Goal: Task Accomplishment & Management: Use online tool/utility

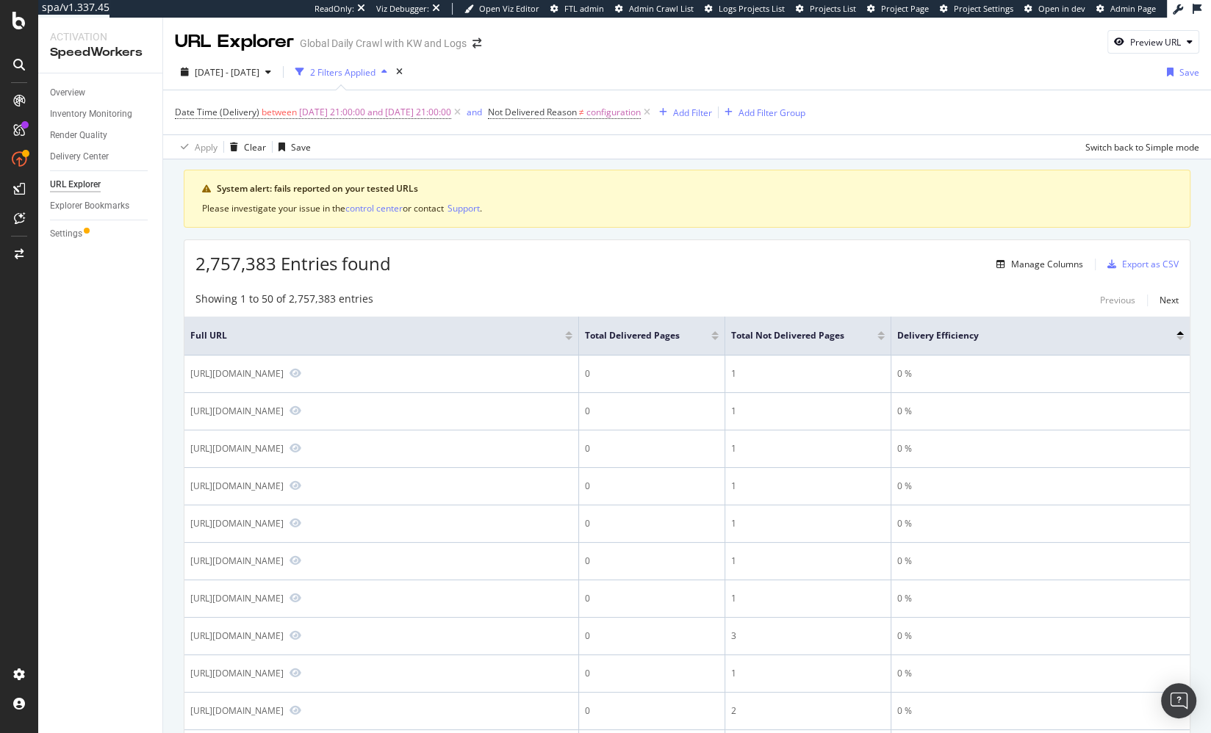
drag, startPoint x: 540, startPoint y: 278, endPoint x: 557, endPoint y: 125, distance: 153.8
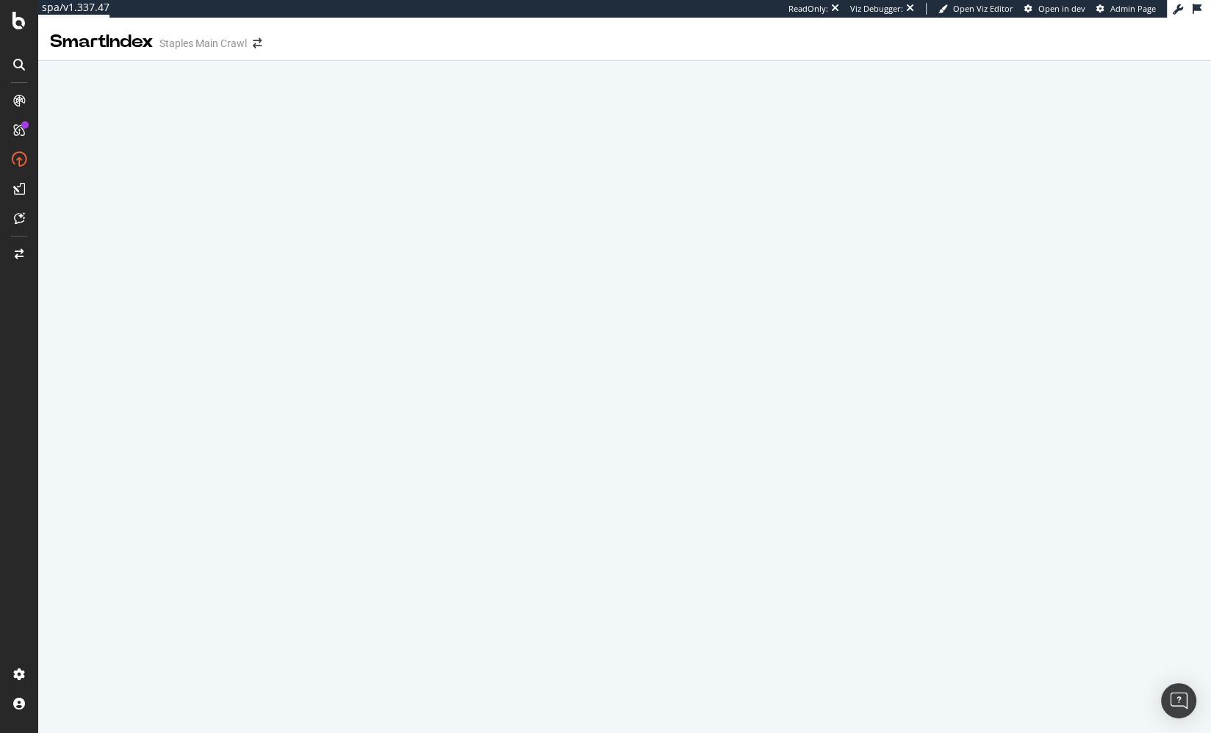
click at [358, 59] on div at bounding box center [624, 57] width 1173 height 7
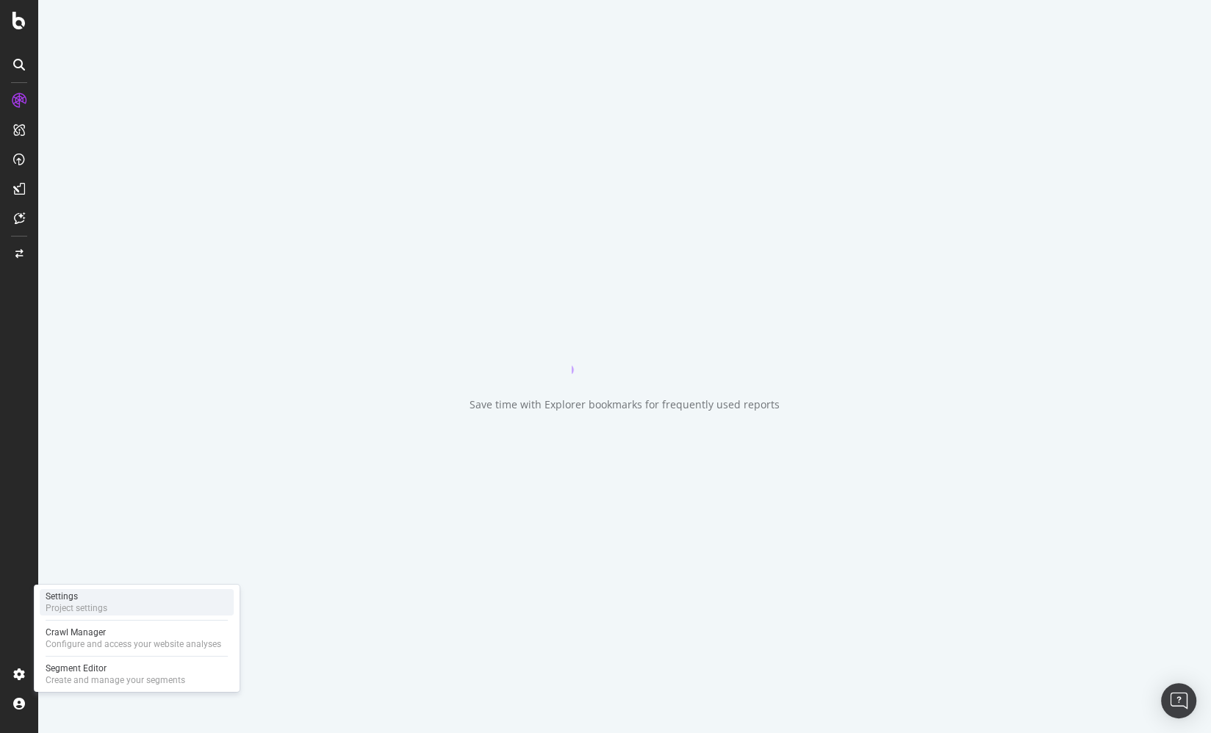
click at [93, 599] on div "Settings" at bounding box center [77, 597] width 62 height 12
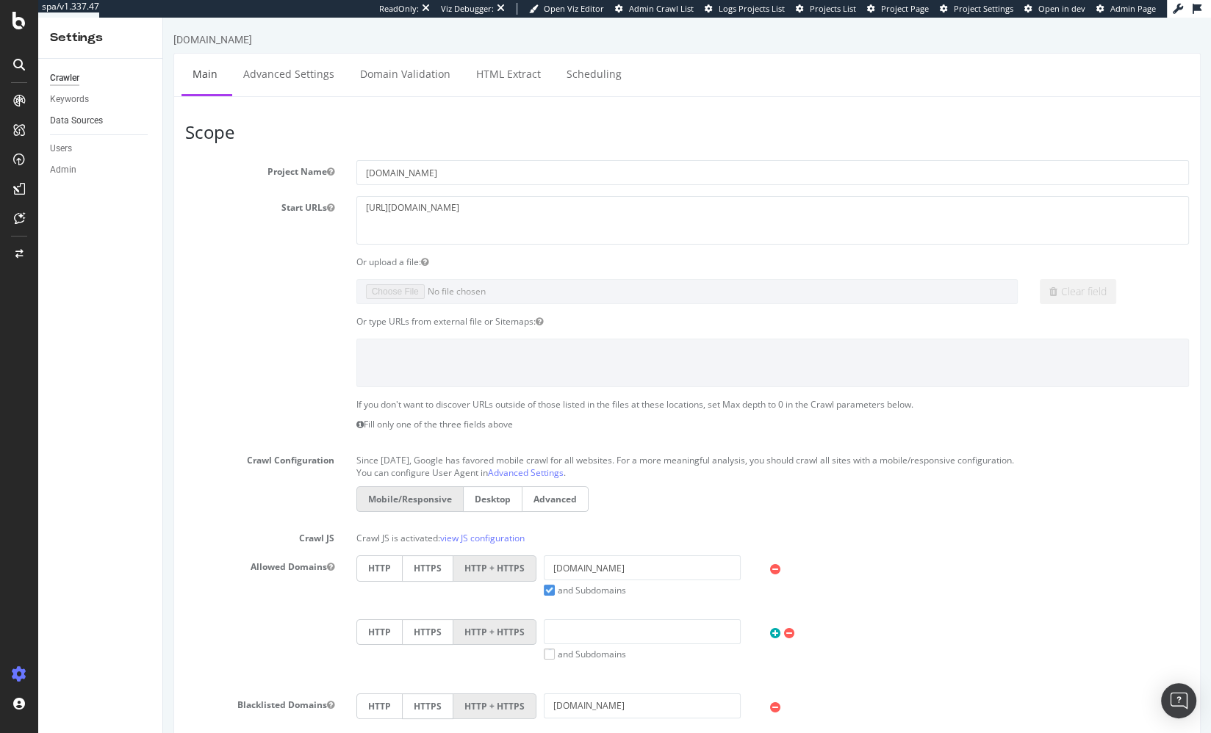
drag, startPoint x: 125, startPoint y: 243, endPoint x: 103, endPoint y: 120, distance: 124.7
click at [125, 241] on div "Crawler Keywords Data Sources Users Admin" at bounding box center [100, 396] width 124 height 674
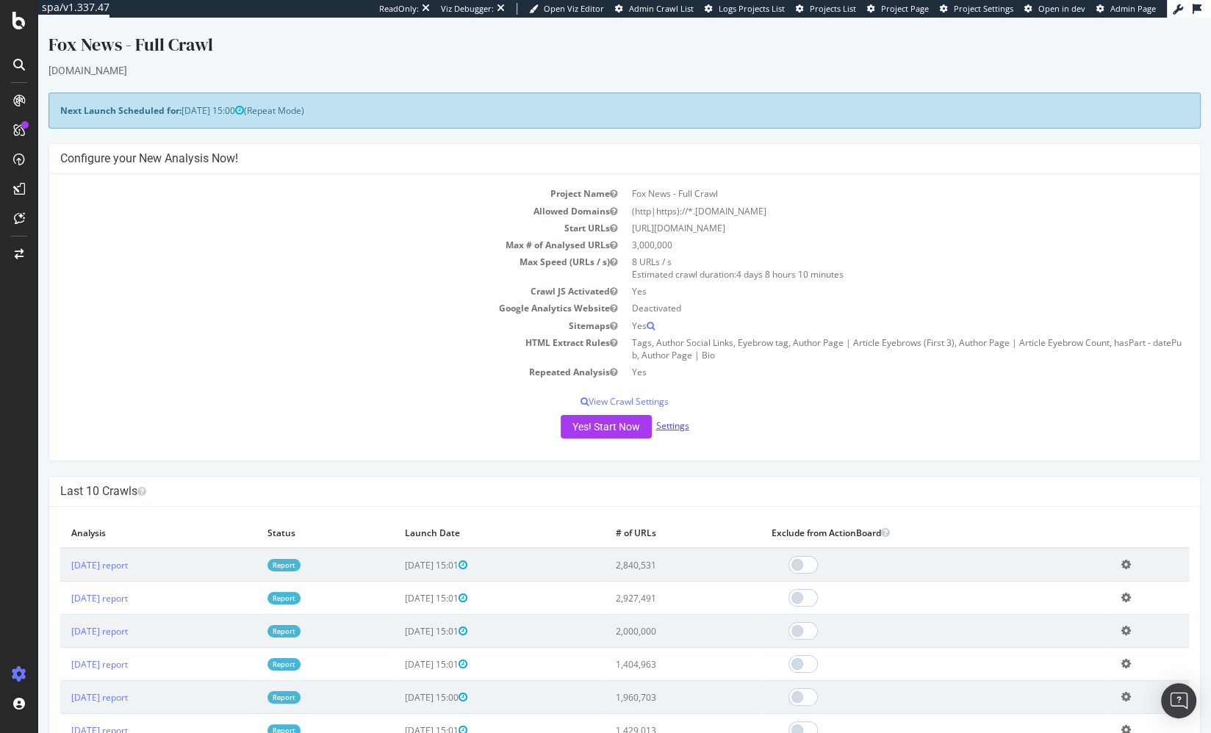
click at [672, 423] on link "Settings" at bounding box center [672, 426] width 33 height 12
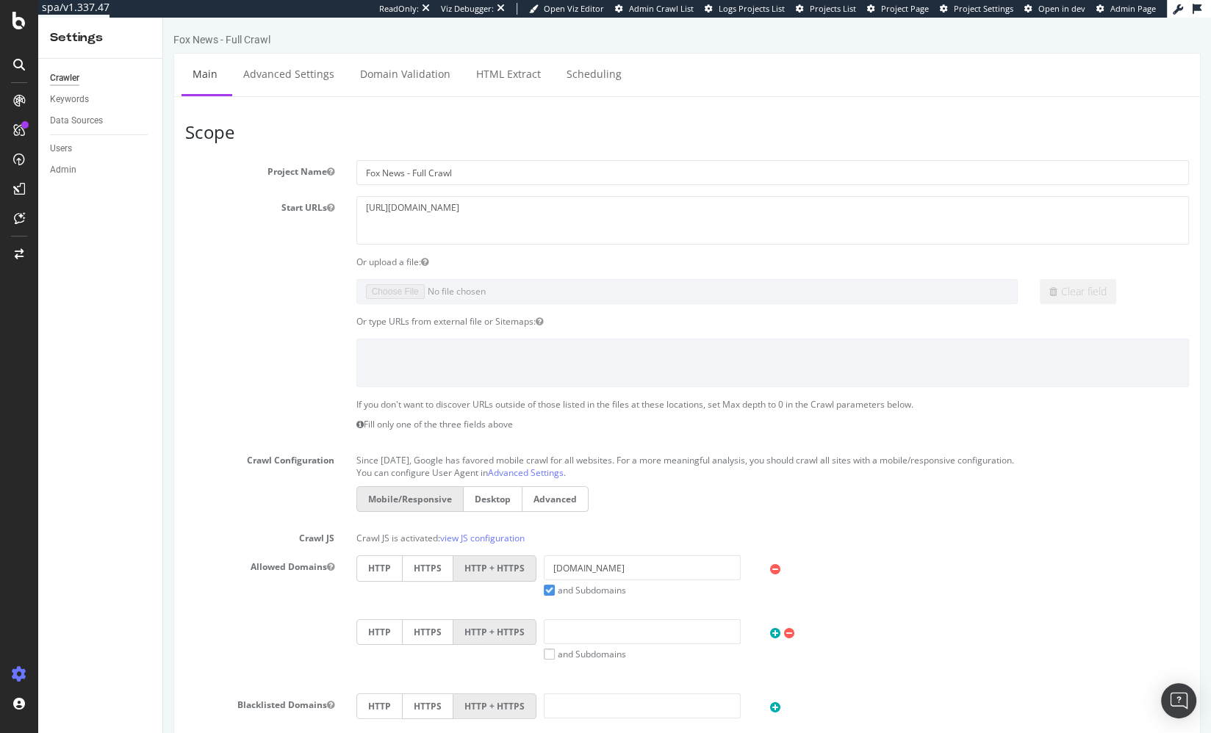
drag, startPoint x: 87, startPoint y: 218, endPoint x: 85, endPoint y: 128, distance: 90.4
click at [87, 218] on div "Crawler Keywords Data Sources Users Admin" at bounding box center [100, 396] width 124 height 674
click at [73, 90] on div "Keywords" at bounding box center [106, 99] width 112 height 21
drag, startPoint x: 73, startPoint y: 94, endPoint x: 99, endPoint y: 112, distance: 32.2
click at [73, 94] on div "Keywords" at bounding box center [69, 99] width 39 height 15
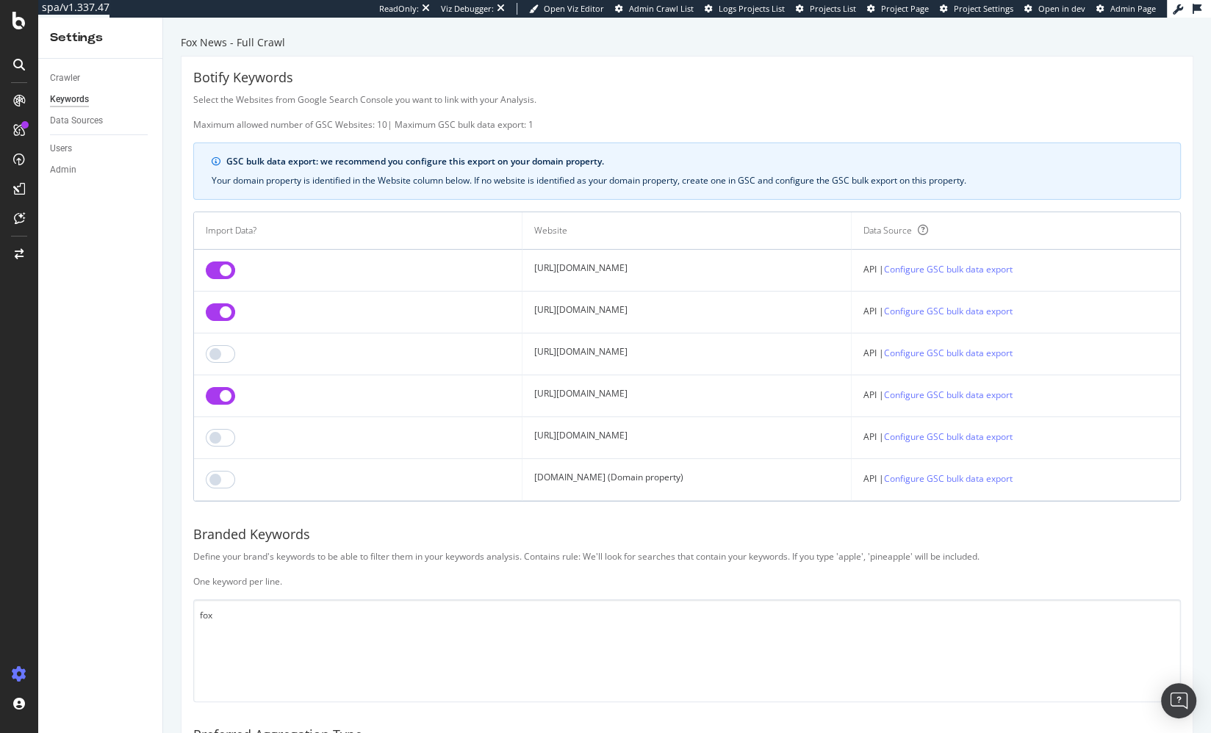
drag, startPoint x: 220, startPoint y: 261, endPoint x: 217, endPoint y: 295, distance: 34.7
click at [220, 262] on input "checkbox" at bounding box center [220, 271] width 29 height 18
drag, startPoint x: 214, startPoint y: 303, endPoint x: 229, endPoint y: 336, distance: 35.8
click at [215, 304] on input "checkbox" at bounding box center [220, 312] width 29 height 18
click at [223, 395] on input "checkbox" at bounding box center [220, 396] width 29 height 18
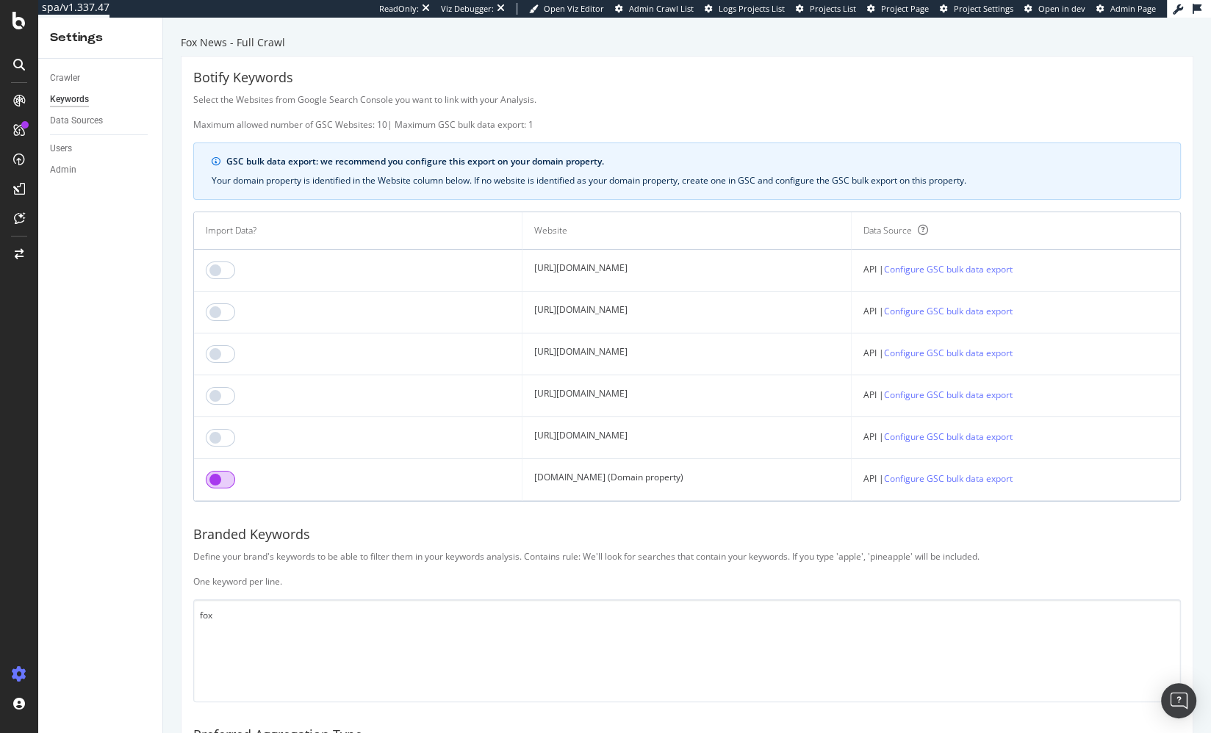
click at [215, 477] on input "checkbox" at bounding box center [220, 480] width 29 height 18
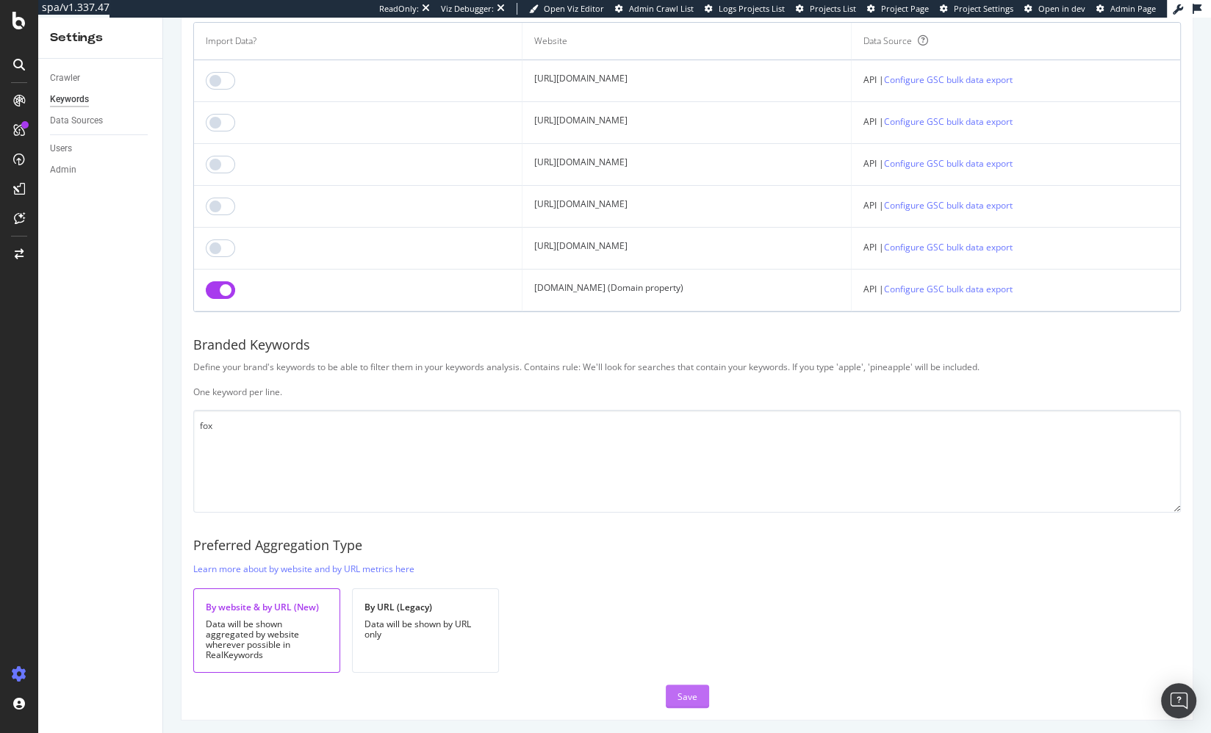
click at [694, 691] on div "Save" at bounding box center [687, 697] width 20 height 12
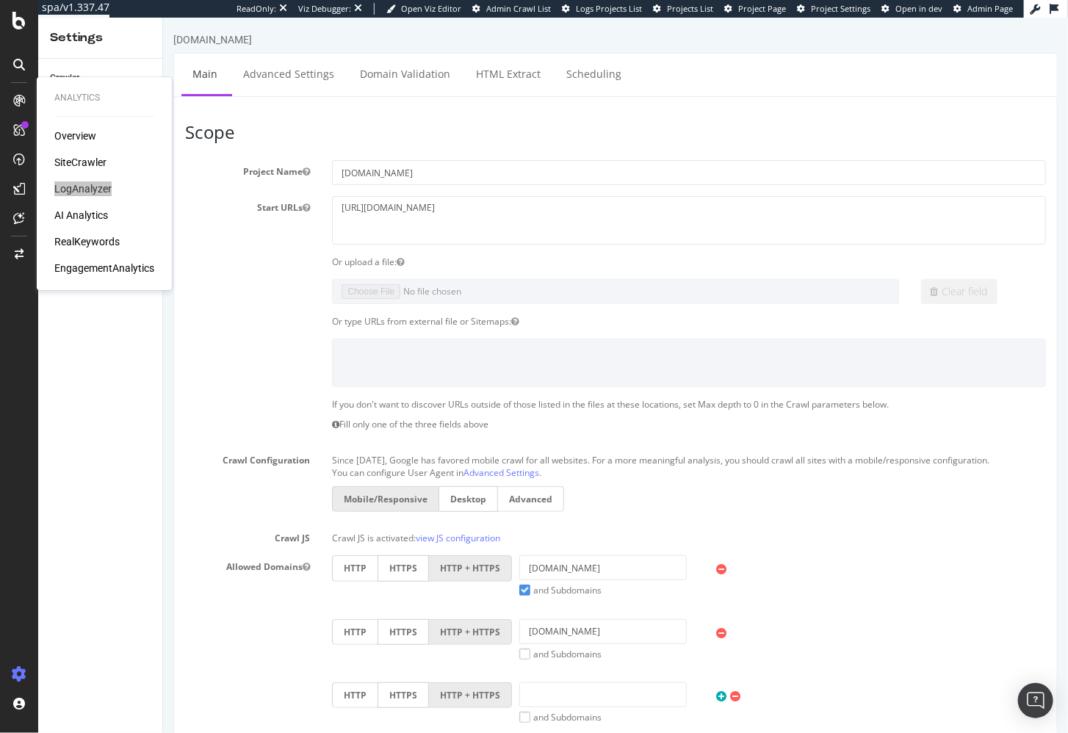
click at [0, 0] on div "Analytics Overview SiteCrawler LogAnalyzer AI Analytics RealKeywords Engagement…" at bounding box center [19, 366] width 38 height 733
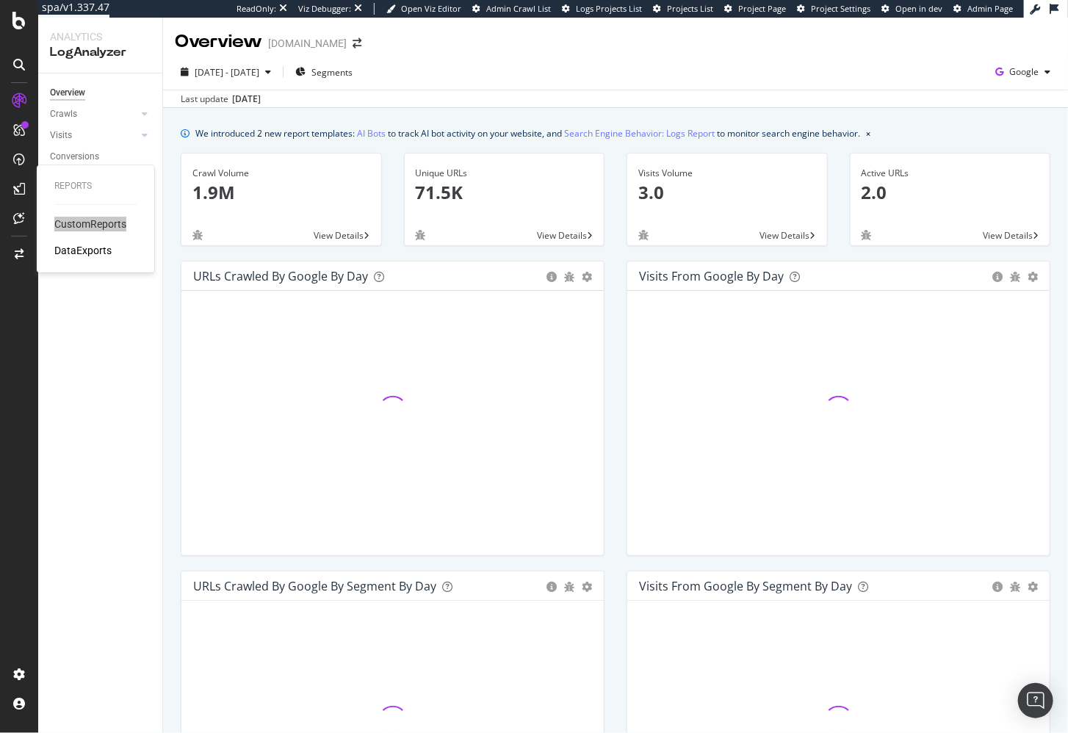
click at [0, 0] on div "Reports CustomReports DataExports" at bounding box center [19, 366] width 38 height 733
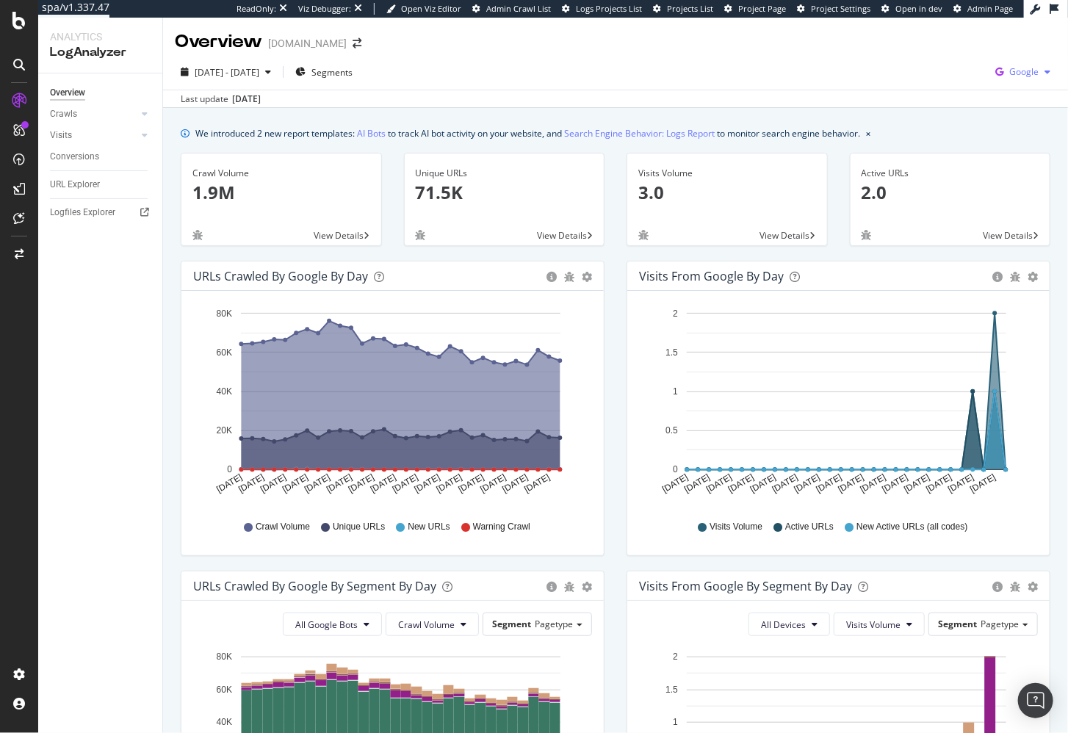
click at [1029, 76] on span "Google" at bounding box center [1023, 71] width 29 height 12
drag, startPoint x: 956, startPoint y: 84, endPoint x: 837, endPoint y: 92, distance: 119.3
click at [956, 84] on span "OpenAI" at bounding box center [951, 86] width 54 height 13
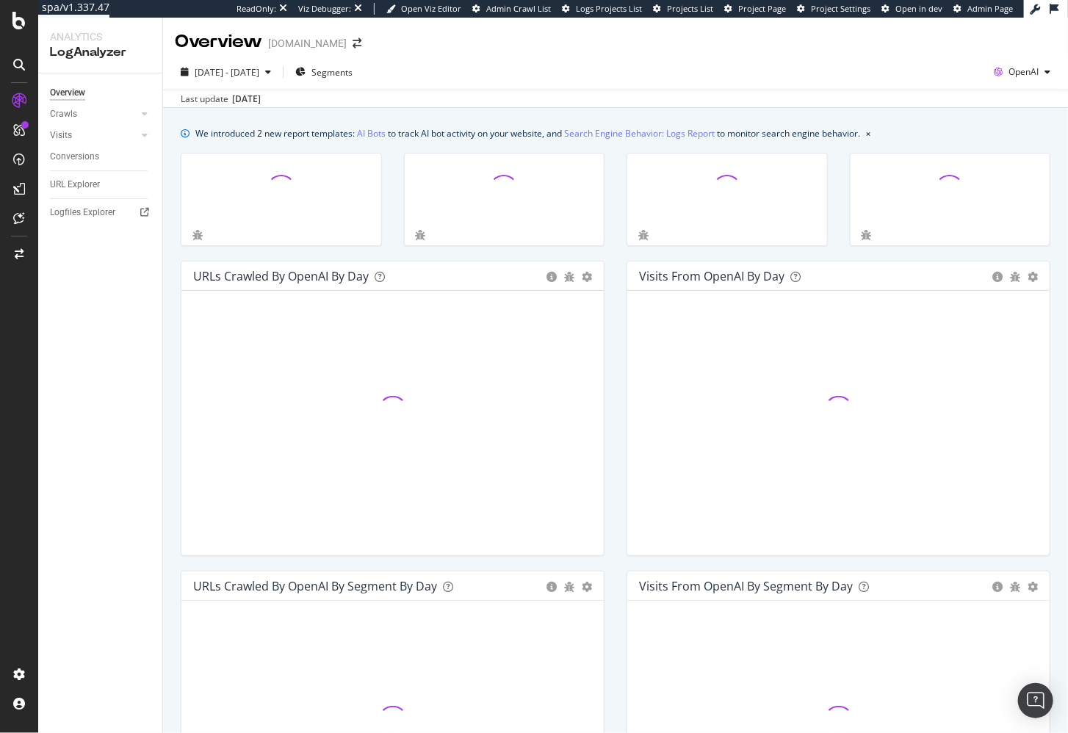
click at [820, 101] on div "Last update Sep. 29, 2025" at bounding box center [615, 99] width 905 height 18
click at [535, 116] on div "We introduced 2 new report templates: AI Bots to track AI bot activity on your …" at bounding box center [615, 675] width 905 height 1134
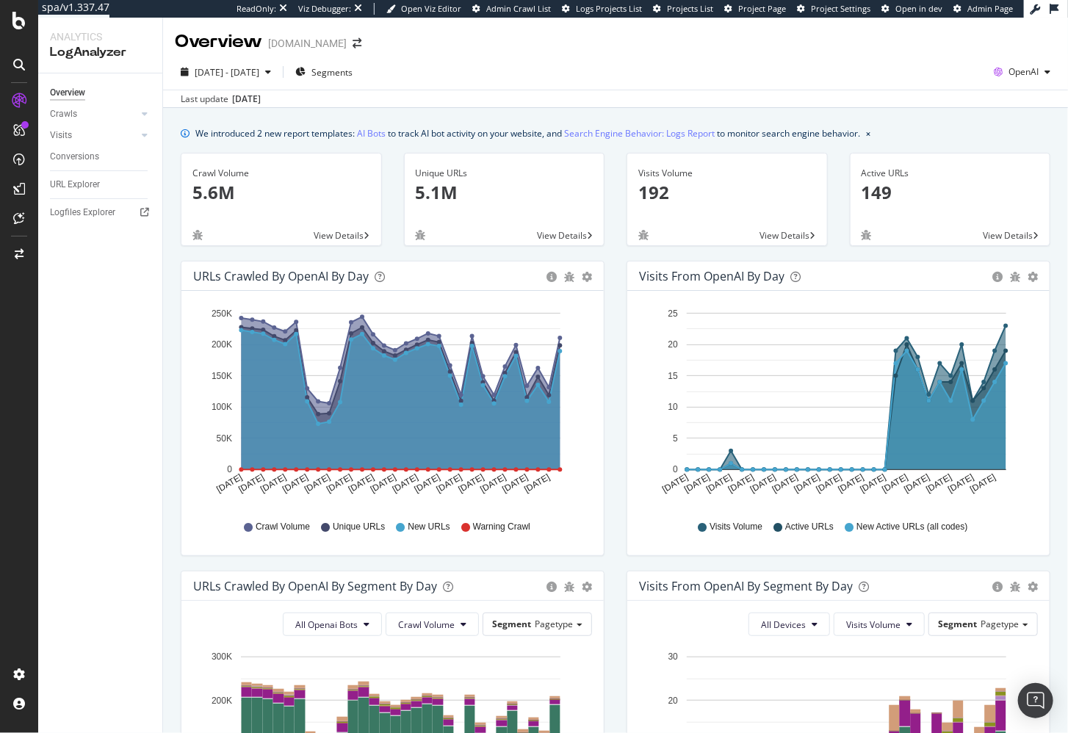
drag, startPoint x: 142, startPoint y: 386, endPoint x: 179, endPoint y: 375, distance: 39.1
click at [142, 386] on div "Overview Crawls Daily Distribution Segments Distribution HTTP Codes Resources V…" at bounding box center [100, 403] width 124 height 660
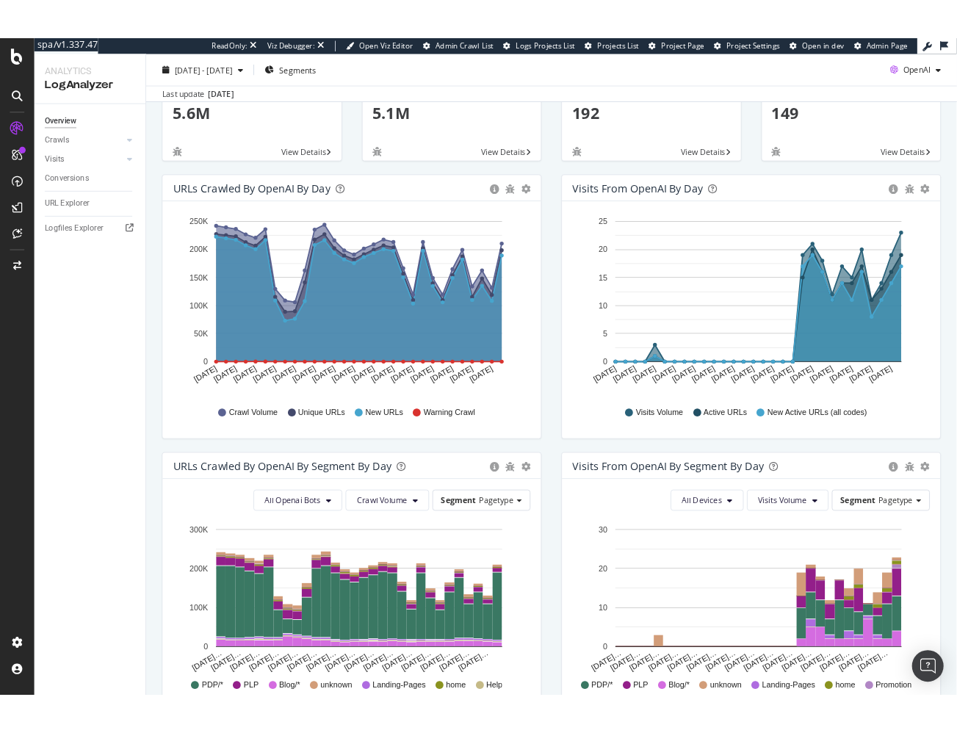
scroll to position [127, 0]
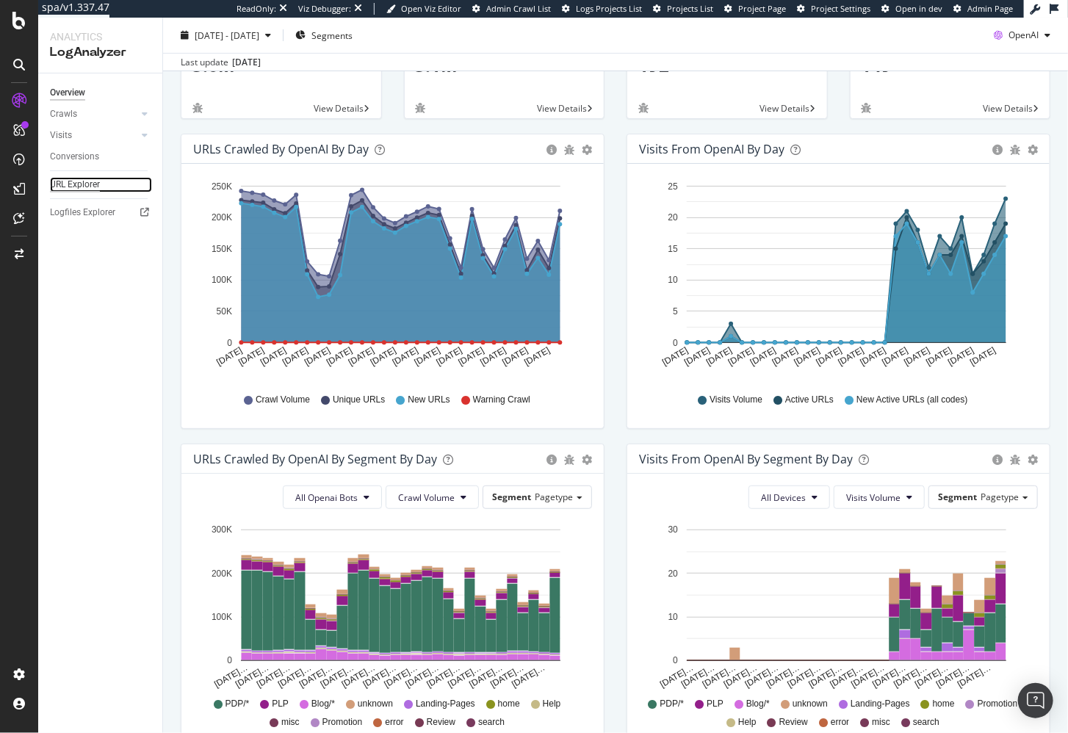
click at [73, 179] on div "URL Explorer" at bounding box center [75, 184] width 50 height 15
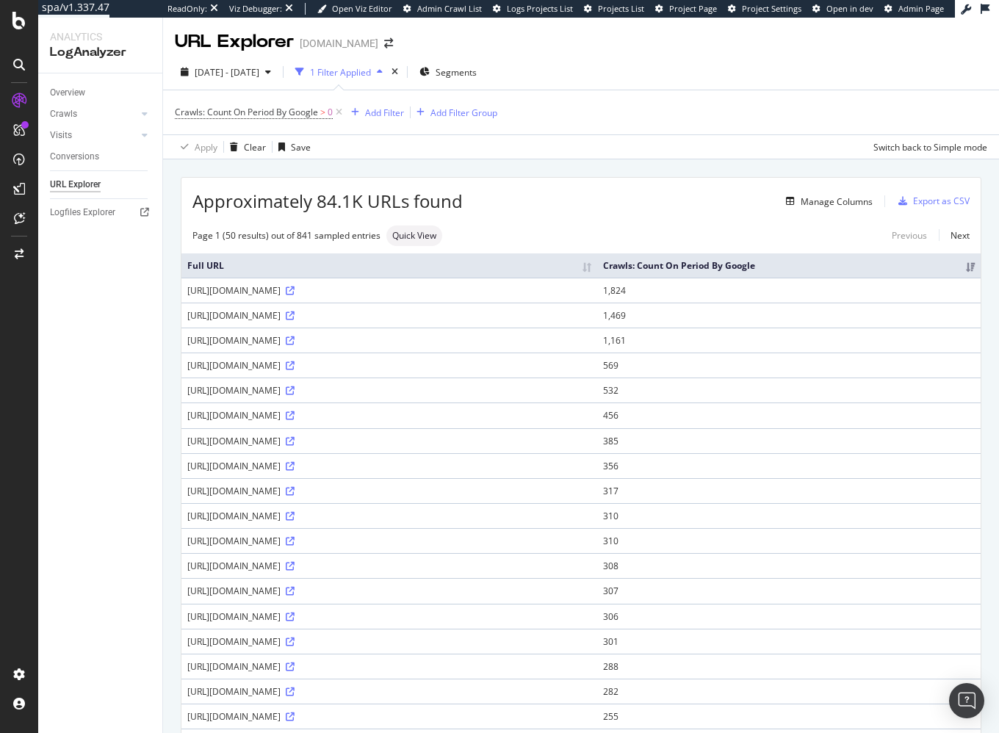
drag, startPoint x: 600, startPoint y: 225, endPoint x: 492, endPoint y: 7, distance: 243.1
click at [600, 226] on div "Page 1 (50 results) out of 841 sampled entries Quick View Previous Next" at bounding box center [580, 236] width 799 height 21
click at [595, 212] on div "Approximately 84.1K URLs found Manage Columns Export as CSV" at bounding box center [580, 196] width 799 height 36
drag, startPoint x: 148, startPoint y: 284, endPoint x: 242, endPoint y: 147, distance: 166.9
click at [148, 284] on div "Overview Crawls Daily Distribution Segments Distribution HTTP Codes Resources V…" at bounding box center [100, 403] width 124 height 660
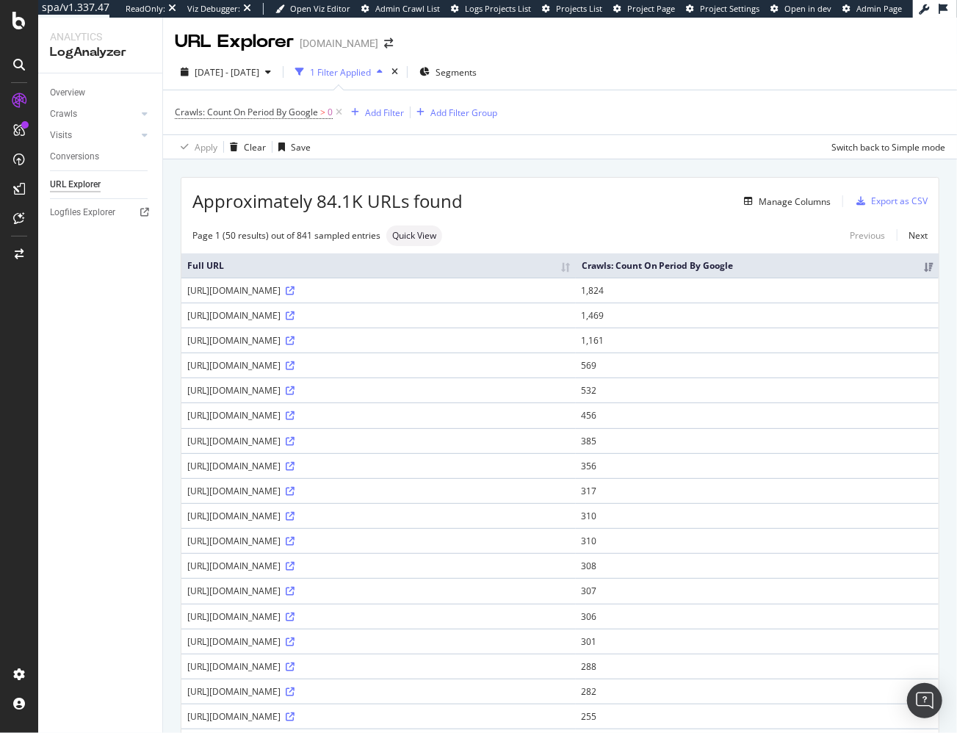
drag, startPoint x: 170, startPoint y: 236, endPoint x: 220, endPoint y: 145, distance: 102.9
click at [332, 109] on span "0" at bounding box center [330, 112] width 5 height 21
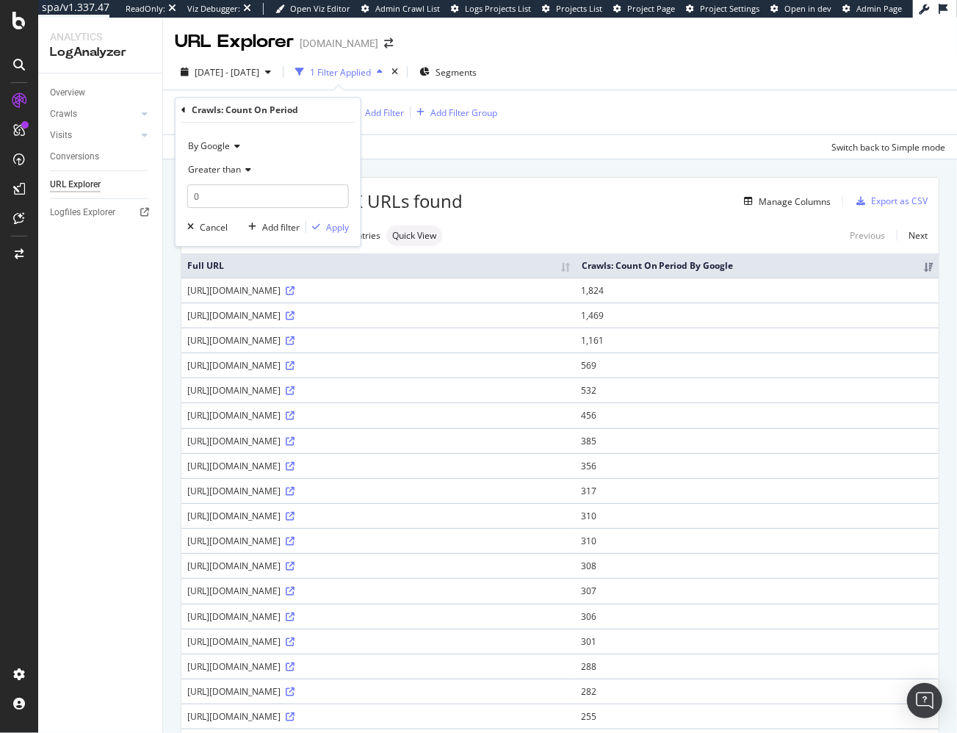
drag, startPoint x: 217, startPoint y: 140, endPoint x: 222, endPoint y: 149, distance: 10.8
click at [217, 141] on span "By Google" at bounding box center [209, 146] width 42 height 12
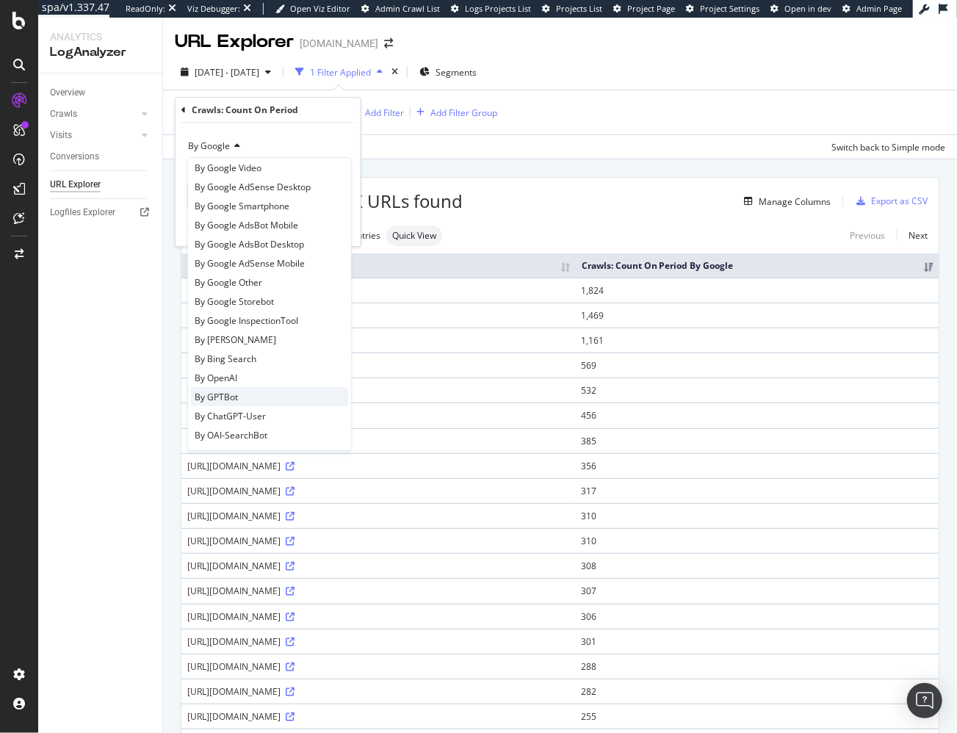
scroll to position [101, 0]
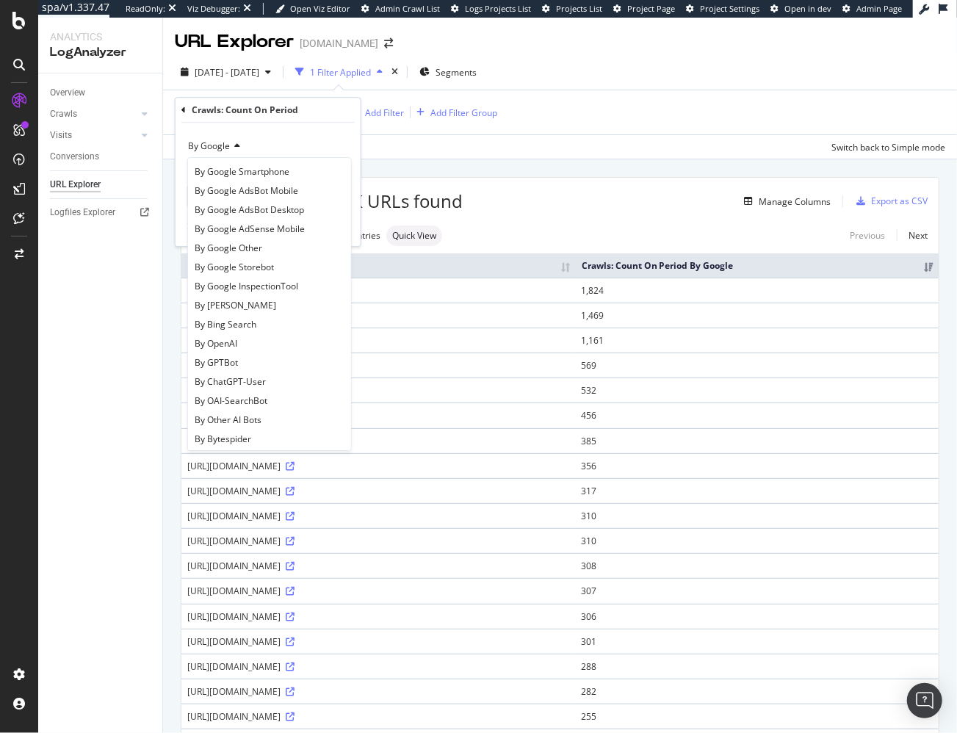
click at [265, 343] on div "By OpenAI" at bounding box center [269, 343] width 157 height 19
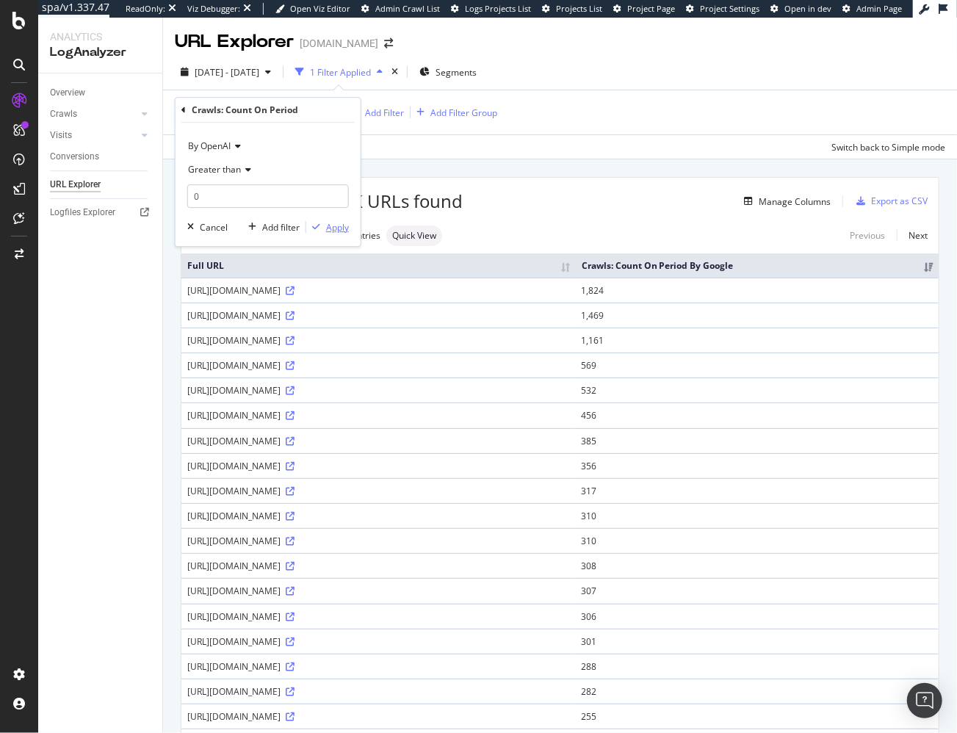
click at [331, 223] on div "Apply" at bounding box center [337, 227] width 23 height 12
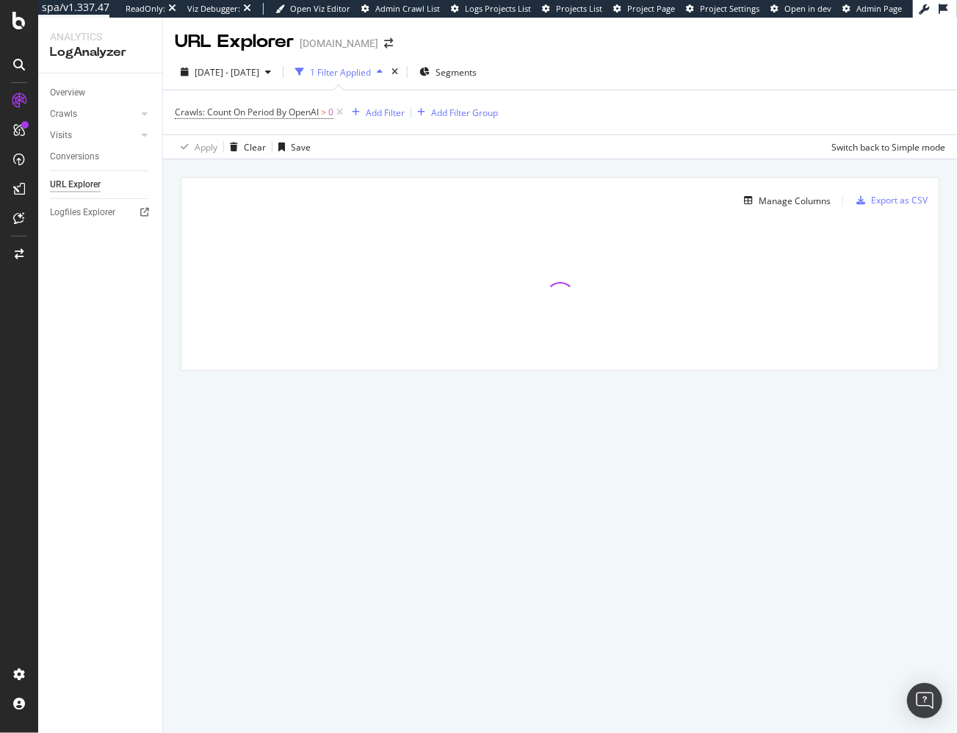
drag, startPoint x: 400, startPoint y: 165, endPoint x: 383, endPoint y: 175, distance: 20.1
click at [400, 165] on div "Manage Columns Export as CSV Full URL Crawls: Count On Period By Google" at bounding box center [560, 290] width 794 height 263
click at [388, 112] on div "Add Filter" at bounding box center [385, 113] width 39 height 12
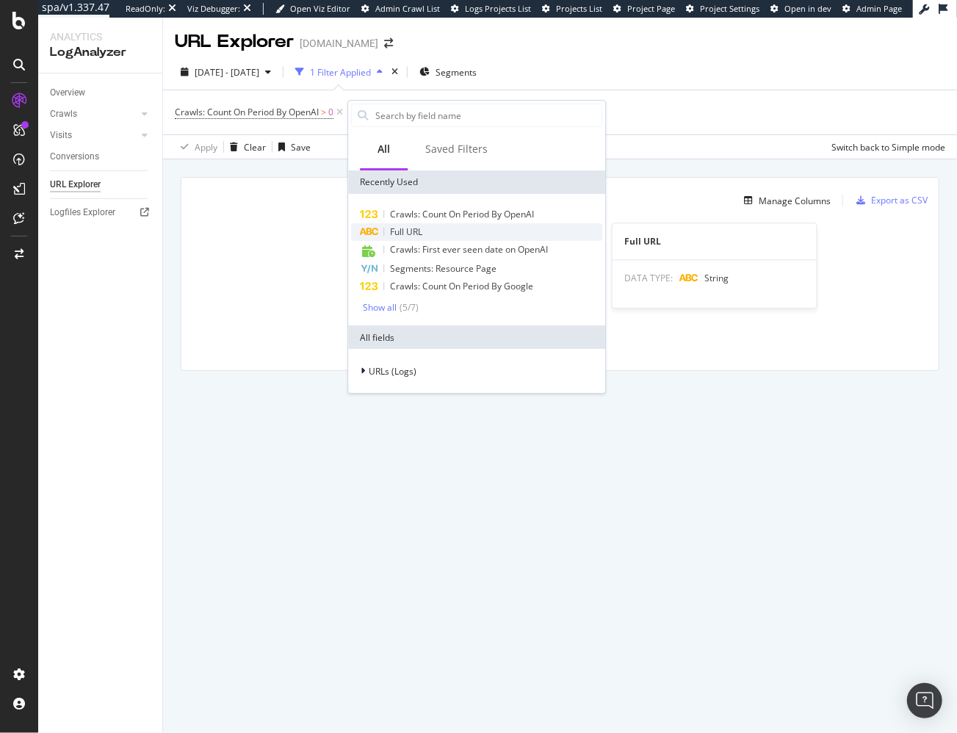
click at [400, 228] on span "Full URL" at bounding box center [406, 232] width 32 height 12
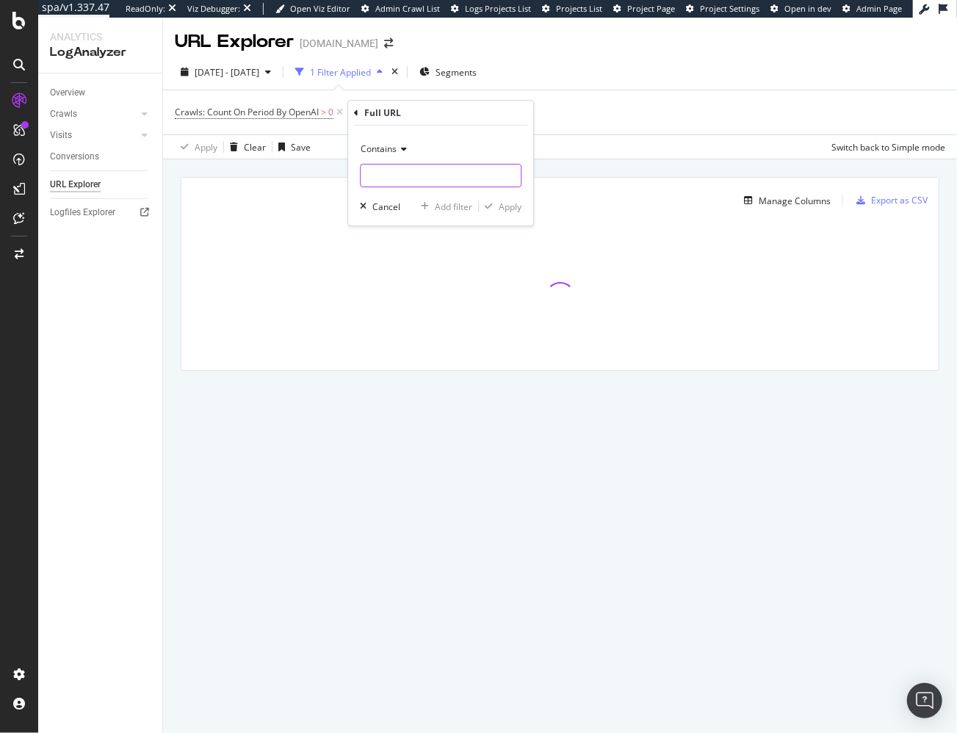
click at [397, 175] on input "text" at bounding box center [441, 176] width 160 height 24
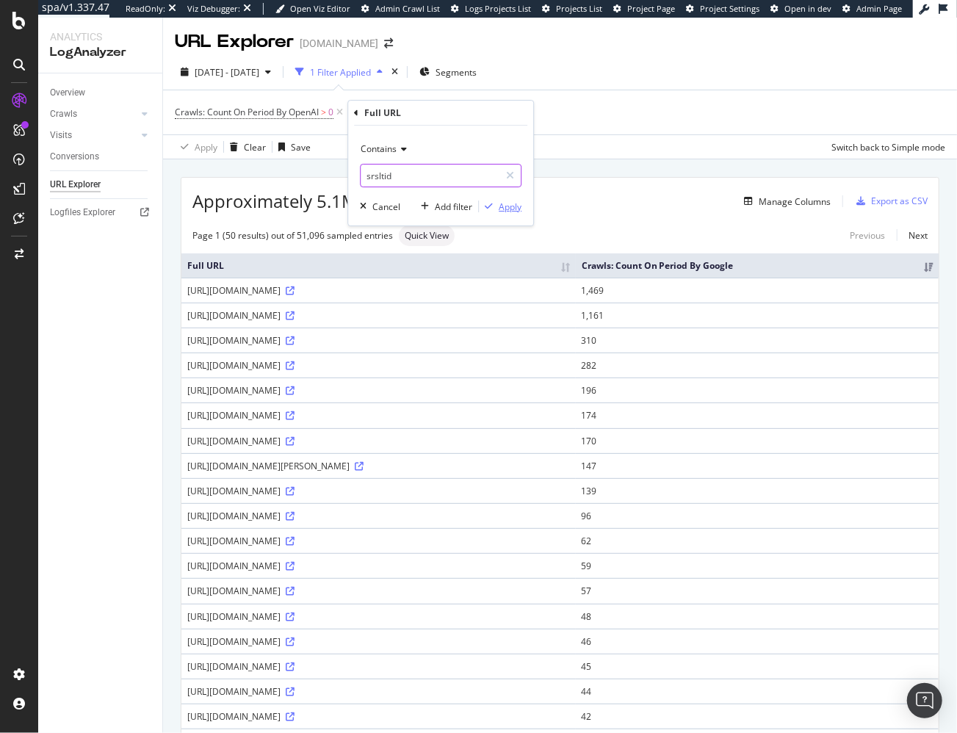
type input "srsltid"
click at [511, 204] on div "Apply" at bounding box center [510, 207] width 23 height 12
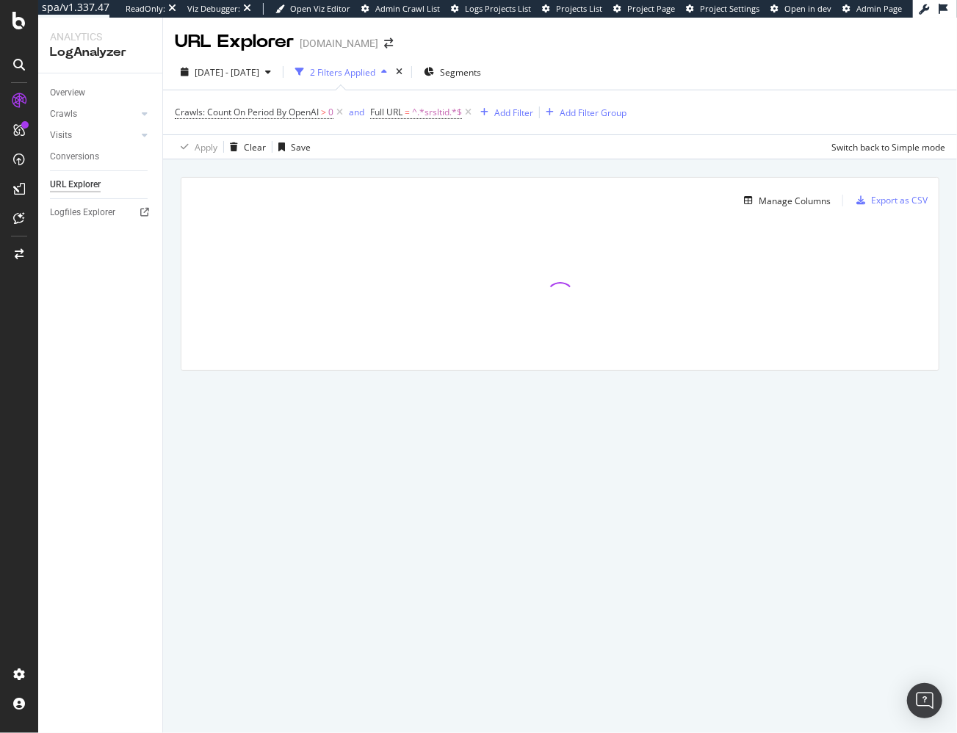
click at [523, 163] on div "Manage Columns Export as CSV Full URL Crawls: Count On Period By Google" at bounding box center [560, 290] width 794 height 263
drag, startPoint x: 569, startPoint y: 164, endPoint x: 400, endPoint y: 75, distance: 190.9
click at [569, 164] on div "Manage Columns Export as CSV Full URL Crawls: Count On Period By Google" at bounding box center [560, 290] width 794 height 263
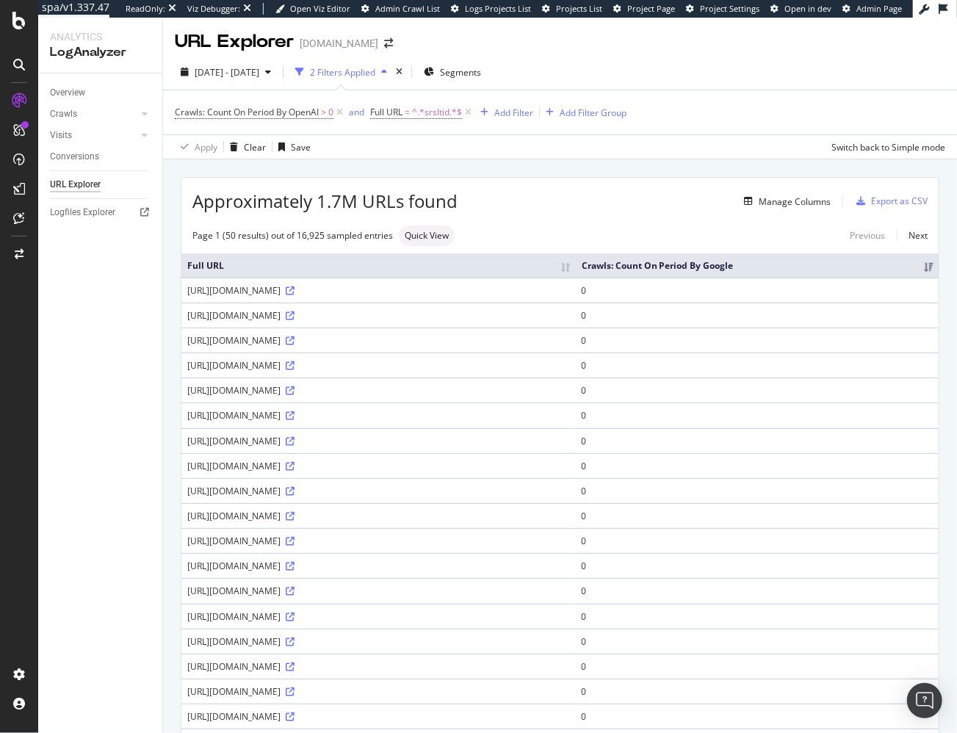
click at [551, 206] on div "Manage Columns" at bounding box center [644, 201] width 373 height 18
click at [608, 201] on div "Manage Columns" at bounding box center [644, 201] width 373 height 18
drag, startPoint x: 414, startPoint y: 300, endPoint x: 444, endPoint y: 300, distance: 30.1
click at [444, 297] on div "https://www.zennioptical.com/b/magnetic-snap-on-sets?srsltid=AfmBOoqCzScj_19J6D…" at bounding box center [378, 290] width 383 height 12
copy div "?srsltid"
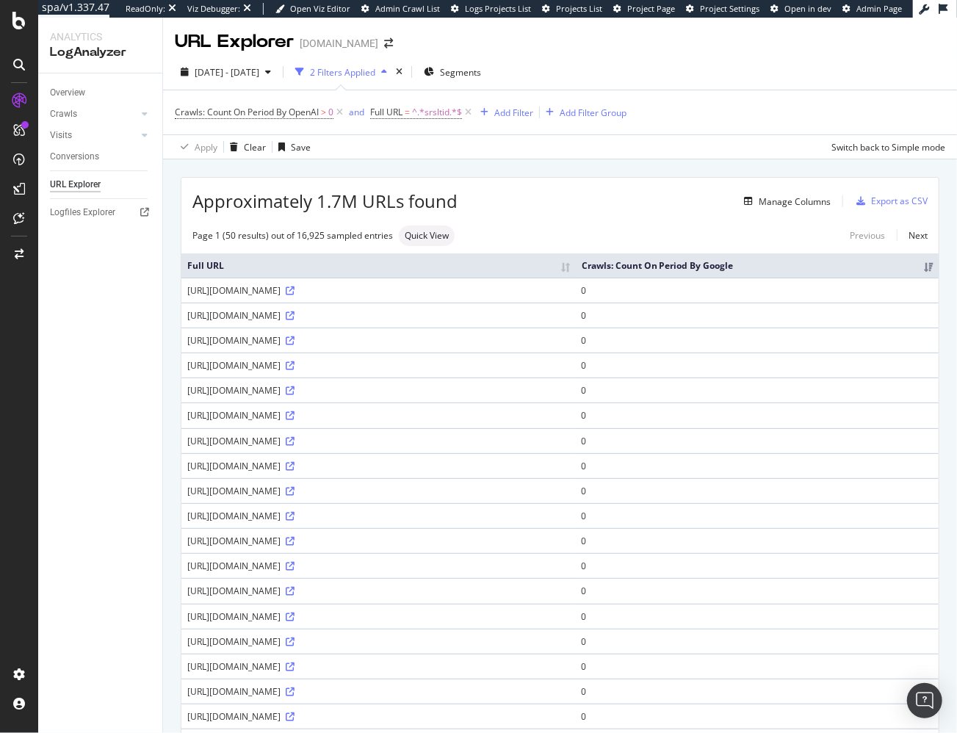
click at [638, 145] on div "Apply Clear Save Switch back to Simple mode" at bounding box center [560, 146] width 794 height 24
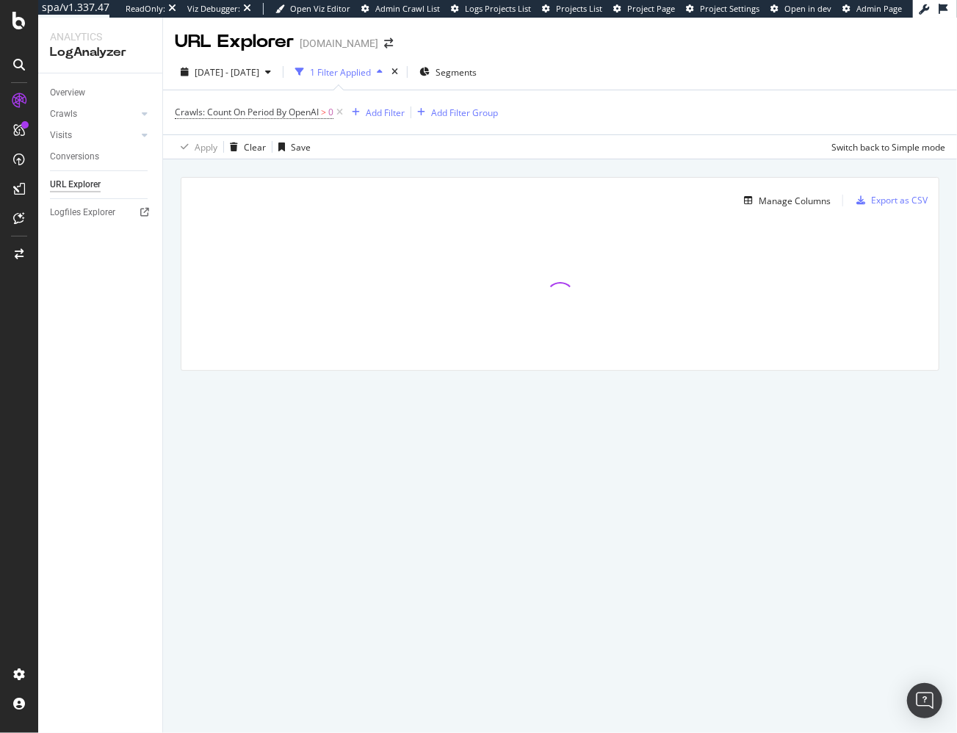
drag, startPoint x: 492, startPoint y: 168, endPoint x: 287, endPoint y: 20, distance: 252.6
click at [490, 166] on div "Manage Columns Export as CSV Full URL Crawls: Count On Period By Google" at bounding box center [560, 290] width 794 height 263
click at [456, 174] on div "Manage Columns Export as CSV Full URL Crawls: Count On Period By Google" at bounding box center [560, 290] width 794 height 263
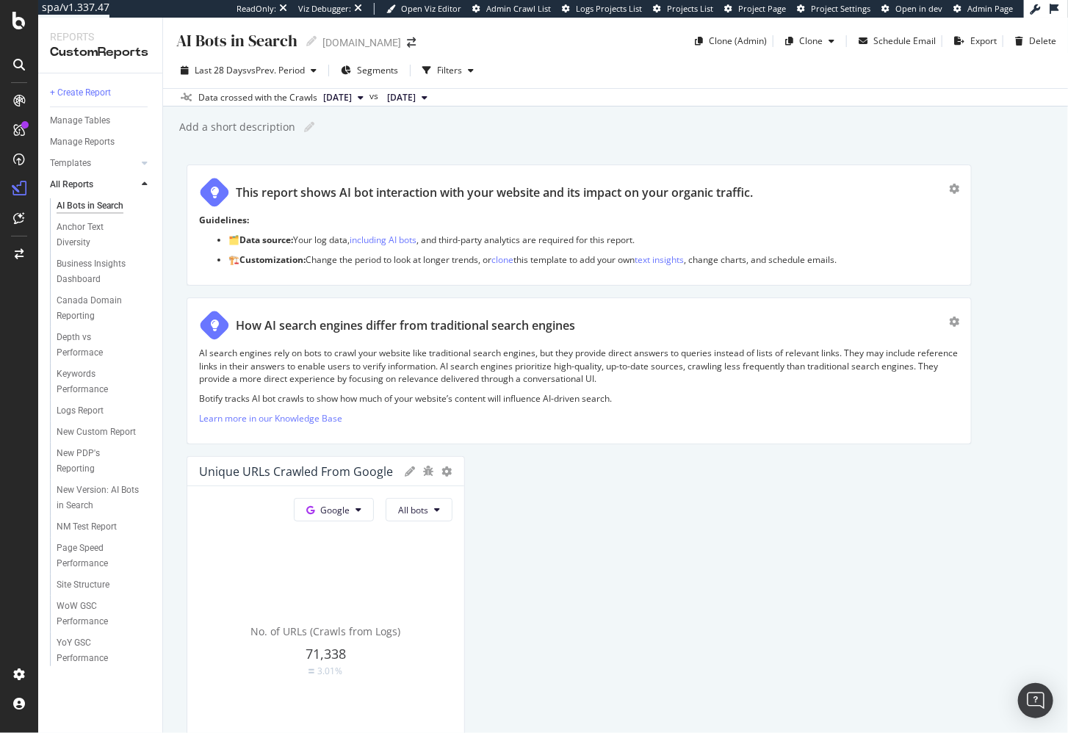
click at [106, 160] on link "Templates" at bounding box center [93, 163] width 87 height 15
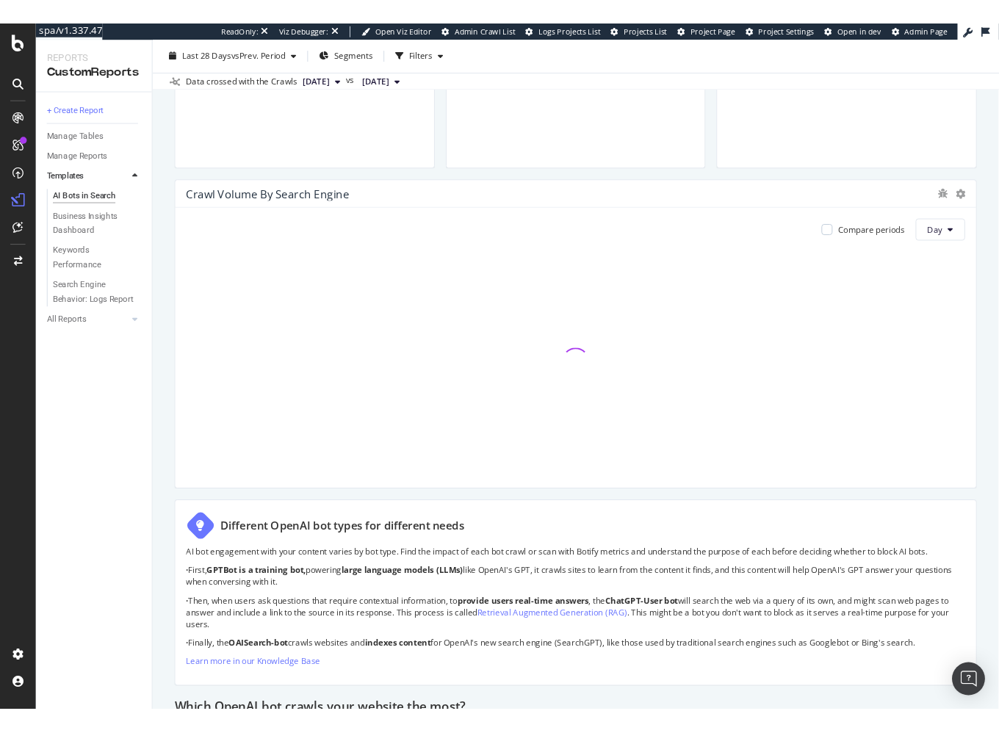
scroll to position [644, 0]
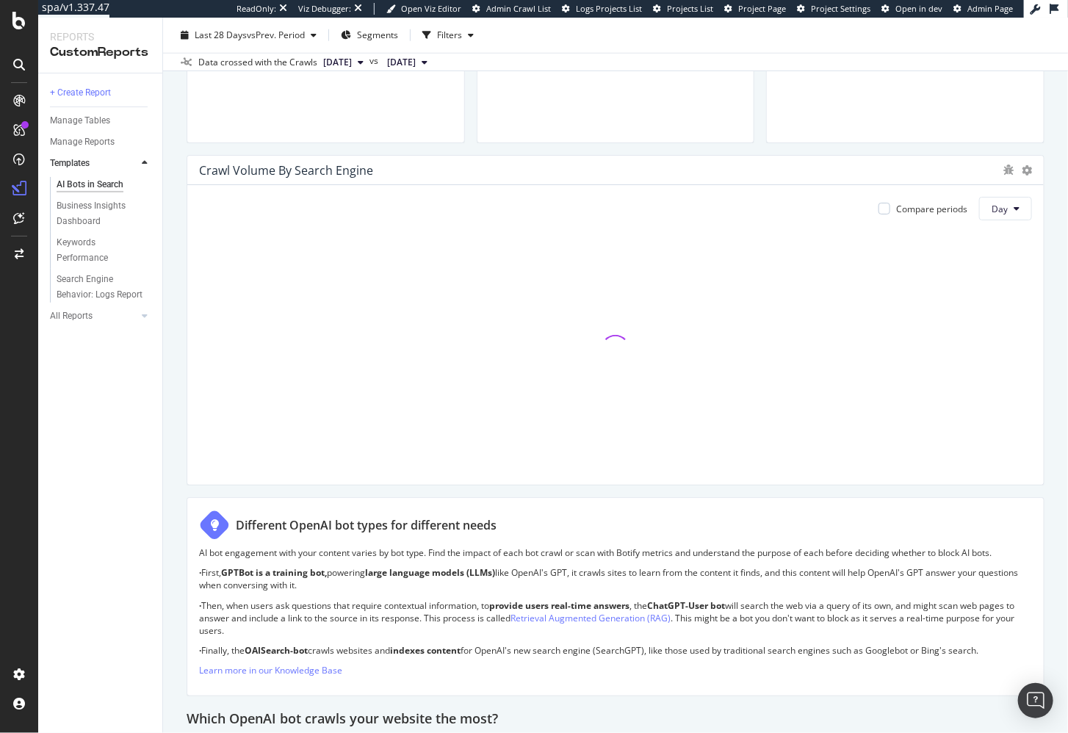
click at [178, 357] on div "AI Bots in Search AI Bots in Search www.zennioptical.com Clone Schedule Email E…" at bounding box center [615, 376] width 905 height 716
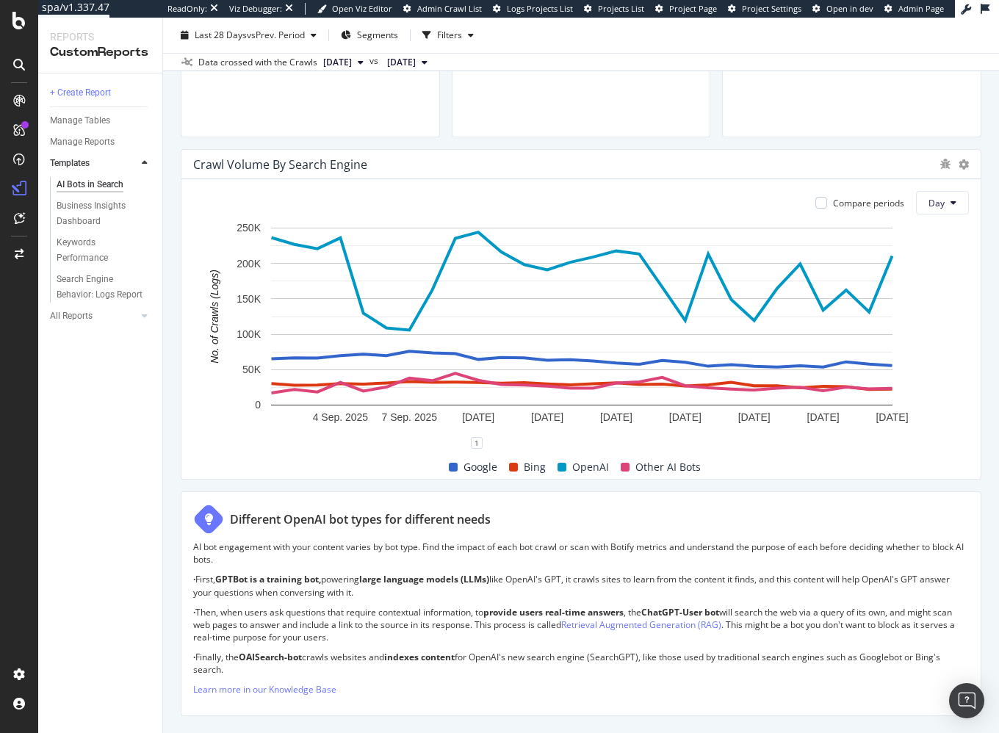
drag, startPoint x: 158, startPoint y: 436, endPoint x: 172, endPoint y: 406, distance: 33.9
click at [158, 436] on div "+ Create Report Manage Tables Manage Reports Templates AI Bots in Search Busine…" at bounding box center [100, 403] width 124 height 660
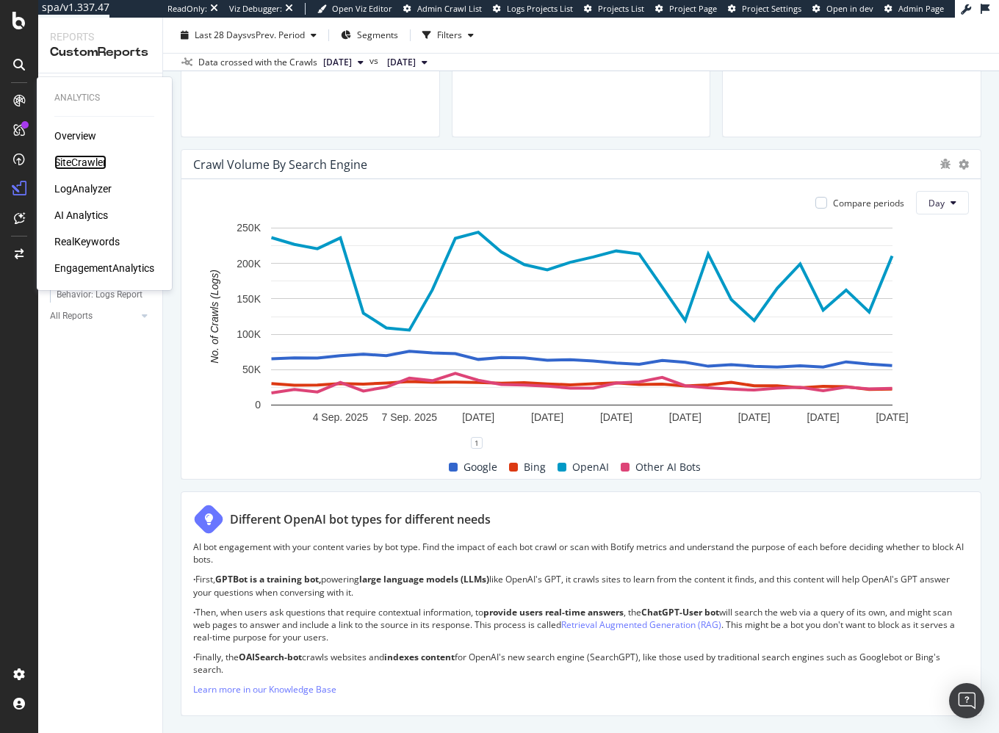
click at [82, 156] on div "SiteCrawler" at bounding box center [80, 162] width 52 height 15
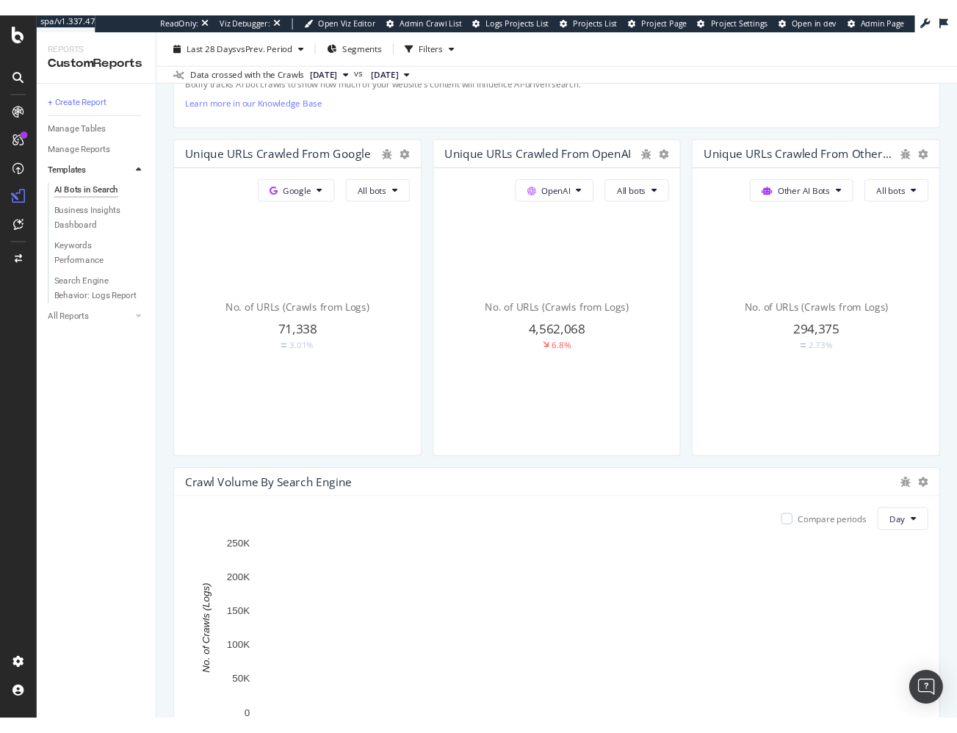
scroll to position [526, 0]
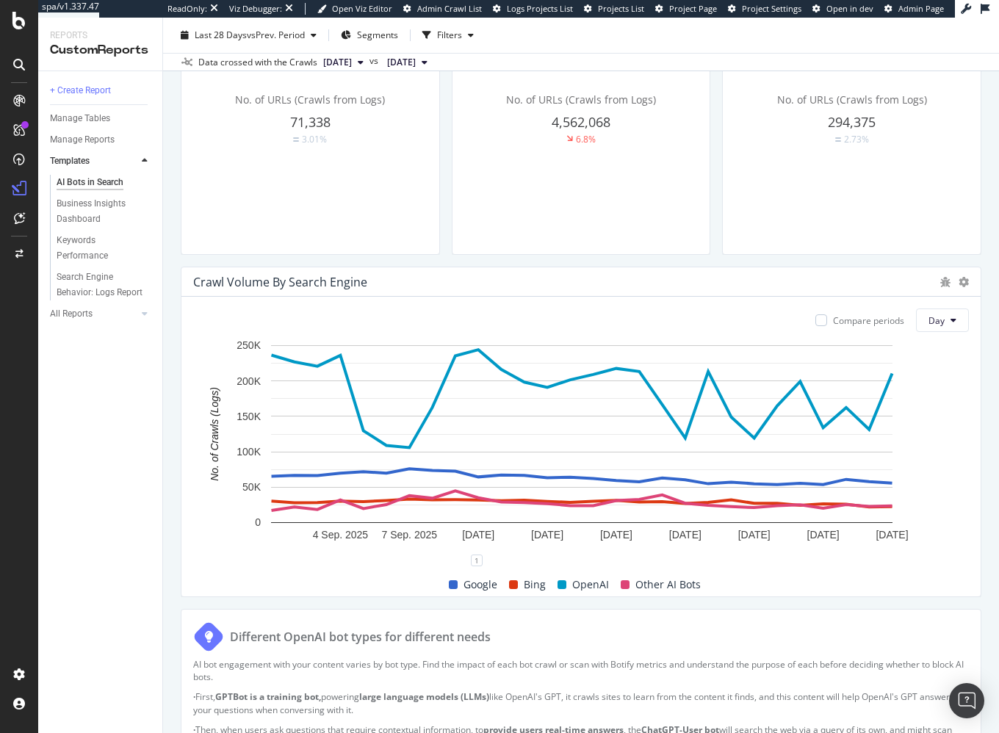
click at [826, 609] on div "Different OpenAI bot types for different needs AI bot engagement with your cont…" at bounding box center [581, 721] width 801 height 224
drag, startPoint x: 934, startPoint y: 599, endPoint x: 973, endPoint y: 572, distance: 47.1
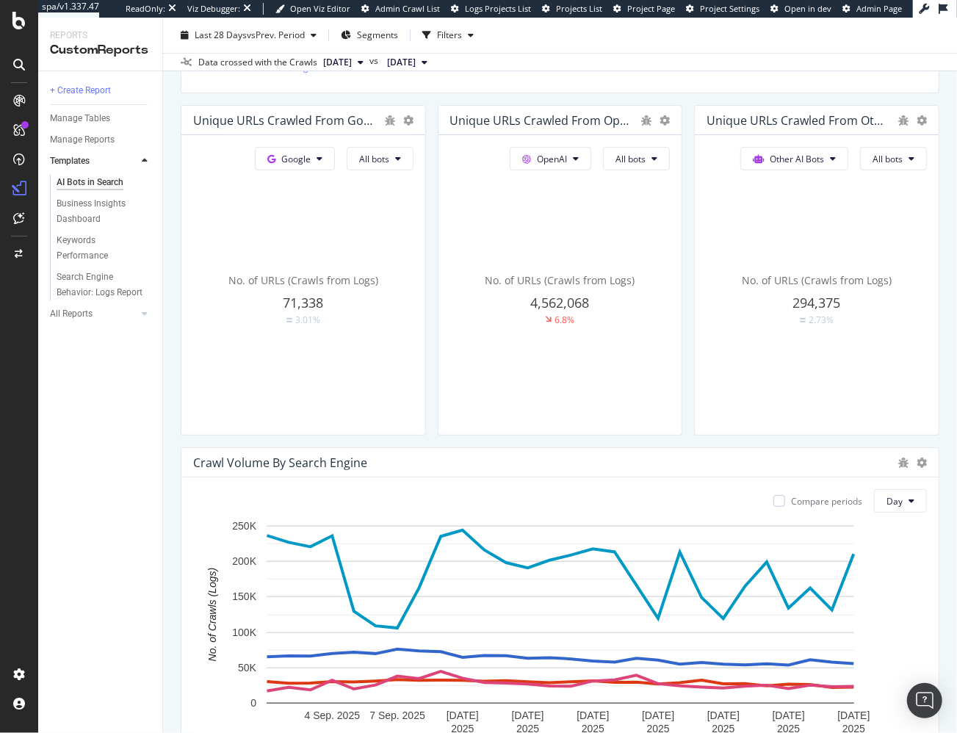
scroll to position [342, 0]
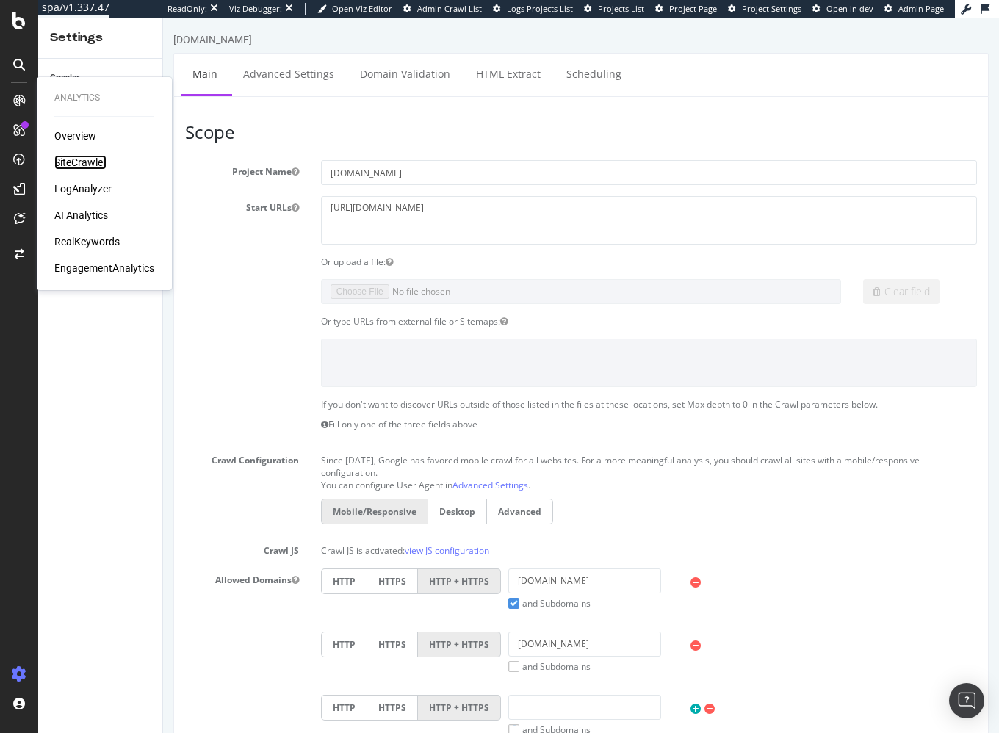
click at [81, 156] on div "SiteCrawler" at bounding box center [80, 162] width 52 height 15
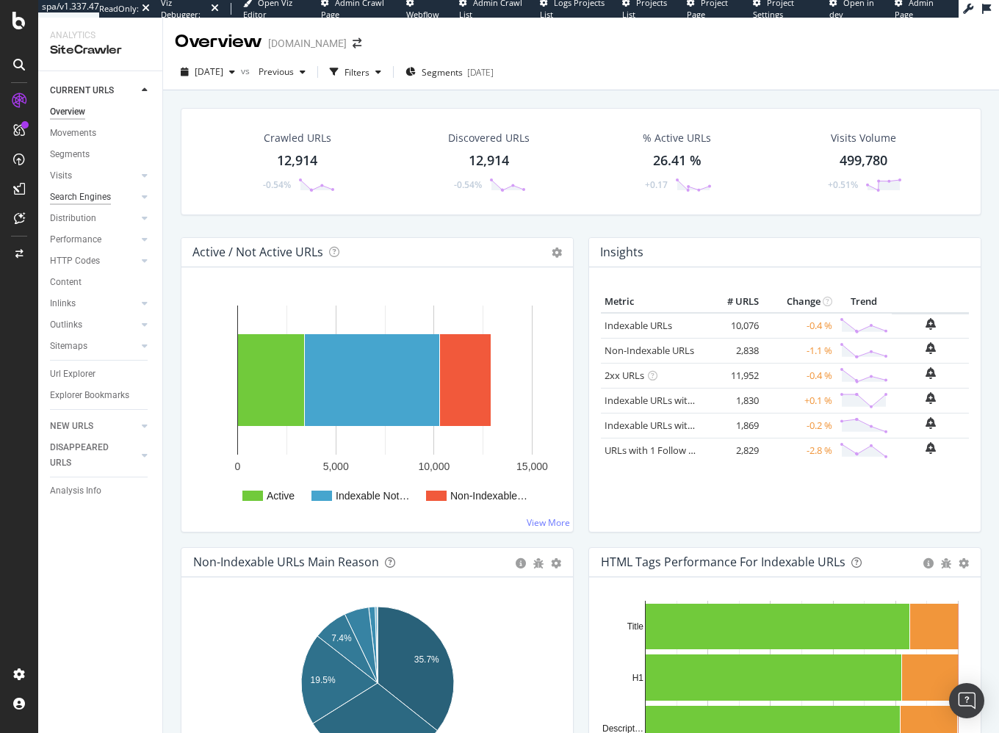
click at [96, 193] on div "Search Engines" at bounding box center [80, 197] width 61 height 15
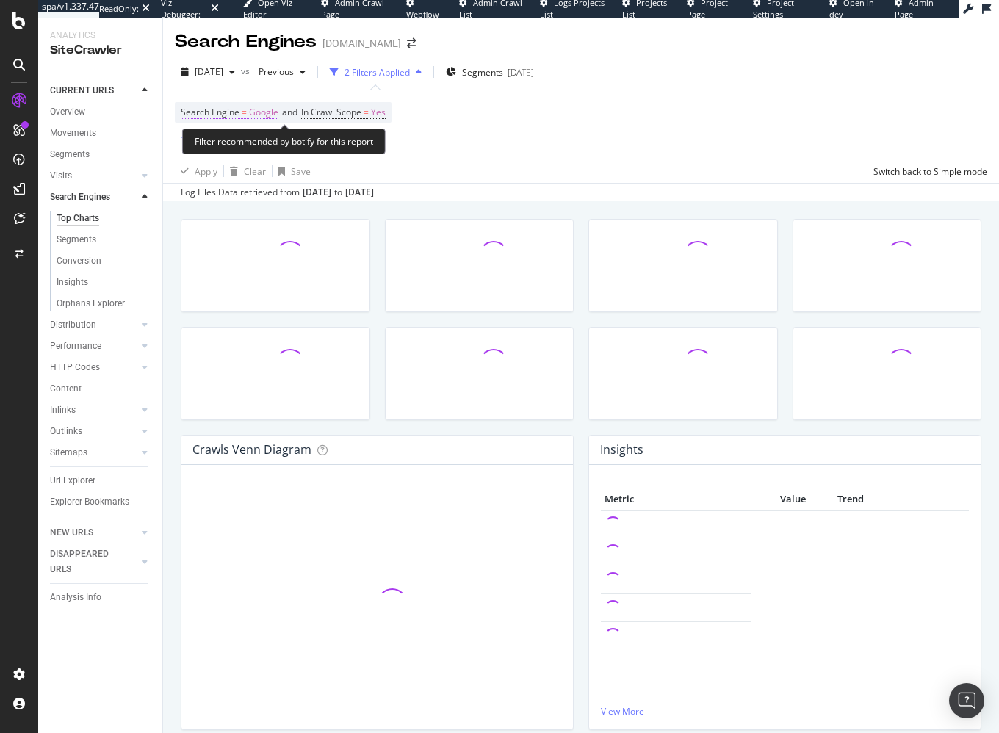
click at [258, 108] on span "Google" at bounding box center [263, 112] width 29 height 21
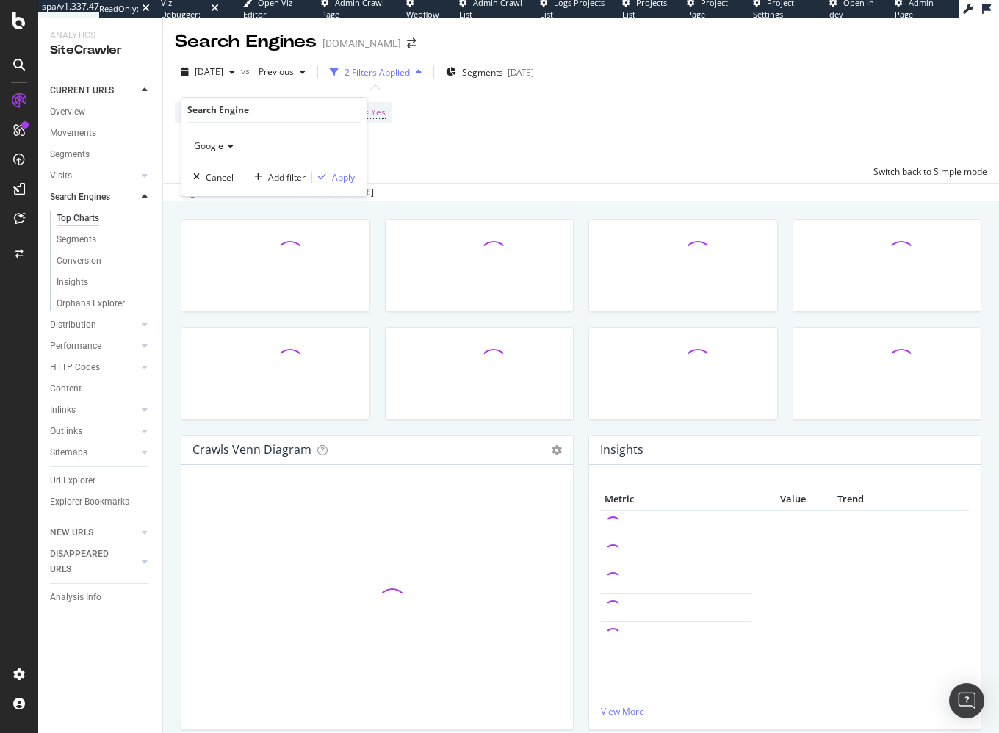
drag, startPoint x: 226, startPoint y: 144, endPoint x: 229, endPoint y: 155, distance: 11.4
click at [226, 144] on icon at bounding box center [228, 146] width 10 height 9
drag, startPoint x: 246, startPoint y: 215, endPoint x: 339, endPoint y: 180, distance: 99.8
click at [248, 215] on div "OpenAI" at bounding box center [275, 214] width 157 height 19
click at [348, 175] on div "Apply" at bounding box center [343, 177] width 23 height 12
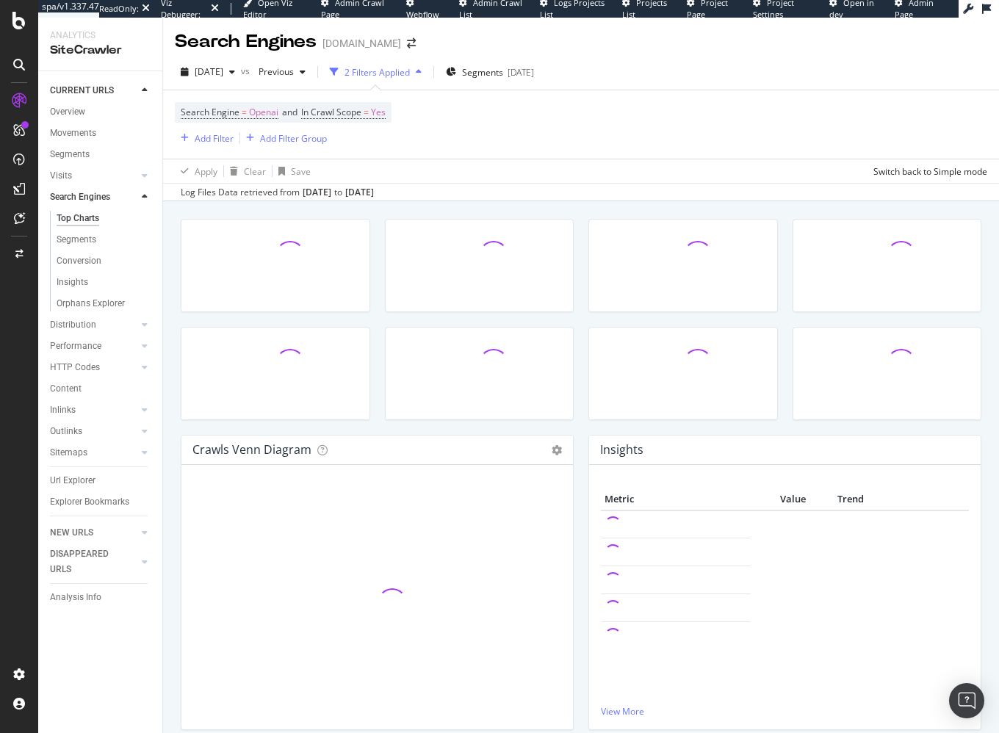
click at [375, 220] on div at bounding box center [275, 273] width 204 height 108
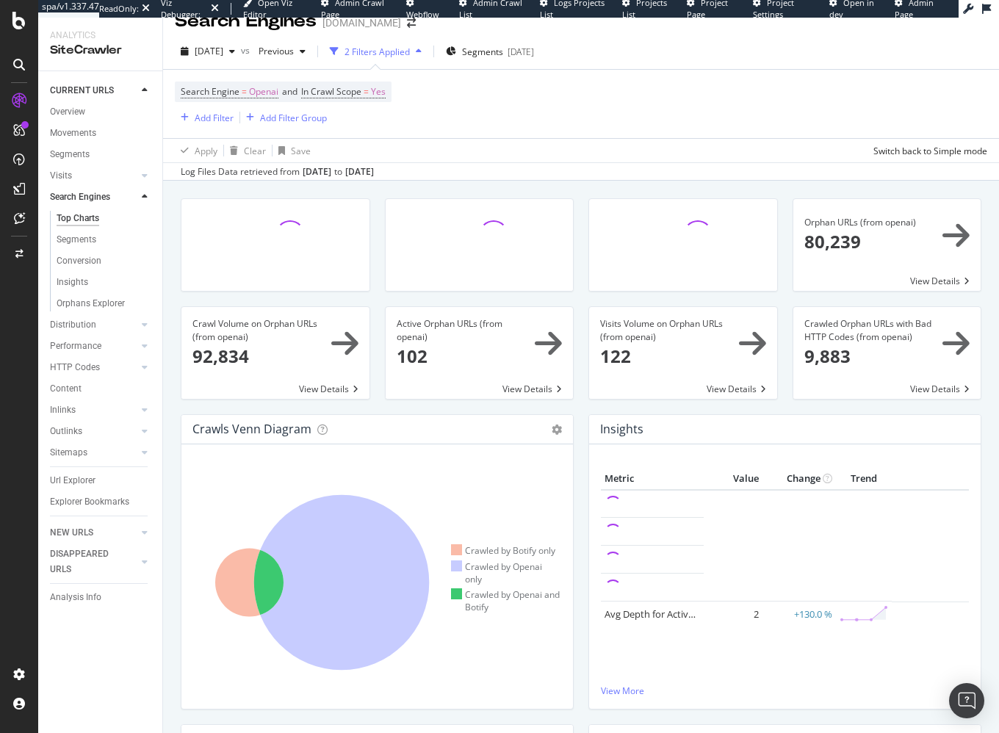
scroll to position [23, 0]
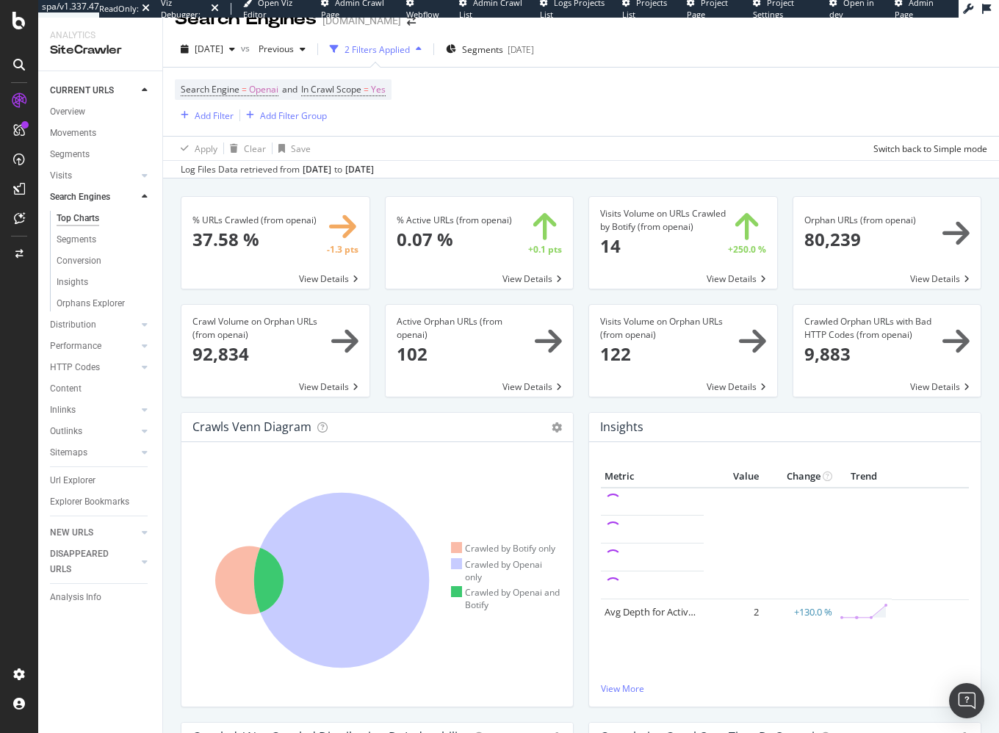
click at [586, 446] on div "Insights × Close Chart searchEngines-insight-panel-openai- - API Requests List …" at bounding box center [785, 567] width 408 height 310
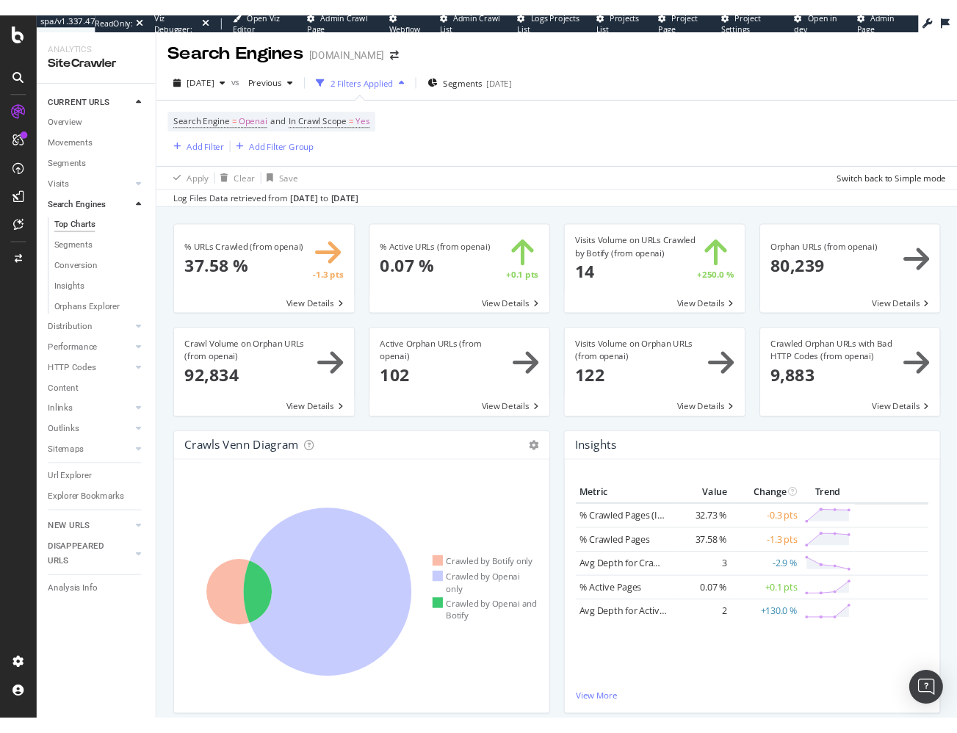
scroll to position [0, 0]
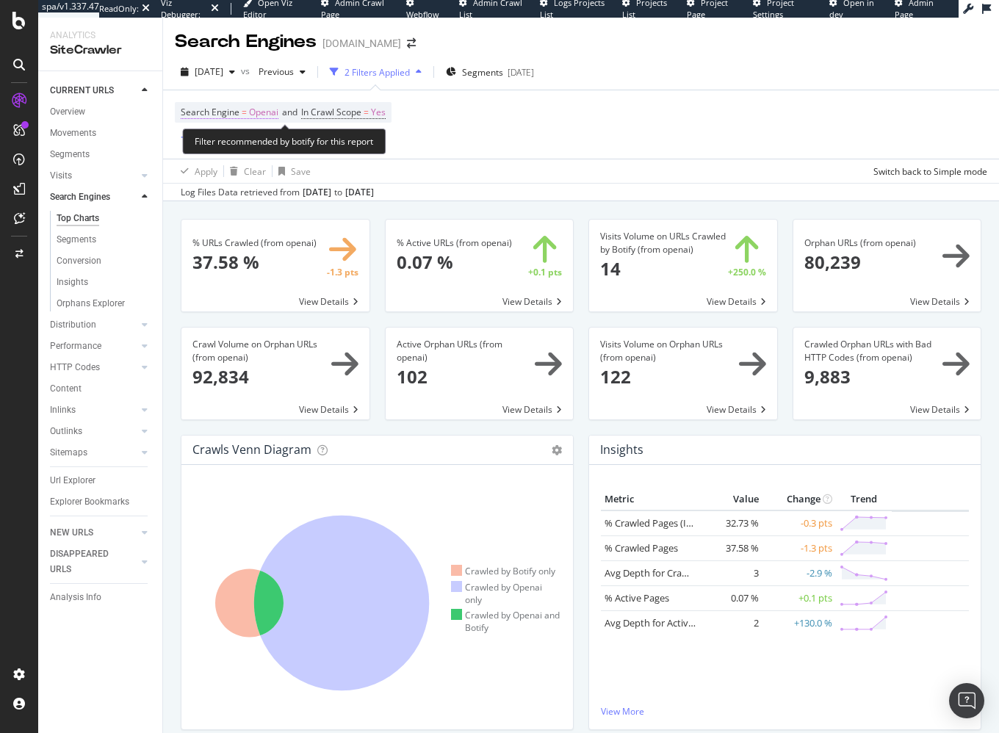
click at [260, 107] on span "Openai" at bounding box center [263, 112] width 29 height 21
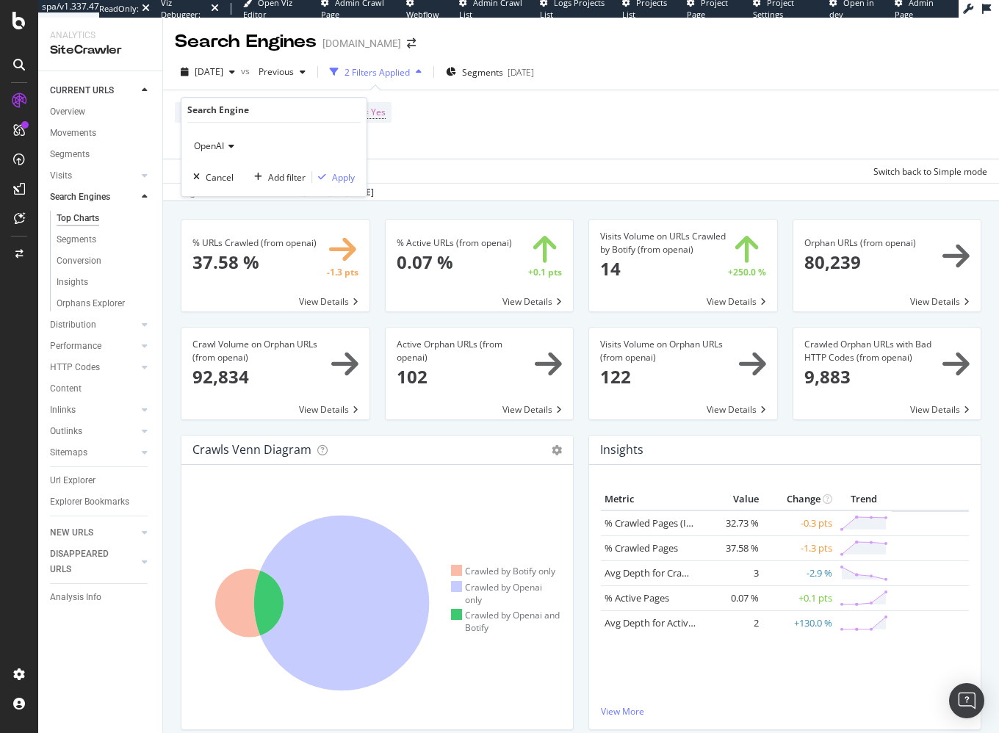
click at [231, 145] on icon at bounding box center [229, 146] width 10 height 9
drag, startPoint x: 246, startPoint y: 187, endPoint x: 254, endPoint y: 190, distance: 8.4
click at [247, 187] on div "Google" at bounding box center [275, 195] width 157 height 19
click at [347, 171] on div "Apply" at bounding box center [343, 177] width 23 height 12
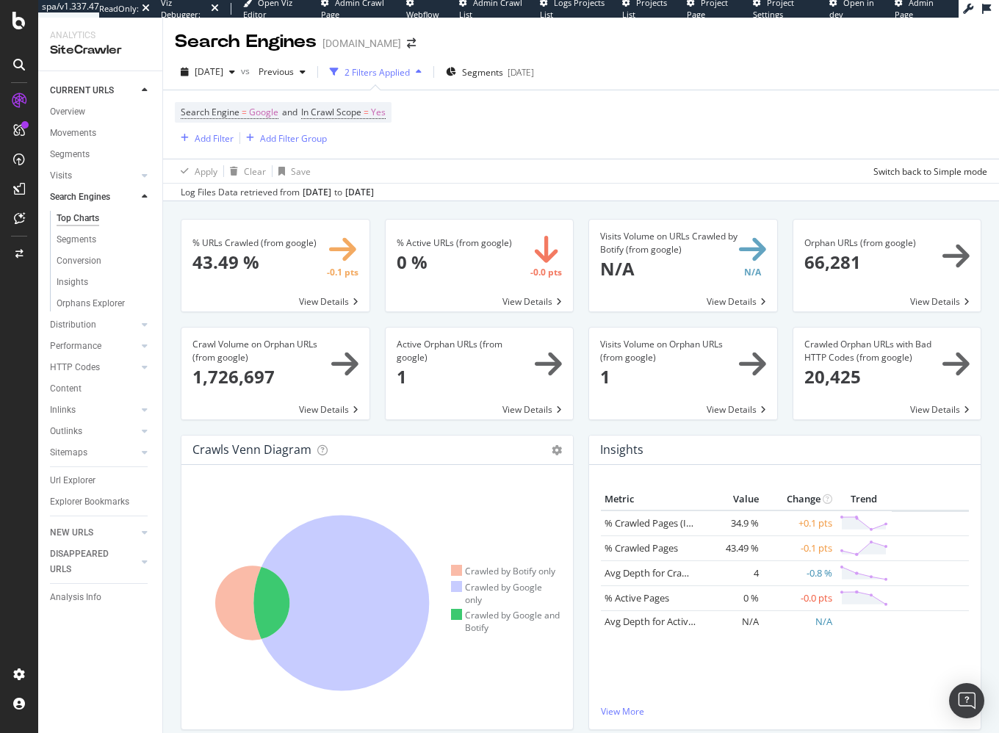
drag, startPoint x: 380, startPoint y: 216, endPoint x: 365, endPoint y: 204, distance: 18.8
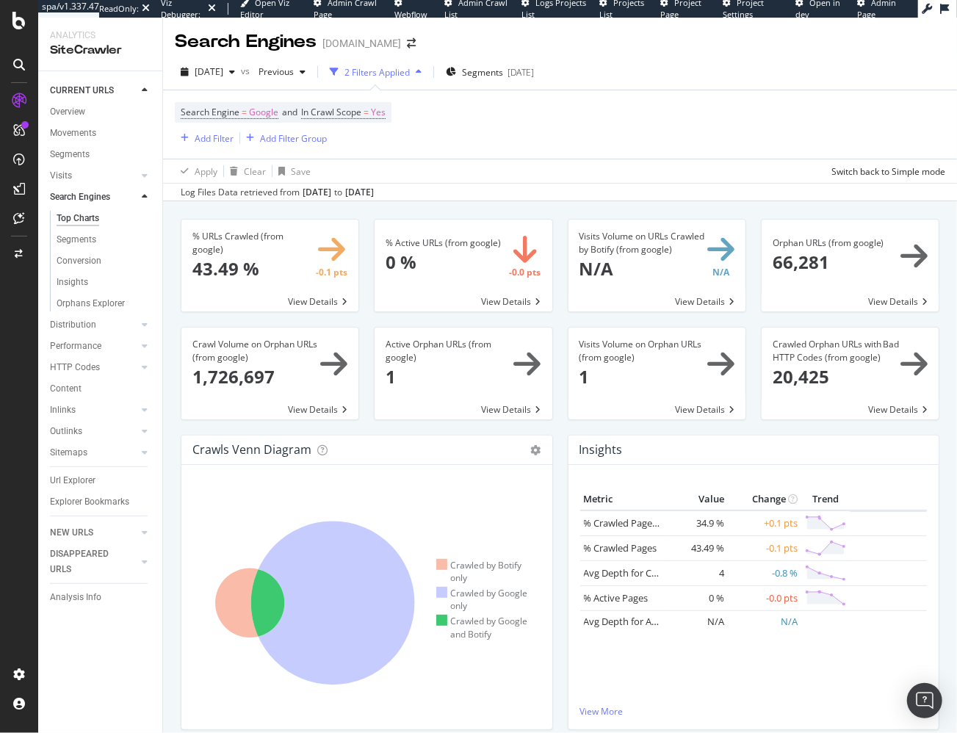
click at [743, 193] on div "Log Files Data retrieved from Aug. 26, 2025 to Sep. 24, 2025" at bounding box center [560, 192] width 794 height 18
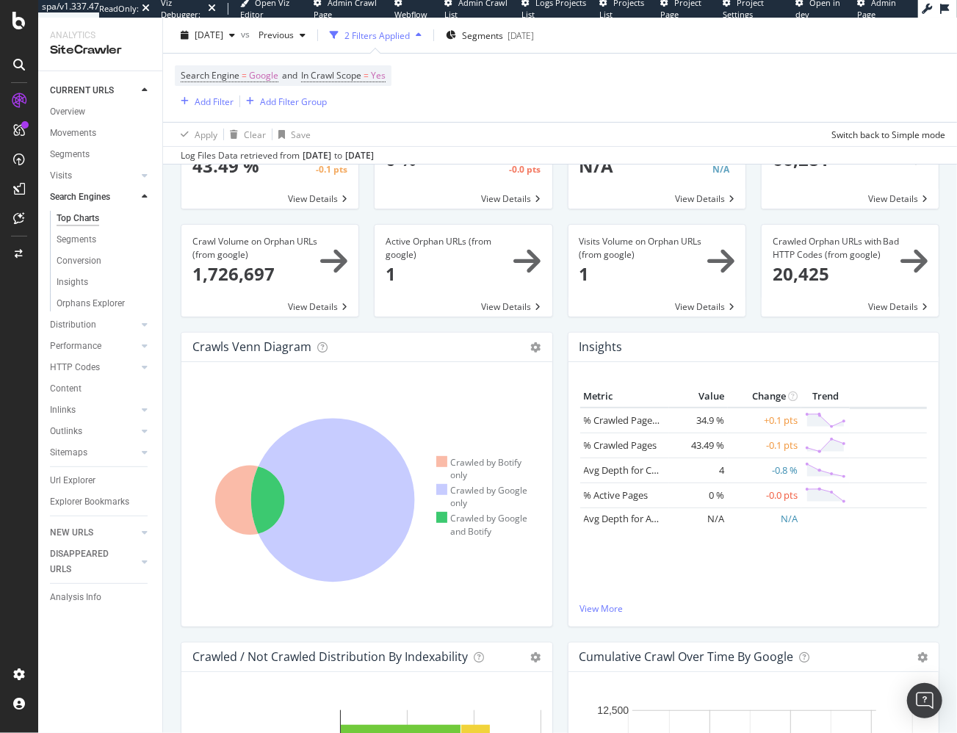
scroll to position [129, 0]
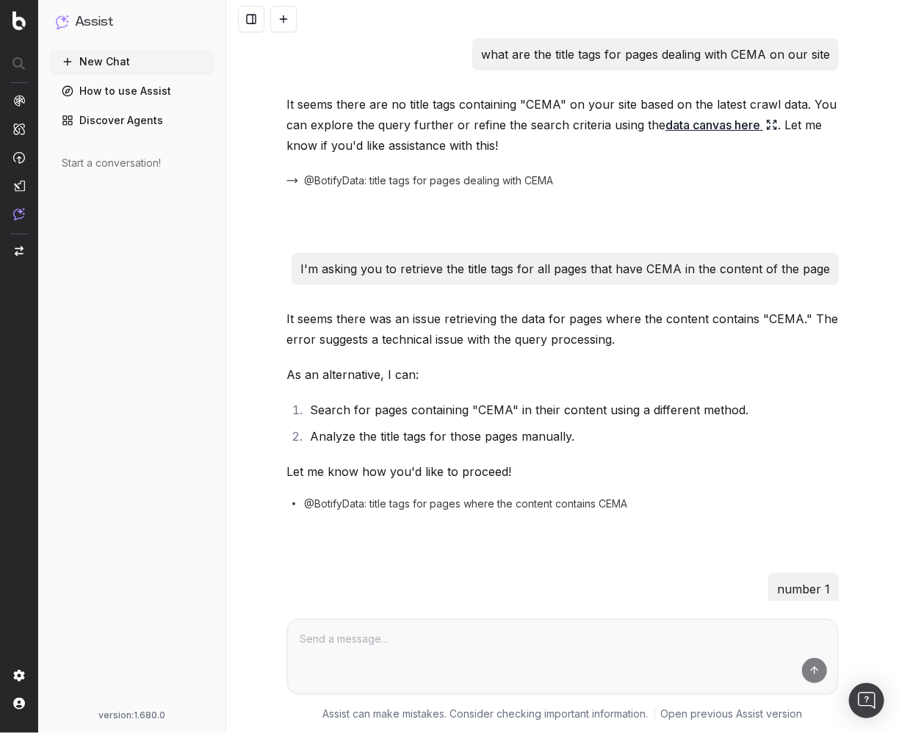
click at [129, 409] on div "New Chat How to use Assist Discover Agents Start a conversation!" at bounding box center [132, 377] width 164 height 654
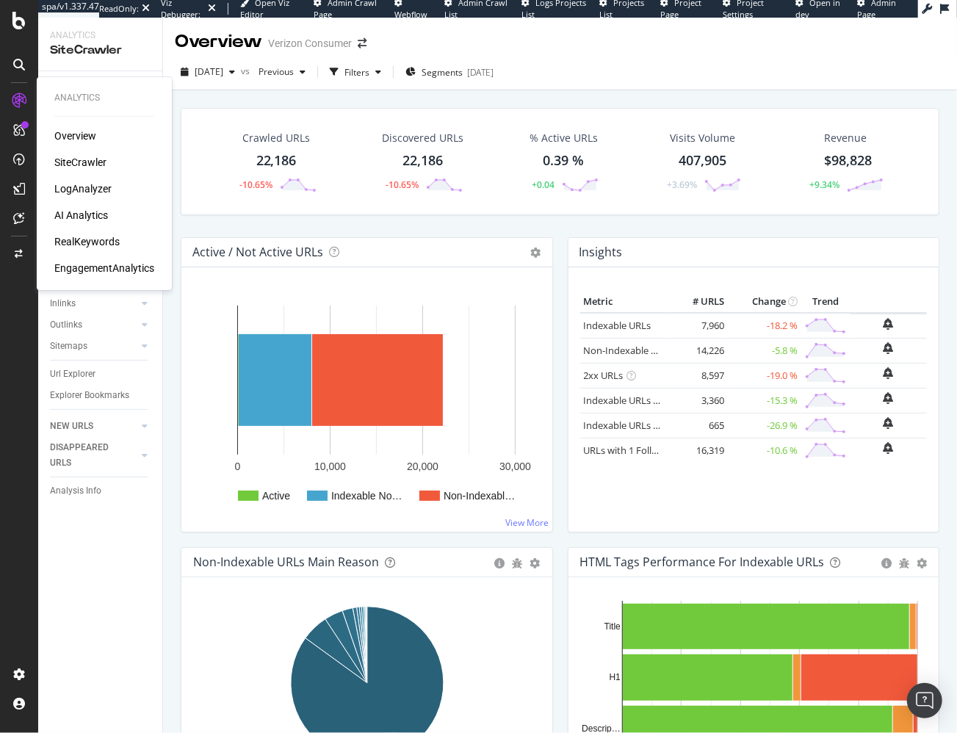
click at [87, 222] on div "AI Analytics" at bounding box center [81, 215] width 54 height 15
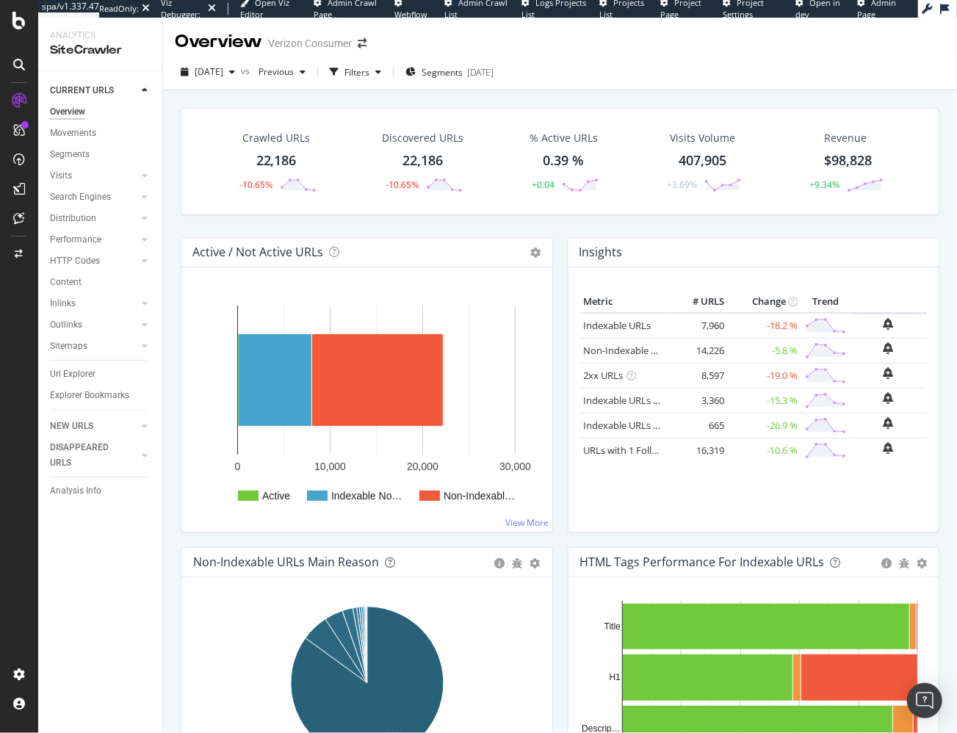
drag, startPoint x: 238, startPoint y: 319, endPoint x: 165, endPoint y: 316, distance: 72.8
click at [238, 319] on rect "A chart." at bounding box center [376, 380] width 278 height 149
click at [244, 204] on div "Crawled URLs 22,186 -10.65% Discovered URLs 22,186 -10.65% % Active URLs 0.39 %…" at bounding box center [560, 161] width 759 height 107
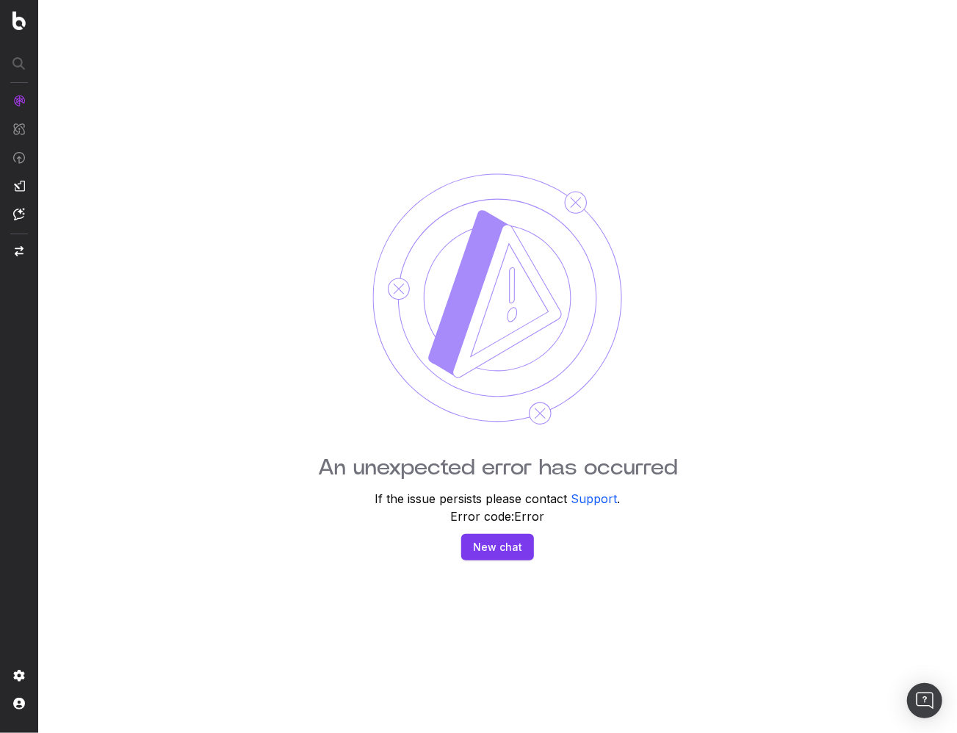
drag, startPoint x: 402, startPoint y: 213, endPoint x: 586, endPoint y: 10, distance: 273.6
click at [402, 213] on img at bounding box center [497, 299] width 251 height 253
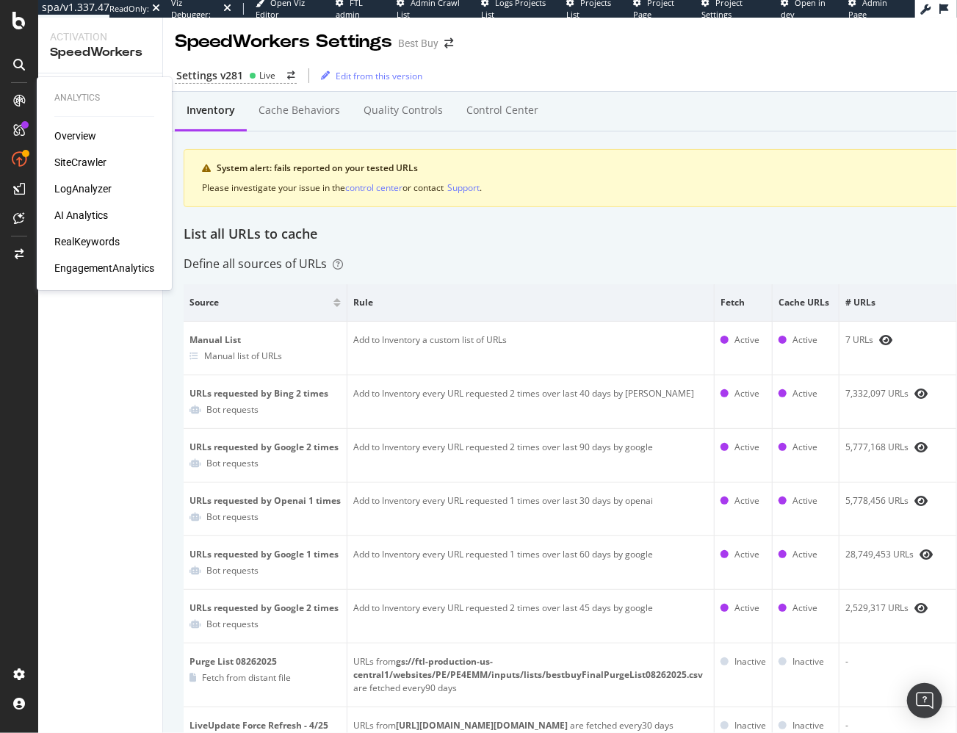
click at [84, 207] on div "Overview SiteCrawler LogAnalyzer AI Analytics RealKeywords EngagementAnalytics" at bounding box center [104, 202] width 100 height 147
click at [87, 211] on div "AI Analytics" at bounding box center [81, 215] width 54 height 15
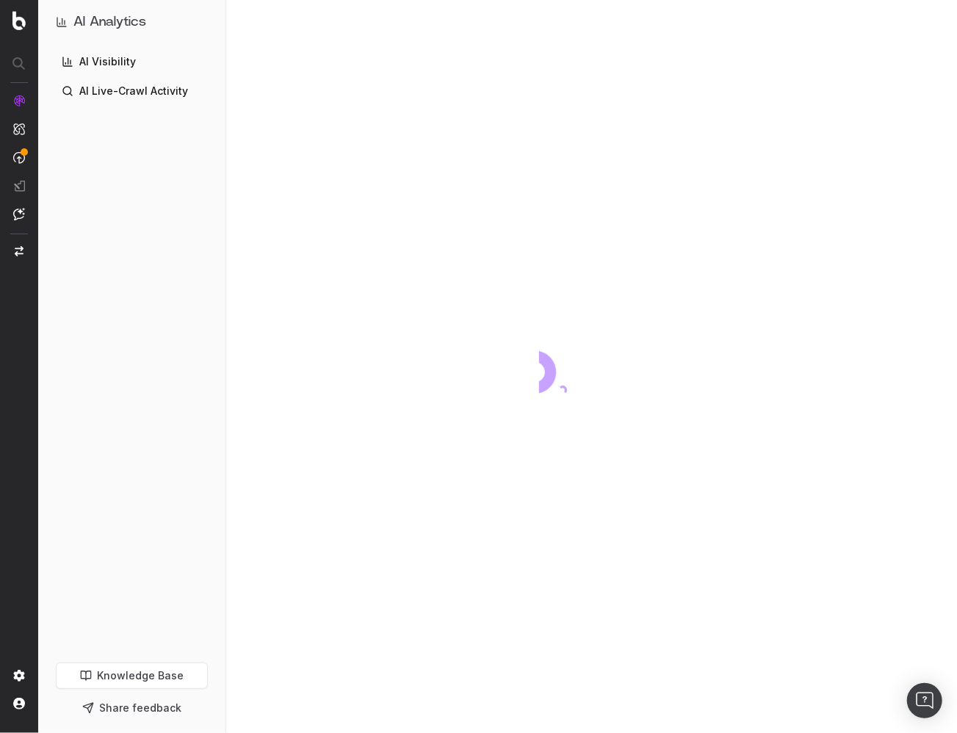
click at [130, 379] on div "AI Visibility AI Live-Crawl Activity" at bounding box center [132, 353] width 164 height 607
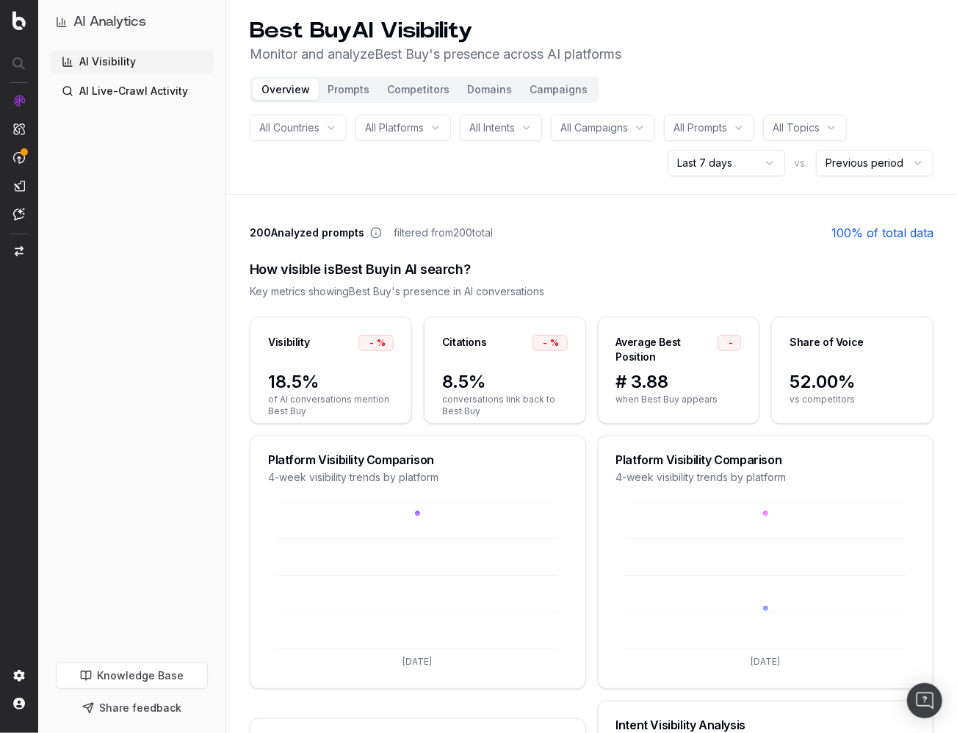
click at [597, 232] on div "200 Analyzed prompts filtered from 200 total 100 % of total data" at bounding box center [592, 233] width 684 height 18
click at [123, 370] on div "AI Visibility AI Live-Crawl Activity" at bounding box center [132, 353] width 164 height 607
drag, startPoint x: 152, startPoint y: 312, endPoint x: 168, endPoint y: 315, distance: 15.7
click at [152, 312] on div "AI Visibility AI Live-Crawl Activity" at bounding box center [132, 353] width 164 height 607
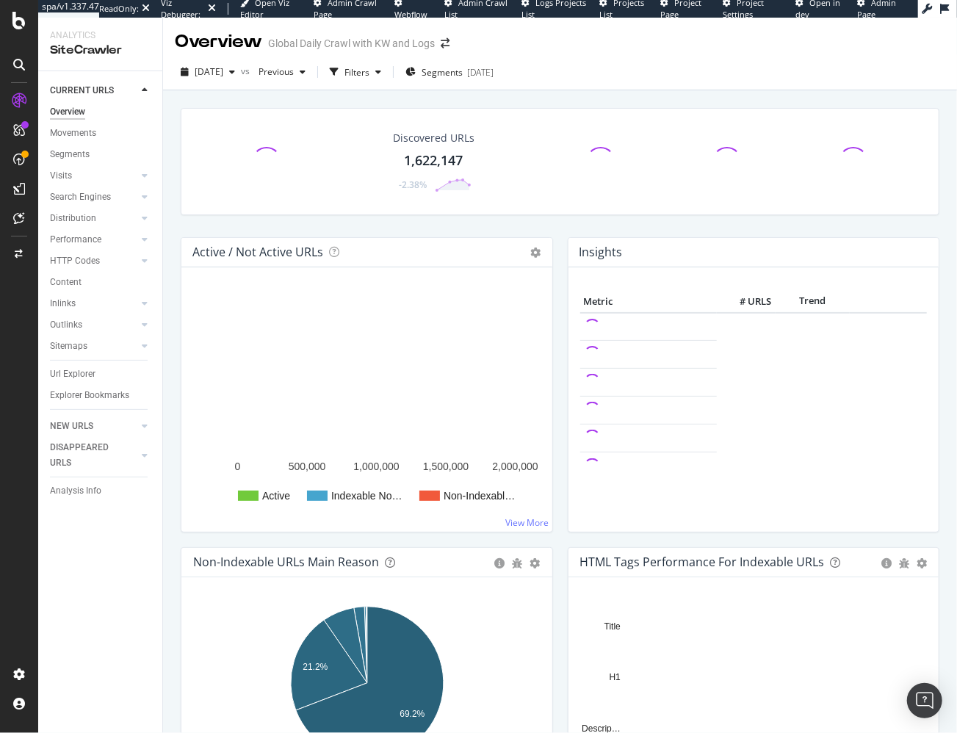
scroll to position [4, 0]
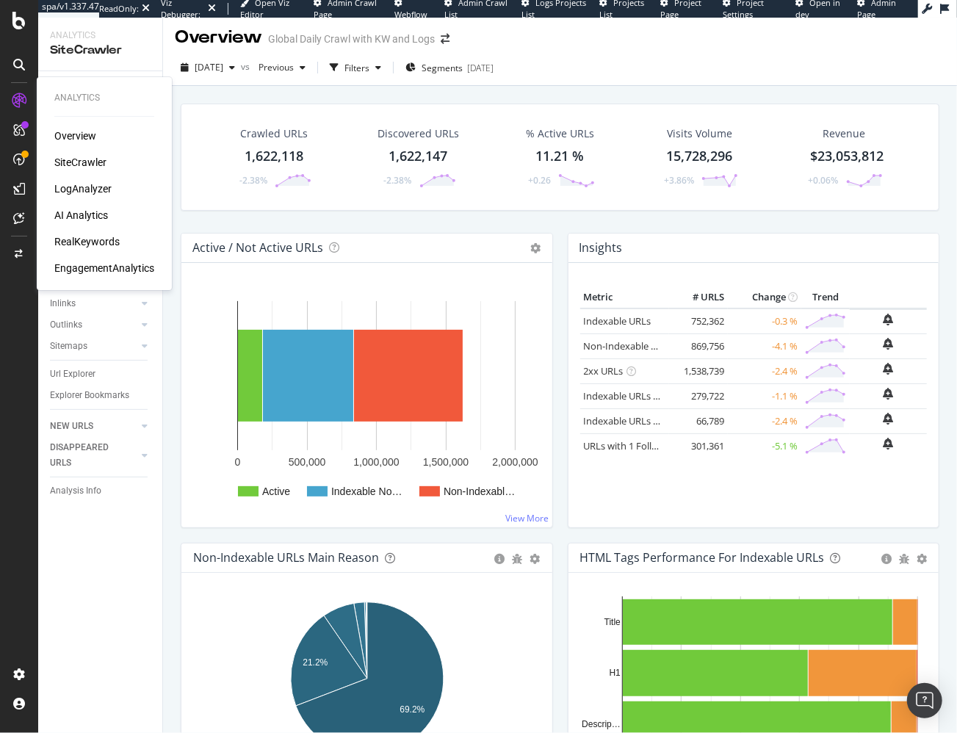
click at [93, 214] on div "AI Analytics" at bounding box center [81, 215] width 54 height 15
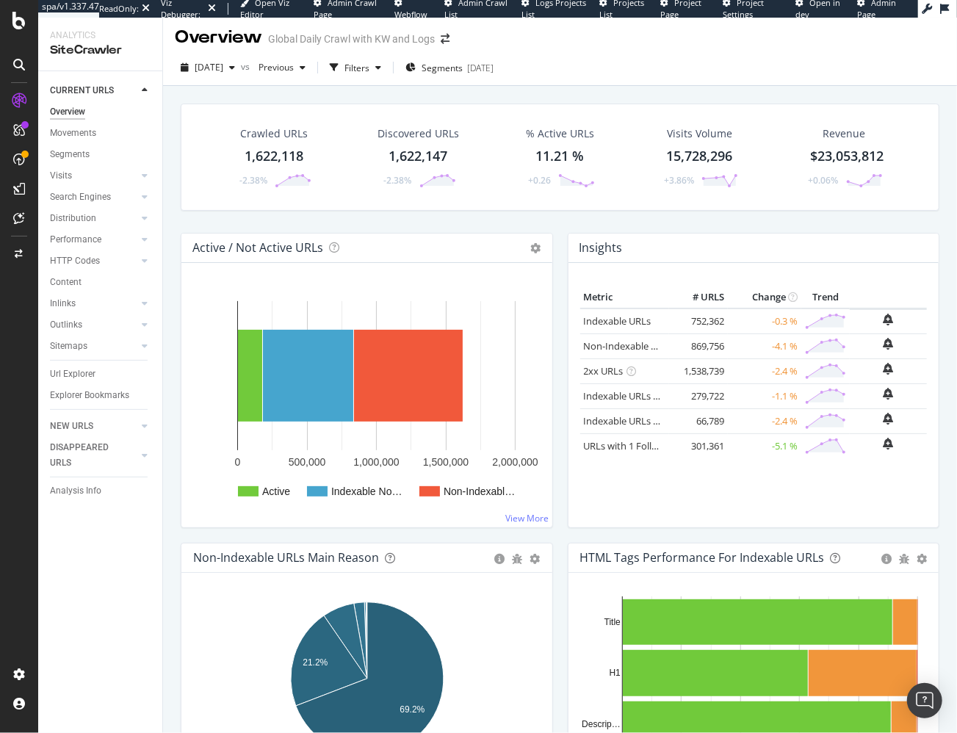
click at [167, 192] on div "Crawled URLs 1,622,118 -2.38% Discovered URLs 1,622,147 -2.38% % Active URLs 11…" at bounding box center [560, 444] width 794 height 716
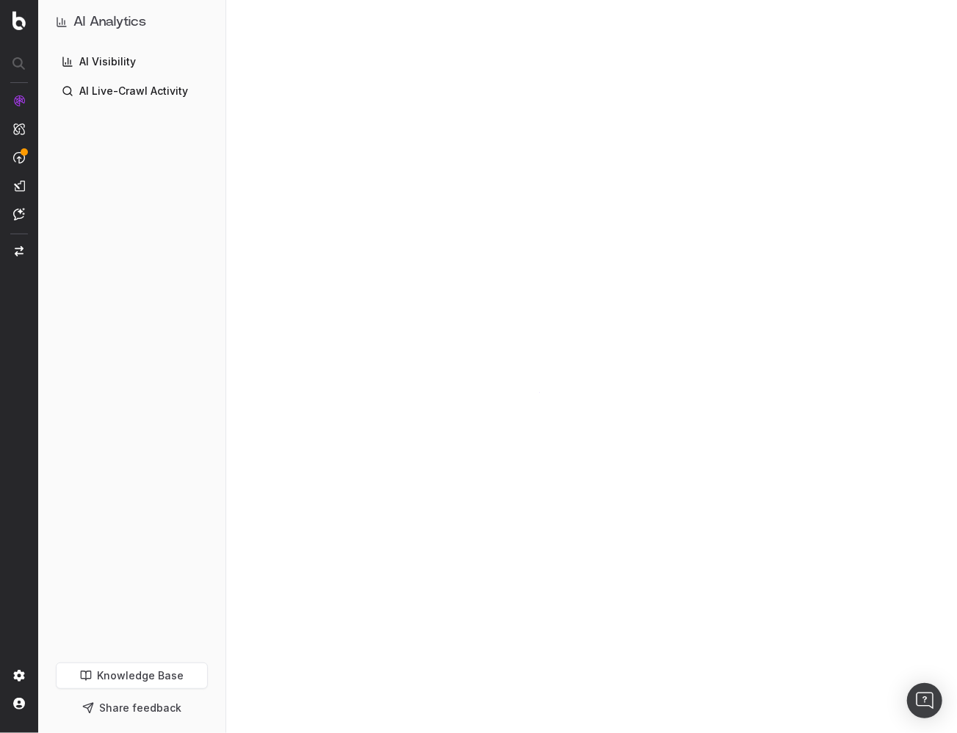
click at [140, 256] on div "AI Visibility AI Live-Crawl Activity" at bounding box center [132, 353] width 164 height 607
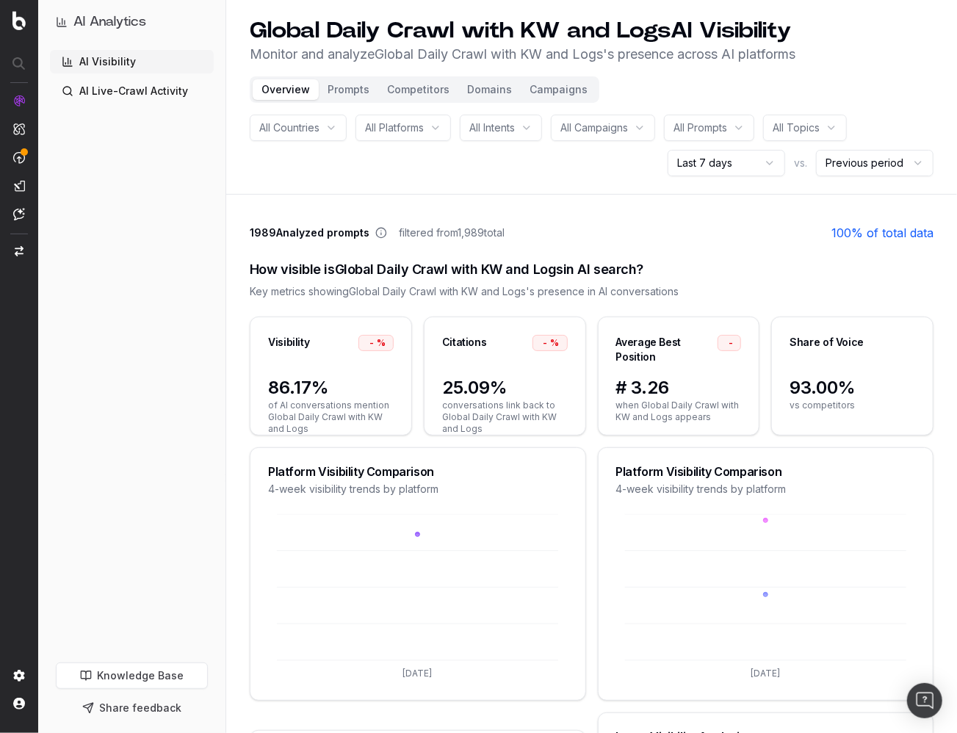
drag, startPoint x: 599, startPoint y: 230, endPoint x: 586, endPoint y: 234, distance: 13.9
click at [599, 230] on div "1989 Analyzed prompts filtered from 1,989 total 100 % of total data" at bounding box center [592, 233] width 684 height 18
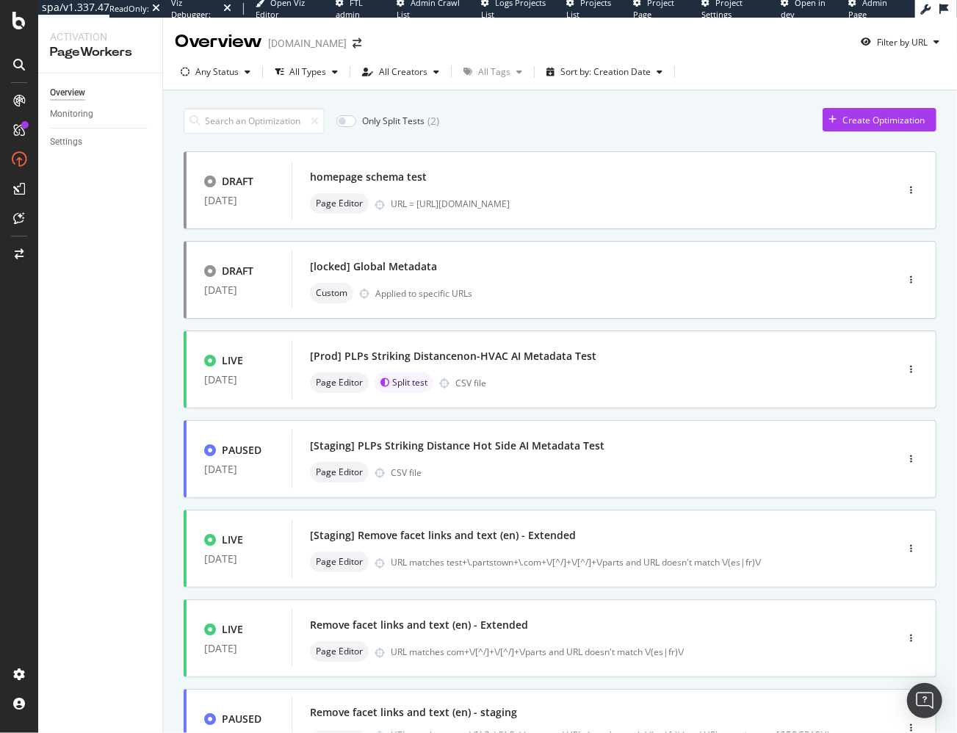
drag, startPoint x: 94, startPoint y: 264, endPoint x: 29, endPoint y: 131, distance: 148.2
click at [94, 264] on div "Overview Monitoring Settings" at bounding box center [100, 403] width 124 height 660
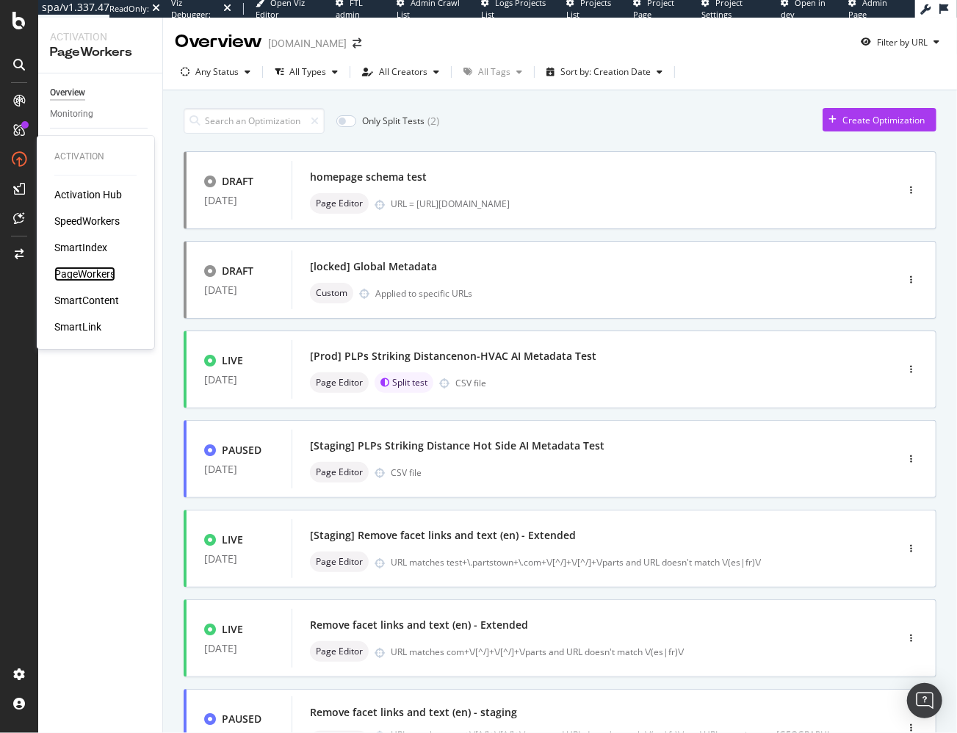
click at [83, 272] on div "PageWorkers" at bounding box center [84, 274] width 61 height 15
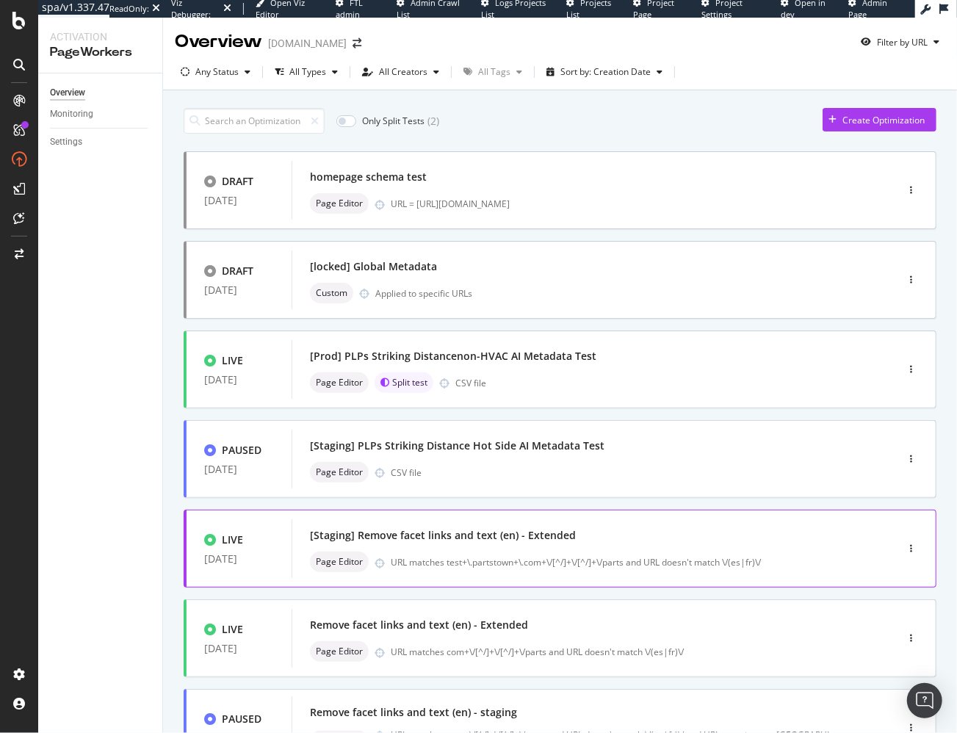
click at [483, 536] on div "[Staging] Remove facet links and text (en) - Extended" at bounding box center [443, 535] width 266 height 15
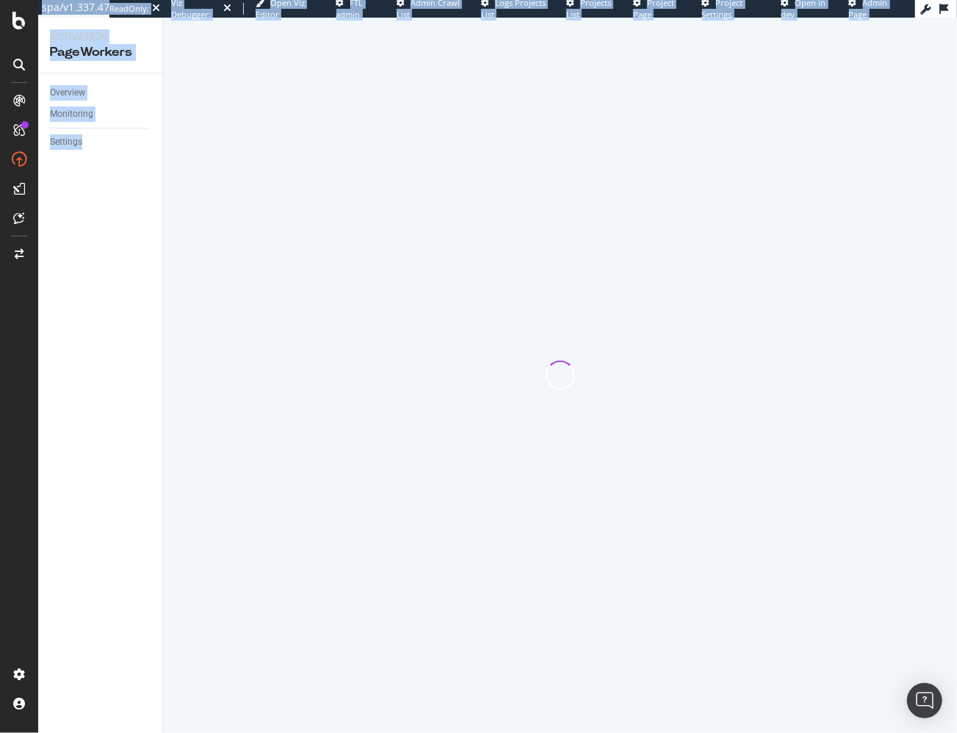
click at [483, 536] on div at bounding box center [560, 376] width 794 height 716
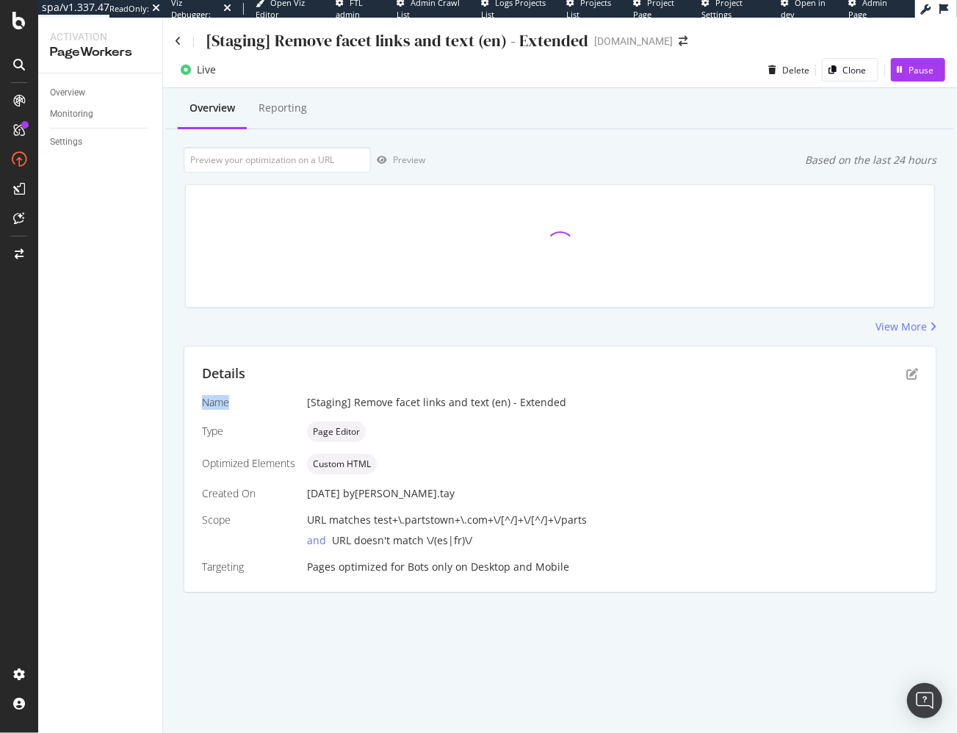
click at [167, 404] on div "Overview Reporting Preview Based on the last 24 hours View More Details Name [S…" at bounding box center [560, 366] width 794 height 556
click at [418, 306] on div "Executions 0 Unique URLs Optimized 0 Success Rate -" at bounding box center [560, 246] width 749 height 122
click at [176, 43] on icon at bounding box center [178, 41] width 7 height 10
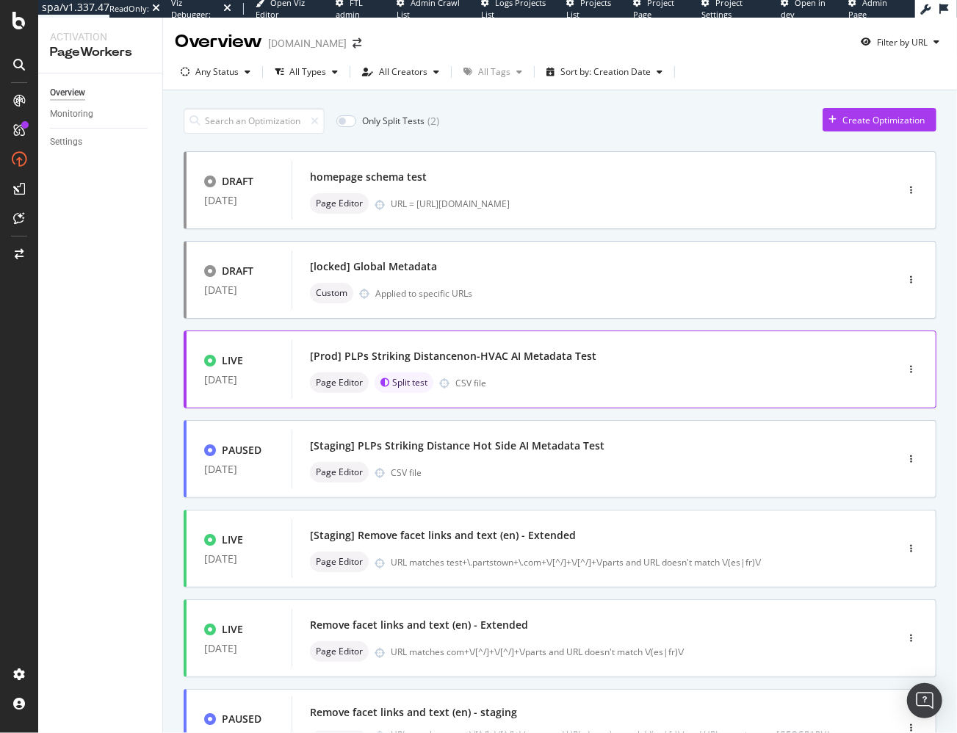
click at [507, 356] on div "[Prod] PLPs Striking Distancenon-HVAC AI Metadata Test" at bounding box center [453, 356] width 287 height 15
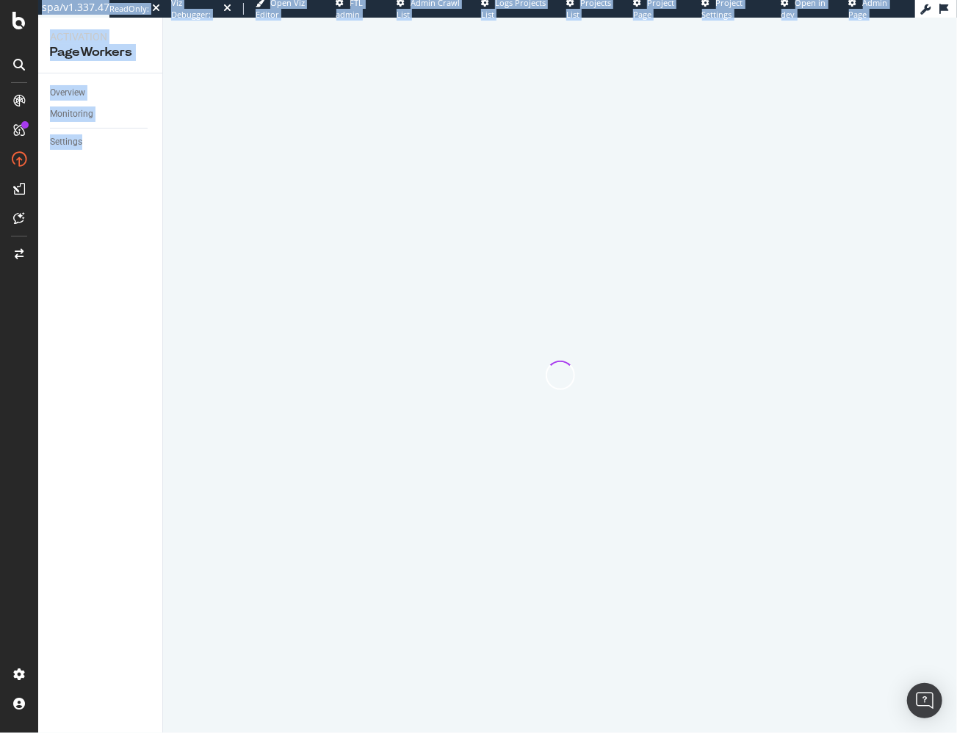
click at [507, 356] on div at bounding box center [560, 376] width 794 height 716
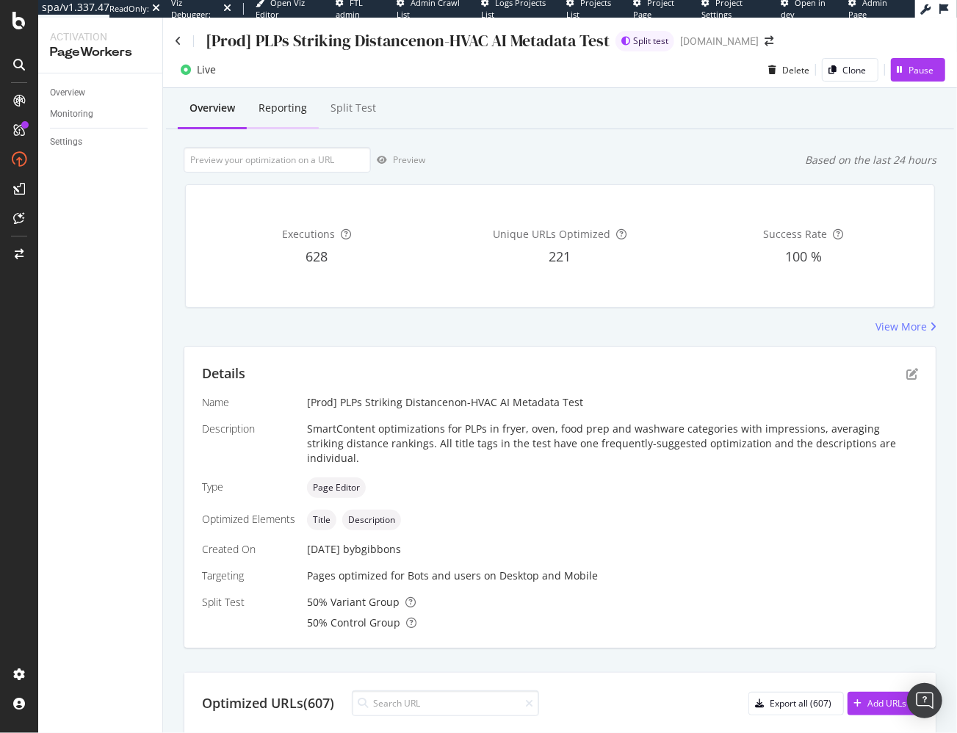
click at [299, 115] on div "Reporting" at bounding box center [283, 109] width 72 height 40
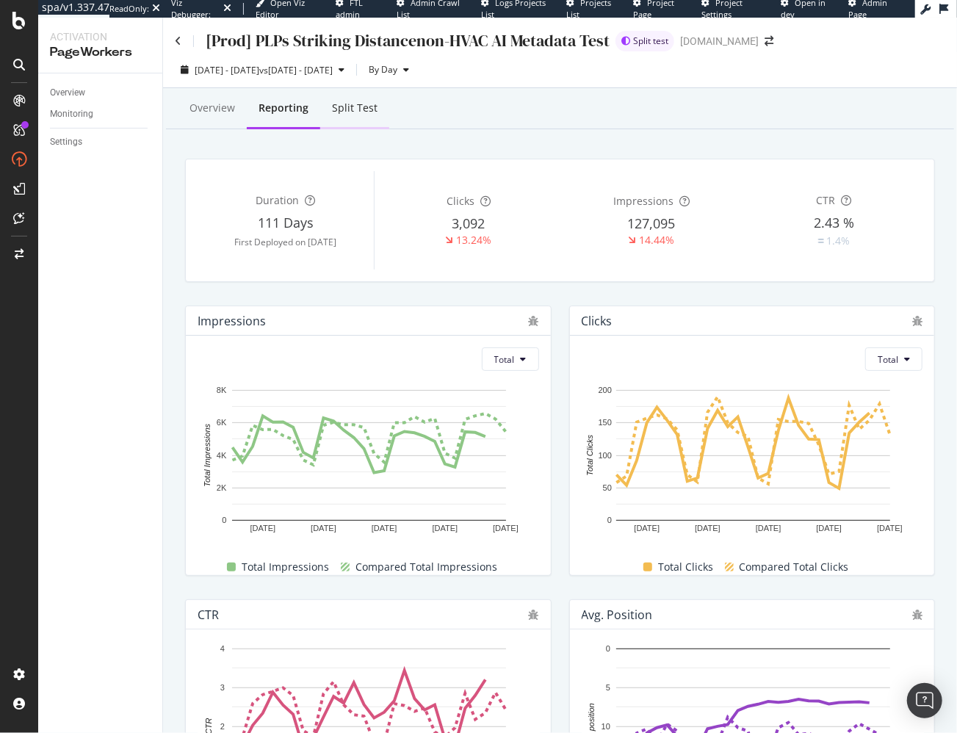
click at [342, 99] on div "Split Test" at bounding box center [354, 109] width 69 height 40
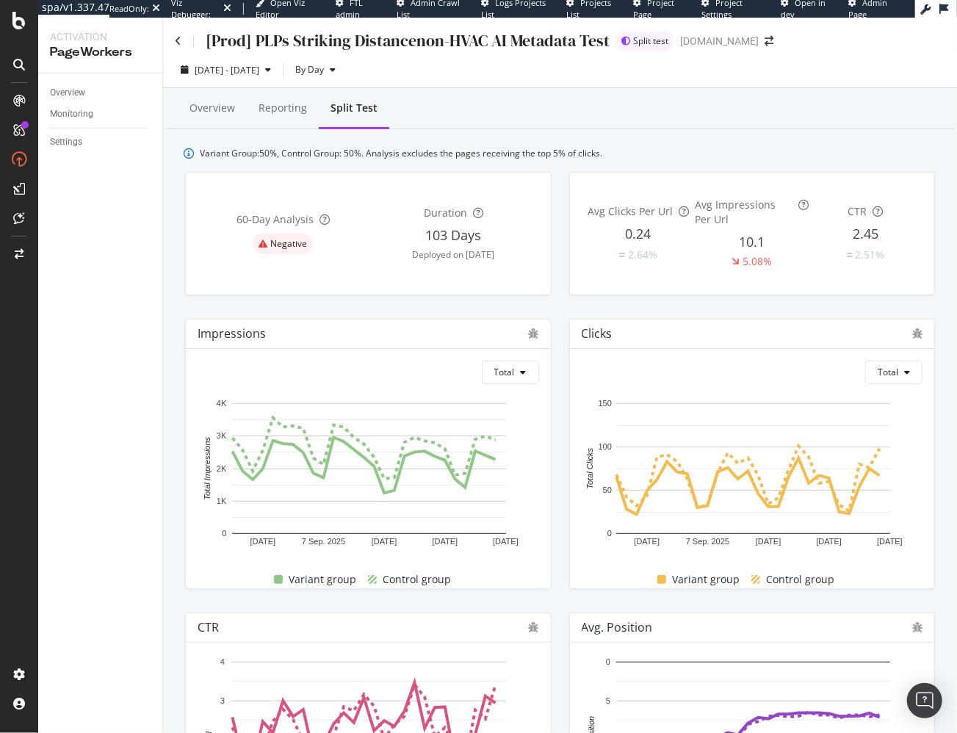
click at [184, 41] on div "[Prod] PLPs Striking Distancenon-HVAC AI Metadata Test" at bounding box center [392, 40] width 435 height 23
click at [176, 43] on icon at bounding box center [178, 41] width 7 height 10
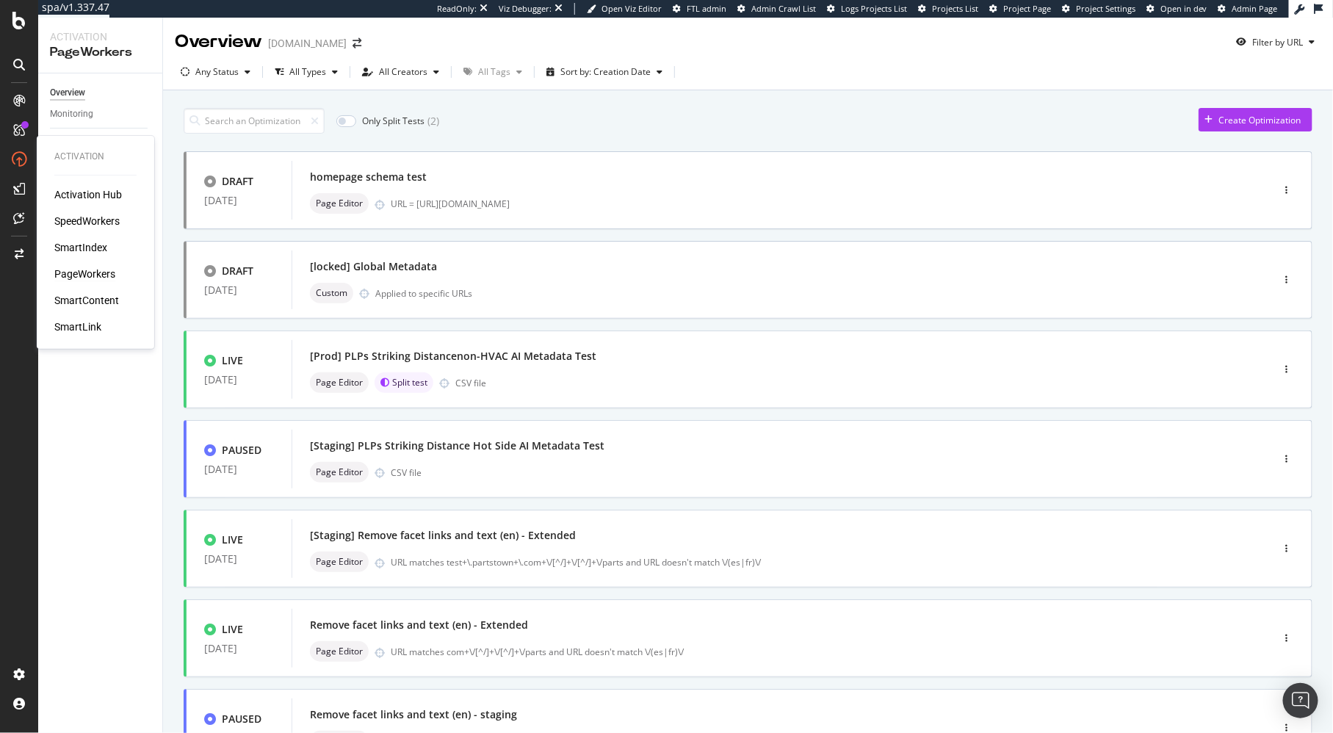
click at [96, 230] on div "Activation Hub SpeedWorkers SmartIndex PageWorkers SmartContent SmartLink" at bounding box center [95, 260] width 82 height 147
click at [92, 223] on div "SpeedWorkers" at bounding box center [86, 221] width 65 height 15
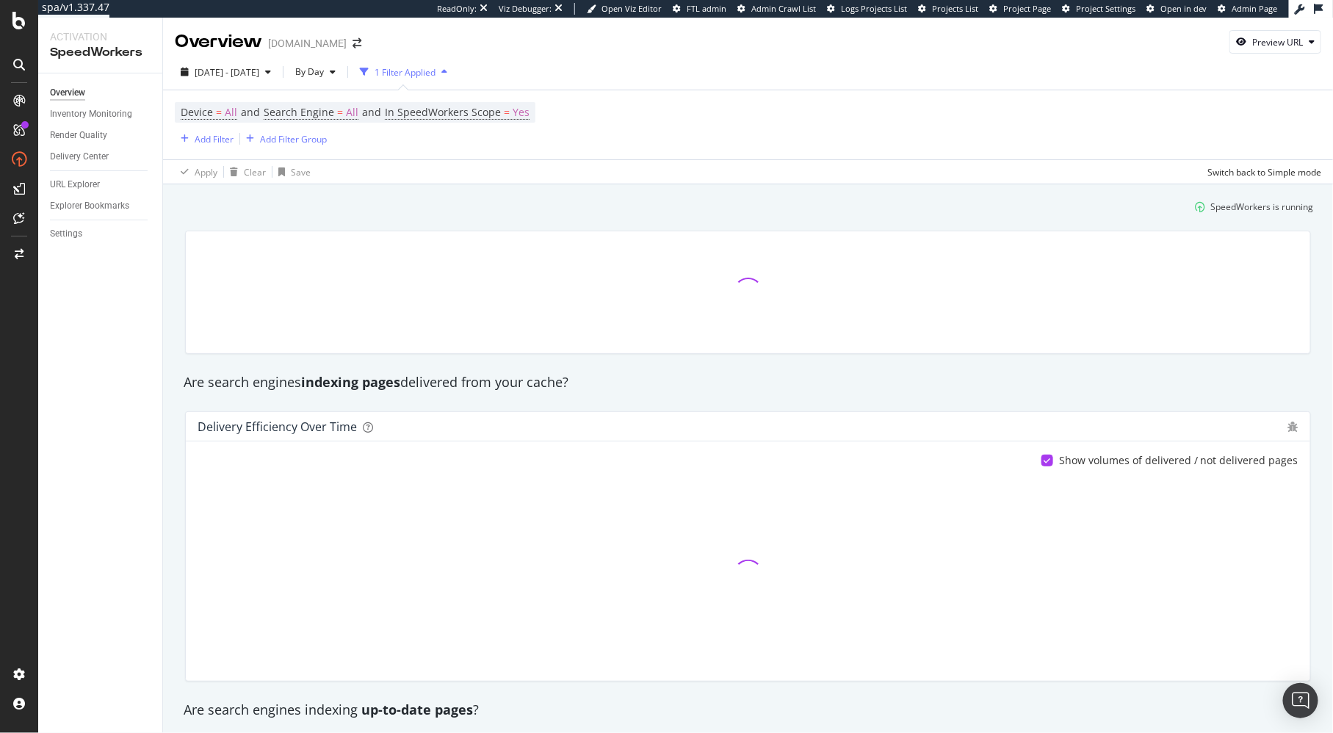
drag, startPoint x: 422, startPoint y: 206, endPoint x: 416, endPoint y: 182, distance: 24.2
click at [421, 204] on div "SpeedWorkers is running" at bounding box center [748, 207] width 1144 height 24
click at [351, 111] on span "All" at bounding box center [352, 112] width 12 height 21
drag, startPoint x: 327, startPoint y: 148, endPoint x: 331, endPoint y: 156, distance: 8.2
click at [327, 148] on span "All Search Engines" at bounding box center [318, 147] width 76 height 12
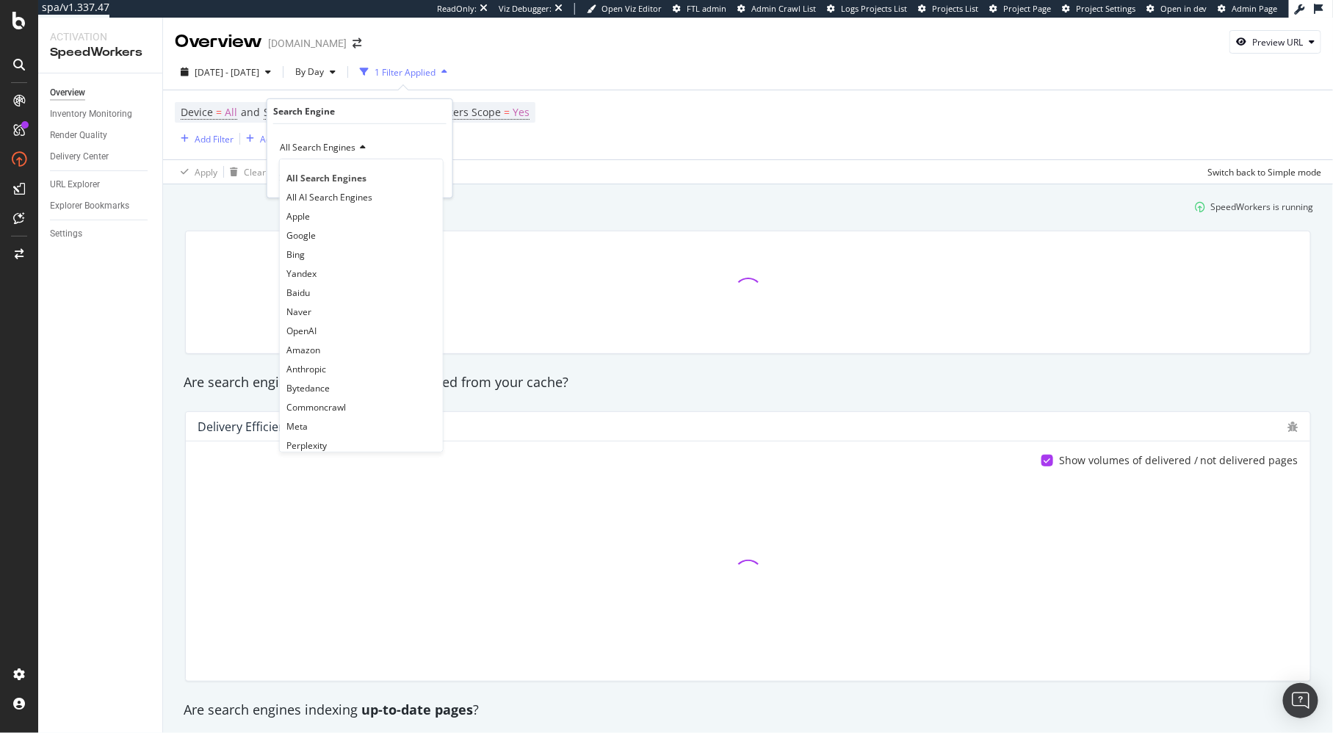
drag, startPoint x: 356, startPoint y: 323, endPoint x: 371, endPoint y: 280, distance: 45.1
click at [356, 323] on div "OpenAI" at bounding box center [361, 330] width 157 height 19
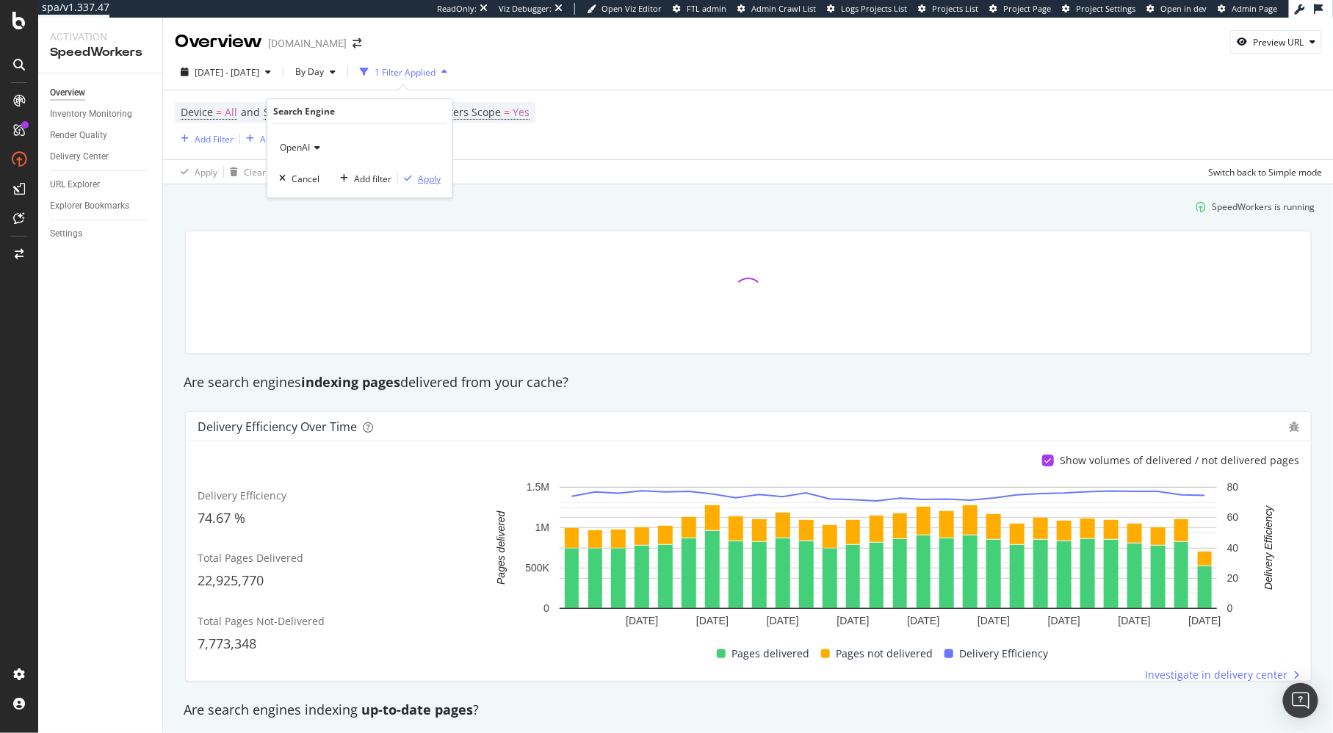
click at [421, 175] on div "Apply" at bounding box center [429, 178] width 23 height 12
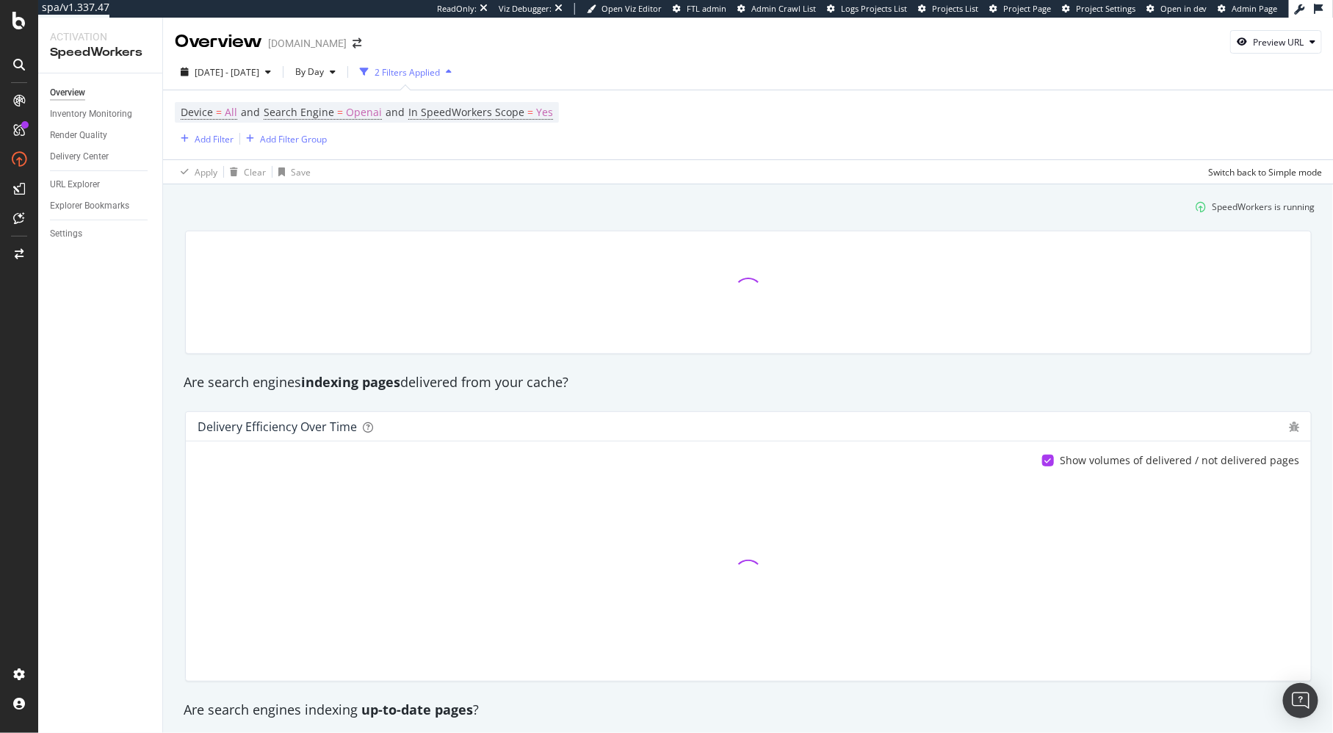
drag, startPoint x: 399, startPoint y: 202, endPoint x: 367, endPoint y: 165, distance: 49.5
click at [399, 202] on div "SpeedWorkers is running" at bounding box center [748, 207] width 1145 height 24
click at [259, 71] on span "2025 Sep. 2nd - Sep. 29th" at bounding box center [227, 72] width 65 height 12
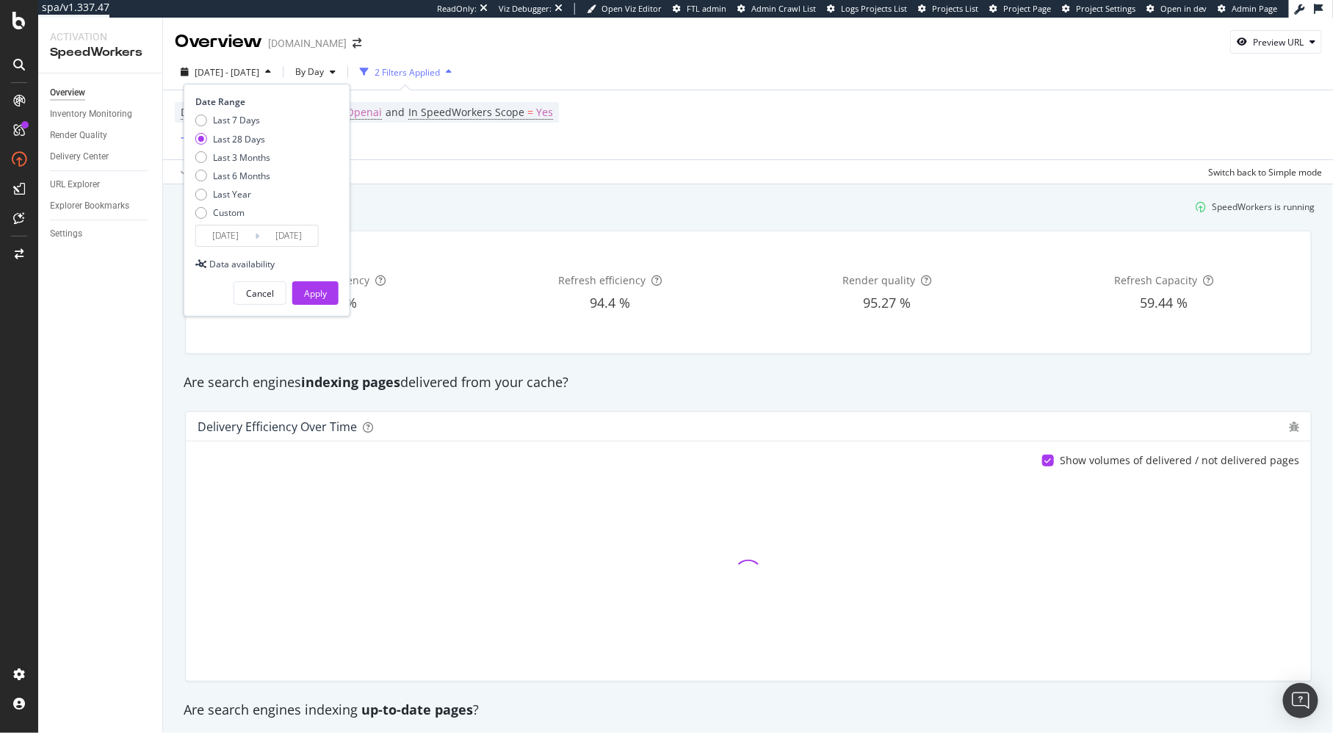
drag, startPoint x: 248, startPoint y: 173, endPoint x: 264, endPoint y: 230, distance: 59.7
click at [248, 173] on div "Last 6 Months" at bounding box center [241, 176] width 57 height 12
type input "2025/03/30"
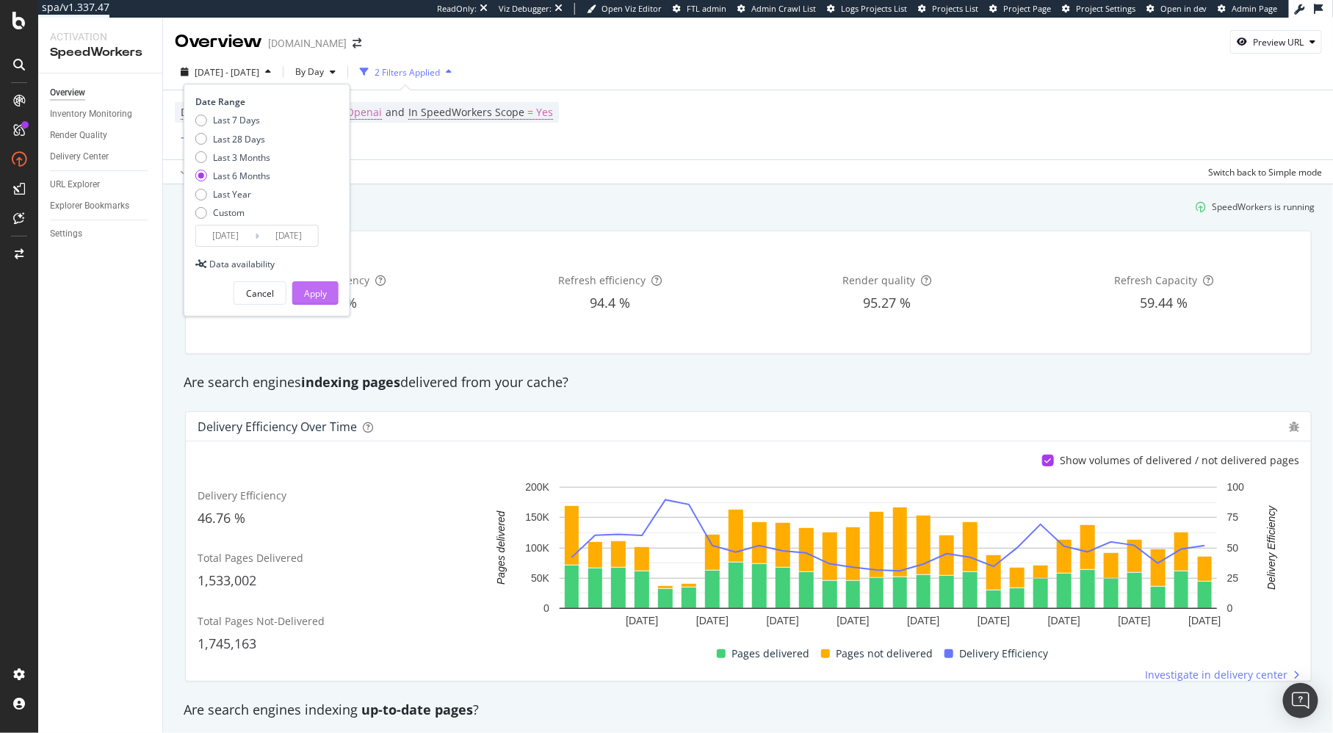
click at [319, 293] on div "Apply" at bounding box center [315, 293] width 23 height 12
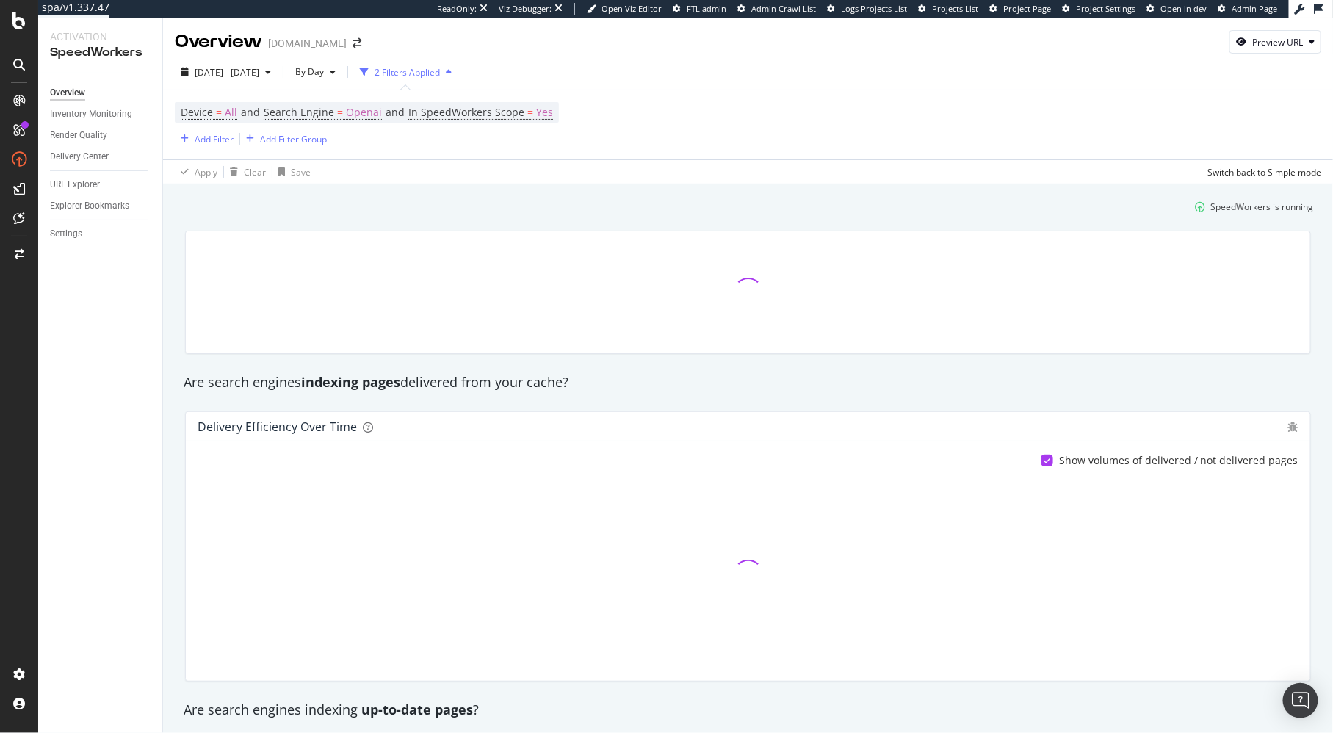
click at [359, 210] on div "SpeedWorkers is running" at bounding box center [748, 207] width 1144 height 24
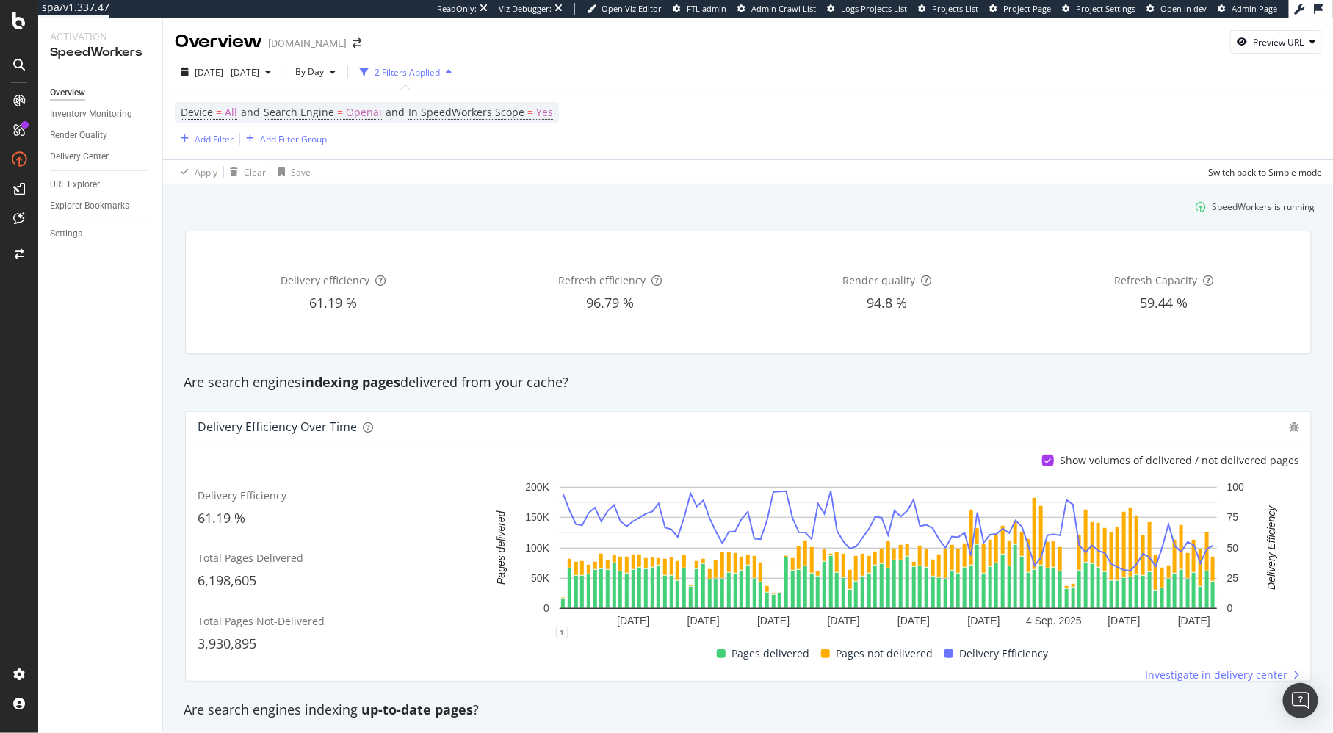
click at [553, 377] on div "Are search engines indexing pages delivered from your cache?" at bounding box center [748, 382] width 1145 height 19
click at [85, 192] on div "LogAnalyzer" at bounding box center [82, 188] width 57 height 15
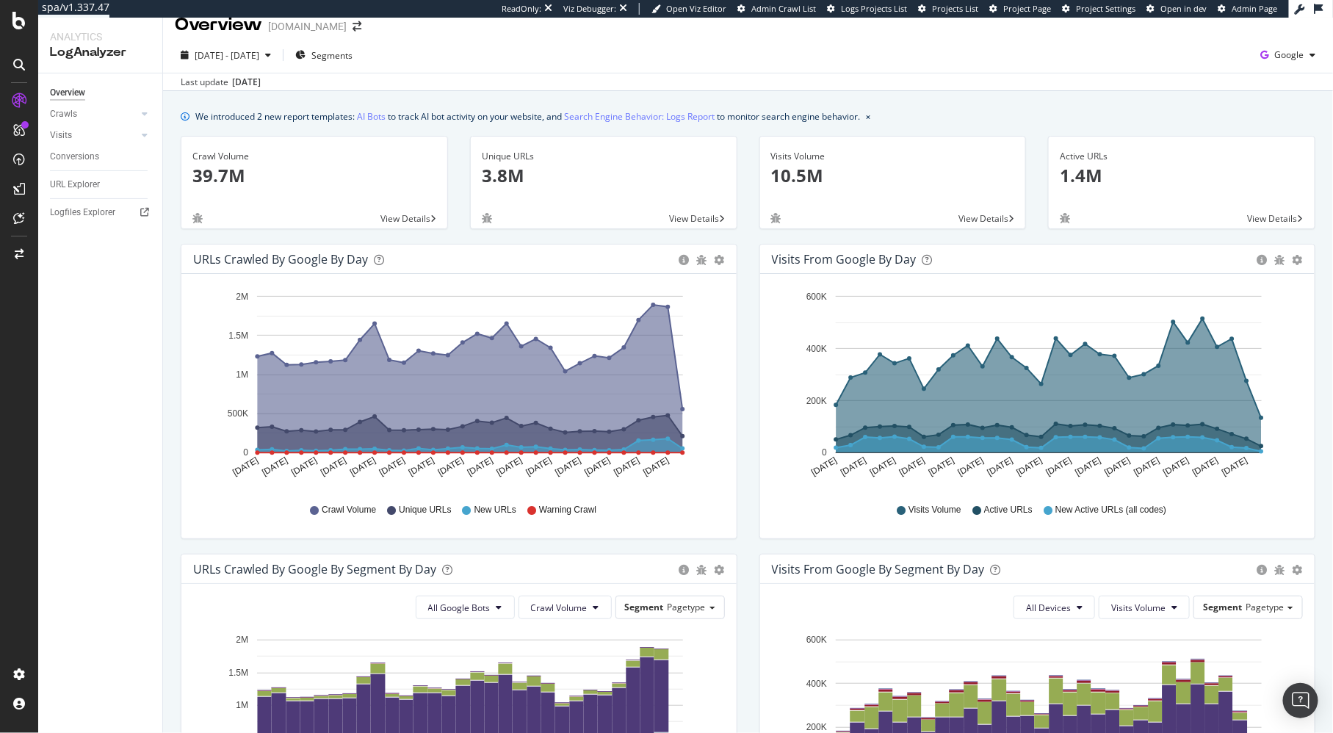
scroll to position [23, 0]
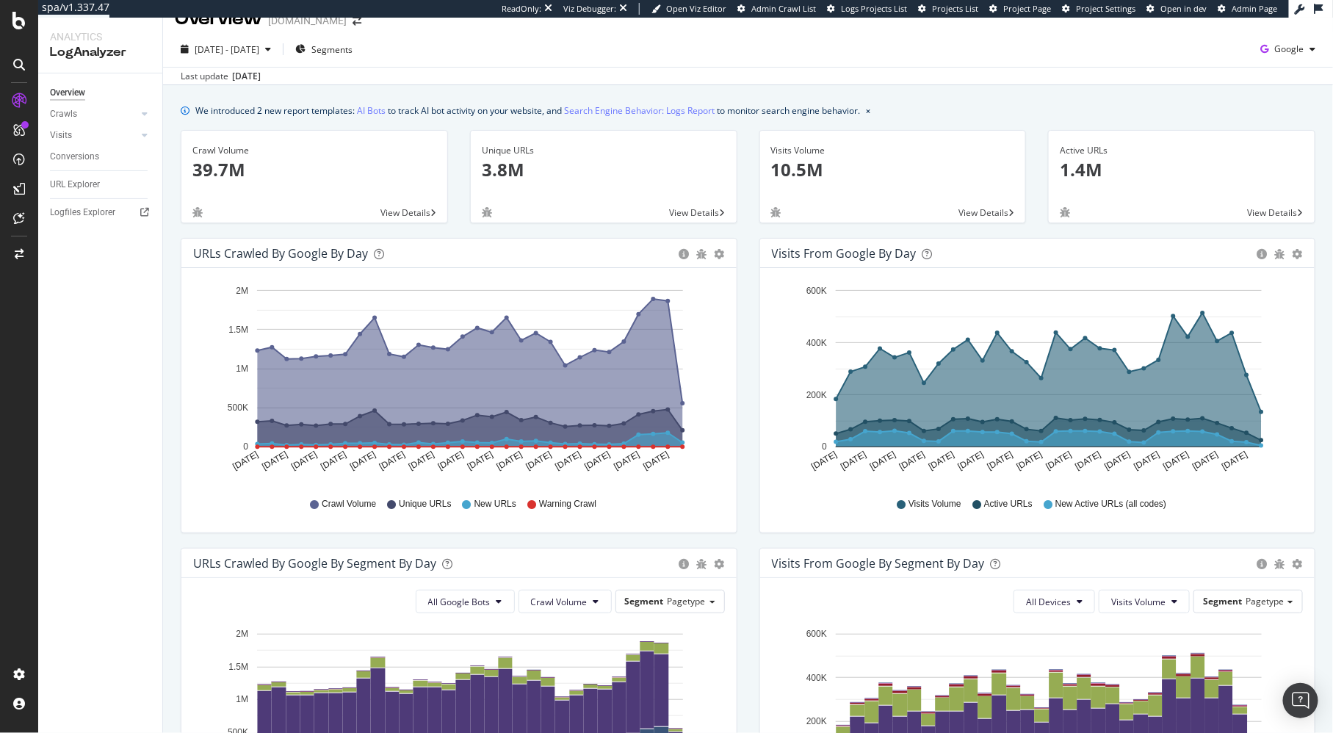
drag, startPoint x: 1070, startPoint y: 114, endPoint x: 1065, endPoint y: 123, distance: 10.5
click at [861, 114] on div "We introduced 2 new report templates: AI Bots to track AI bot activity on your …" at bounding box center [748, 110] width 1135 height 15
click at [861, 51] on span "Google" at bounding box center [1289, 49] width 29 height 12
click at [861, 134] on span "OpenAI" at bounding box center [1291, 132] width 54 height 13
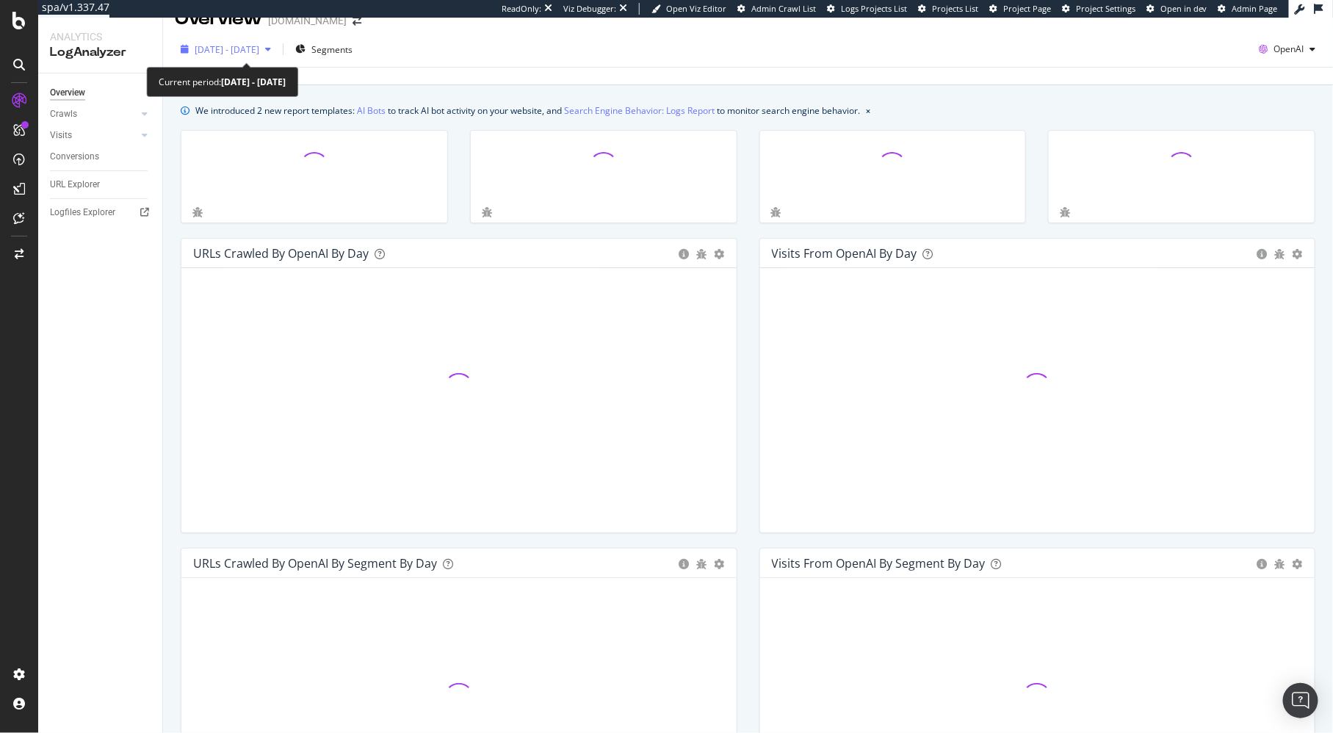
click at [259, 51] on span "2025 Aug. 31st - Sep. 29th" at bounding box center [227, 49] width 65 height 12
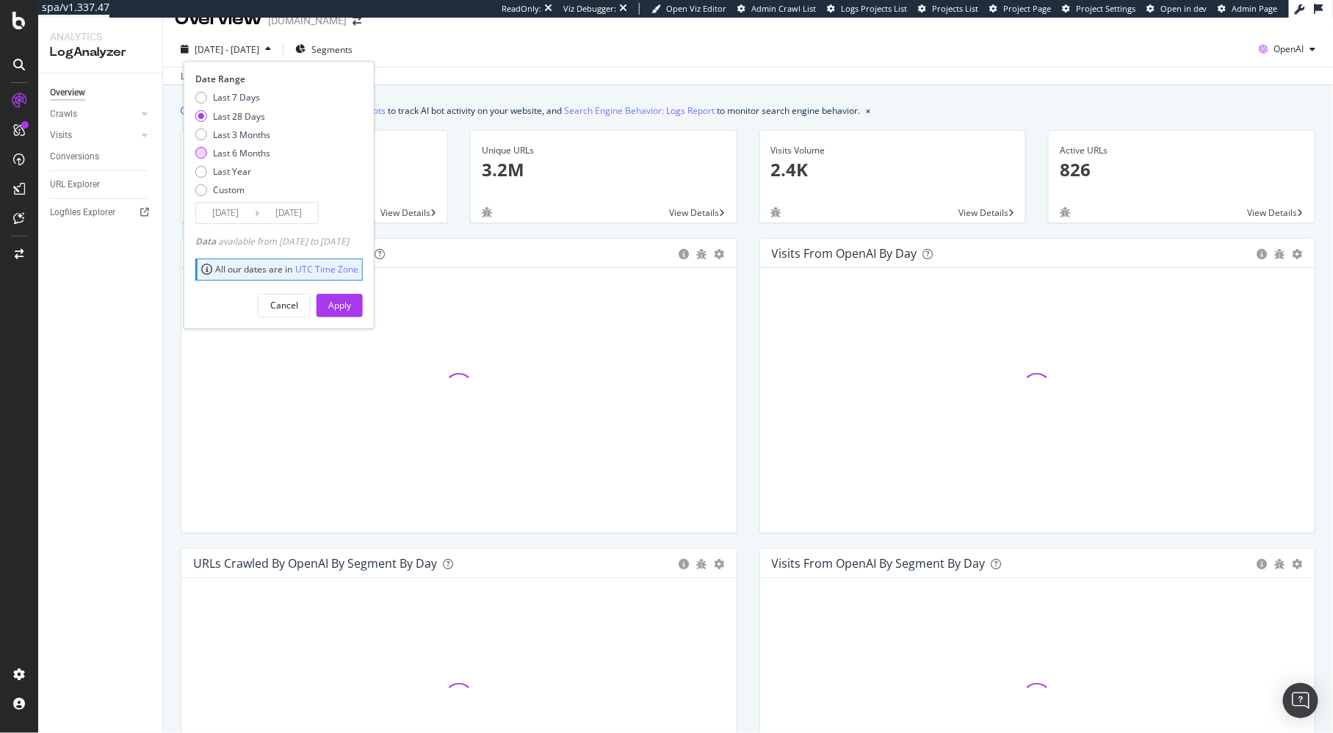
click at [253, 151] on div "Last 6 Months" at bounding box center [241, 153] width 57 height 12
type input "2025/03/30"
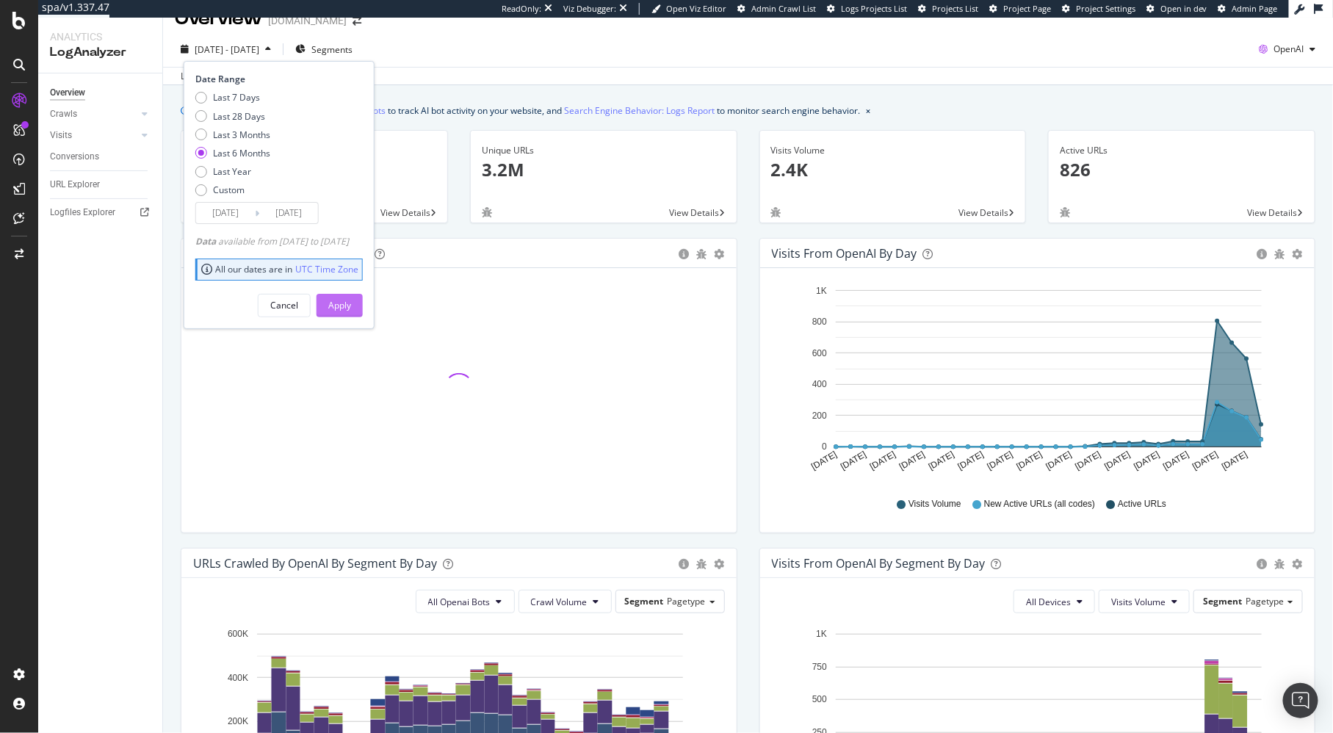
click at [351, 300] on div "Apply" at bounding box center [339, 305] width 23 height 12
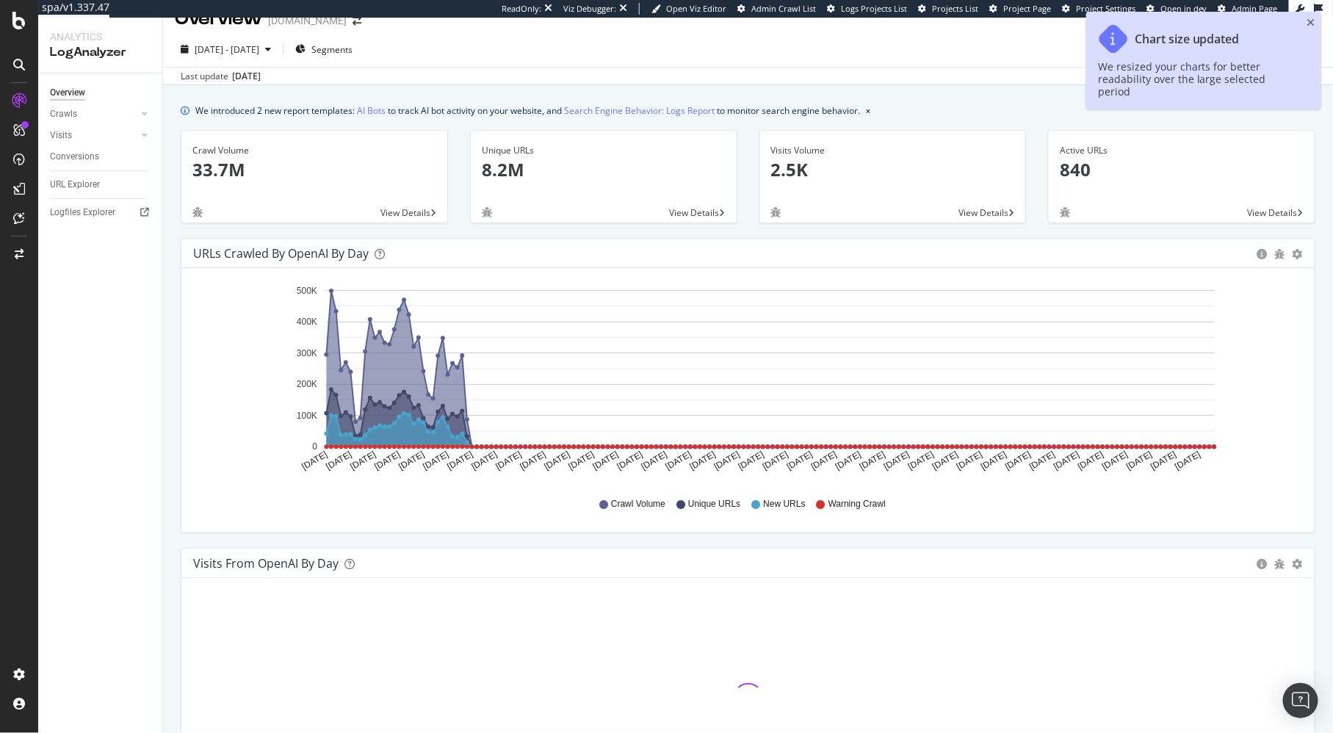
click at [460, 228] on div "Unique URLs 8.2M View Details" at bounding box center [603, 184] width 289 height 108
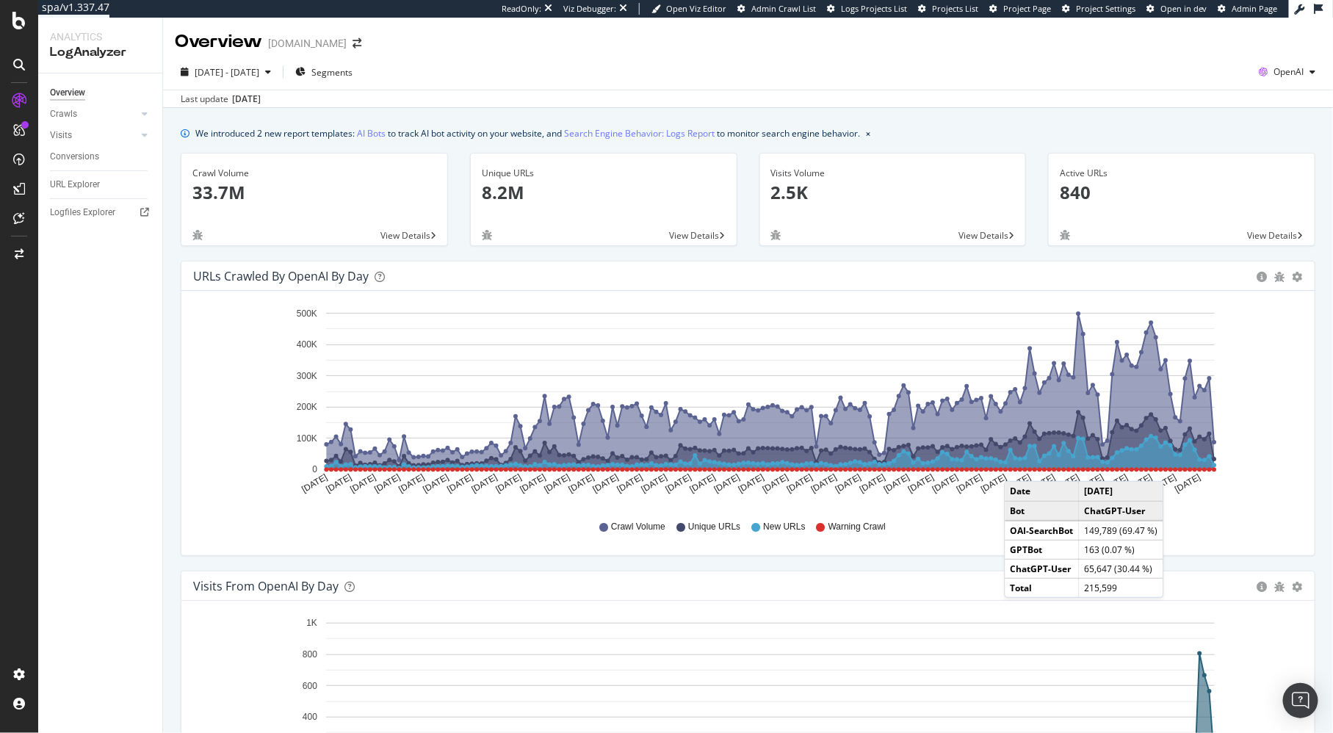
scroll to position [4, 0]
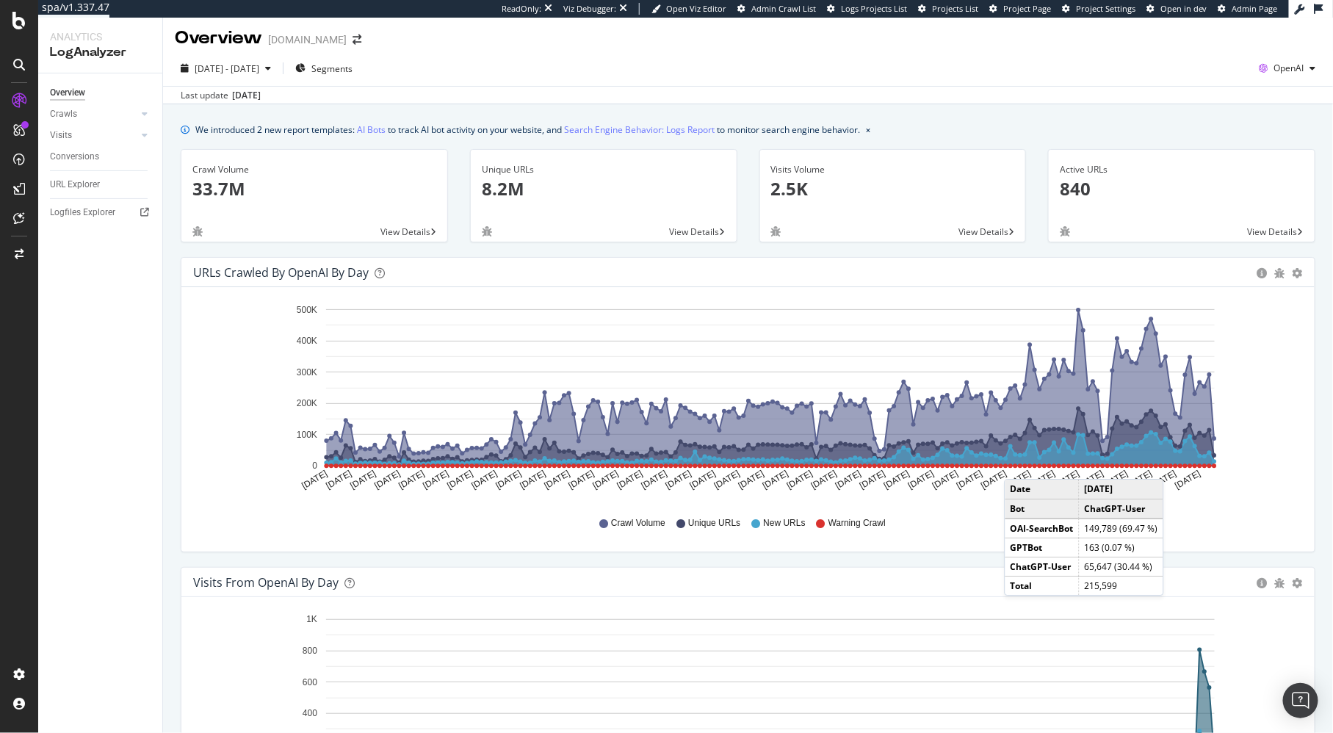
click at [738, 246] on div "Unique URLs 8.2M View Details" at bounding box center [603, 203] width 289 height 108
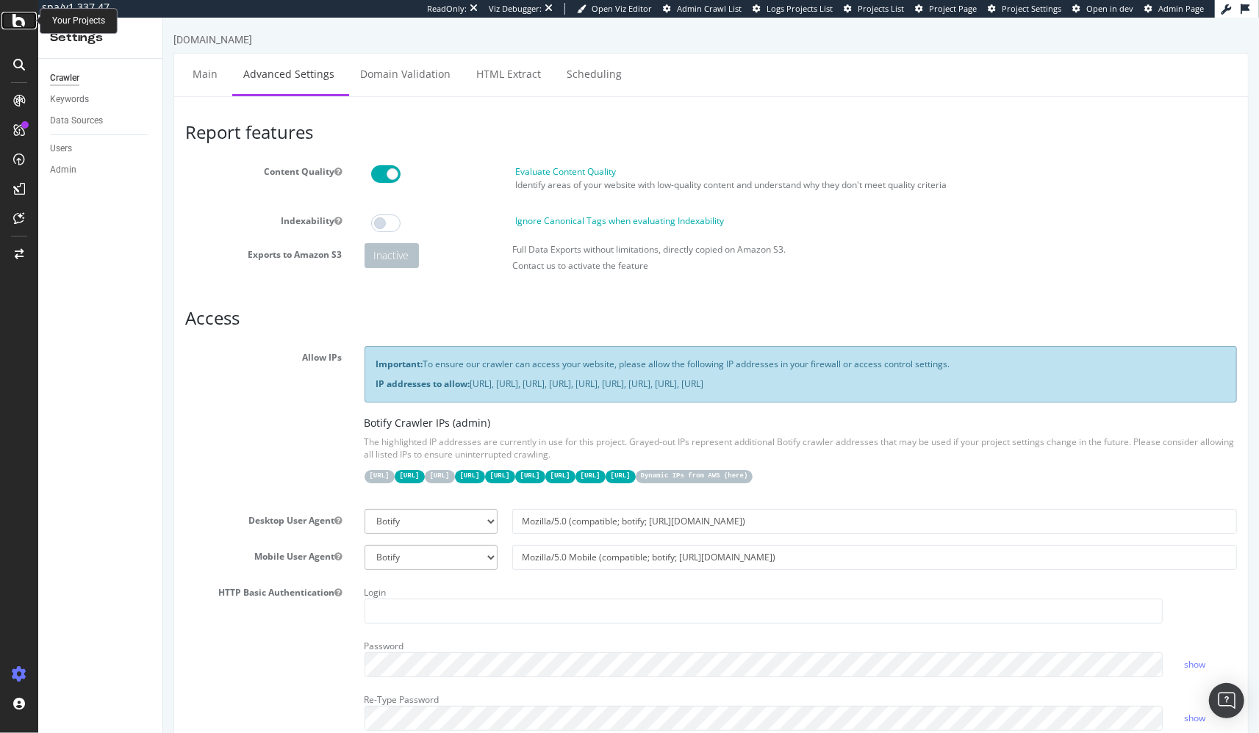
click at [11, 18] on div at bounding box center [18, 21] width 35 height 18
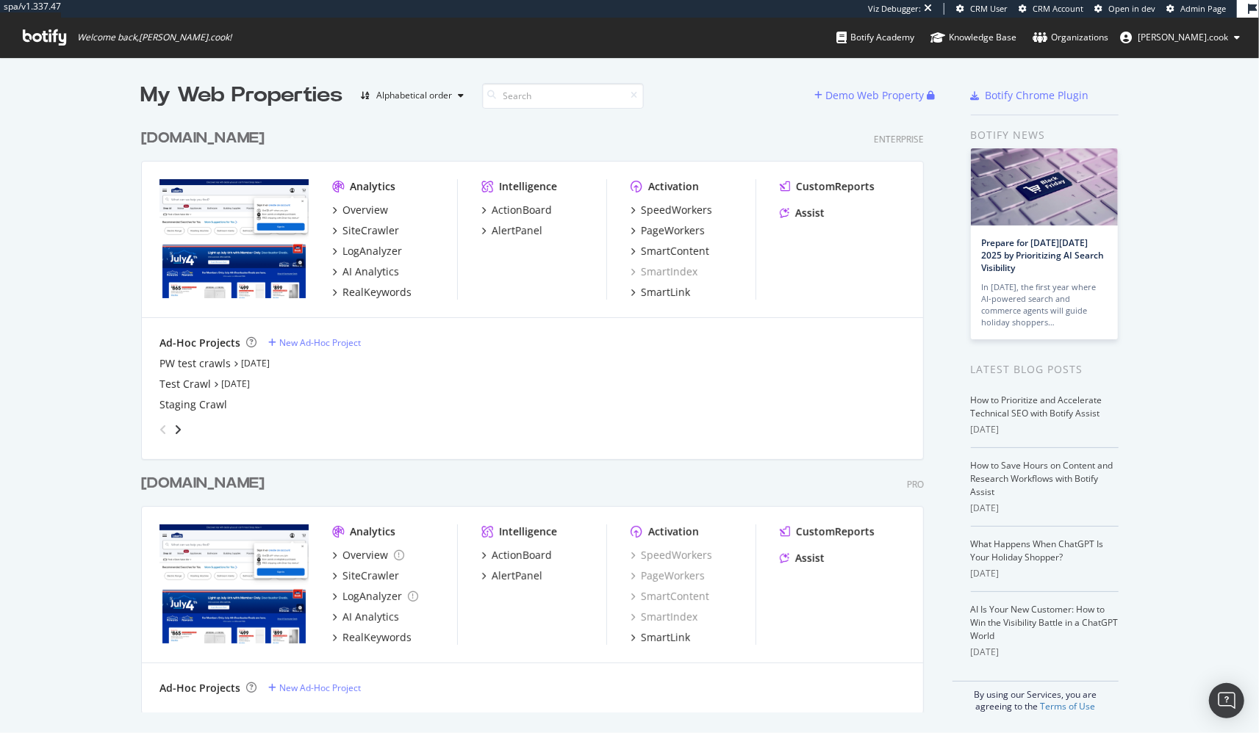
scroll to position [3, 0]
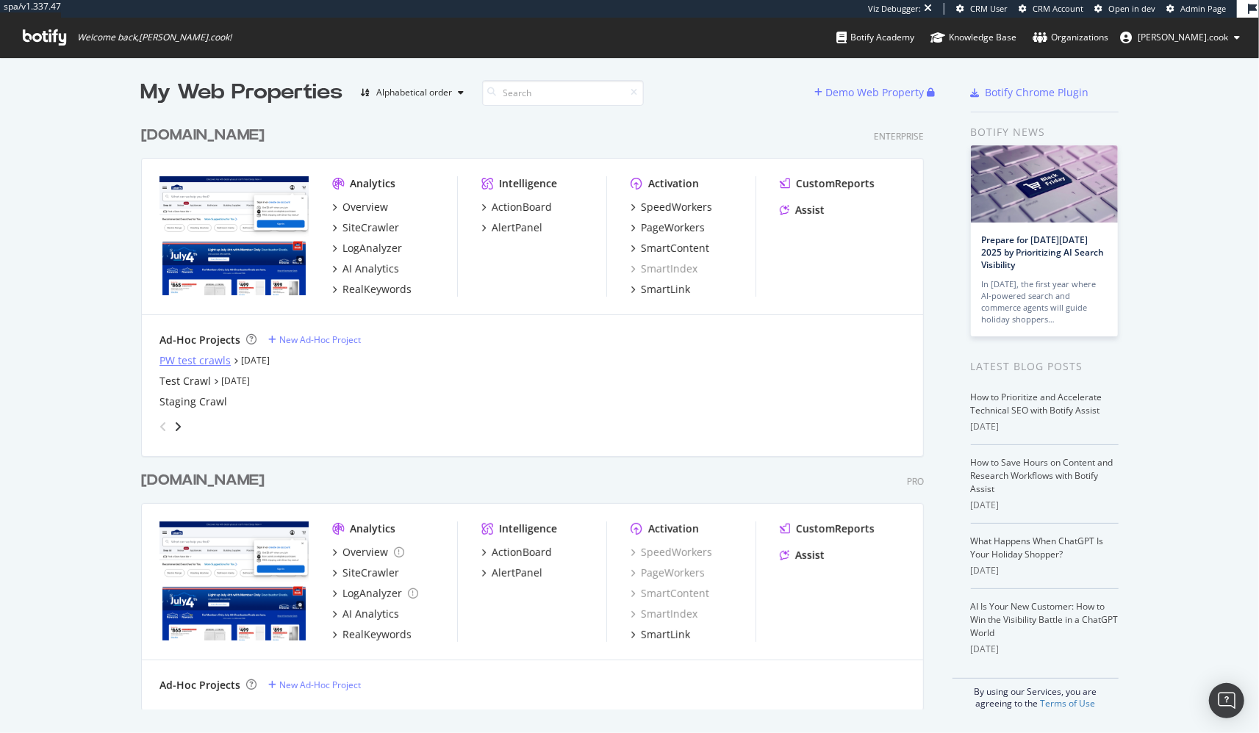
click at [190, 353] on div "PW test crawls" at bounding box center [194, 360] width 71 height 15
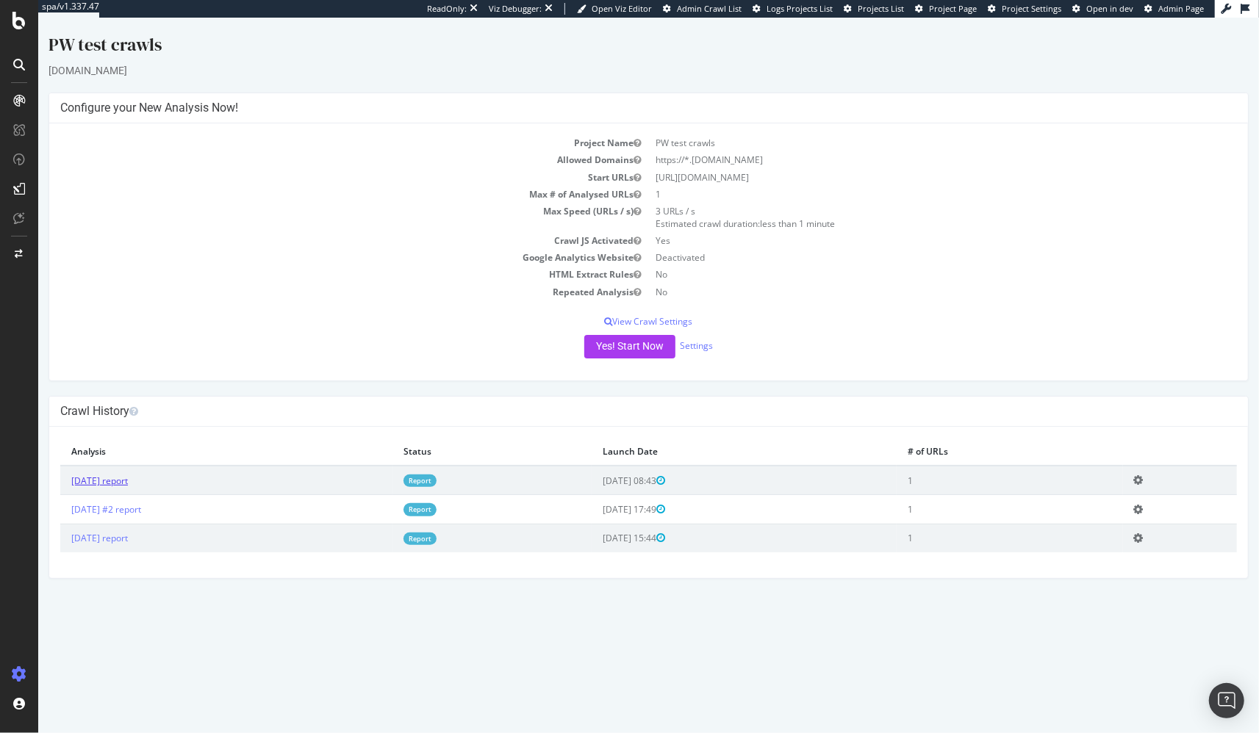
click at [127, 476] on link "2025 Sep. 25th report" at bounding box center [99, 481] width 57 height 12
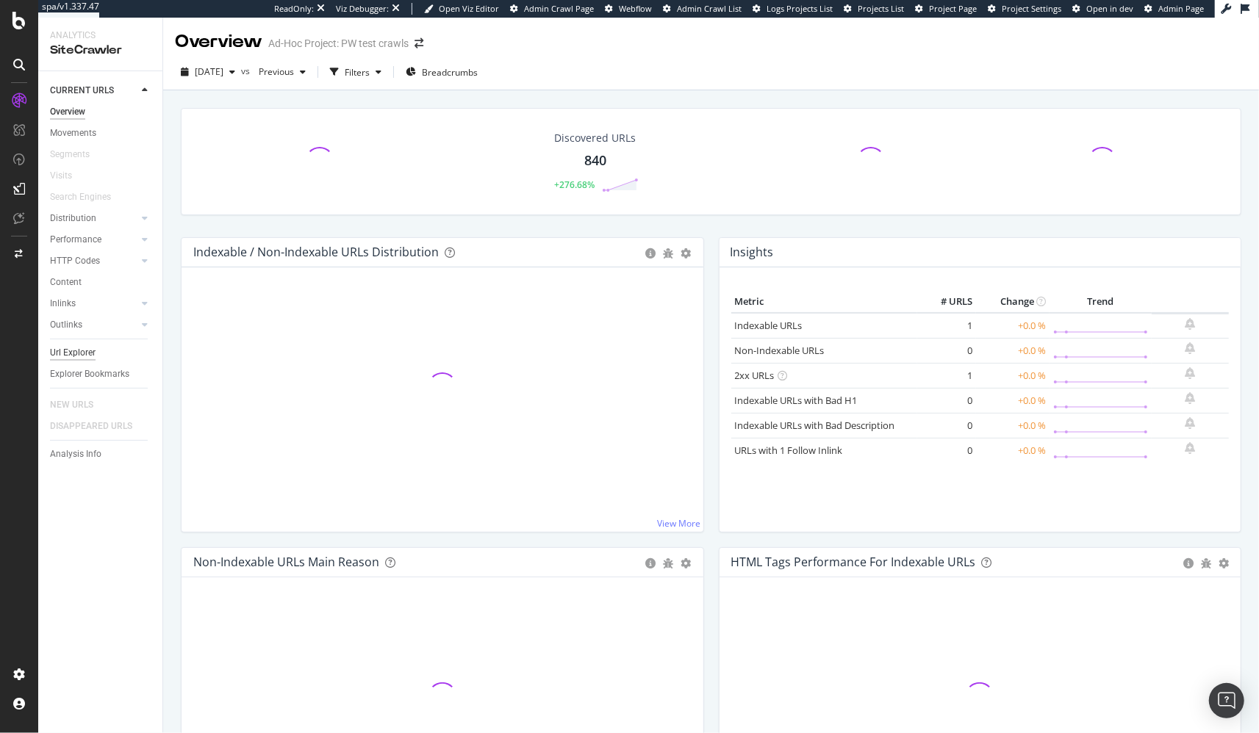
click at [85, 352] on div "Url Explorer" at bounding box center [73, 352] width 46 height 15
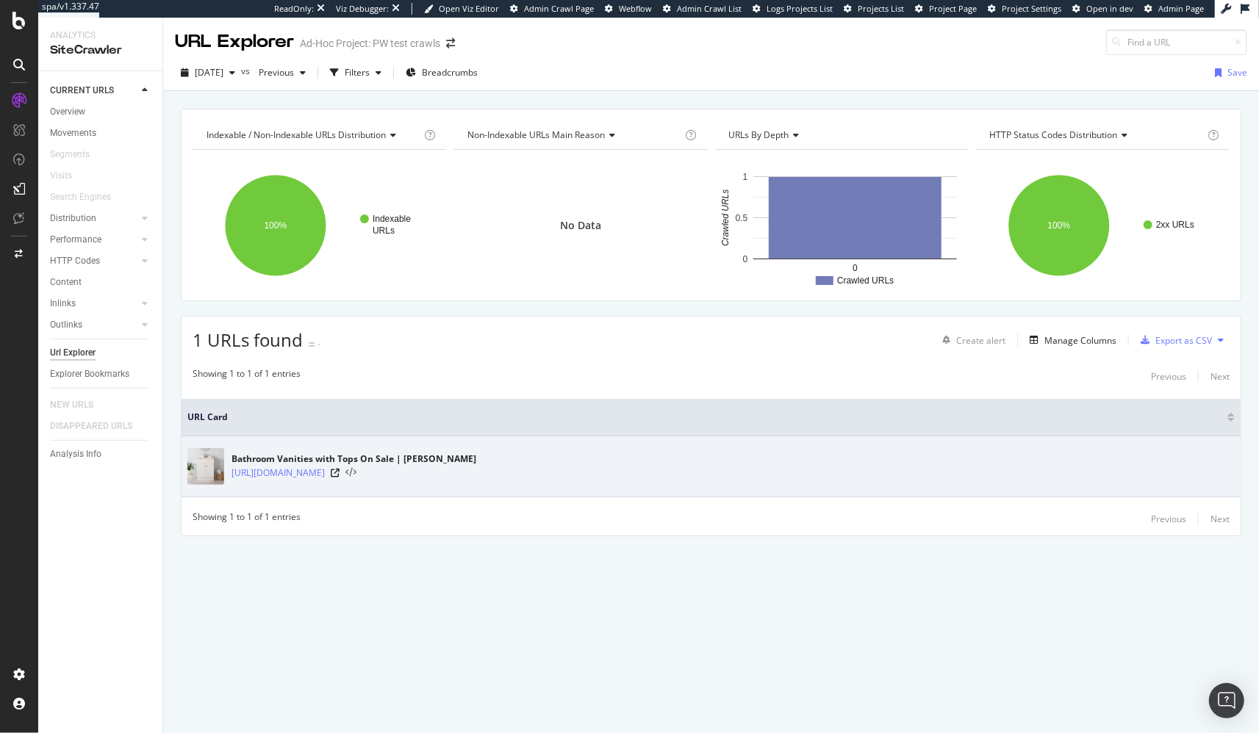
click at [356, 469] on icon at bounding box center [350, 473] width 11 height 10
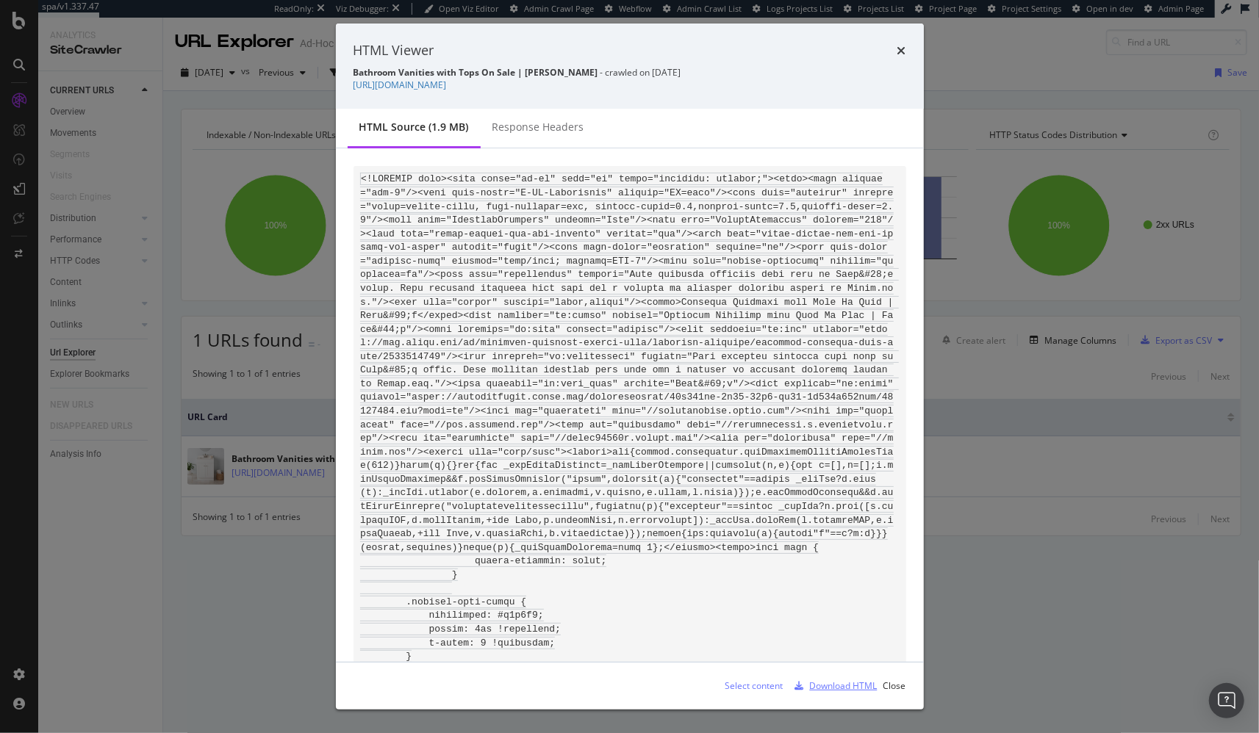
click at [830, 677] on div "Download HTML" at bounding box center [833, 686] width 88 height 22
drag, startPoint x: 651, startPoint y: 204, endPoint x: 654, endPoint y: 131, distance: 73.5
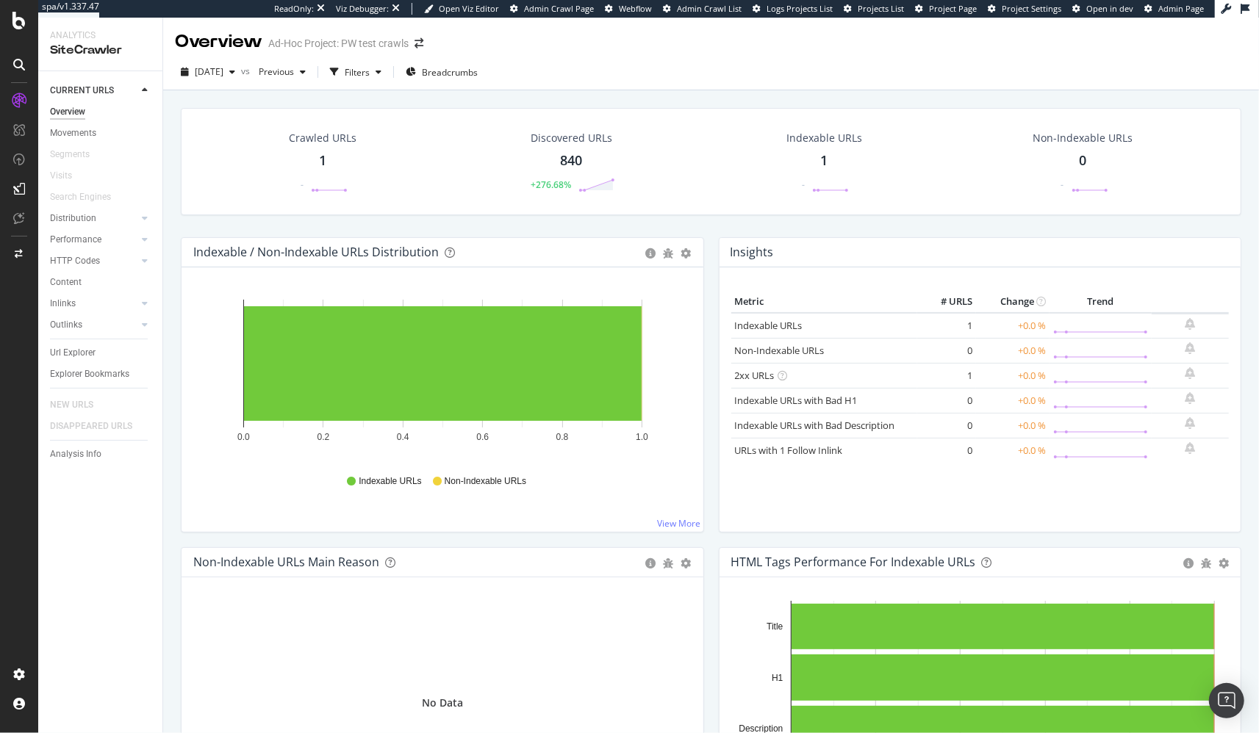
click at [169, 276] on div "Crawled URLs 1 - Discovered URLs 840 +276.68% Indexable URLs 1 - Non-Indexable …" at bounding box center [710, 448] width 1095 height 716
click at [424, 230] on div "Crawled URLs 1 - Discovered URLs 840 +276.68% Indexable URLs 1 - Non-Indexable …" at bounding box center [710, 172] width 1075 height 129
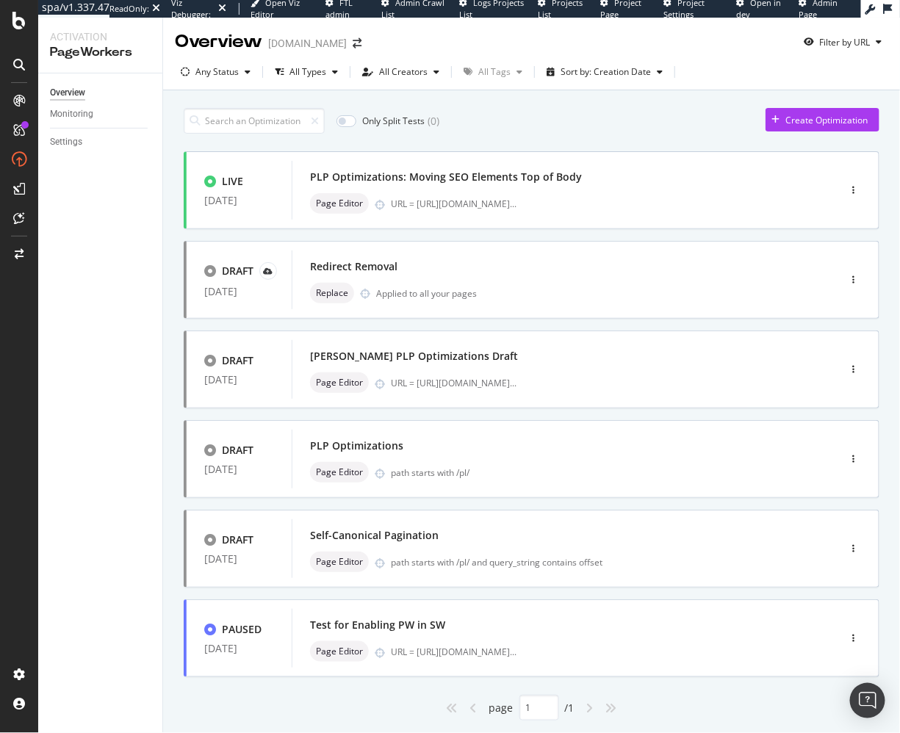
drag, startPoint x: 626, startPoint y: 106, endPoint x: 619, endPoint y: 129, distance: 24.6
click at [626, 106] on div "Only Split Tests ( 0 ) Create Optimization LIVE [DATE] PLP Optimizations: Movin…" at bounding box center [532, 411] width 696 height 620
click at [629, 170] on div "PLP Optimizations: Moving SEO Elements Top of Body" at bounding box center [543, 177] width 467 height 21
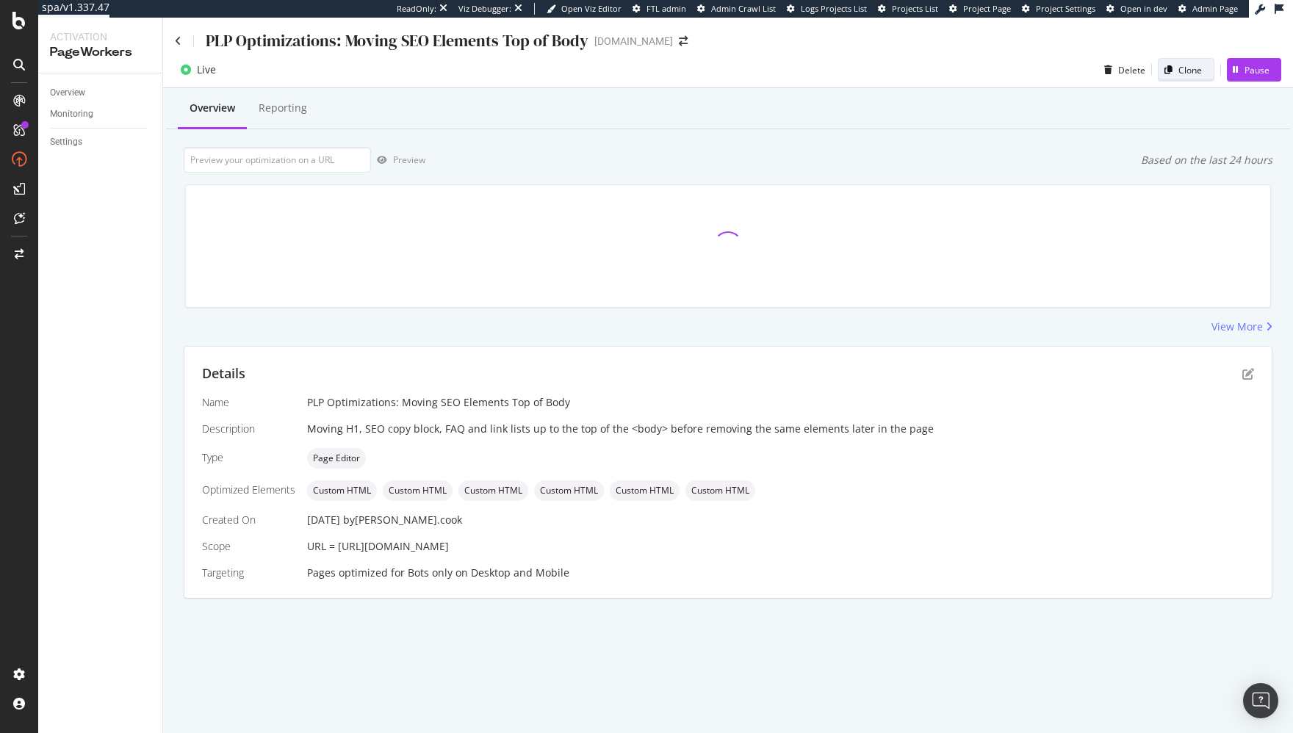
click at [899, 74] on div "Clone" at bounding box center [1190, 70] width 24 height 12
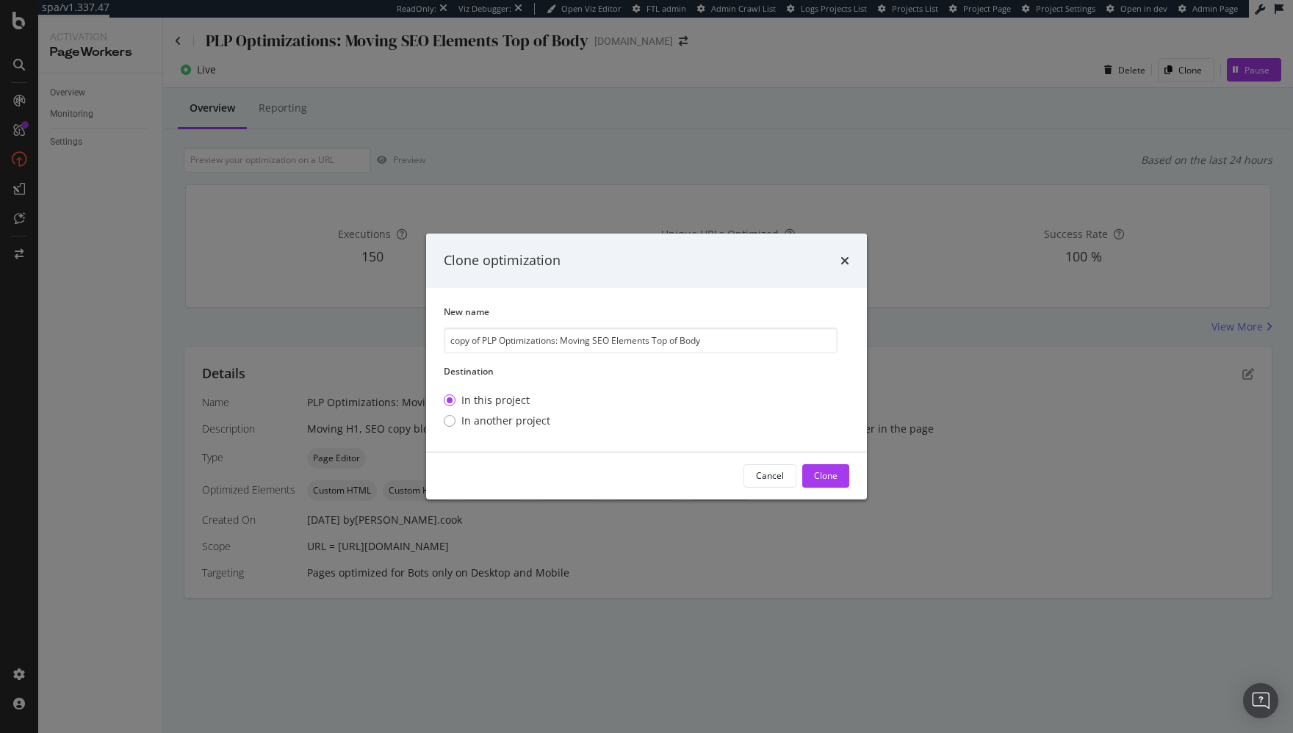
drag, startPoint x: 547, startPoint y: 342, endPoint x: 347, endPoint y: 334, distance: 200.7
click at [347, 334] on div "Clone optimization New name copy of PLP Optimizations: Moving SEO Elements Top …" at bounding box center [646, 366] width 1293 height 733
drag, startPoint x: 565, startPoint y: 357, endPoint x: 558, endPoint y: 354, distance: 7.9
click at [565, 357] on div "New name copy of PLP Optimizations: Moving SEO Elements Top of Body Destination…" at bounding box center [647, 370] width 406 height 129
drag, startPoint x: 483, startPoint y: 342, endPoint x: 403, endPoint y: 333, distance: 80.6
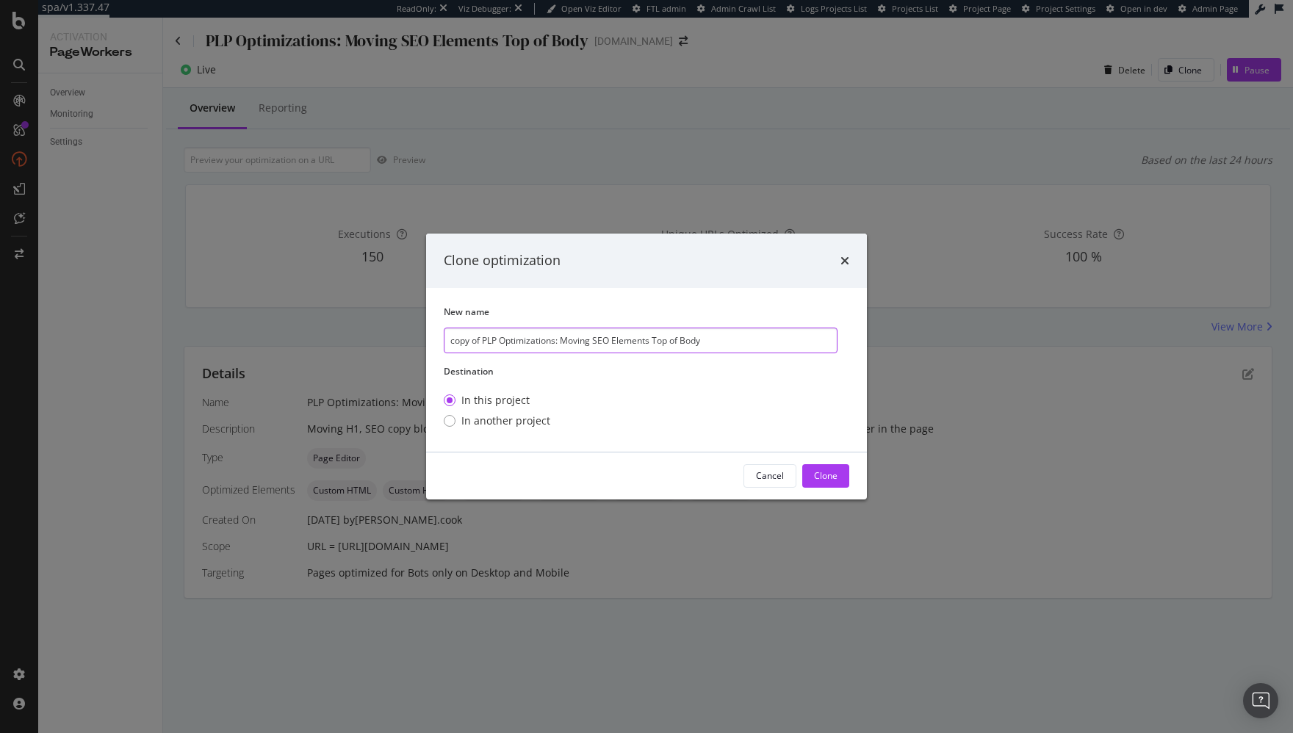
click at [400, 334] on div "Clone optimization New name copy of PLP Optimizations: Moving SEO Elements Top …" at bounding box center [646, 366] width 1293 height 733
drag, startPoint x: 485, startPoint y: 342, endPoint x: 374, endPoint y: 331, distance: 111.5
click at [374, 331] on div "Clone optimization New name Full Set: PLP Optimizations: Moving SEO Elements To…" at bounding box center [646, 366] width 1293 height 733
type input "(Full Set)PLP Optimizations: Moving SEO Elements Top of Body"
click at [773, 387] on div "In this project In another project" at bounding box center [641, 410] width 394 height 47
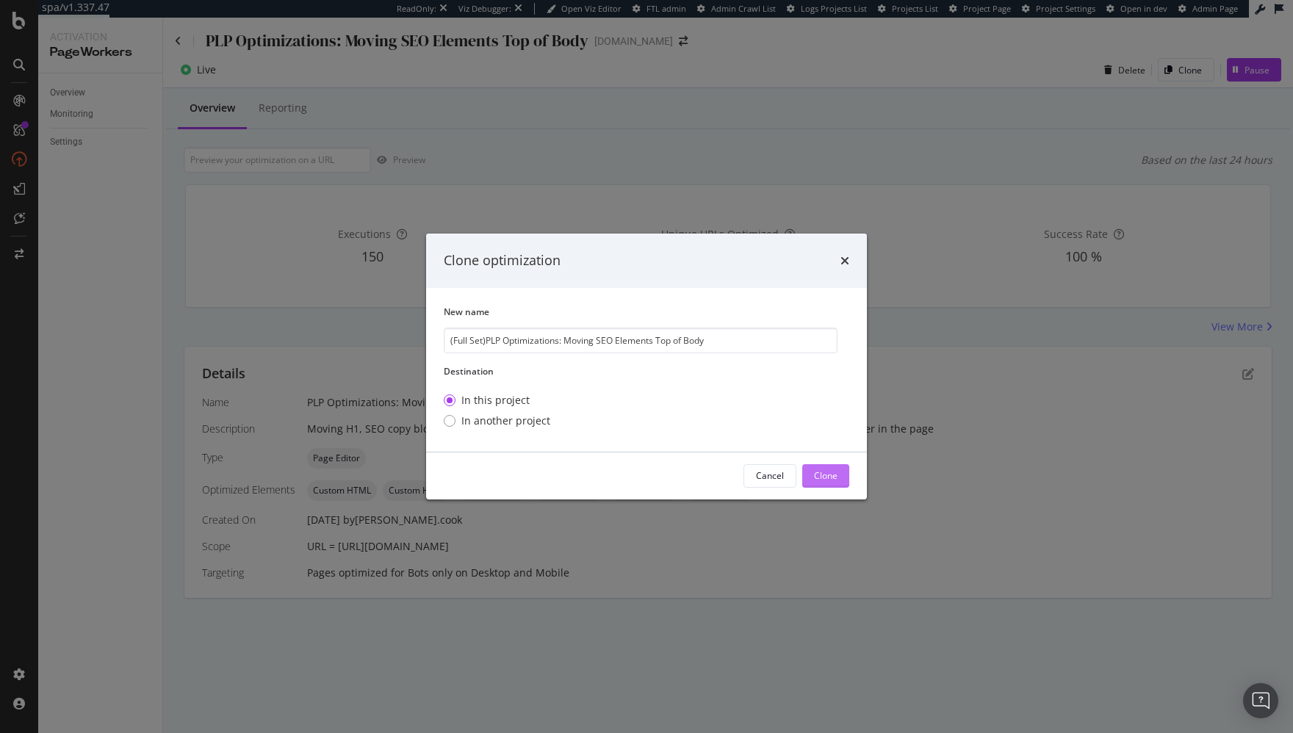
click at [834, 480] on div "Clone" at bounding box center [826, 475] width 24 height 12
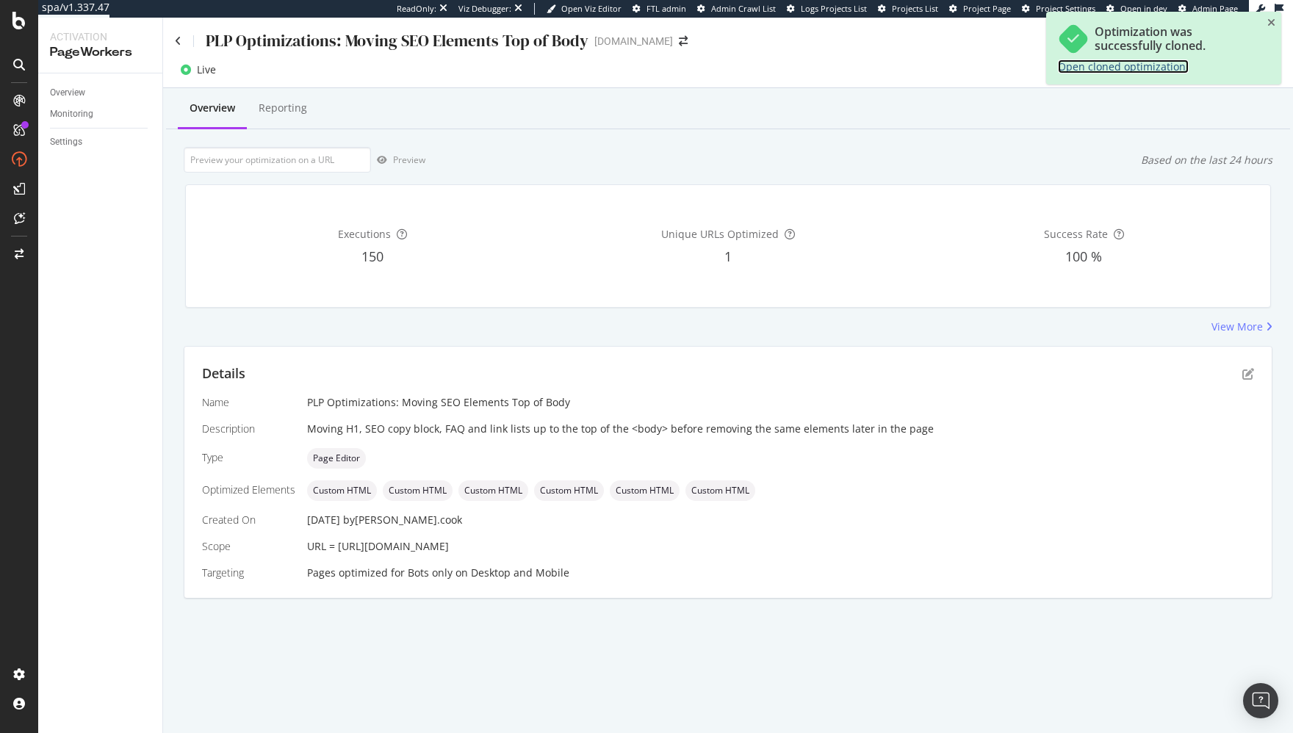
click at [899, 68] on link "Open cloned optimization." at bounding box center [1123, 67] width 131 height 14
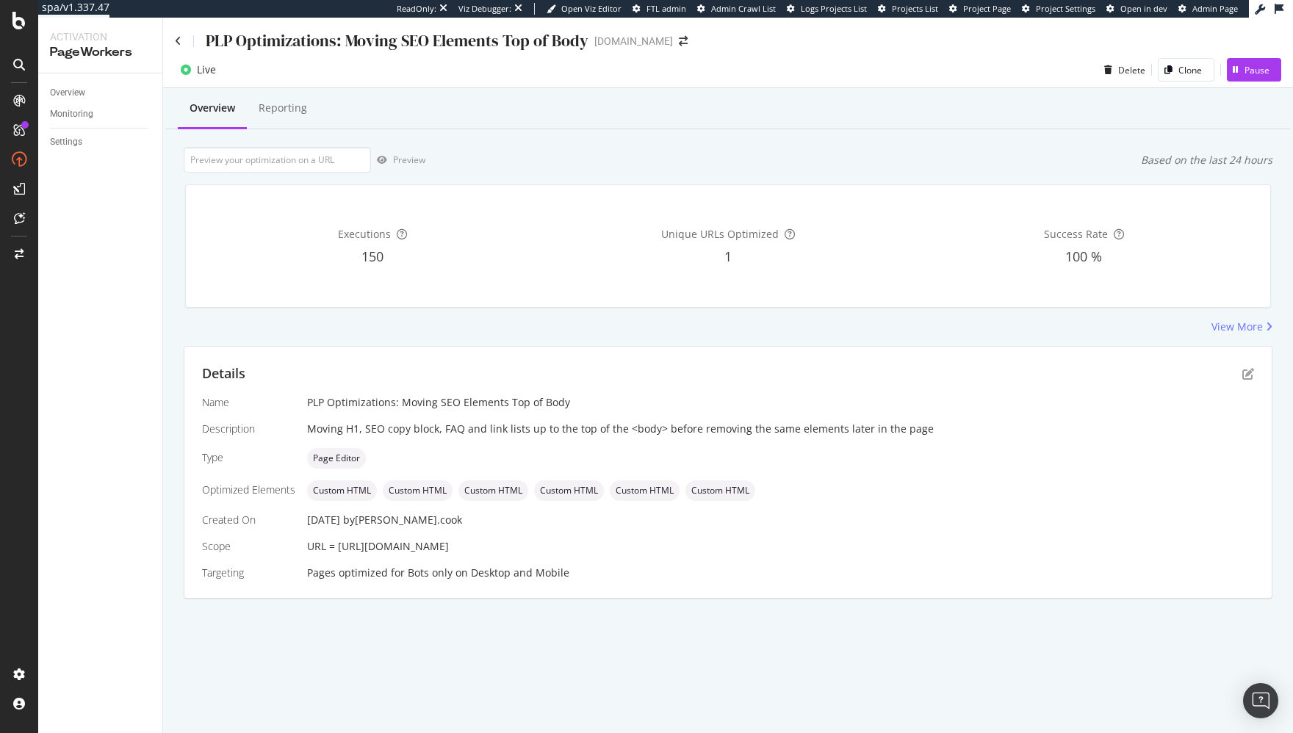
drag, startPoint x: 572, startPoint y: 130, endPoint x: 1074, endPoint y: 215, distance: 509.7
click at [581, 132] on div "Overview Reporting Preview Based on the last 24 hours Executions 150 Unique URL…" at bounding box center [728, 369] width 1130 height 562
click at [177, 37] on icon at bounding box center [178, 41] width 7 height 10
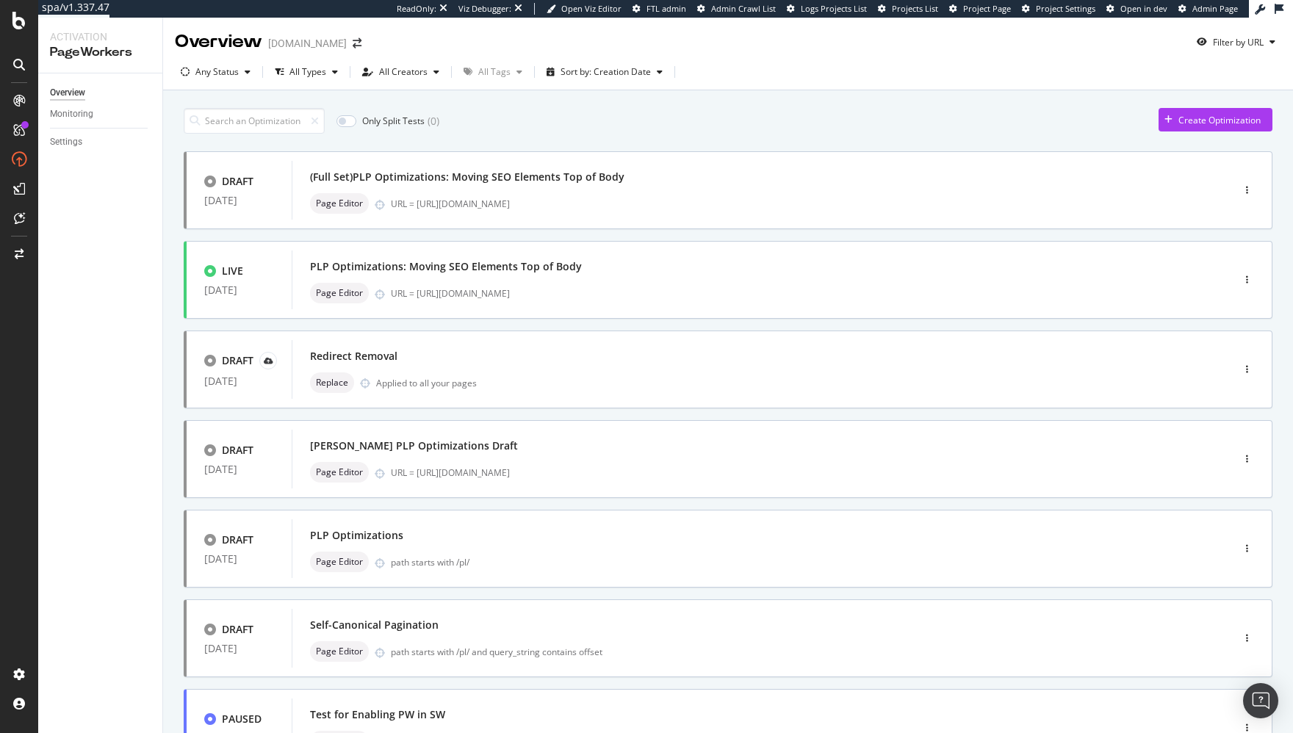
click at [899, 132] on div "Only Split Tests ( 0 ) Create Optimization DRAFT 29 Sep. 2025 (Full Set)PLP Opt…" at bounding box center [728, 456] width 1089 height 710
click at [899, 117] on div "Create Optimization" at bounding box center [1219, 120] width 82 height 12
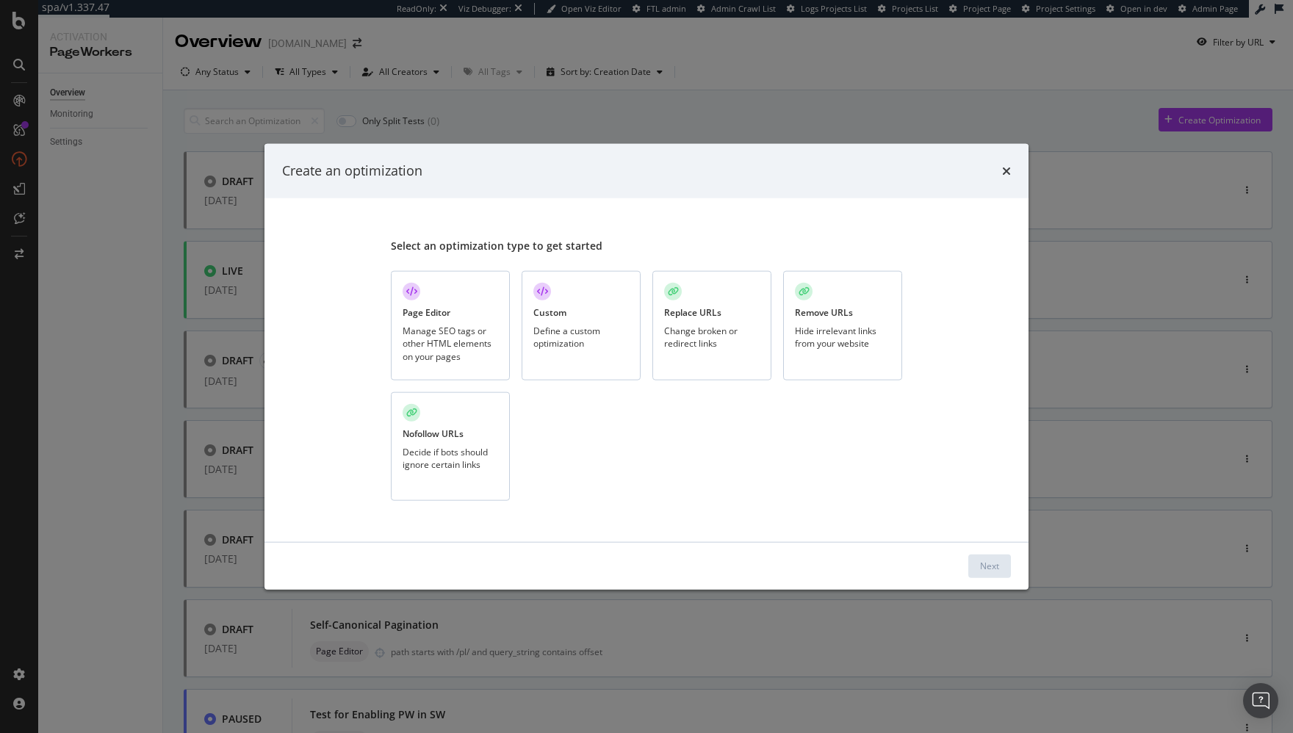
drag, startPoint x: 486, startPoint y: 330, endPoint x: 530, endPoint y: 349, distance: 48.7
click at [489, 331] on div "Manage SEO tags or other HTML elements on your pages" at bounding box center [451, 343] width 96 height 37
click at [899, 564] on div "Next" at bounding box center [989, 566] width 19 height 12
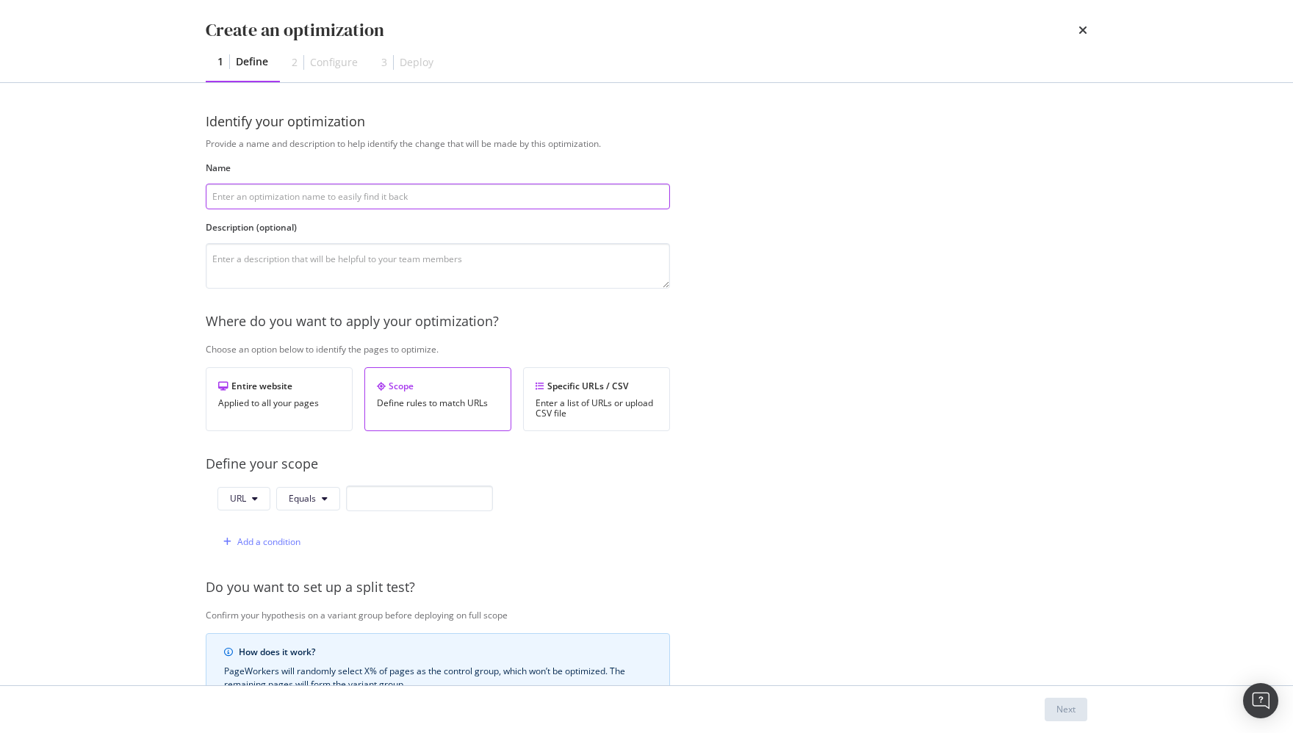
click at [309, 185] on input "modal" at bounding box center [438, 197] width 464 height 26
paste input "(Full Set)PLP Optimizations: Moving SEO Elements Top of Body"
drag, startPoint x: 248, startPoint y: 195, endPoint x: 135, endPoint y: 180, distance: 113.4
click at [135, 180] on div "Create an optimization 1 Define 2 Configure 3 Deploy Identify your optimization…" at bounding box center [646, 366] width 1293 height 733
drag, startPoint x: 526, startPoint y: 195, endPoint x: 527, endPoint y: 203, distance: 7.4
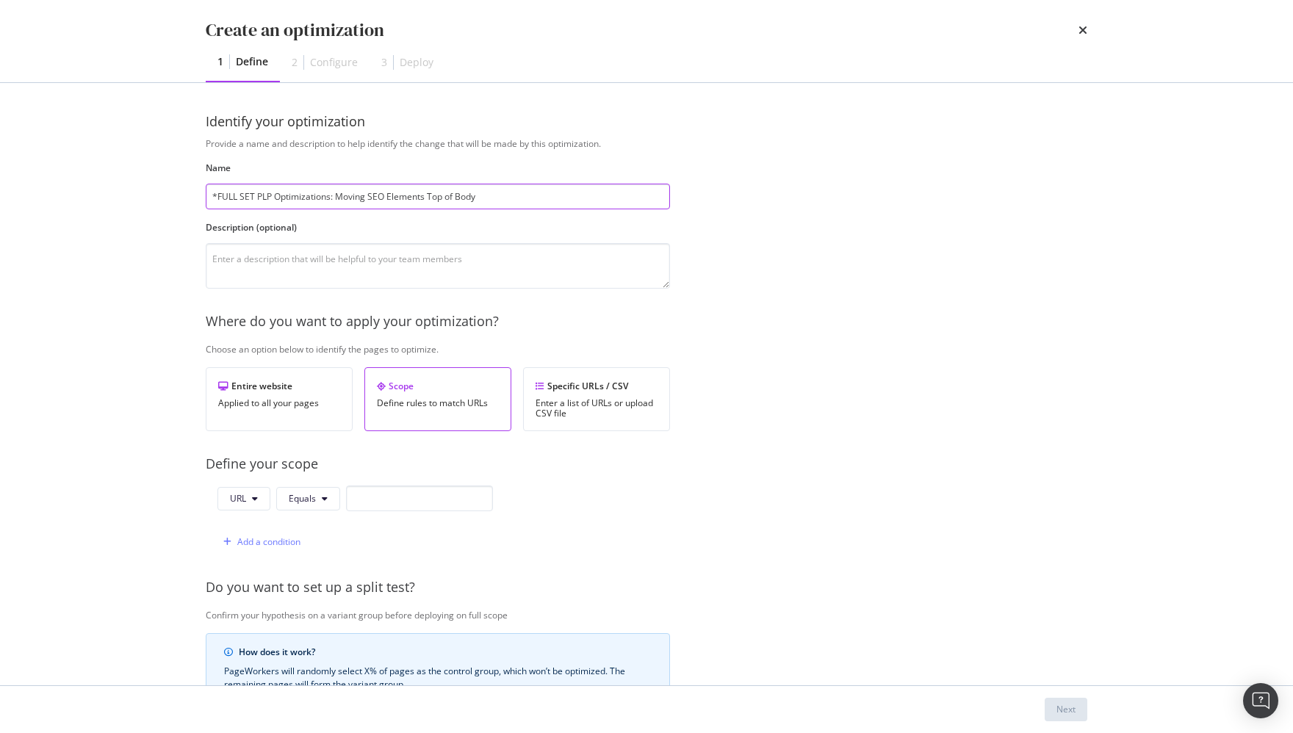
click at [526, 195] on input "*FULL SET PLP Optimizations: Moving SEO Elements Top of Body" at bounding box center [438, 197] width 464 height 26
type input "*FULL SET PLP Optimizations: Moving SEO Elements Top of Body"
drag, startPoint x: 832, startPoint y: 439, endPoint x: 614, endPoint y: 413, distance: 219.8
click at [823, 437] on div "Provide a name and description to help identify the change that will be made by…" at bounding box center [647, 533] width 882 height 793
click at [604, 408] on div "Enter a list of URLs or upload CSV file" at bounding box center [597, 408] width 122 height 21
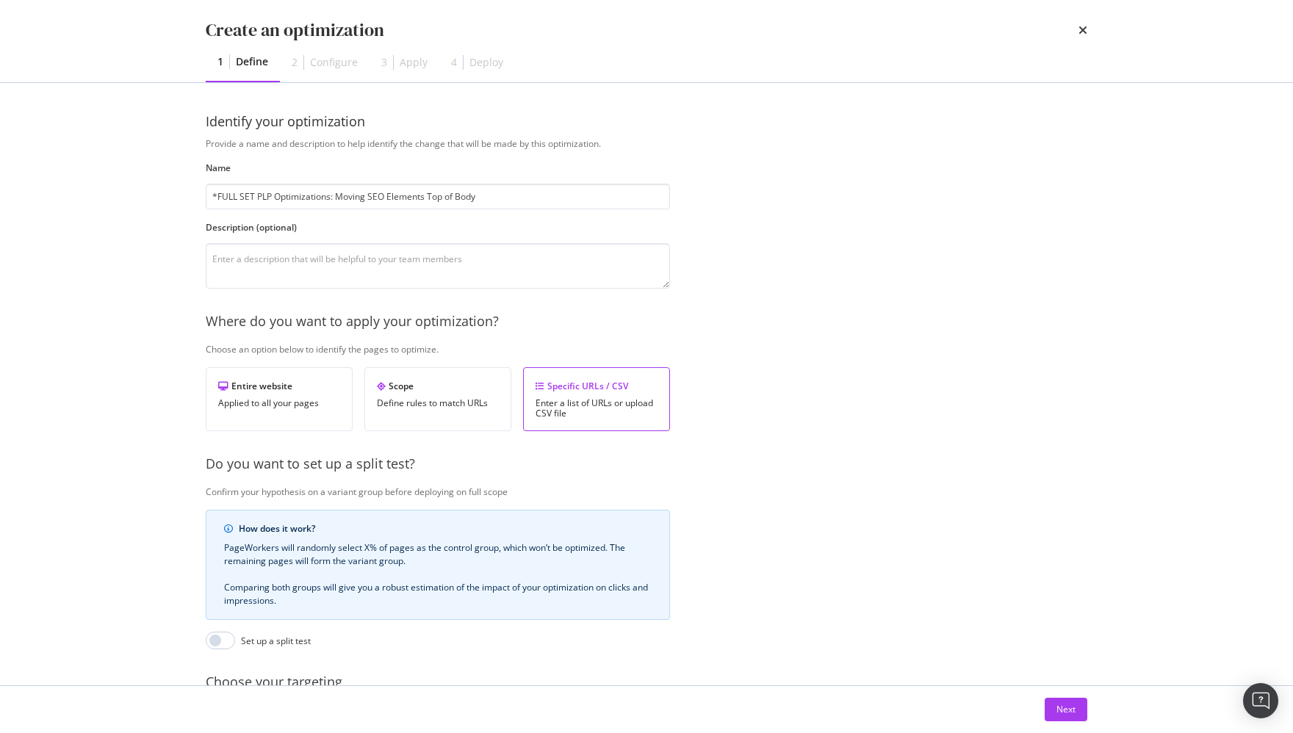
scroll to position [140, 0]
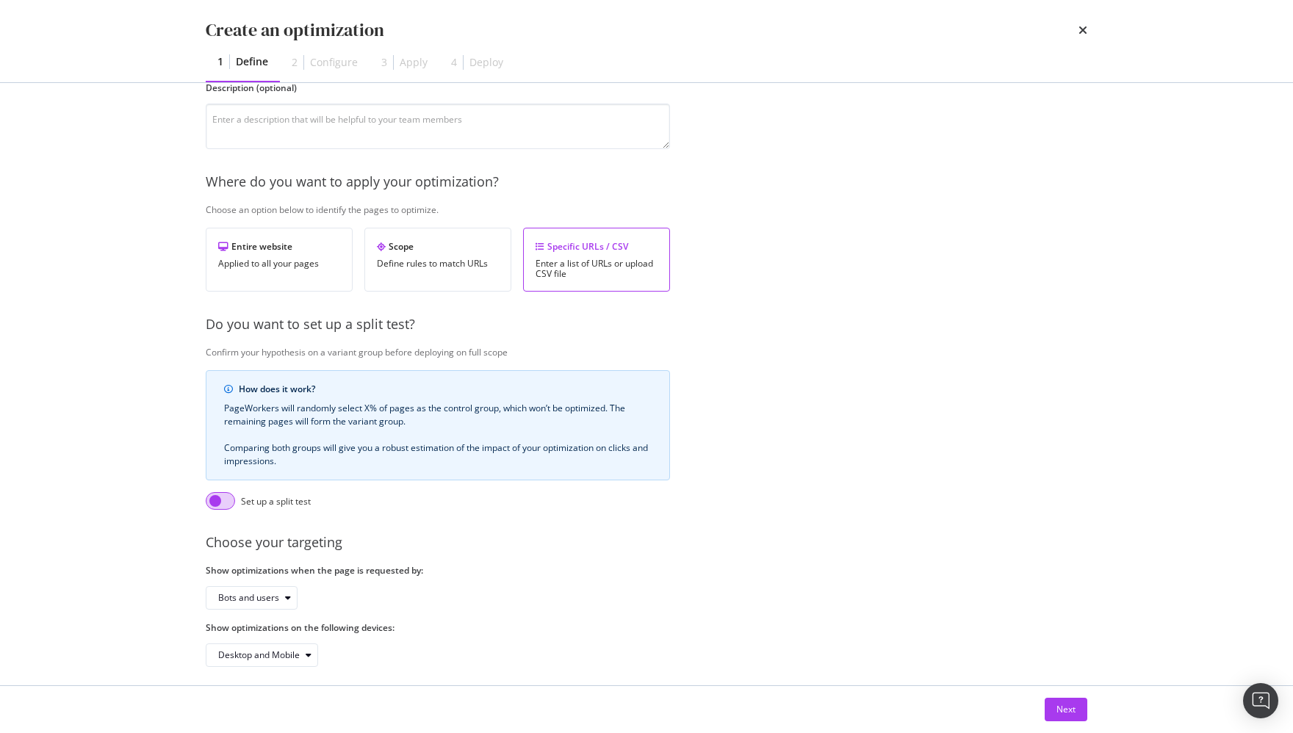
click at [229, 504] on input "modal" at bounding box center [220, 501] width 29 height 18
checkbox input "true"
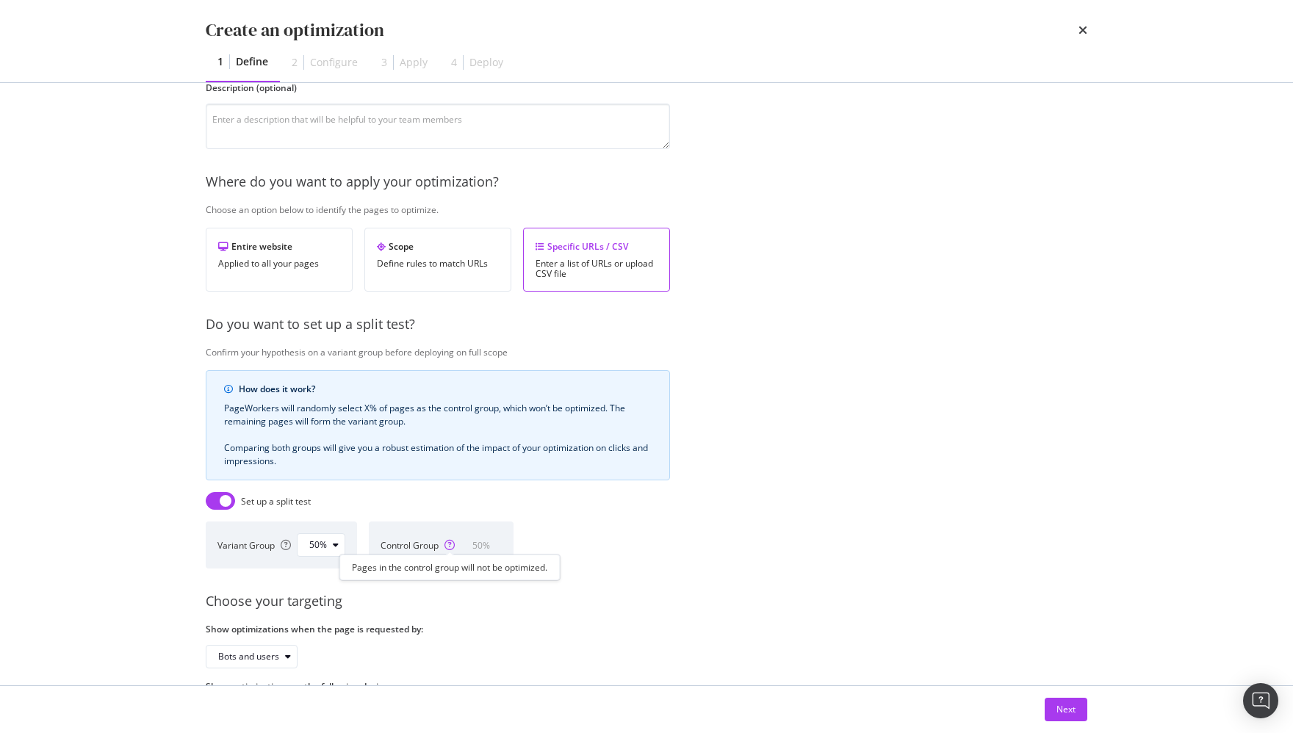
scroll to position [206, 0]
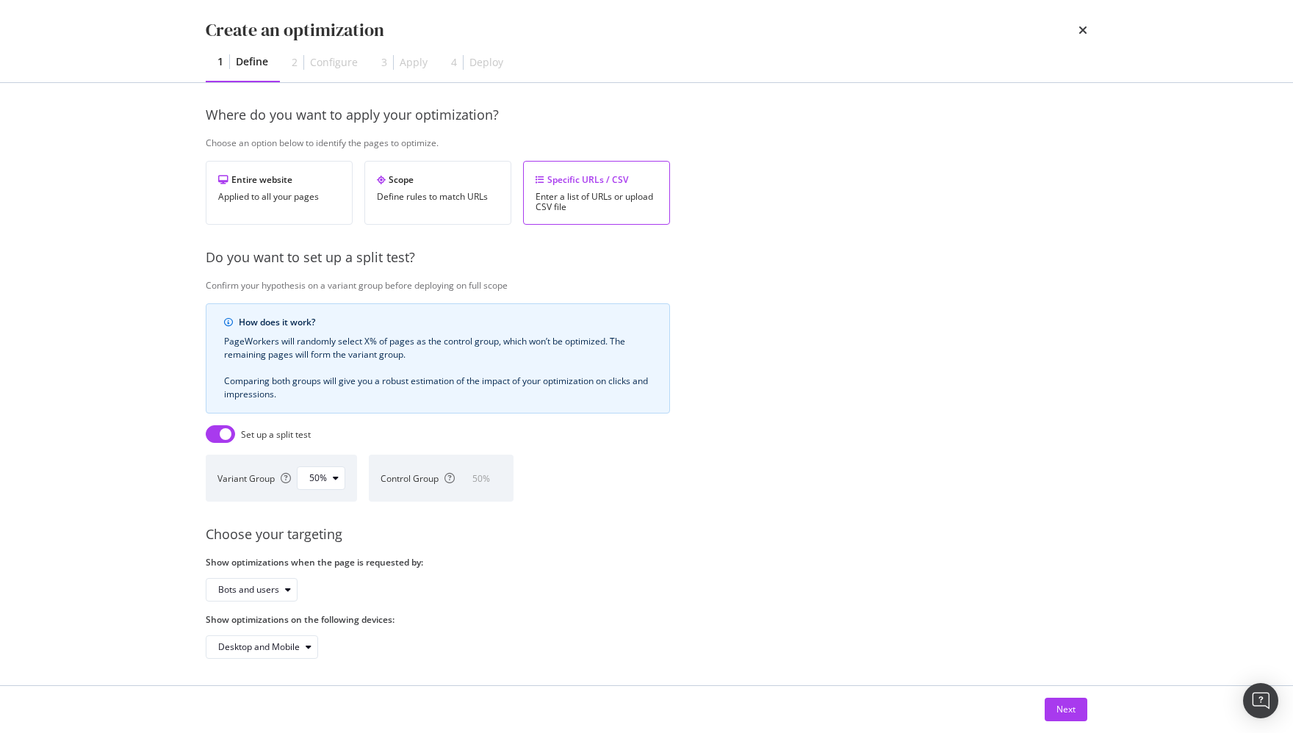
click at [659, 578] on div "Bots and users" at bounding box center [438, 590] width 464 height 24
click at [265, 593] on div "Bots and users" at bounding box center [257, 590] width 79 height 21
drag, startPoint x: 265, startPoint y: 632, endPoint x: 469, endPoint y: 629, distance: 204.3
click at [265, 632] on div "Bots only" at bounding box center [255, 636] width 87 height 18
drag, startPoint x: 597, startPoint y: 646, endPoint x: 619, endPoint y: 647, distance: 22.8
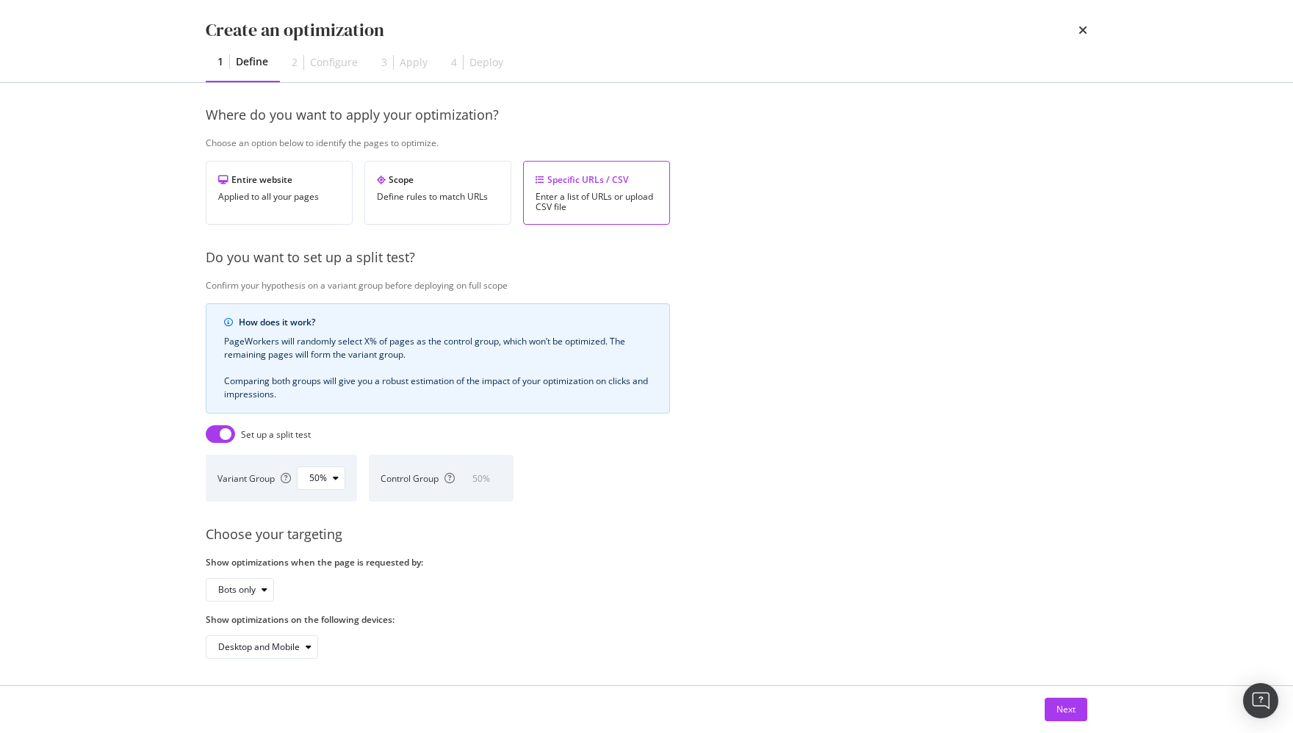
click at [613, 647] on div "Desktop and Mobile" at bounding box center [438, 648] width 464 height 24
click at [899, 705] on div "Next" at bounding box center [1066, 709] width 19 height 12
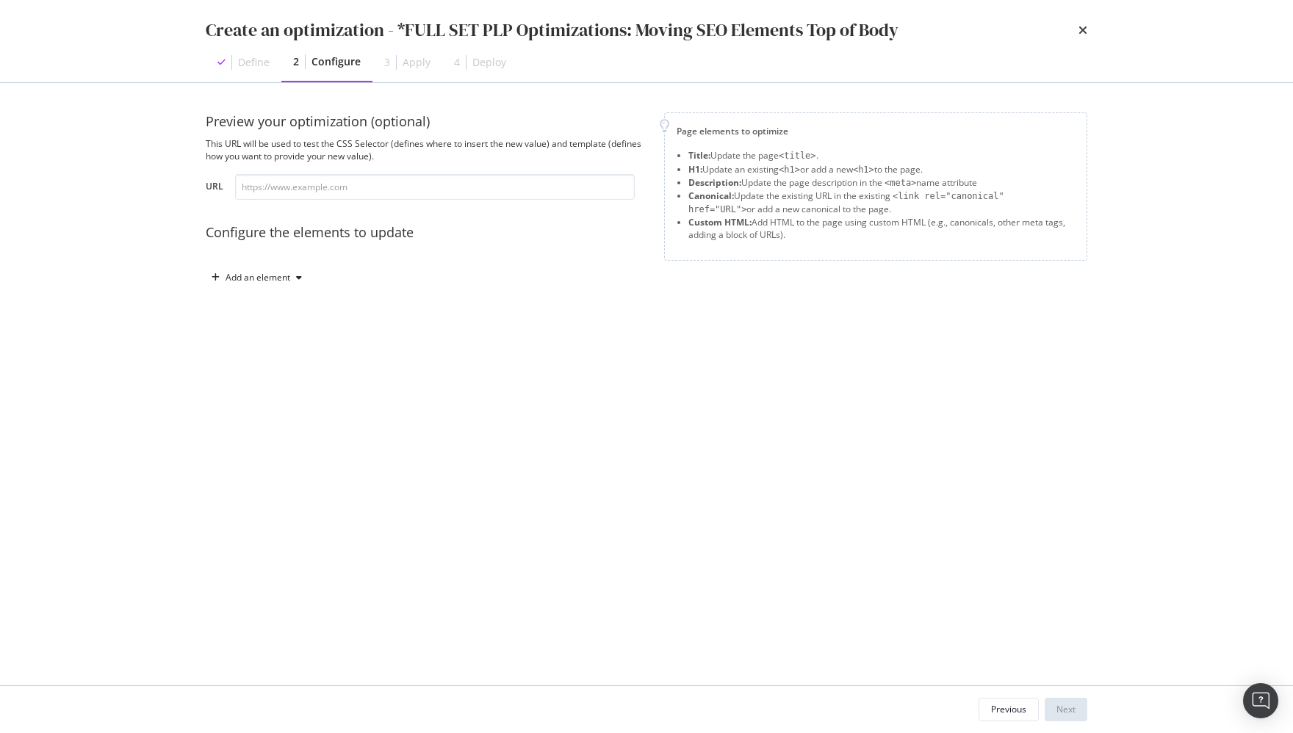
scroll to position [0, 0]
drag, startPoint x: 713, startPoint y: 288, endPoint x: 591, endPoint y: 233, distance: 133.2
click at [708, 288] on div "Page elements to optimize Title: Update the page <title> . H1: Update an existi…" at bounding box center [875, 200] width 423 height 177
click at [300, 276] on div "modal" at bounding box center [299, 277] width 18 height 9
click at [287, 400] on div "Custom HTML" at bounding box center [274, 402] width 58 height 12
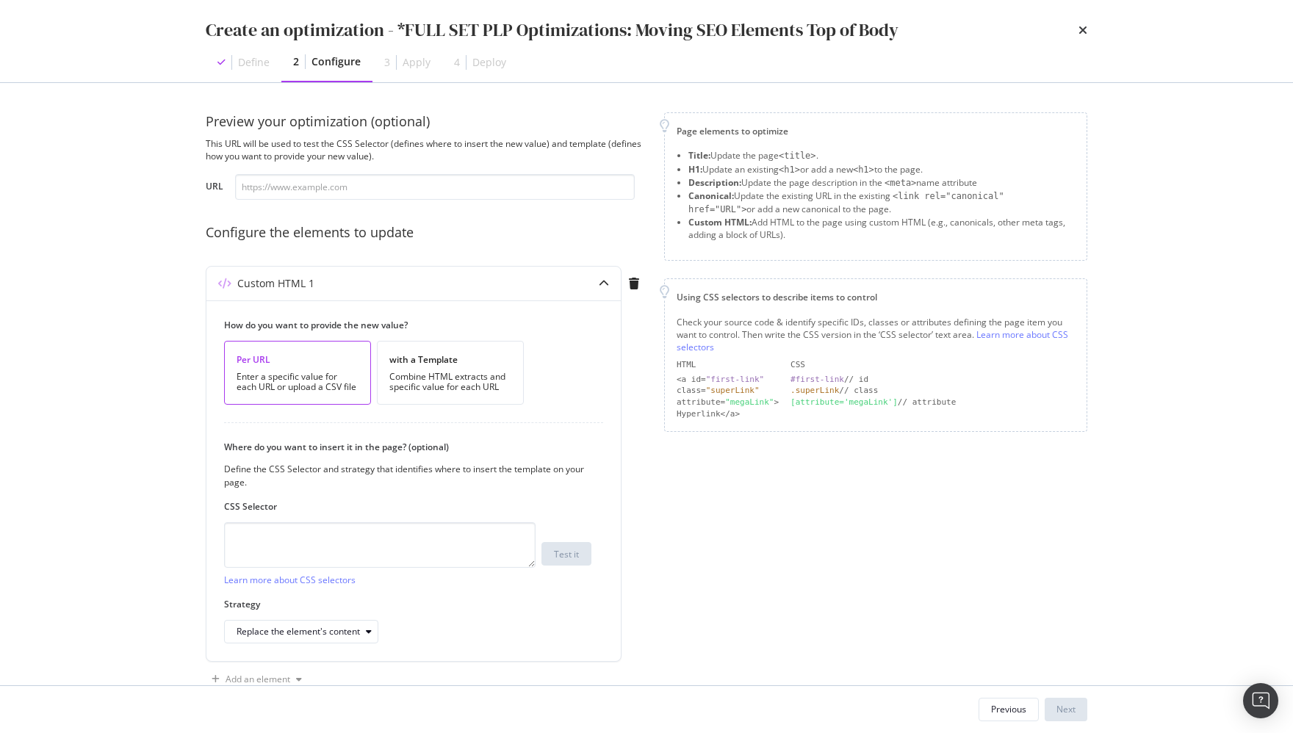
drag, startPoint x: 1101, startPoint y: 539, endPoint x: 1129, endPoint y: 540, distance: 28.7
click at [899, 540] on div "Preview your optimization (optional) This URL will be used to test the CSS Sele…" at bounding box center [646, 384] width 940 height 602
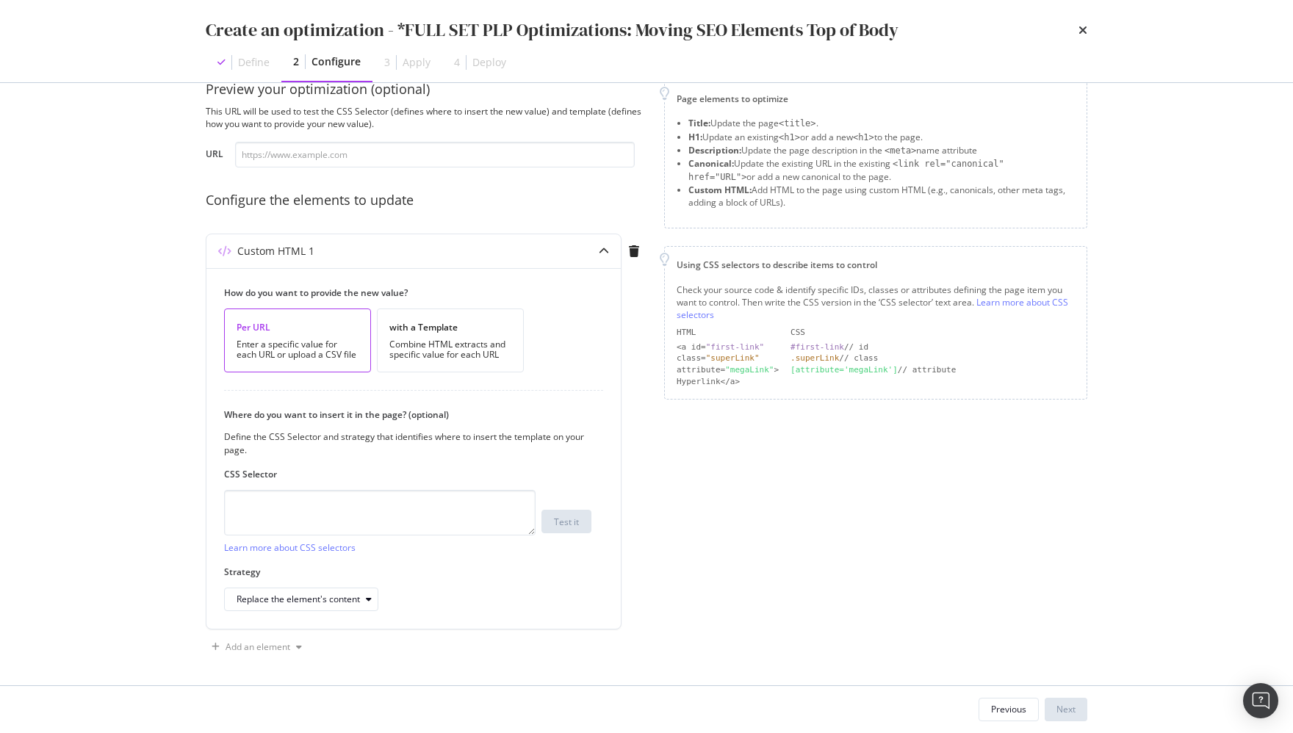
drag, startPoint x: 1245, startPoint y: 551, endPoint x: 1285, endPoint y: 555, distance: 39.9
click at [899, 551] on div "Create an optimization - *FULL SET PLP Optimizations: Moving SEO Elements Top o…" at bounding box center [646, 366] width 1293 height 733
drag, startPoint x: 337, startPoint y: 509, endPoint x: 338, endPoint y: 591, distance: 82.3
click at [337, 509] on textarea "modal" at bounding box center [380, 513] width 312 height 46
paste textarea "body"
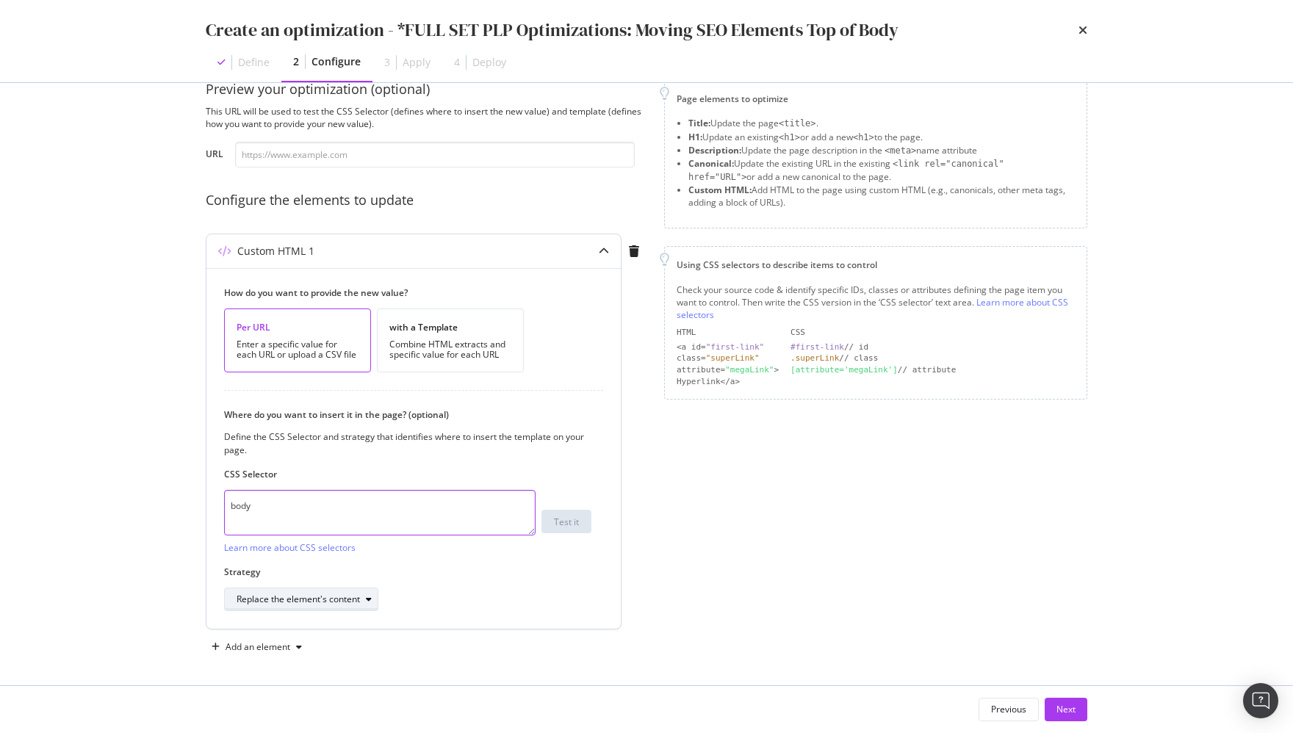
type textarea "body"
click at [334, 606] on div "Replace the element's content" at bounding box center [307, 599] width 141 height 21
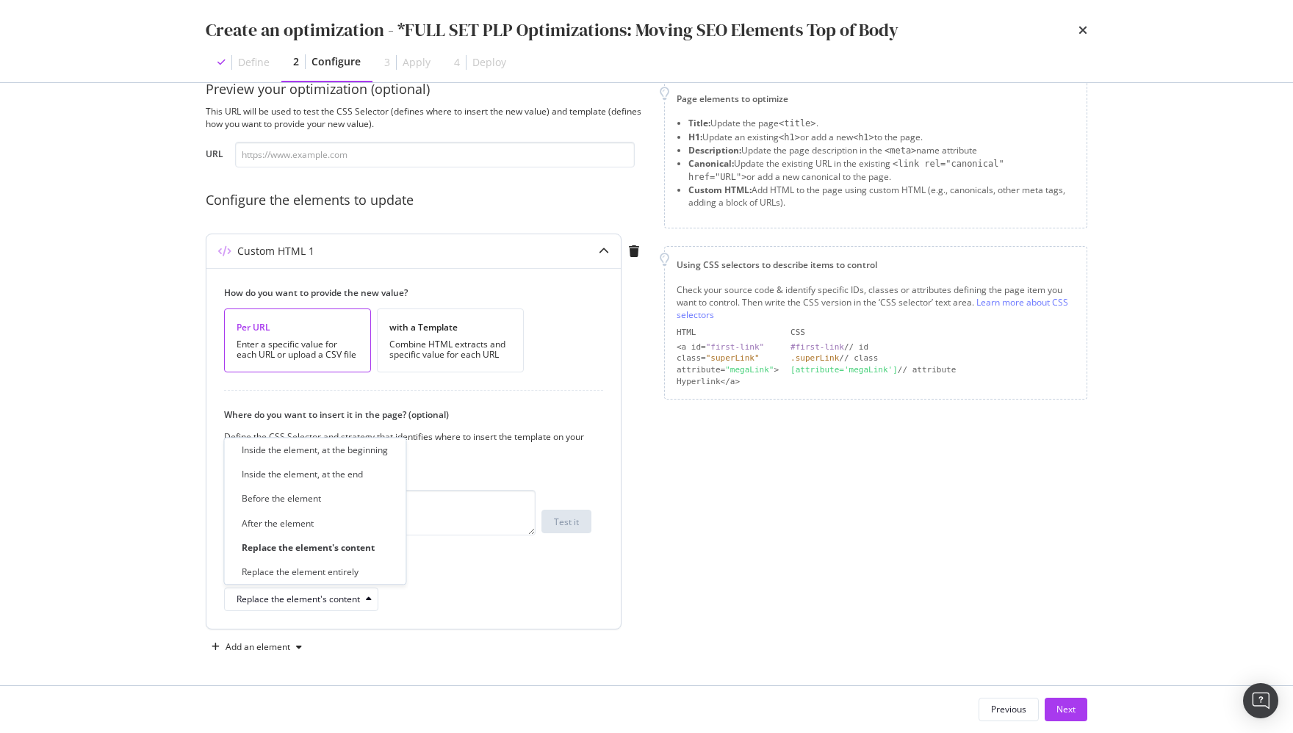
drag, startPoint x: 348, startPoint y: 446, endPoint x: 400, endPoint y: 449, distance: 53.0
click at [348, 446] on div "Inside the element, at the beginning" at bounding box center [315, 450] width 146 height 12
drag, startPoint x: 1123, startPoint y: 538, endPoint x: 1131, endPoint y: 537, distance: 7.4
click at [899, 537] on div "Create an optimization - *FULL SET PLP Optimizations: Moving SEO Elements Top o…" at bounding box center [646, 366] width 1293 height 733
click at [440, 334] on div "with a Template Combine HTML extracts and specific value for each URL" at bounding box center [450, 341] width 147 height 64
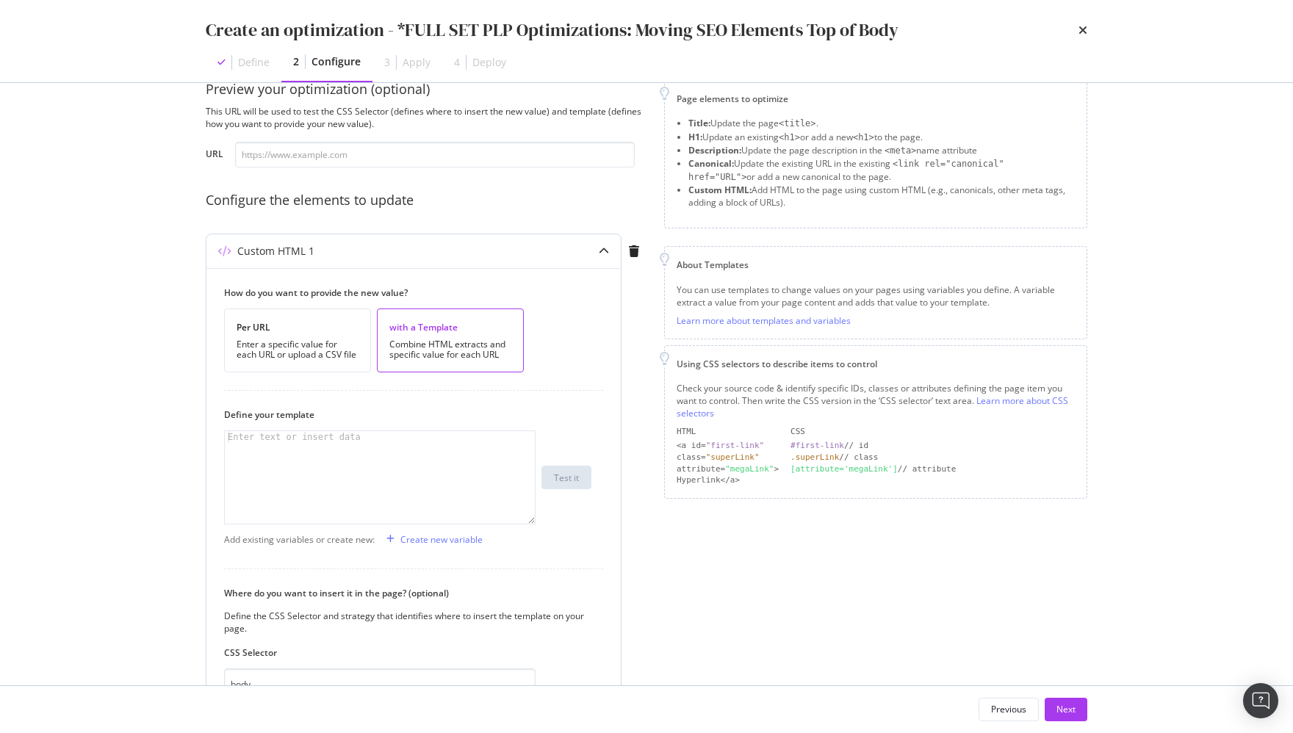
click at [442, 477] on div "modal" at bounding box center [381, 489] width 312 height 117
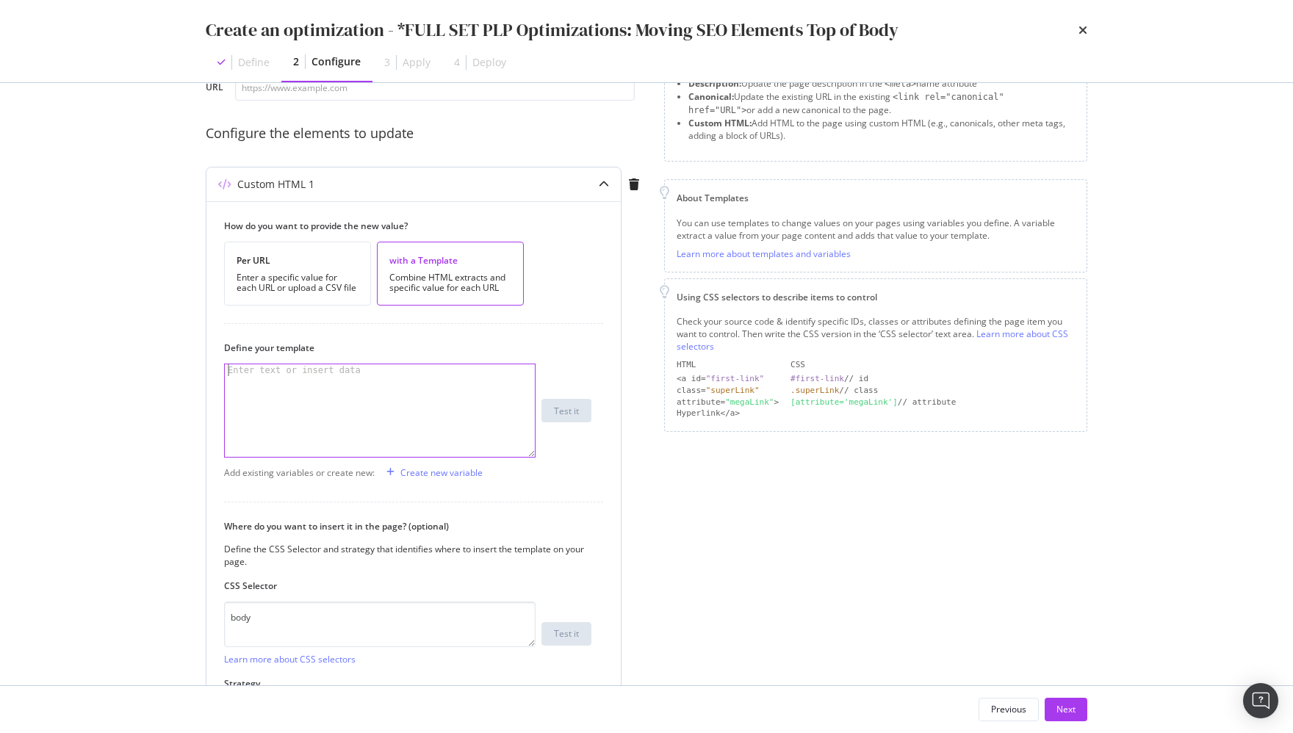
scroll to position [122, 0]
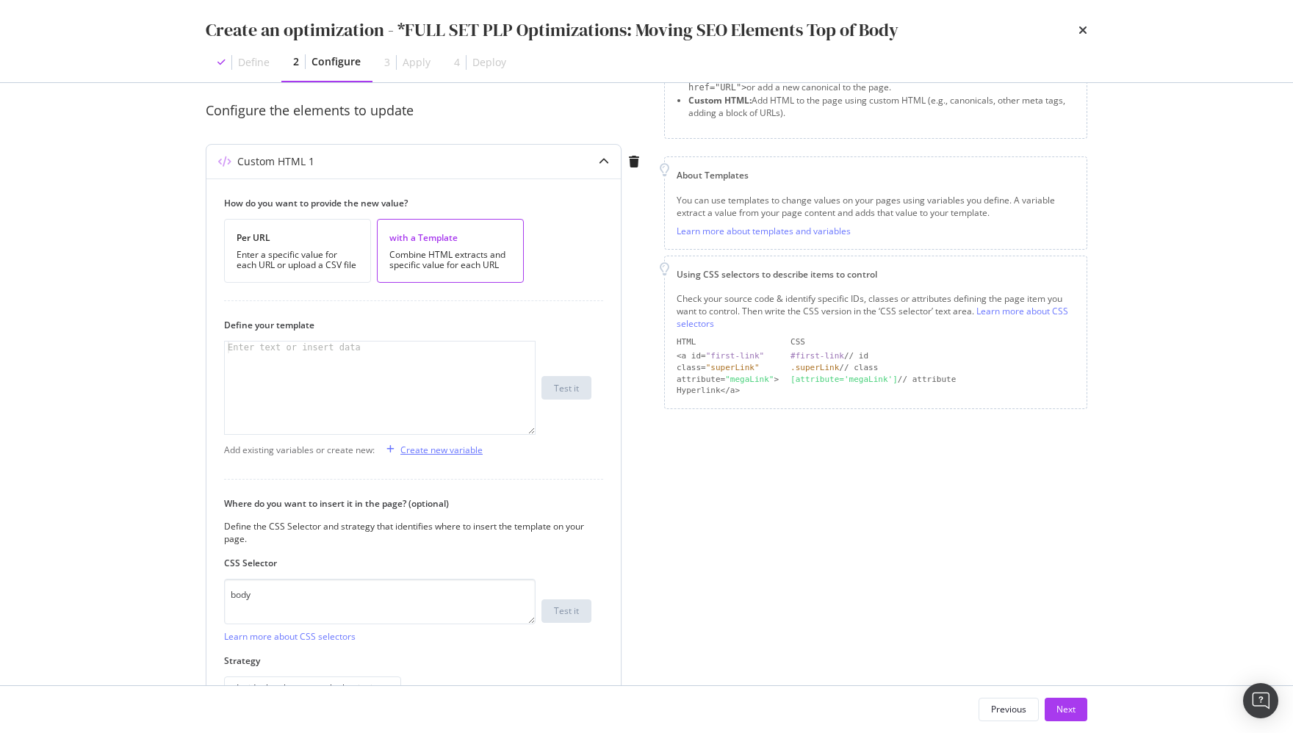
click at [440, 445] on div "Create new variable" at bounding box center [441, 450] width 82 height 12
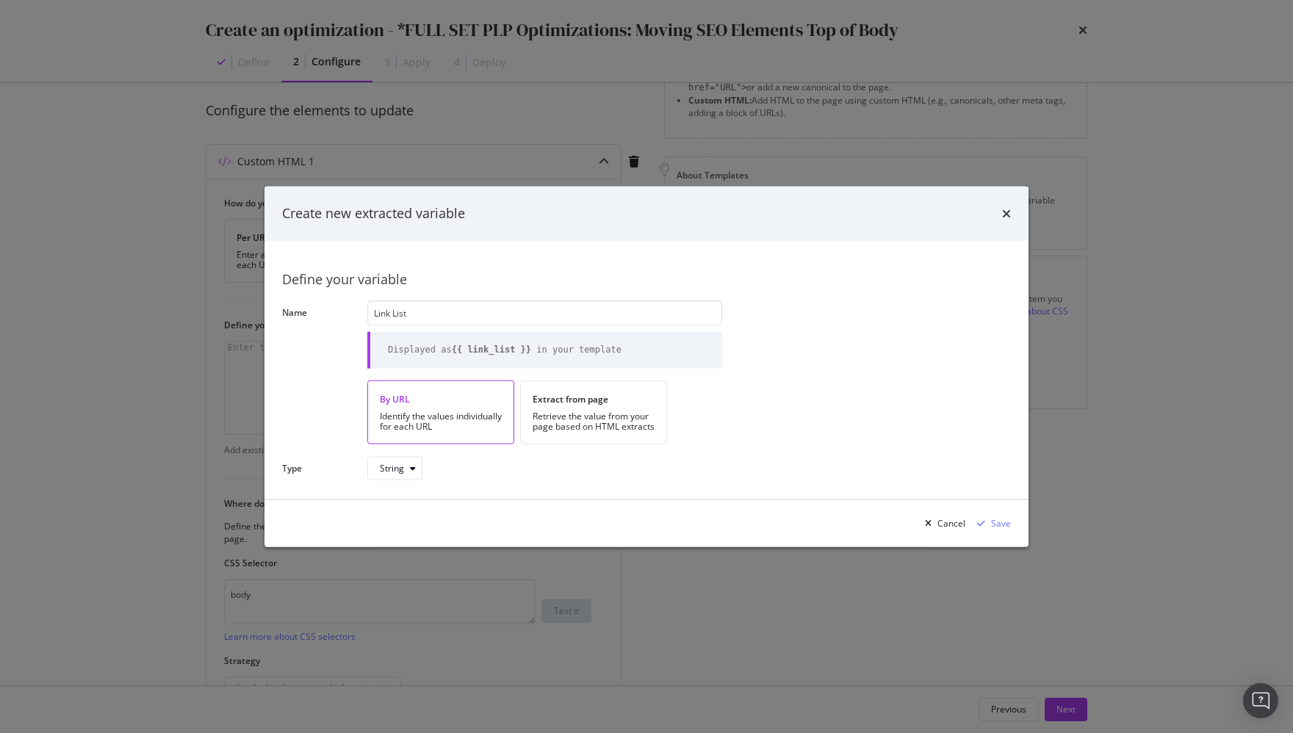
type input "Link List"
drag, startPoint x: 601, startPoint y: 453, endPoint x: 602, endPoint y: 445, distance: 7.4
click at [601, 453] on div "Define your variable Name Link List Displayed as {{ link_list }} in your templa…" at bounding box center [646, 369] width 729 height 223
click at [608, 420] on div "Retrieve the value from your page based on HTML extracts" at bounding box center [594, 421] width 122 height 21
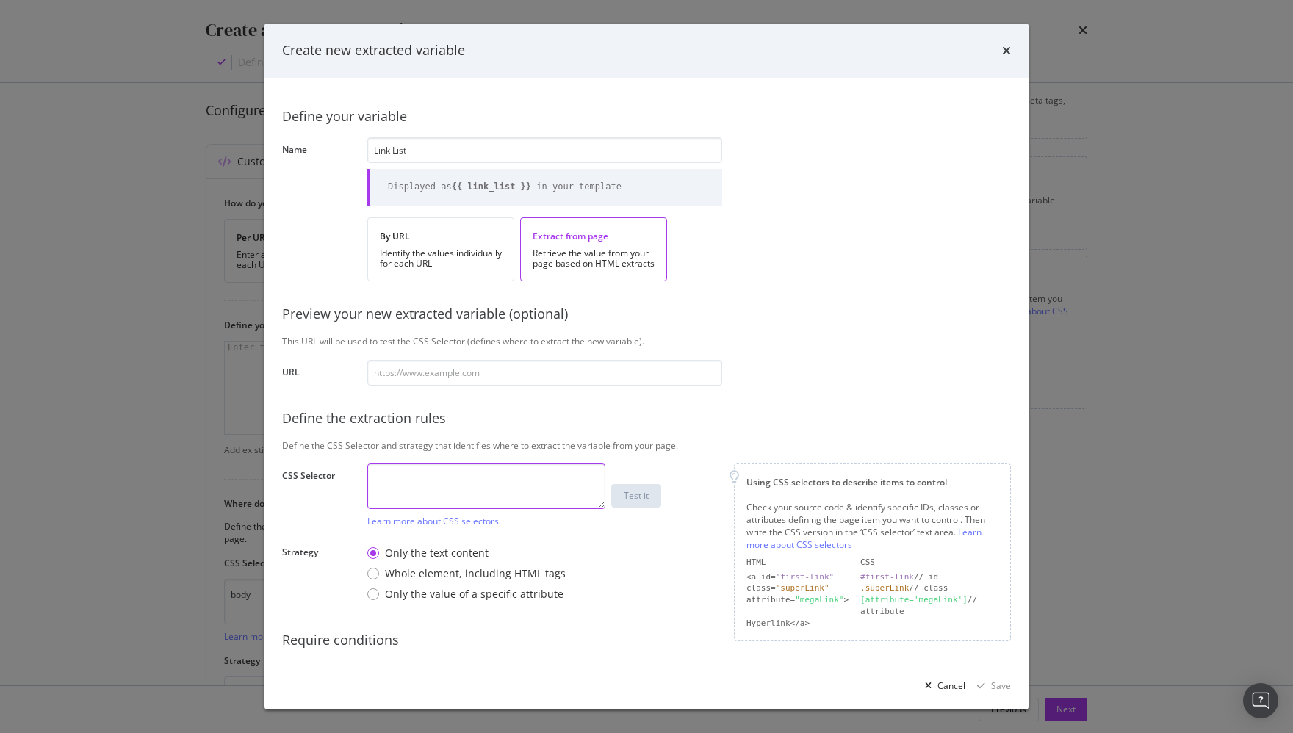
click at [442, 475] on textarea "modal" at bounding box center [486, 487] width 238 height 46
paste textarea "#main > div > div.sc-1m5w5r-0.Ntudm"
type textarea "#main > div > div.sc-1m5w5r-0.Ntudm"
click at [780, 406] on div "Define your variable Name Link List Displayed as {{ link_list }} in your templa…" at bounding box center [646, 400] width 729 height 608
click at [477, 572] on div "Whole element, including HTML tags" at bounding box center [475, 573] width 181 height 15
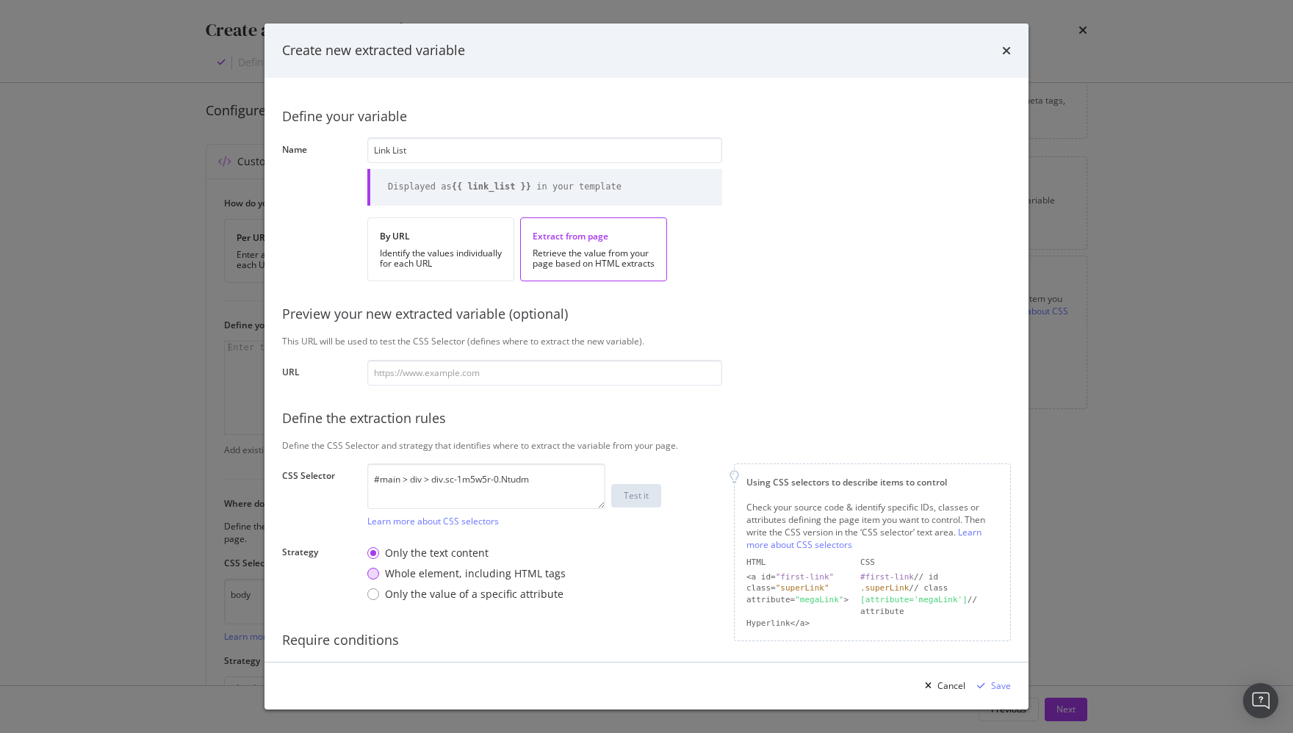
drag, startPoint x: 477, startPoint y: 572, endPoint x: 488, endPoint y: 573, distance: 11.0
click at [478, 573] on div "Whole element, including HTML tags" at bounding box center [475, 573] width 181 height 15
click at [899, 680] on div "Save" at bounding box center [1001, 686] width 20 height 12
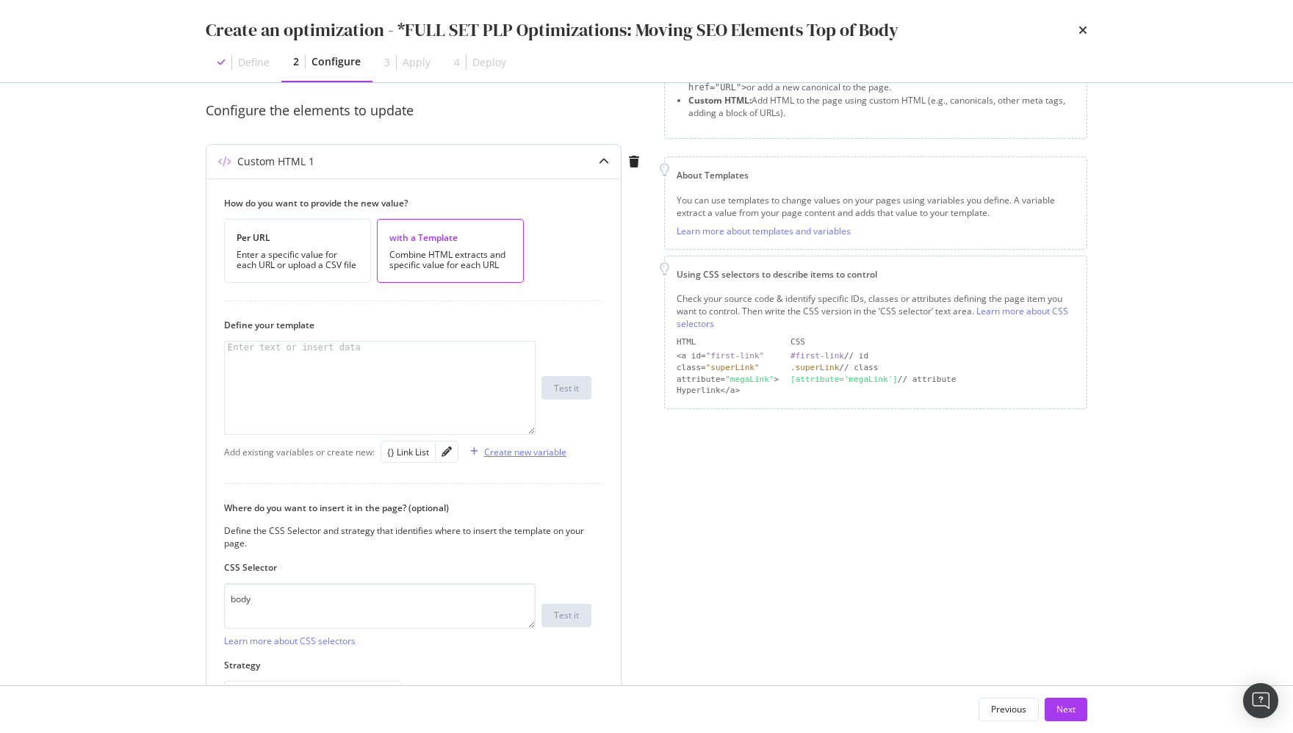
click at [528, 447] on div "Create new variable" at bounding box center [525, 452] width 82 height 12
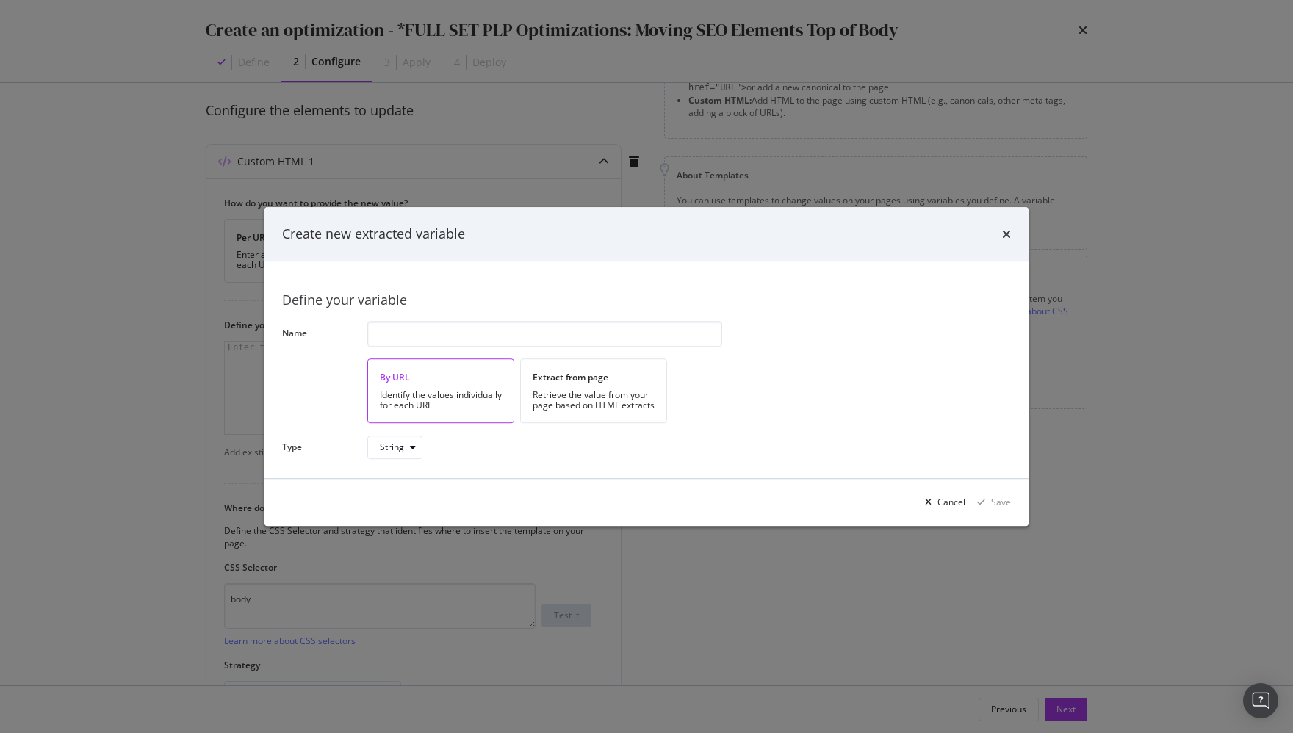
drag, startPoint x: 591, startPoint y: 403, endPoint x: 584, endPoint y: 389, distance: 15.4
click at [591, 403] on div "Retrieve the value from your page based on HTML extracts" at bounding box center [594, 400] width 122 height 21
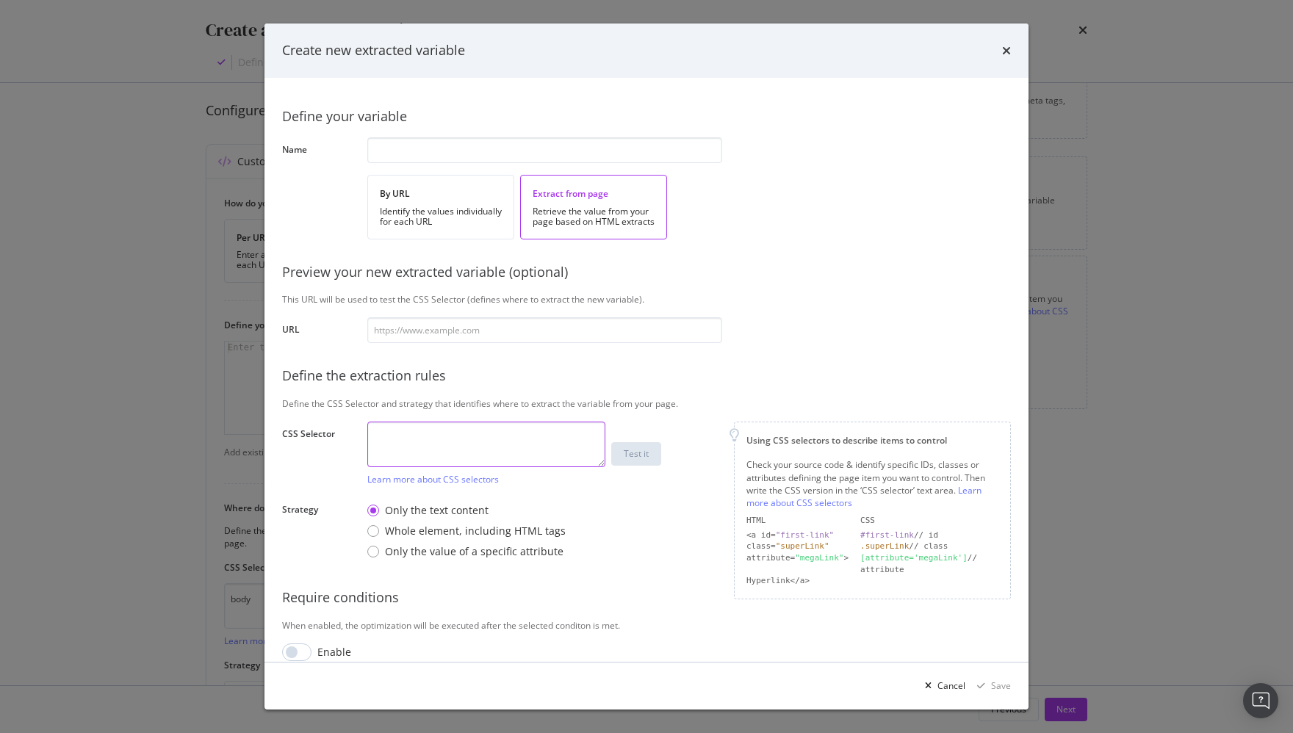
click at [518, 448] on textarea "modal" at bounding box center [486, 445] width 238 height 46
paste textarea "#main > div > div.sc-1m5w5r-1.eVLpZM"
type textarea "#main > div > div.sc-1m5w5r-1.eVLpZM"
click at [485, 144] on input "modal" at bounding box center [544, 150] width 355 height 26
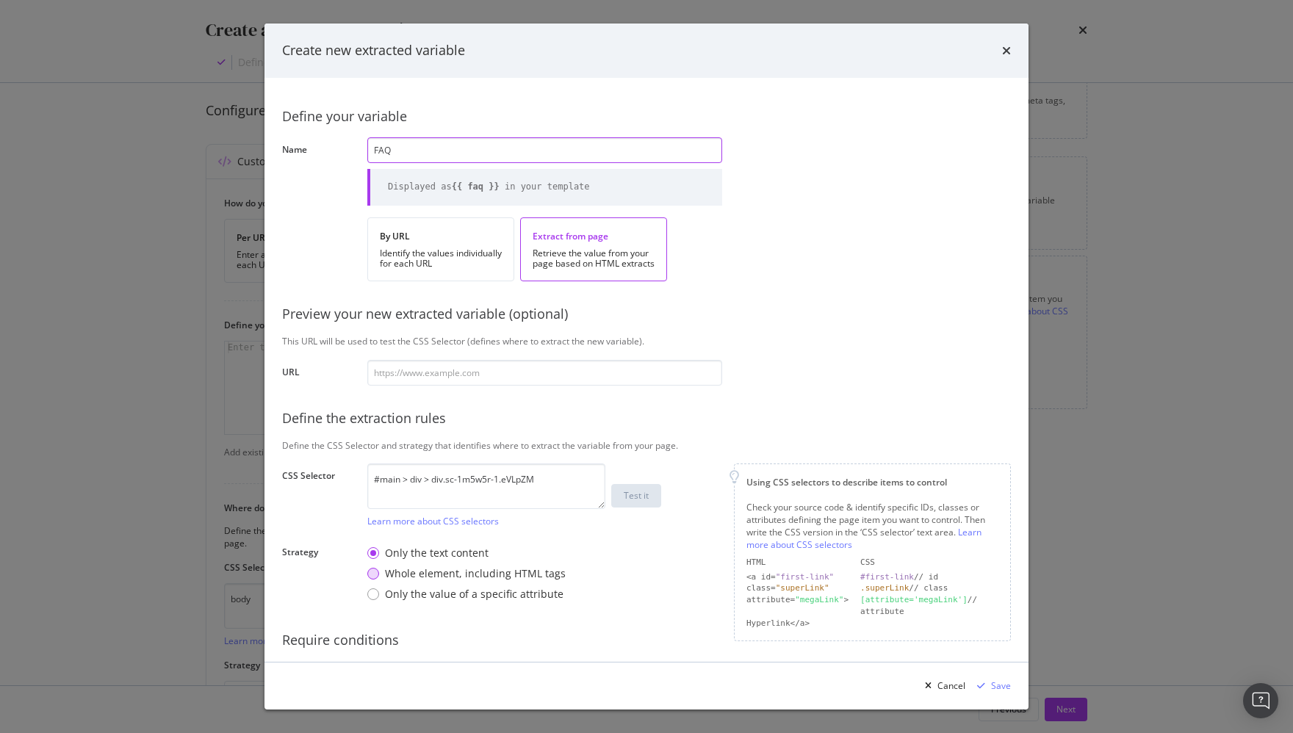
type input "FAQ"
drag, startPoint x: 523, startPoint y: 569, endPoint x: 1048, endPoint y: 519, distance: 527.0
click at [523, 569] on div "Whole element, including HTML tags" at bounding box center [475, 573] width 181 height 15
click at [899, 685] on div "Save" at bounding box center [1001, 686] width 20 height 12
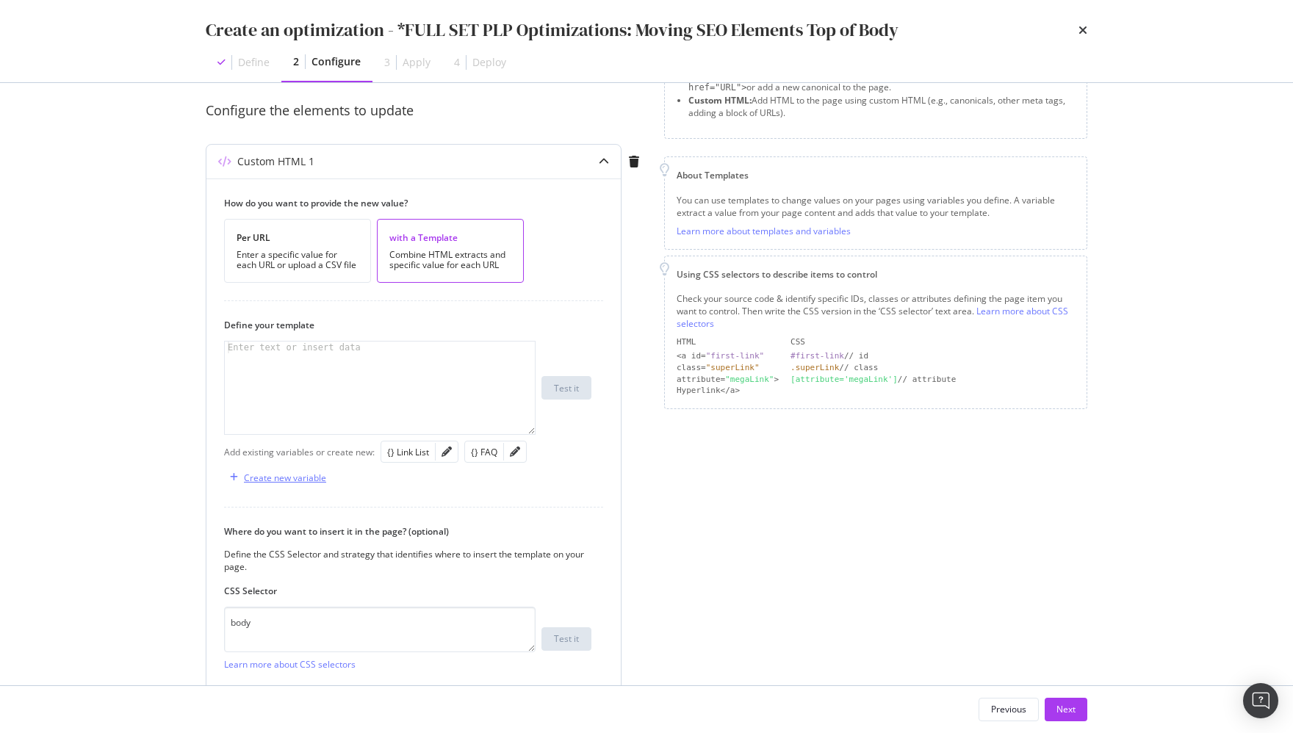
click at [306, 472] on div "Create new variable" at bounding box center [285, 478] width 82 height 12
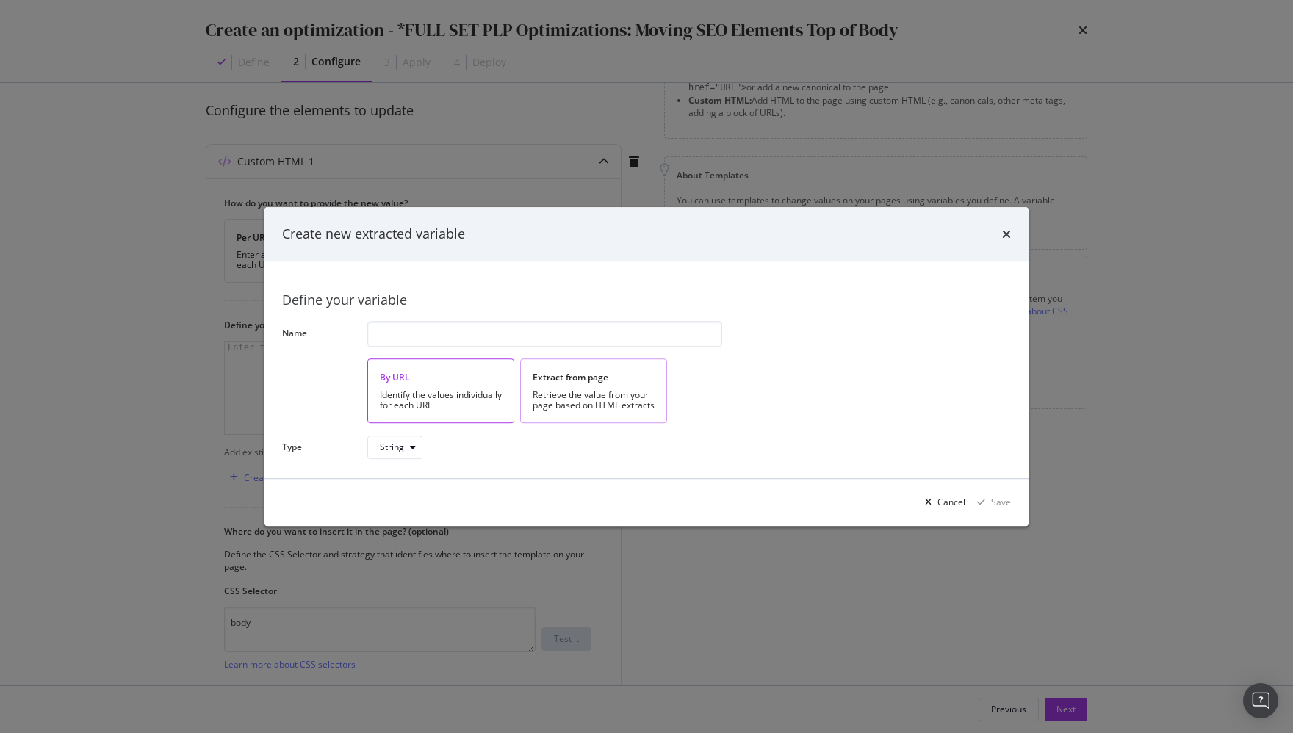
click at [612, 390] on div "Retrieve the value from your page based on HTML extracts" at bounding box center [594, 400] width 122 height 21
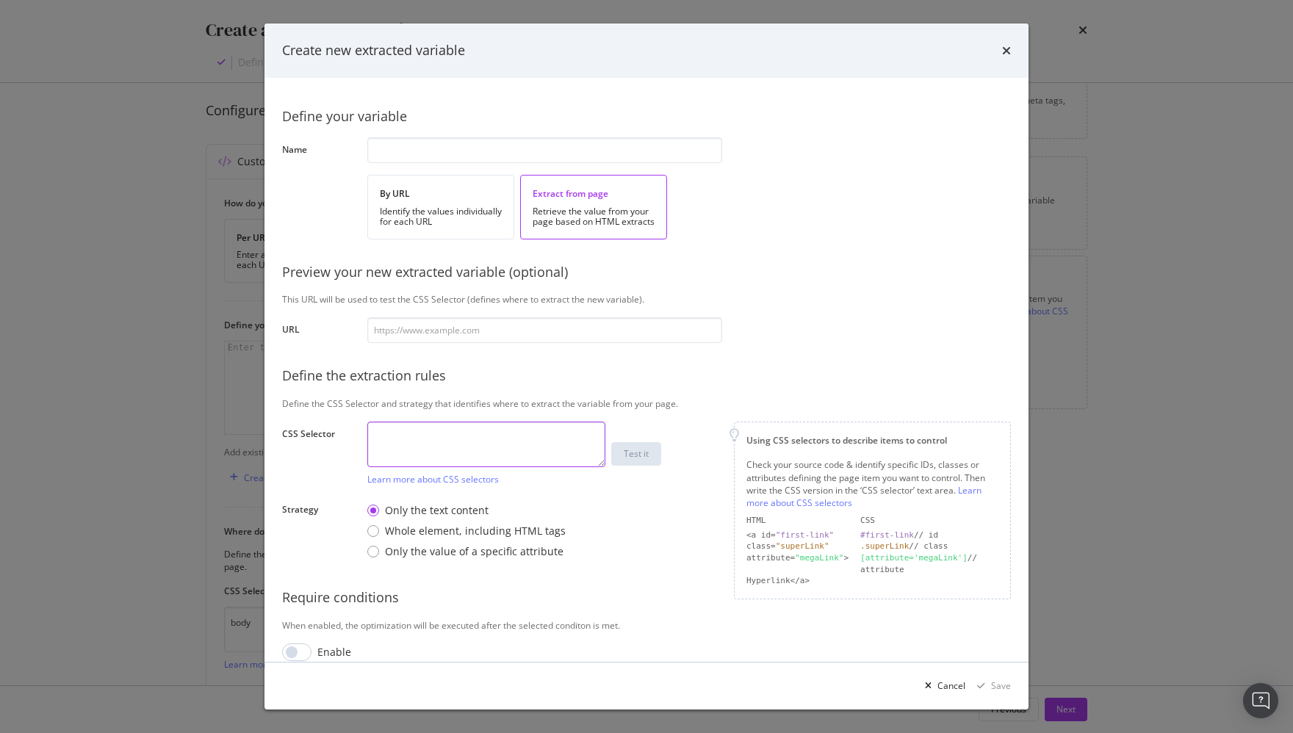
drag, startPoint x: 492, startPoint y: 442, endPoint x: 522, endPoint y: 312, distance: 132.8
click at [492, 442] on textarea "modal" at bounding box center [486, 445] width 238 height 46
paste textarea "[data-selector='splp-cpy-blk']"
type textarea "[data-selector='splp-cpy-blk']"
click at [478, 148] on input "modal" at bounding box center [544, 150] width 355 height 26
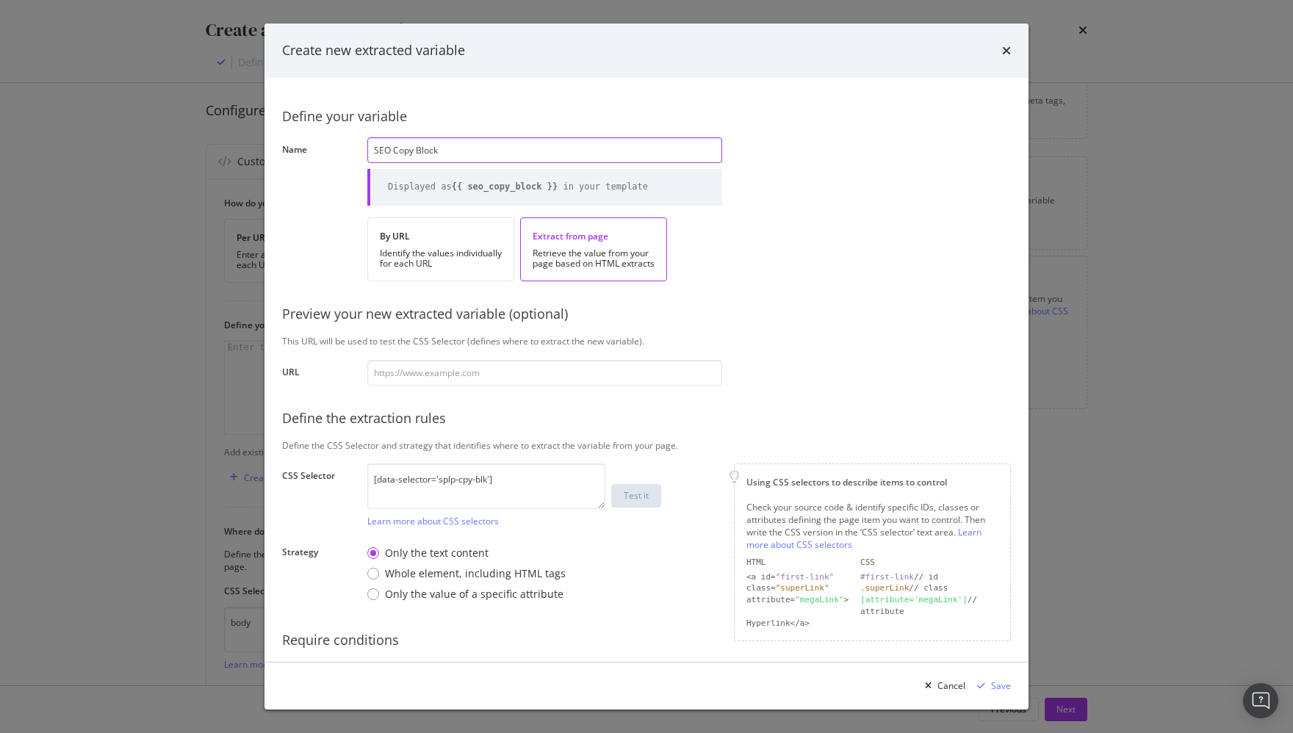
type input "SEO Copy Block"
drag, startPoint x: 789, startPoint y: 336, endPoint x: 770, endPoint y: 357, distance: 28.6
click at [788, 339] on div "This URL will be used to test the CSS Selector (defines where to extract the ne…" at bounding box center [646, 341] width 729 height 12
click at [518, 572] on div "Whole element, including HTML tags" at bounding box center [475, 573] width 181 height 15
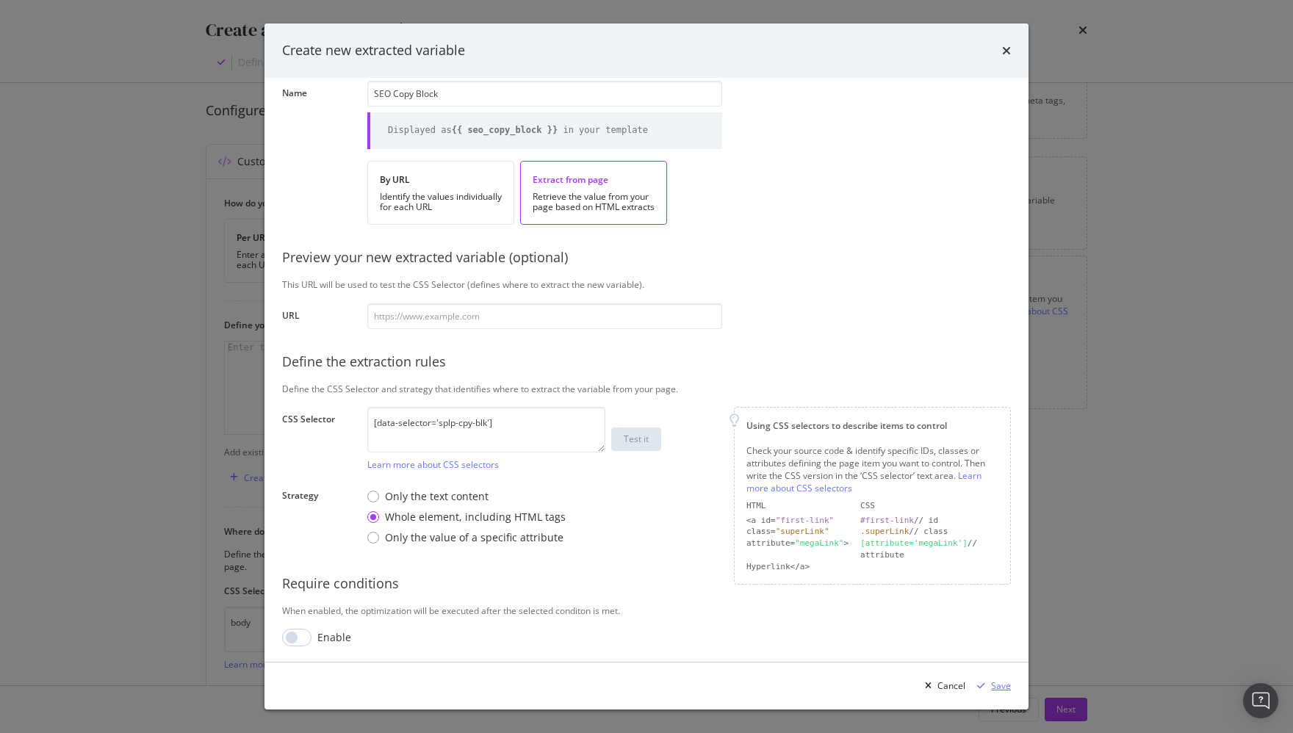
drag, startPoint x: 1007, startPoint y: 685, endPoint x: 998, endPoint y: 688, distance: 8.6
click at [899, 685] on div "Save" at bounding box center [1001, 686] width 20 height 12
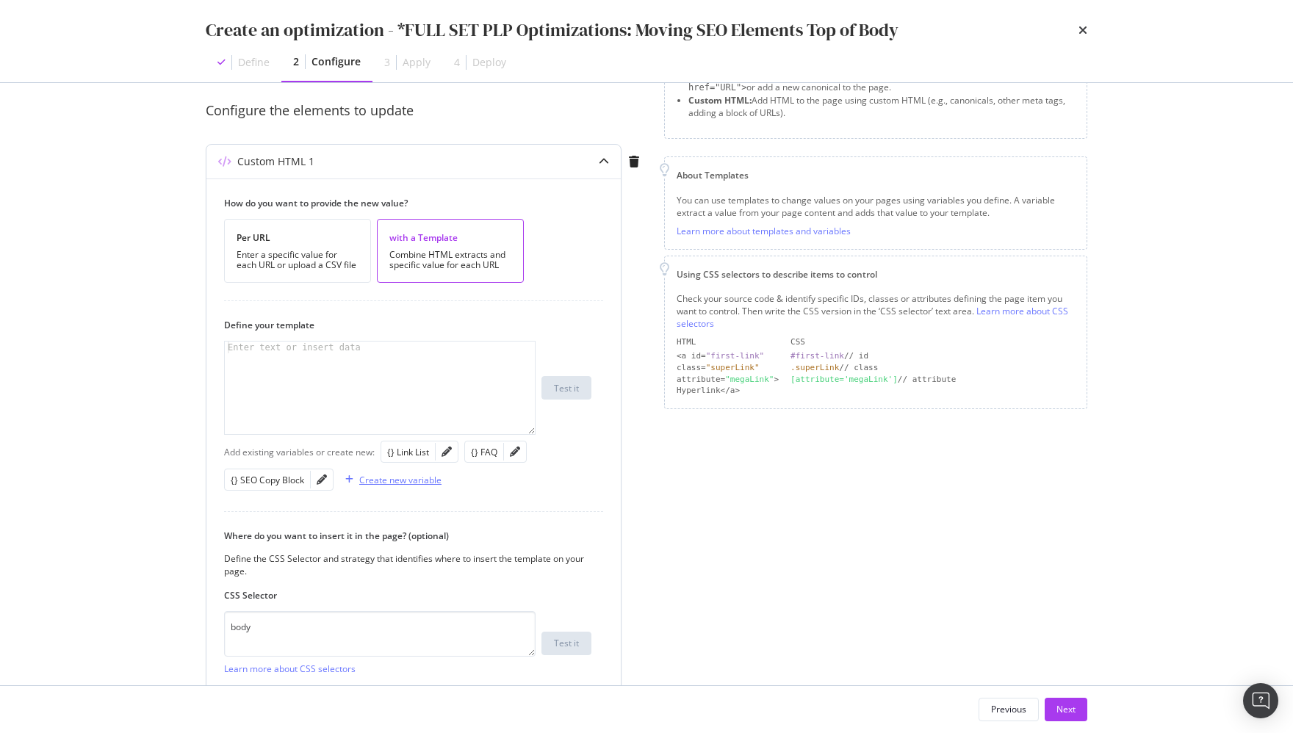
click at [414, 479] on div "Create new variable" at bounding box center [400, 480] width 82 height 12
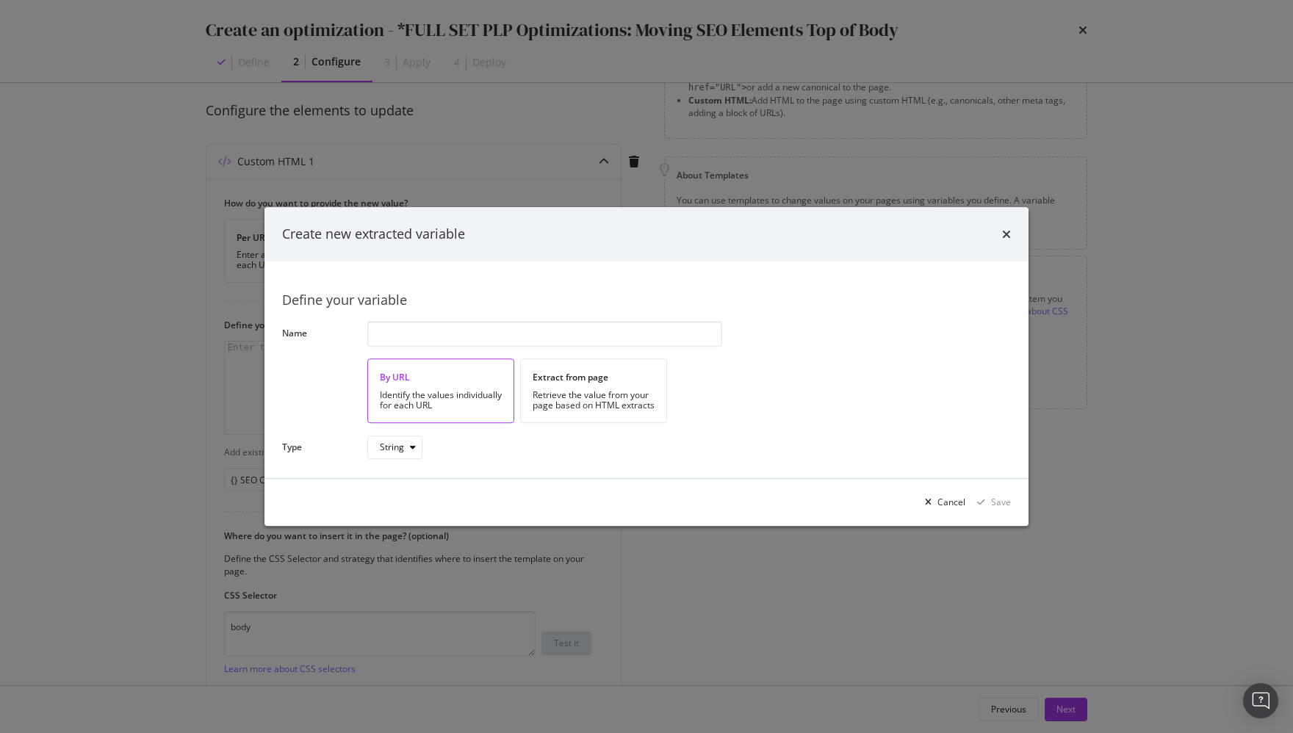
drag, startPoint x: 583, startPoint y: 407, endPoint x: 565, endPoint y: 416, distance: 19.7
click at [582, 407] on div "Retrieve the value from your page based on HTML extracts" at bounding box center [594, 400] width 122 height 21
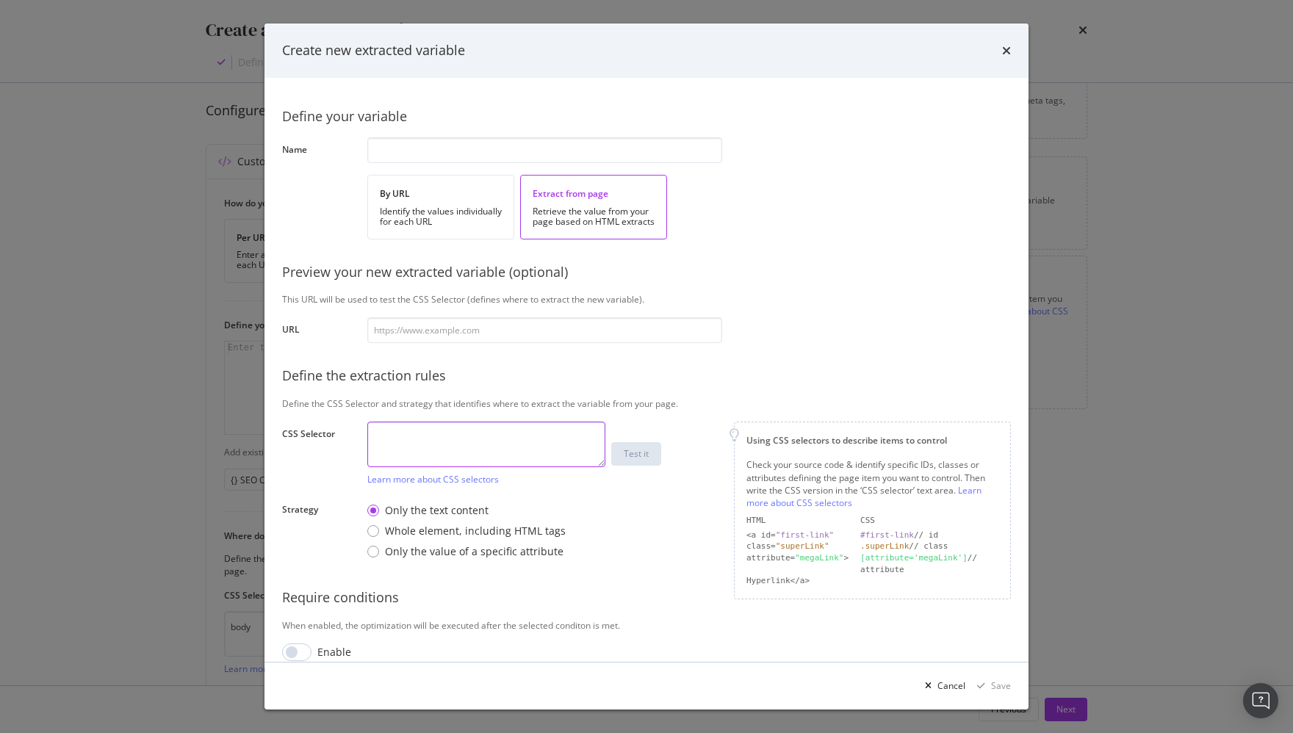
click at [449, 447] on textarea "modal" at bounding box center [486, 445] width 238 height 46
paste textarea "h1"
type textarea "h1"
drag, startPoint x: 471, startPoint y: 527, endPoint x: 458, endPoint y: 394, distance: 133.6
click at [471, 527] on div "Whole element, including HTML tags" at bounding box center [475, 531] width 181 height 15
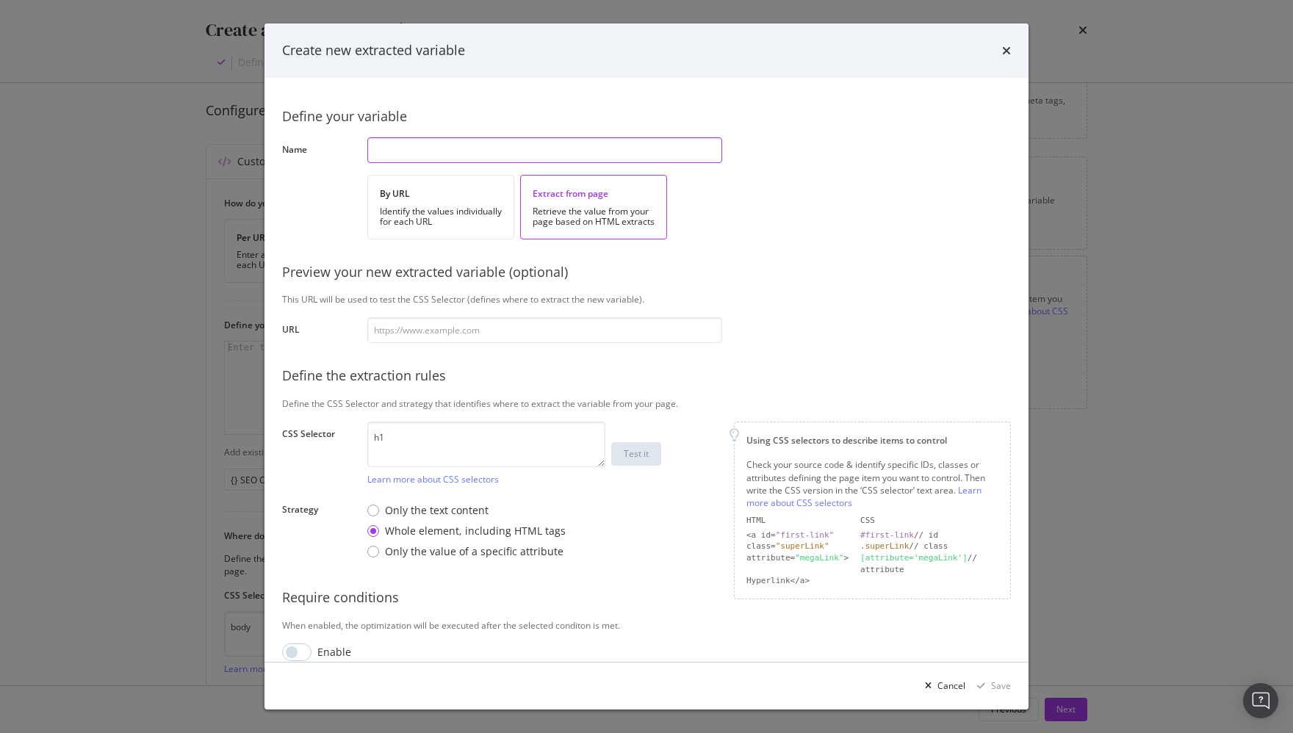
click at [479, 154] on input "modal" at bounding box center [544, 150] width 355 height 26
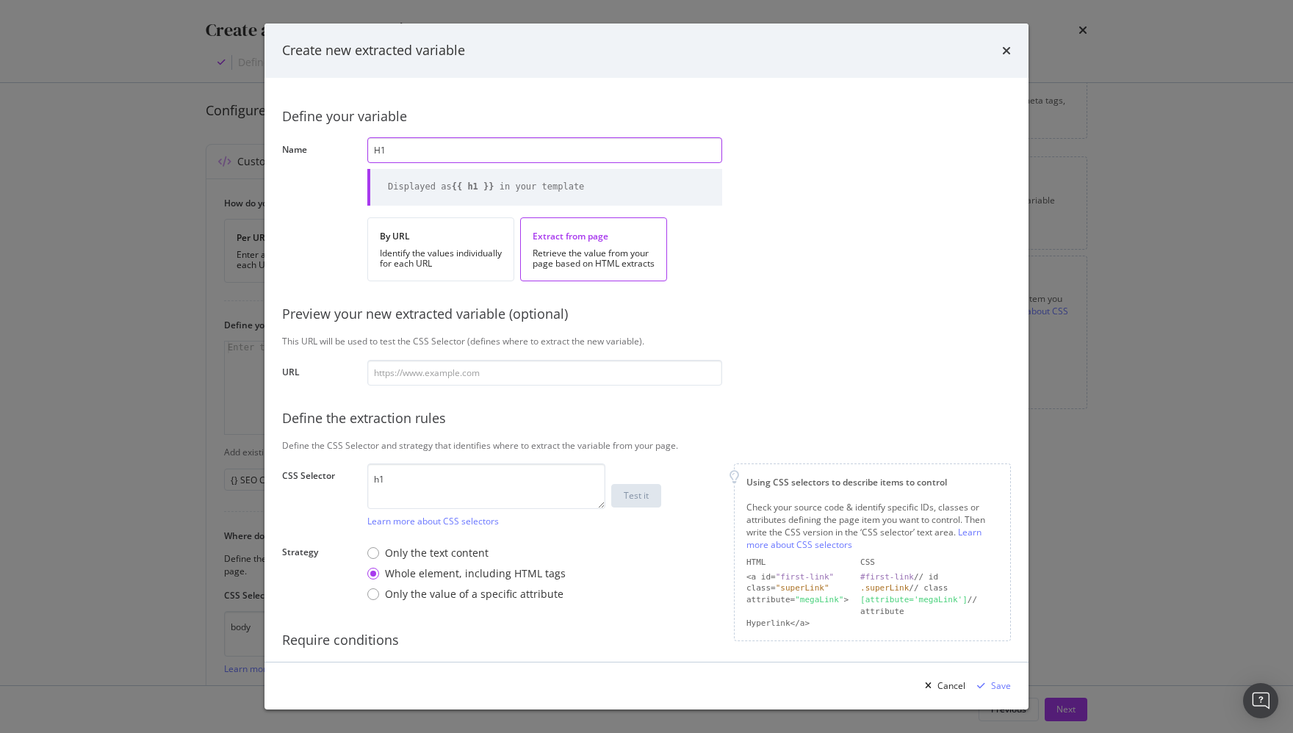
type input "H1"
click at [853, 378] on div "Define your variable Name H1 Displayed as {{ h1 }} in your template By URL Iden…" at bounding box center [646, 400] width 729 height 608
click at [899, 684] on icon "modal" at bounding box center [981, 686] width 8 height 9
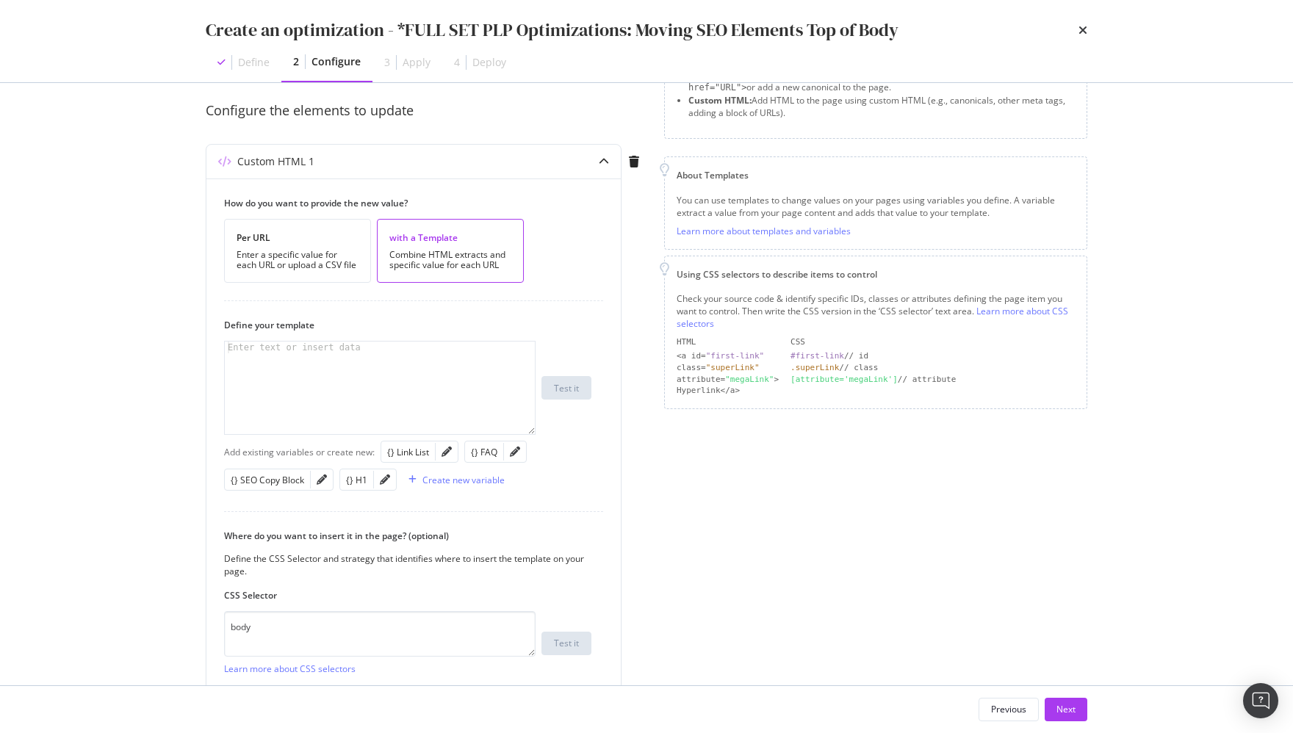
click at [899, 477] on div "Preview your optimization (optional) This URL will be used to test the CSS Sele…" at bounding box center [646, 384] width 940 height 602
click at [436, 475] on div "Create new variable" at bounding box center [463, 480] width 82 height 12
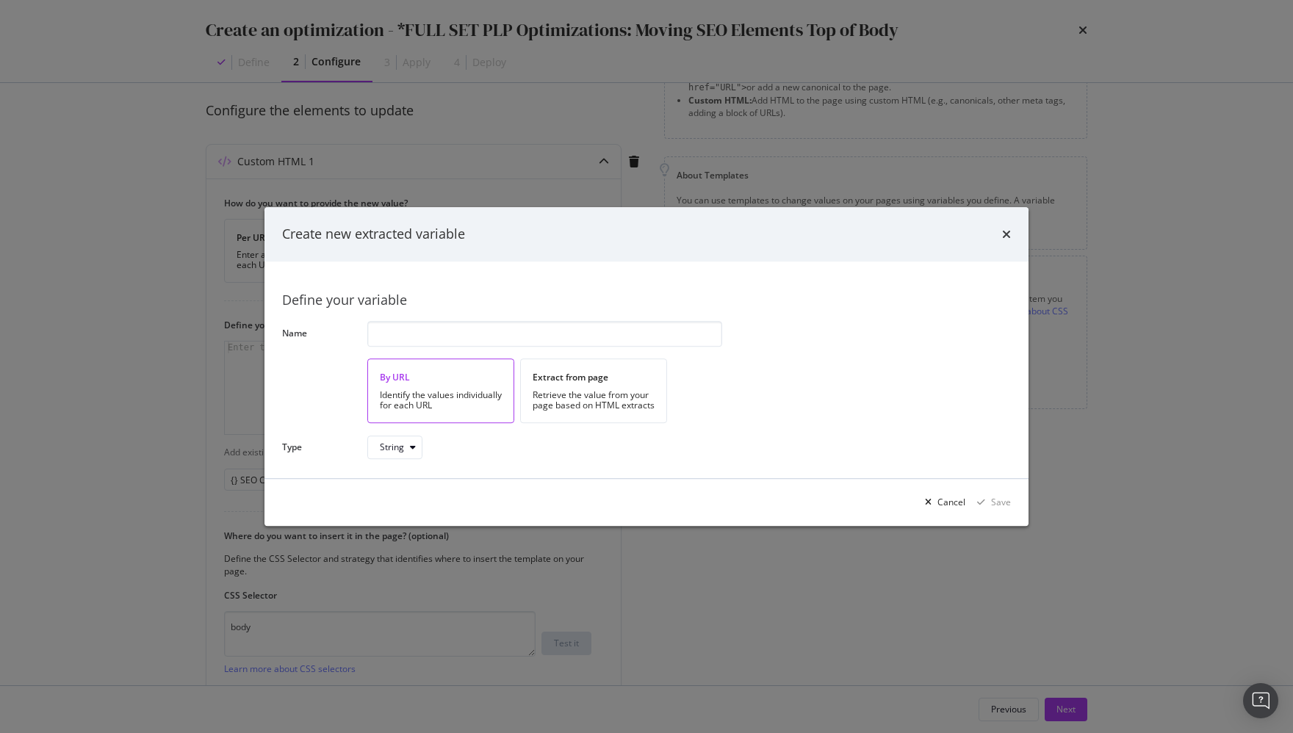
click at [663, 389] on div "Extract from page Retrieve the value from your page based on HTML extracts" at bounding box center [593, 391] width 147 height 64
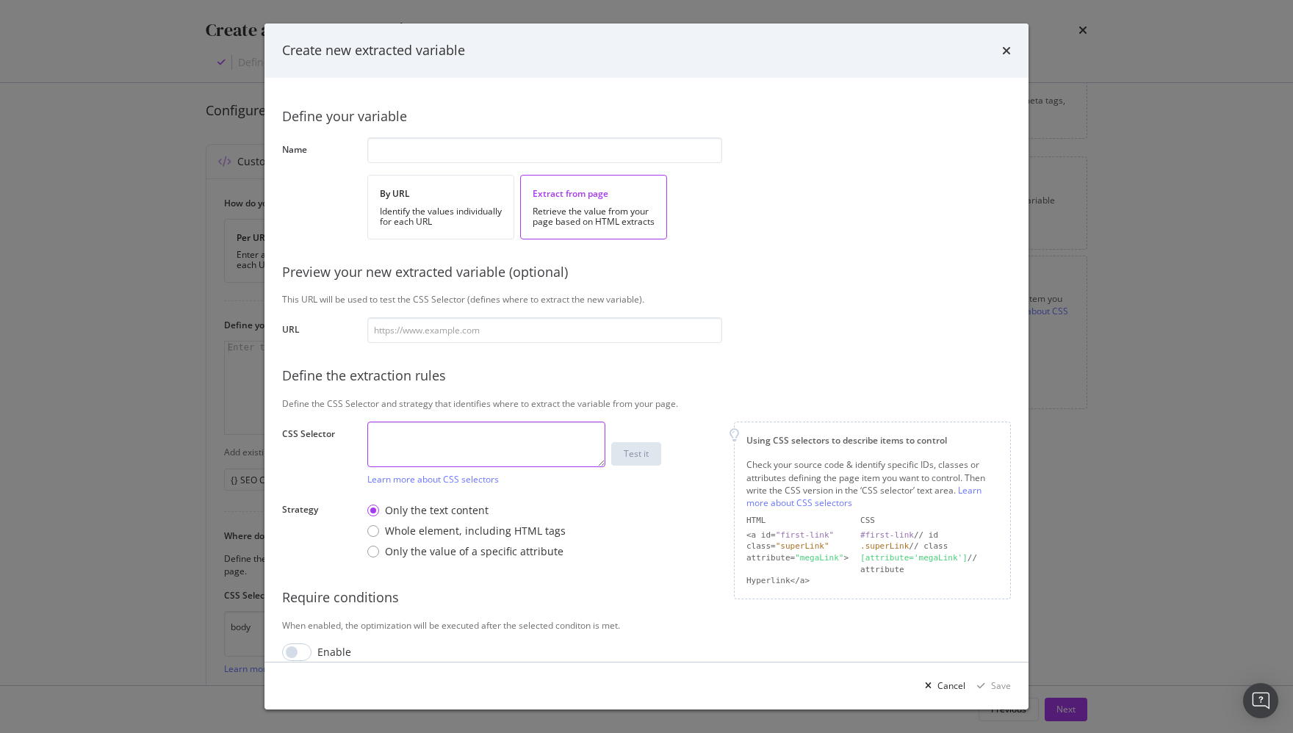
click at [512, 431] on textarea "modal" at bounding box center [486, 445] width 238 height 46
paste textarea "h1"
type textarea "h1"
click at [503, 145] on input "modal" at bounding box center [544, 150] width 355 height 26
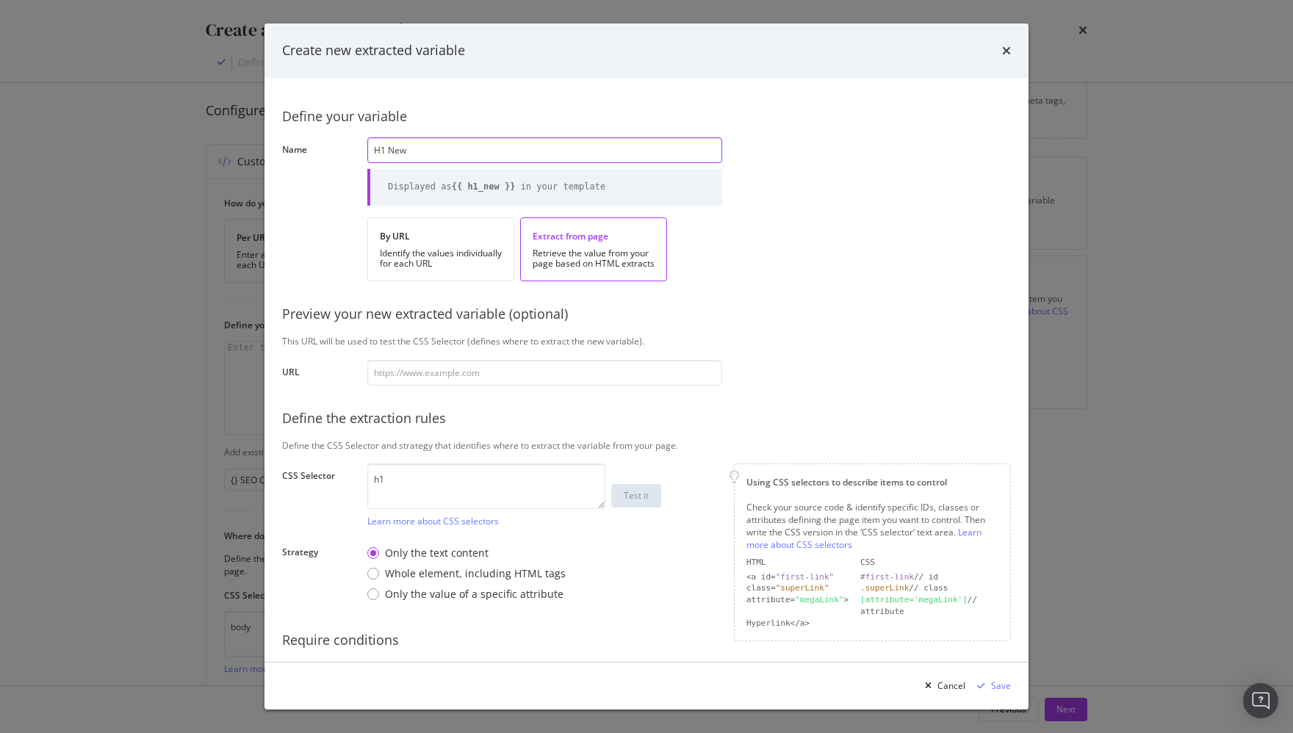
type input "H1 New"
drag, startPoint x: 1001, startPoint y: 683, endPoint x: 981, endPoint y: 688, distance: 20.5
click at [899, 683] on div "Save" at bounding box center [1001, 686] width 20 height 12
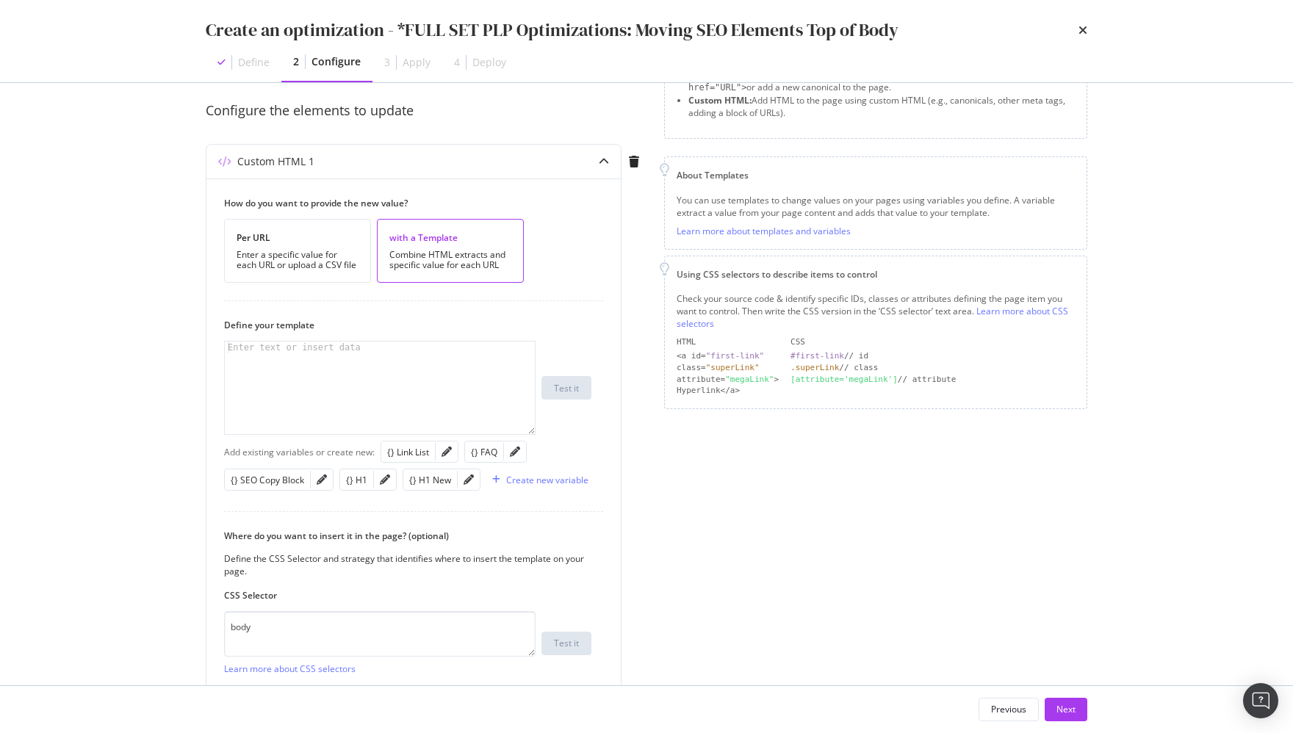
drag, startPoint x: 900, startPoint y: 505, endPoint x: 869, endPoint y: 536, distance: 43.6
click at [899, 505] on div "Page elements to optimize Title: Update the page <title> . H1: Update an existi…" at bounding box center [875, 385] width 423 height 790
click at [424, 455] on div "{} Link List" at bounding box center [408, 452] width 42 height 12
click at [295, 343] on div "{{ link_list }}" at bounding box center [381, 400] width 312 height 117
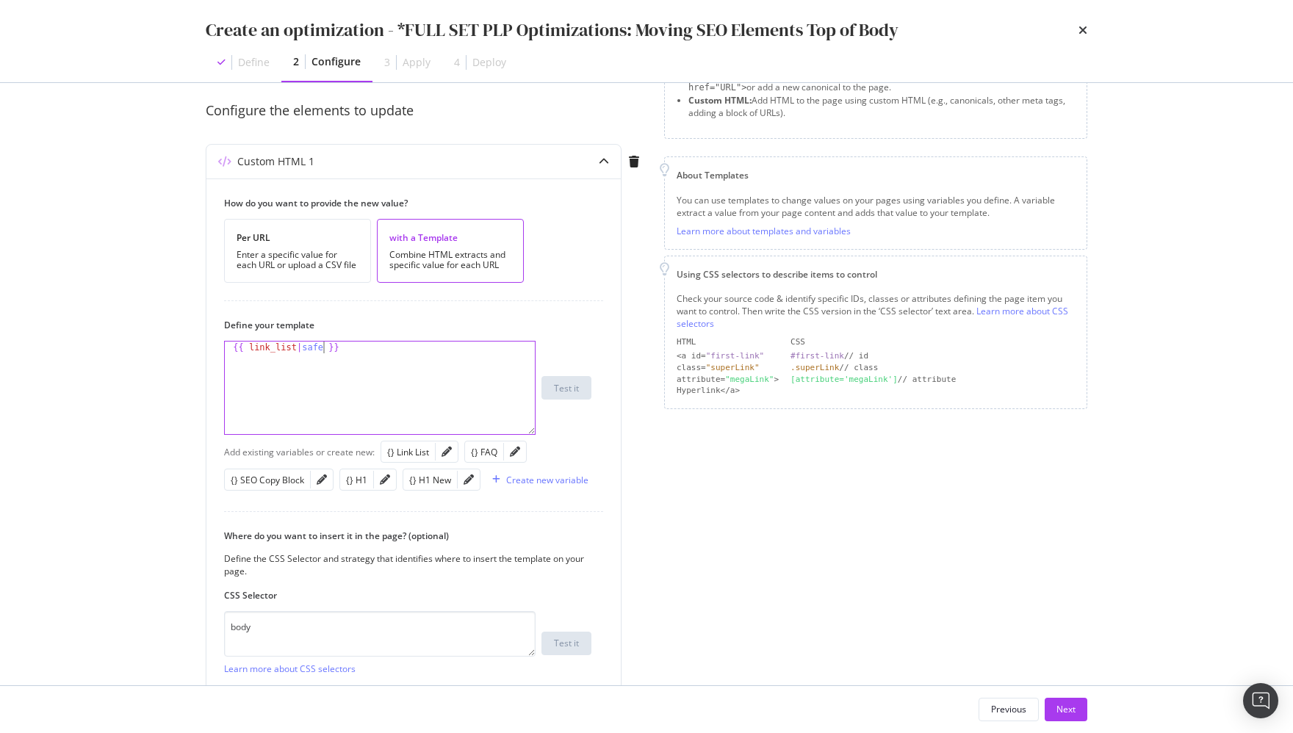
type textarea "{{ link_list|safe }}"
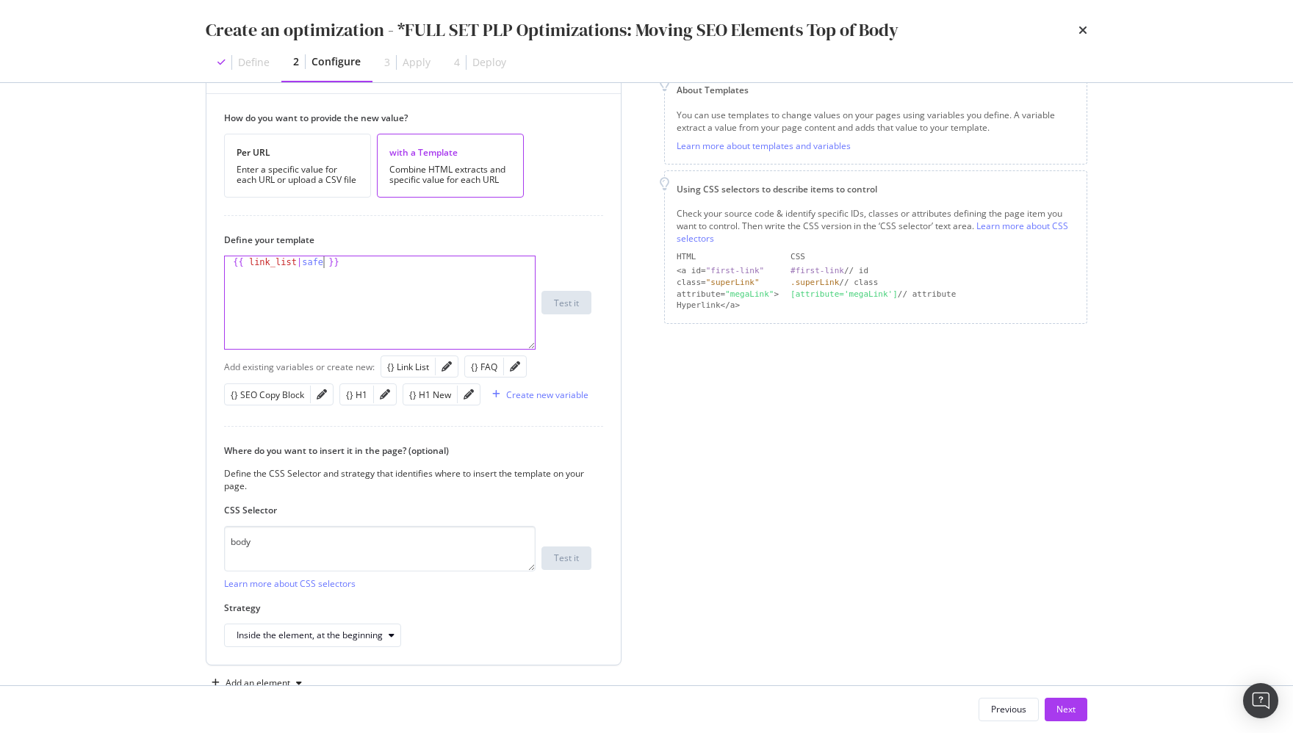
scroll to position [242, 0]
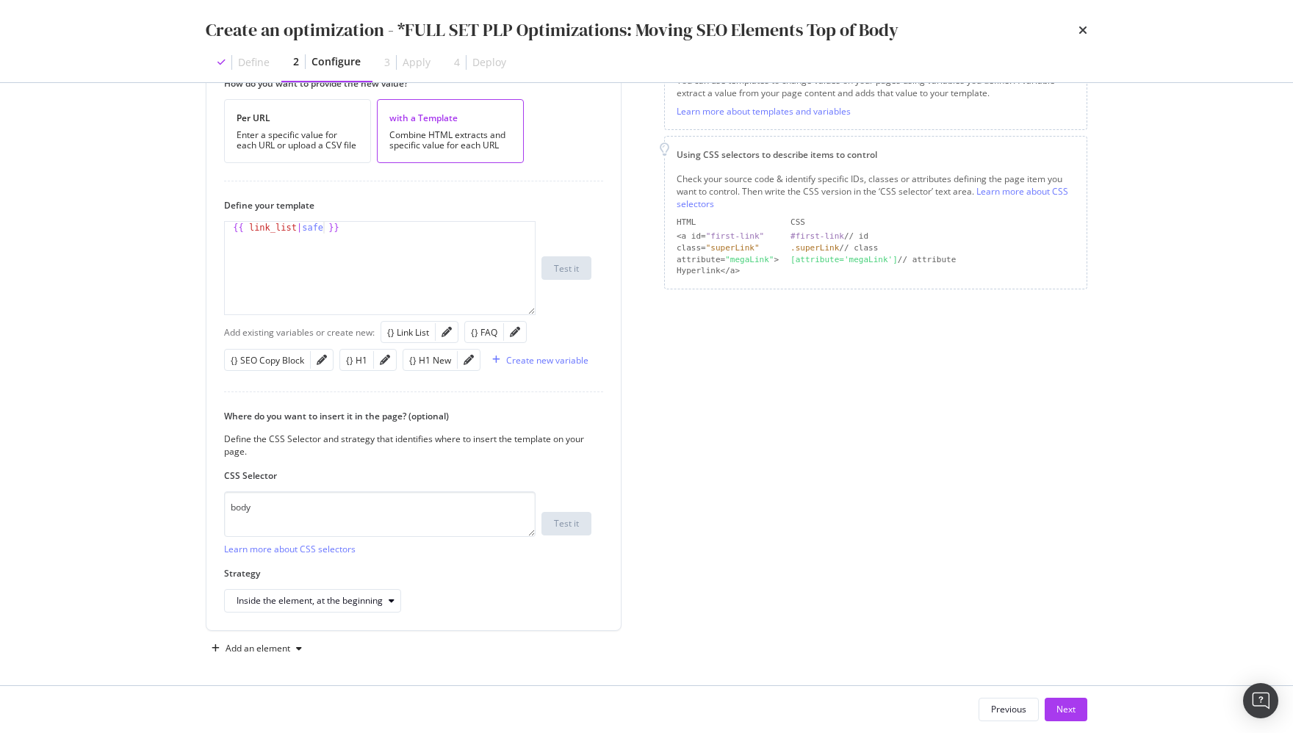
drag, startPoint x: 296, startPoint y: 644, endPoint x: 309, endPoint y: 642, distance: 12.7
click at [296, 644] on icon "modal" at bounding box center [299, 648] width 6 height 9
click at [245, 618] on div "Custom HTML" at bounding box center [264, 617] width 99 height 18
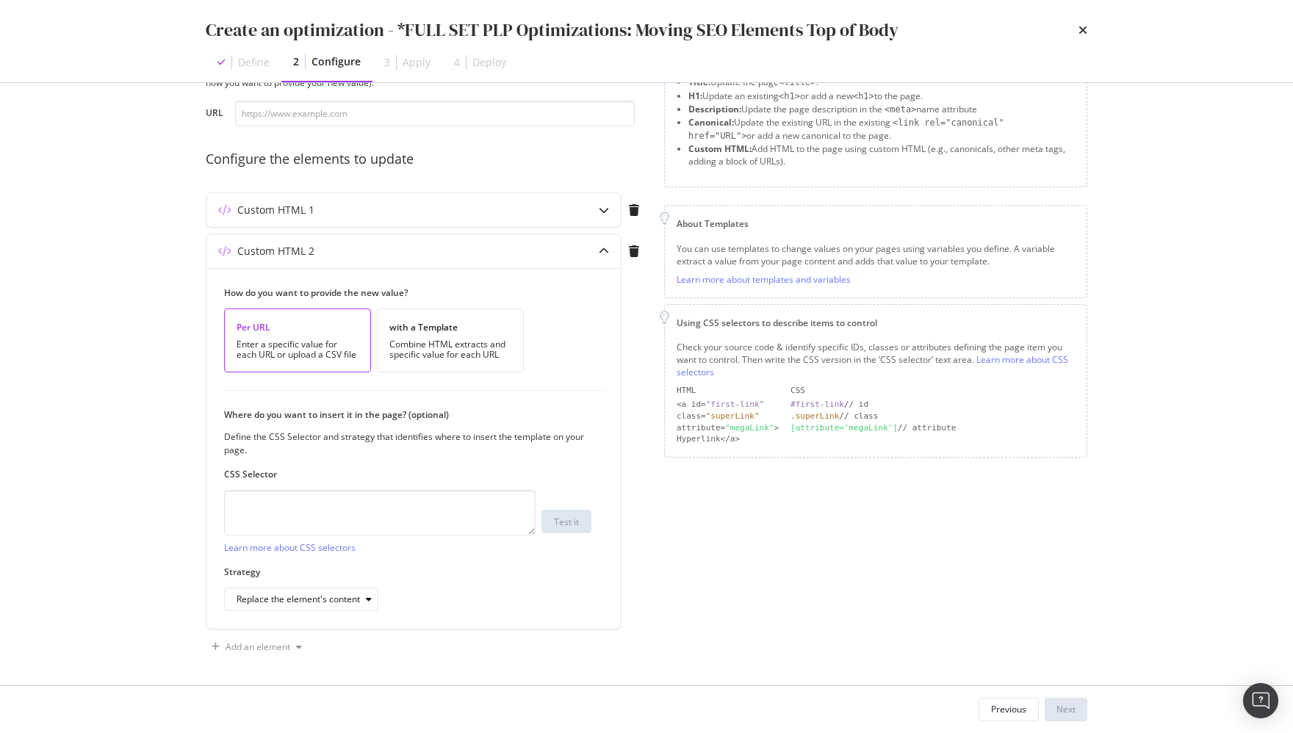
click at [838, 544] on div "Page elements to optimize Title: Update the page <title> . H1: Update an existi…" at bounding box center [875, 349] width 423 height 620
click at [458, 344] on div "Combine HTML extracts and specific value for each URL" at bounding box center [450, 349] width 122 height 21
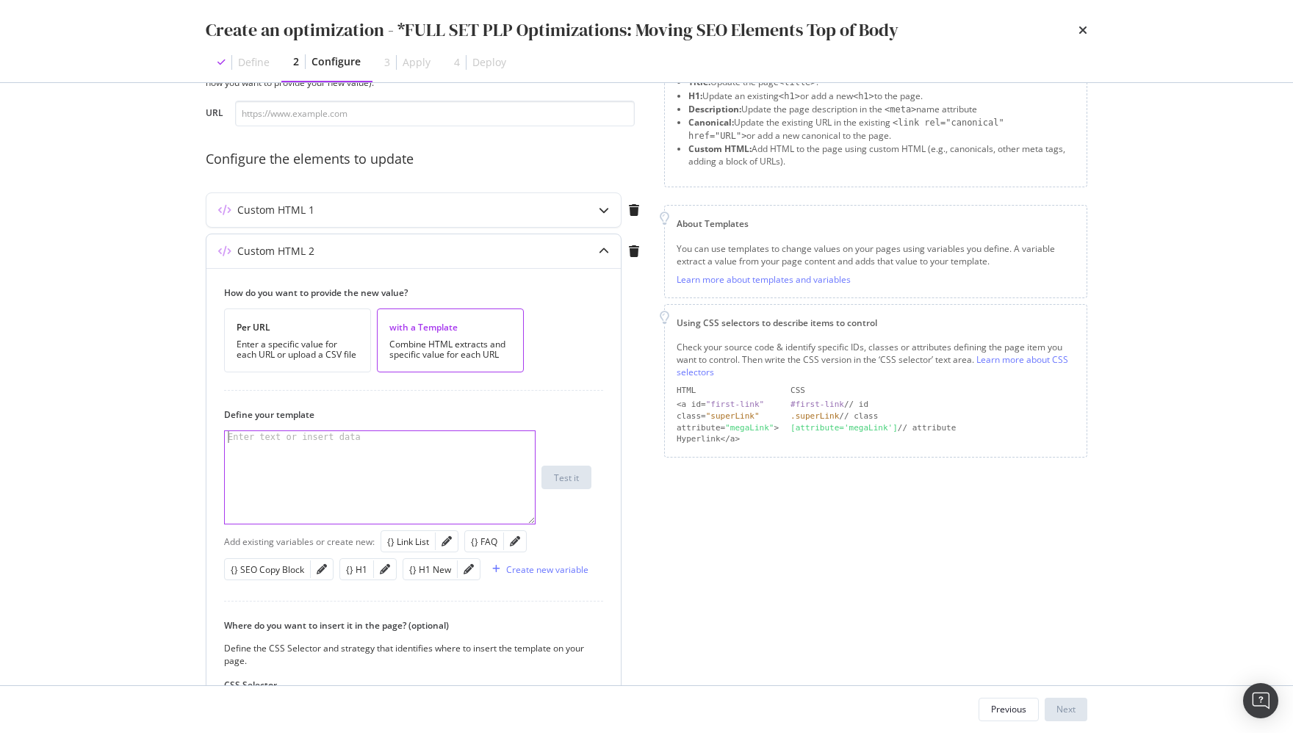
click at [392, 466] on div "modal" at bounding box center [381, 489] width 312 height 117
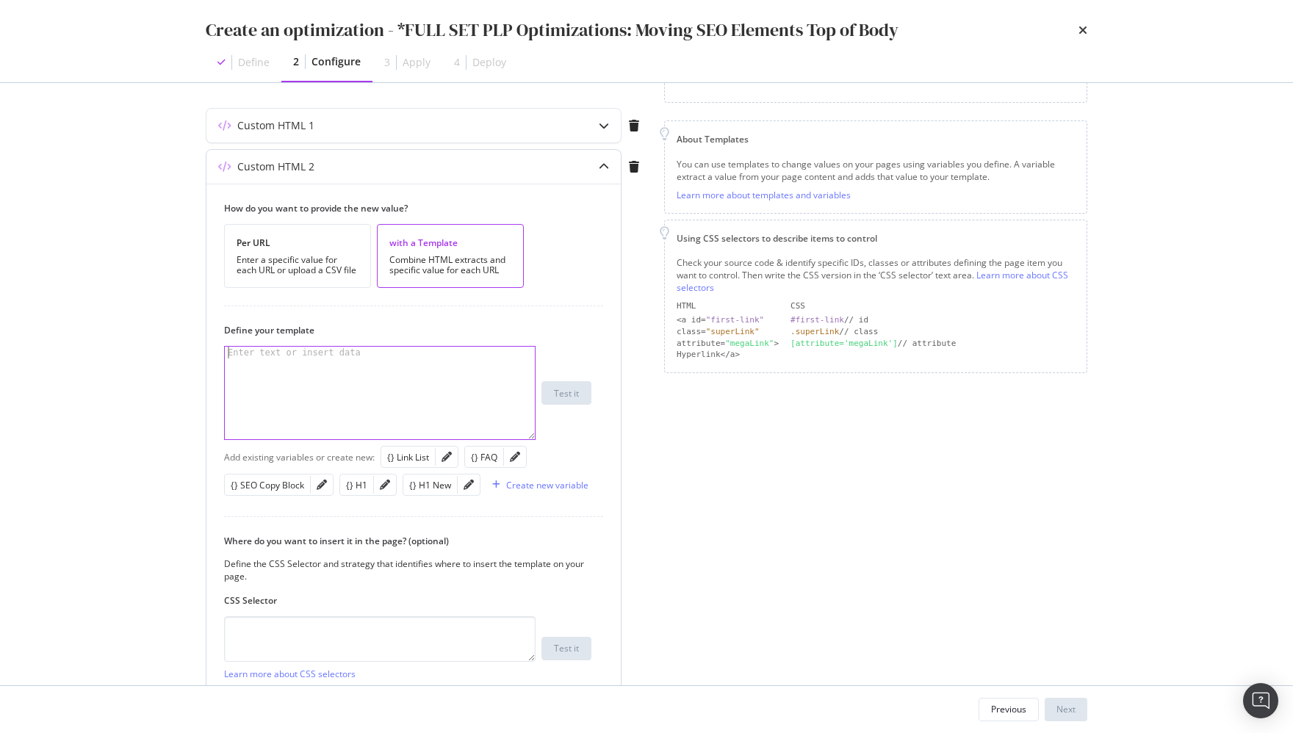
drag, startPoint x: 482, startPoint y: 456, endPoint x: 431, endPoint y: 433, distance: 55.3
click at [480, 455] on div "{} FAQ" at bounding box center [484, 457] width 26 height 12
click at [267, 353] on div "{{ faq }}" at bounding box center [381, 405] width 312 height 117
type textarea "{{ faq|safe }}"
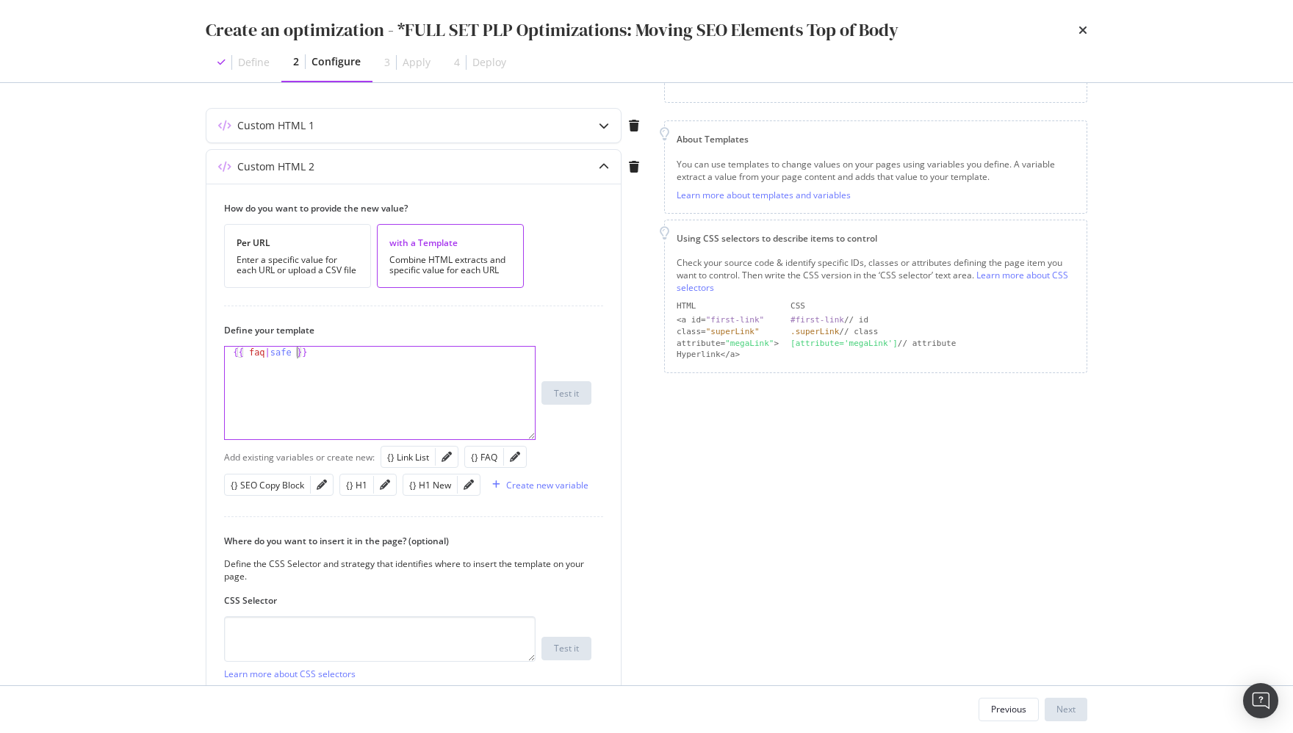
drag, startPoint x: 922, startPoint y: 528, endPoint x: 897, endPoint y: 523, distance: 25.4
click at [899, 526] on div "Page elements to optimize Title: Update the page <title> . H1: Update an existi…" at bounding box center [875, 369] width 423 height 831
click at [381, 631] on textarea "modal" at bounding box center [380, 639] width 312 height 46
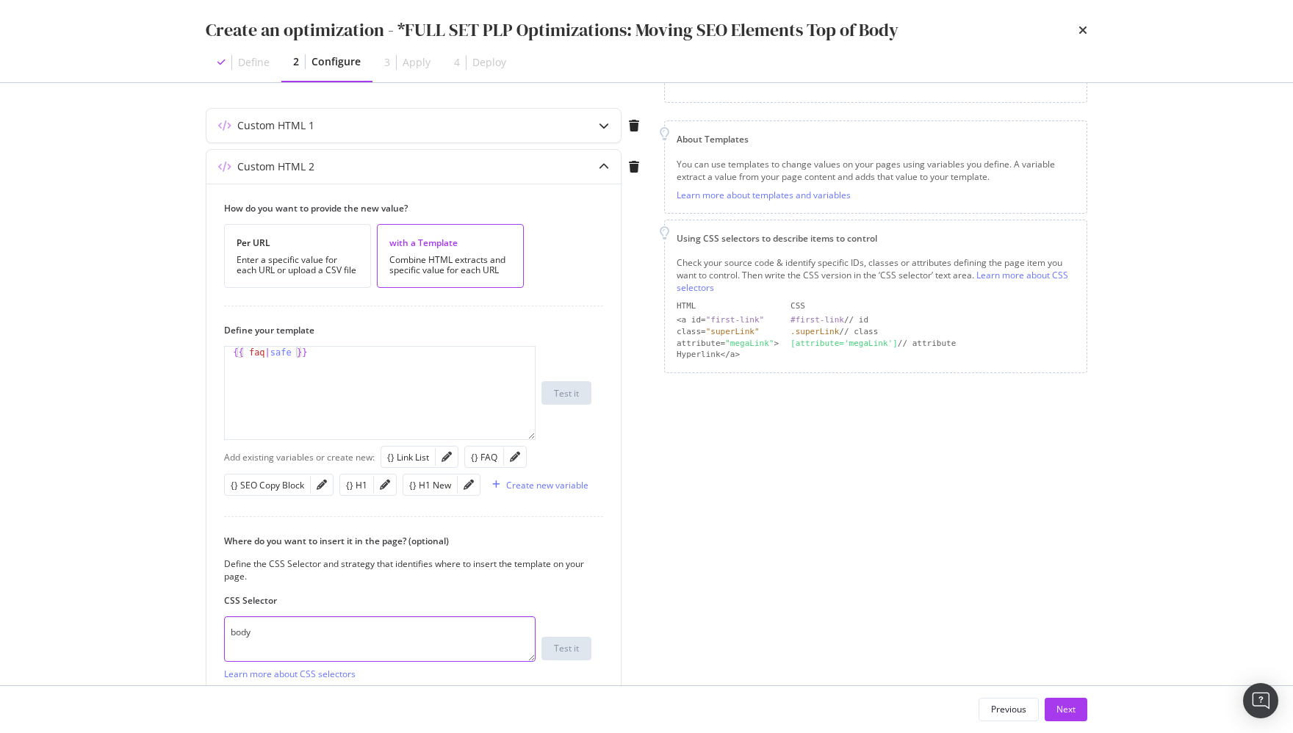
type textarea "body"
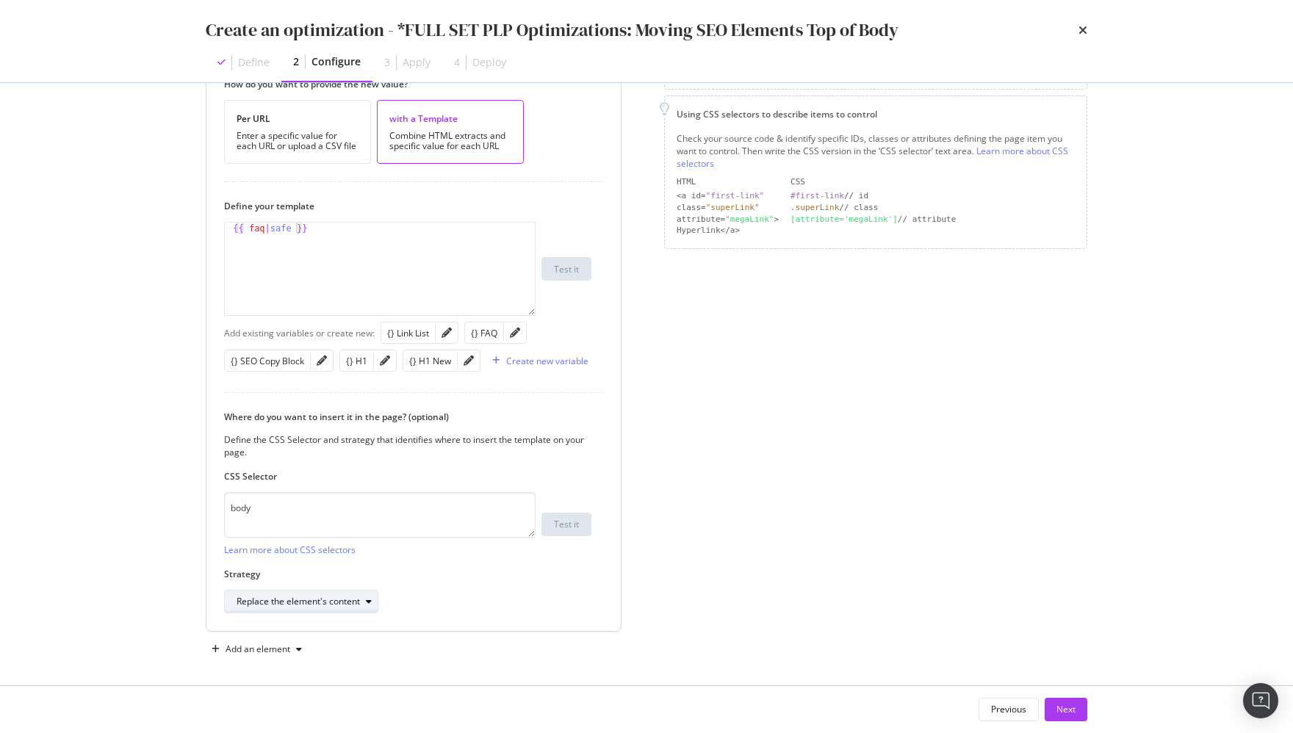
click at [298, 598] on div "Replace the element's content" at bounding box center [298, 601] width 123 height 9
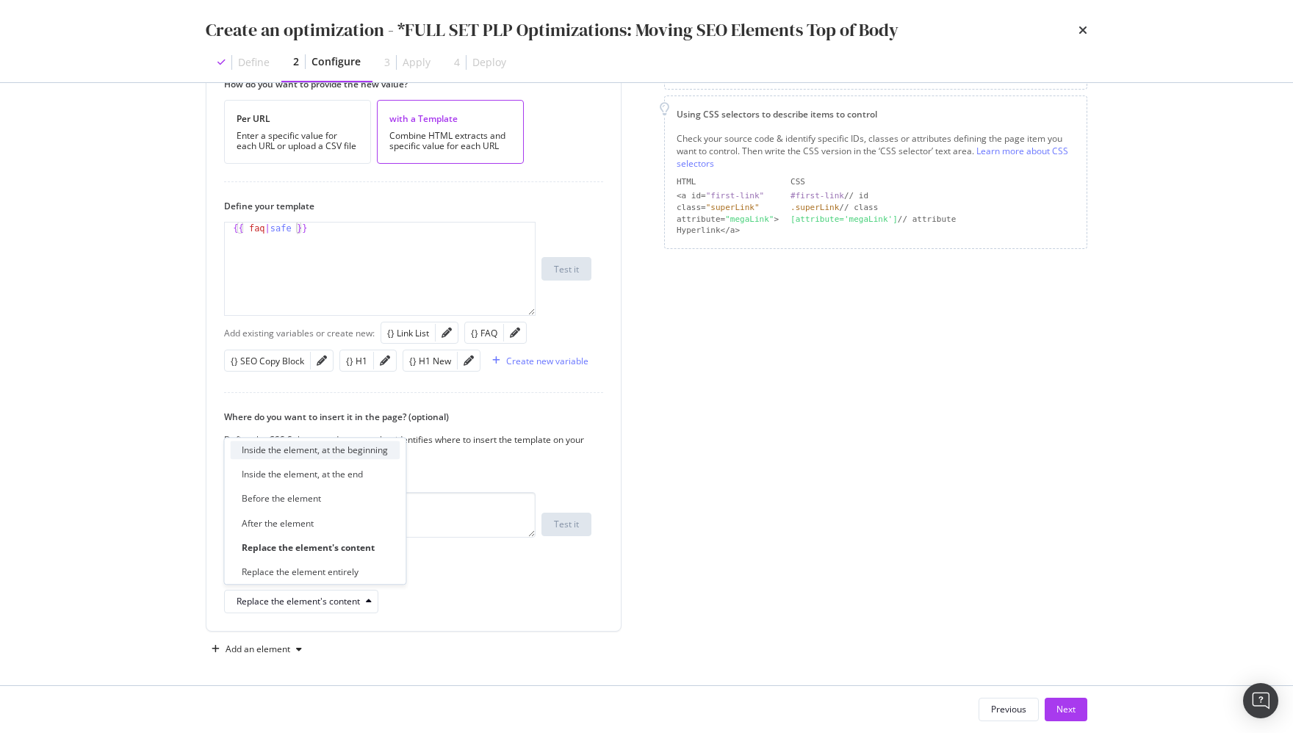
click at [349, 456] on div "Inside the element, at the beginning" at bounding box center [315, 450] width 146 height 12
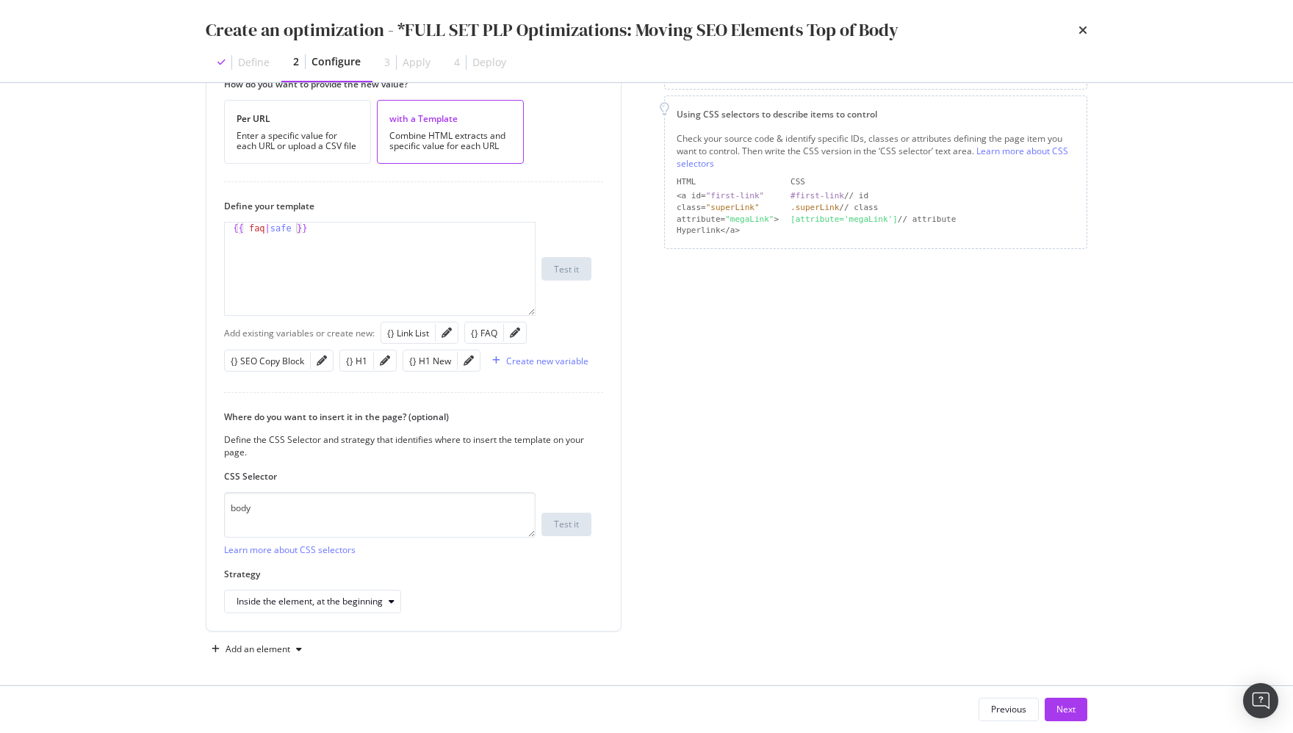
click at [809, 582] on div "Page elements to optimize Title: Update the page <title> . H1: Update an existi…" at bounding box center [875, 245] width 423 height 831
click at [290, 651] on div "Add an element" at bounding box center [257, 649] width 102 height 22
click at [284, 616] on div "Custom HTML" at bounding box center [274, 617] width 58 height 12
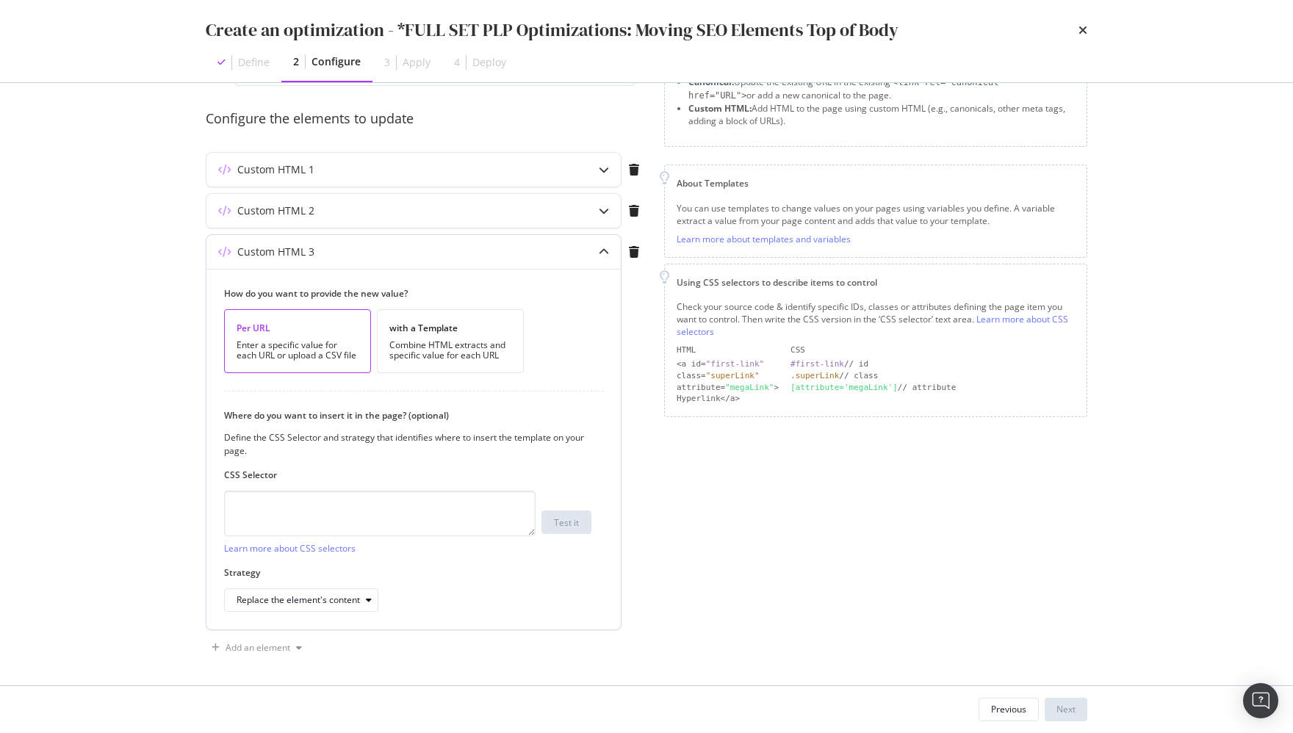
drag, startPoint x: 430, startPoint y: 331, endPoint x: 359, endPoint y: 404, distance: 101.3
click at [430, 331] on div "with a Template" at bounding box center [450, 328] width 122 height 12
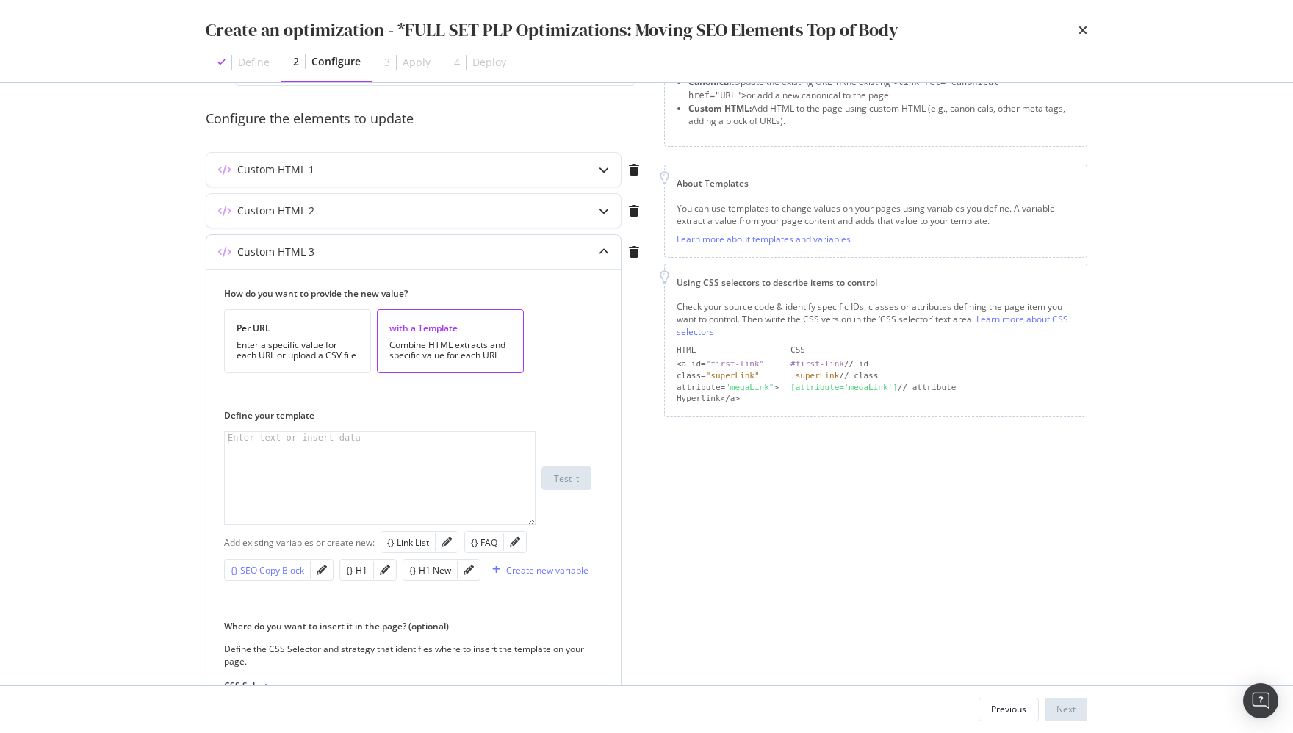
click at [283, 568] on div "{} SEO Copy Block" at bounding box center [267, 570] width 73 height 12
drag, startPoint x: 324, startPoint y: 434, endPoint x: 398, endPoint y: 431, distance: 74.3
click at [325, 434] on div "{{ seo_copy_block }}" at bounding box center [381, 490] width 312 height 117
type textarea "{{ seo_copy_block|safe }}"
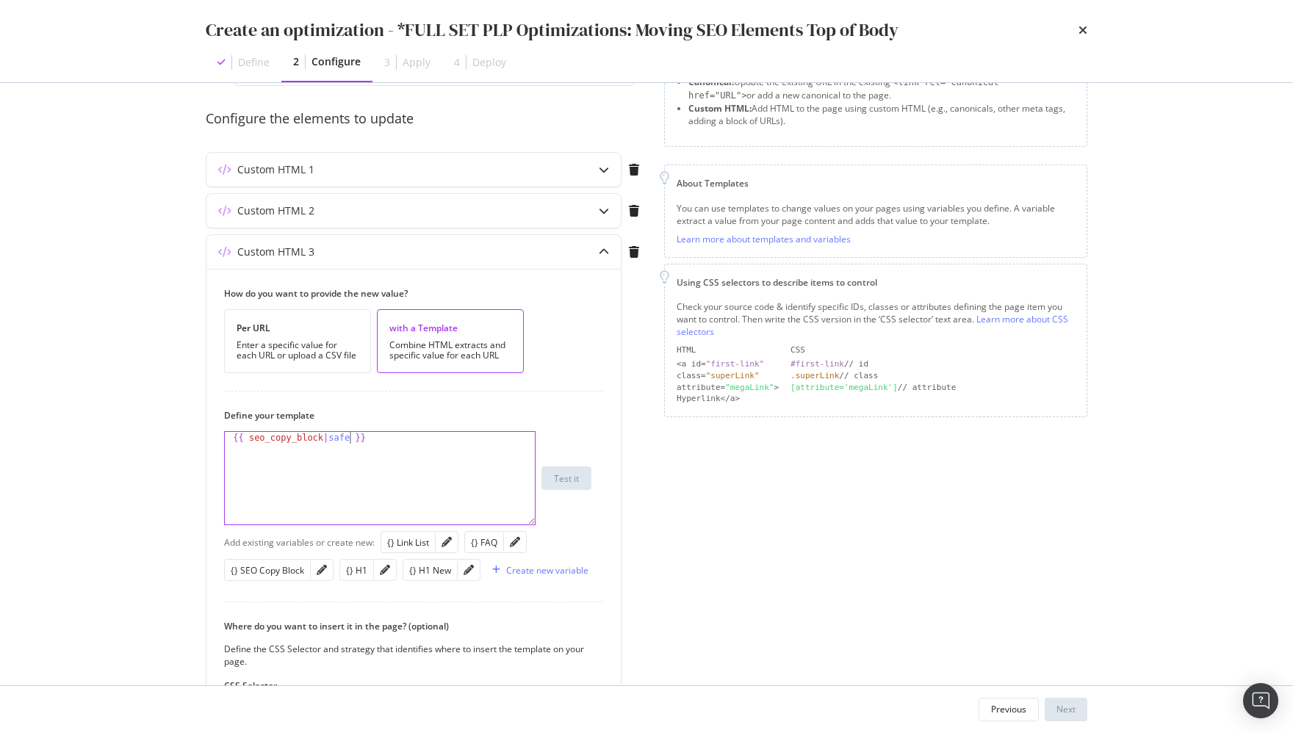
drag, startPoint x: 1133, startPoint y: 537, endPoint x: 1289, endPoint y: 498, distance: 161.3
click at [899, 536] on div "Create an optimization - *FULL SET PLP Optimizations: Moving SEO Elements Top o…" at bounding box center [646, 366] width 1293 height 733
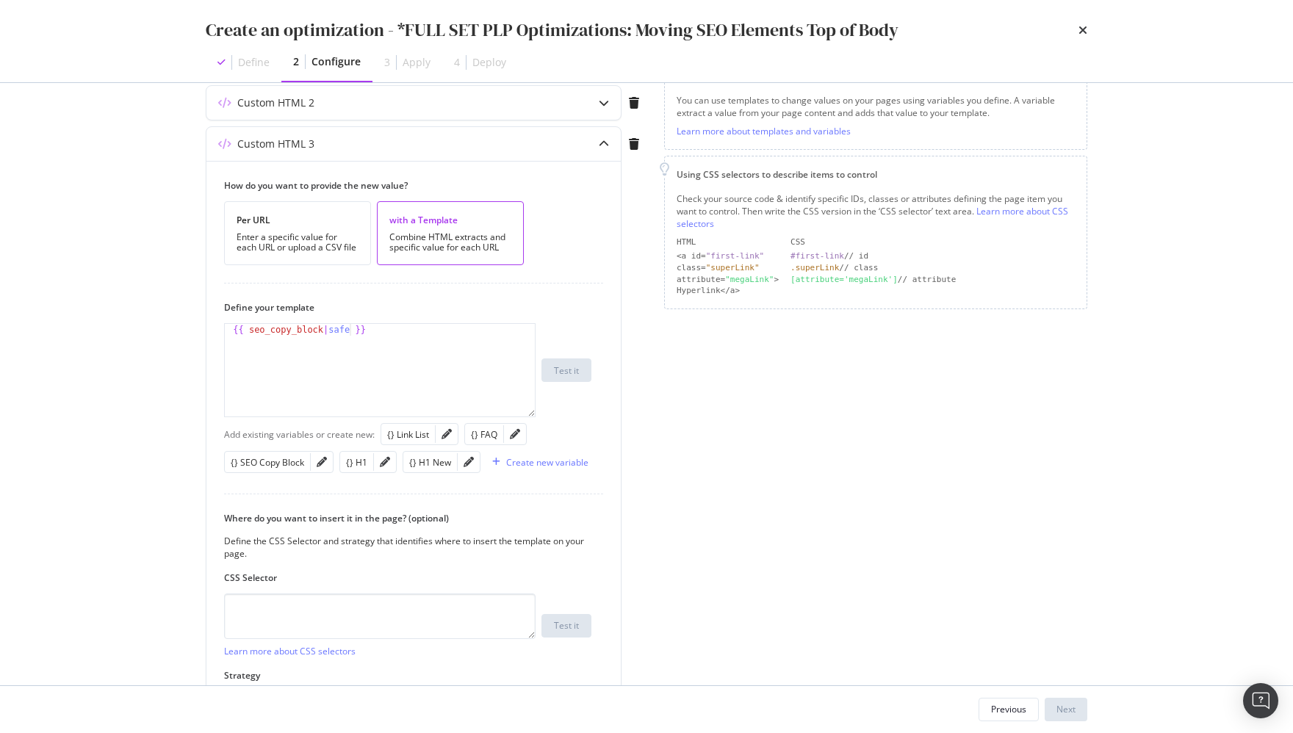
scroll to position [256, 0]
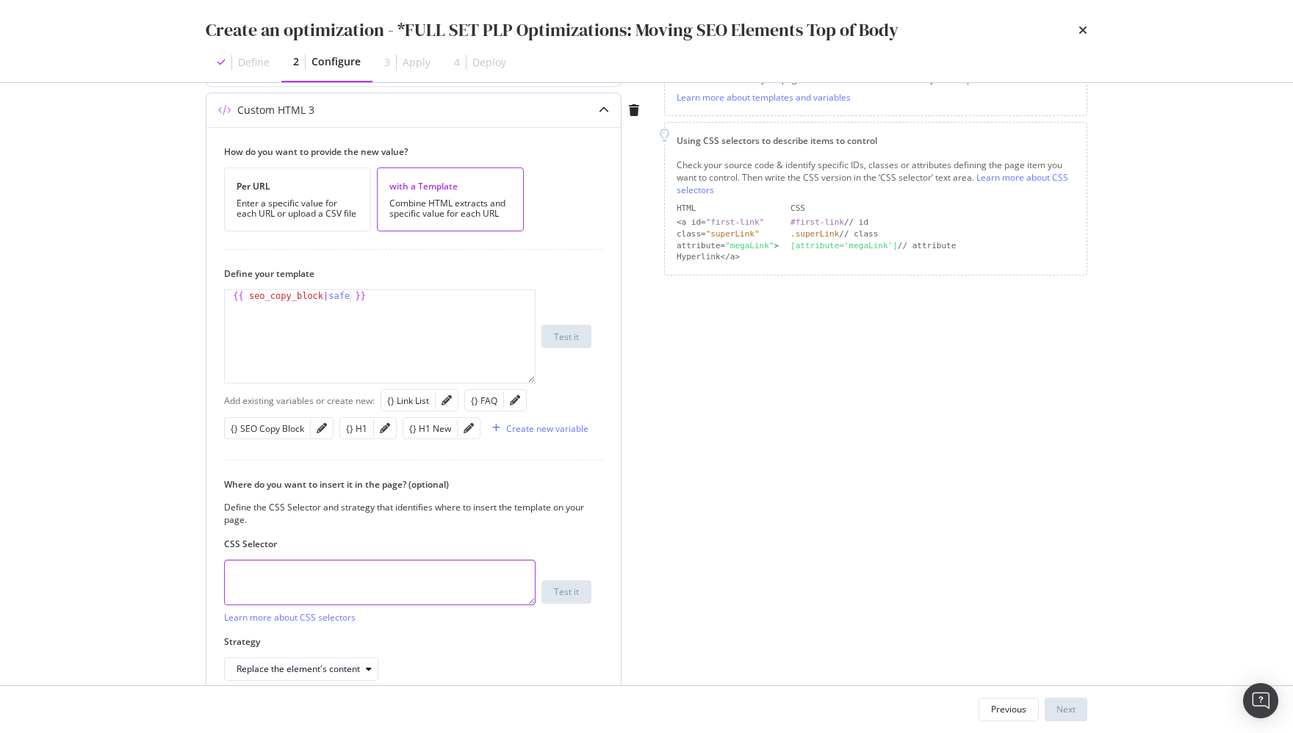
click at [317, 580] on textarea "modal" at bounding box center [380, 583] width 312 height 46
type textarea "body"
click at [331, 667] on div "Replace the element's content" at bounding box center [298, 669] width 123 height 9
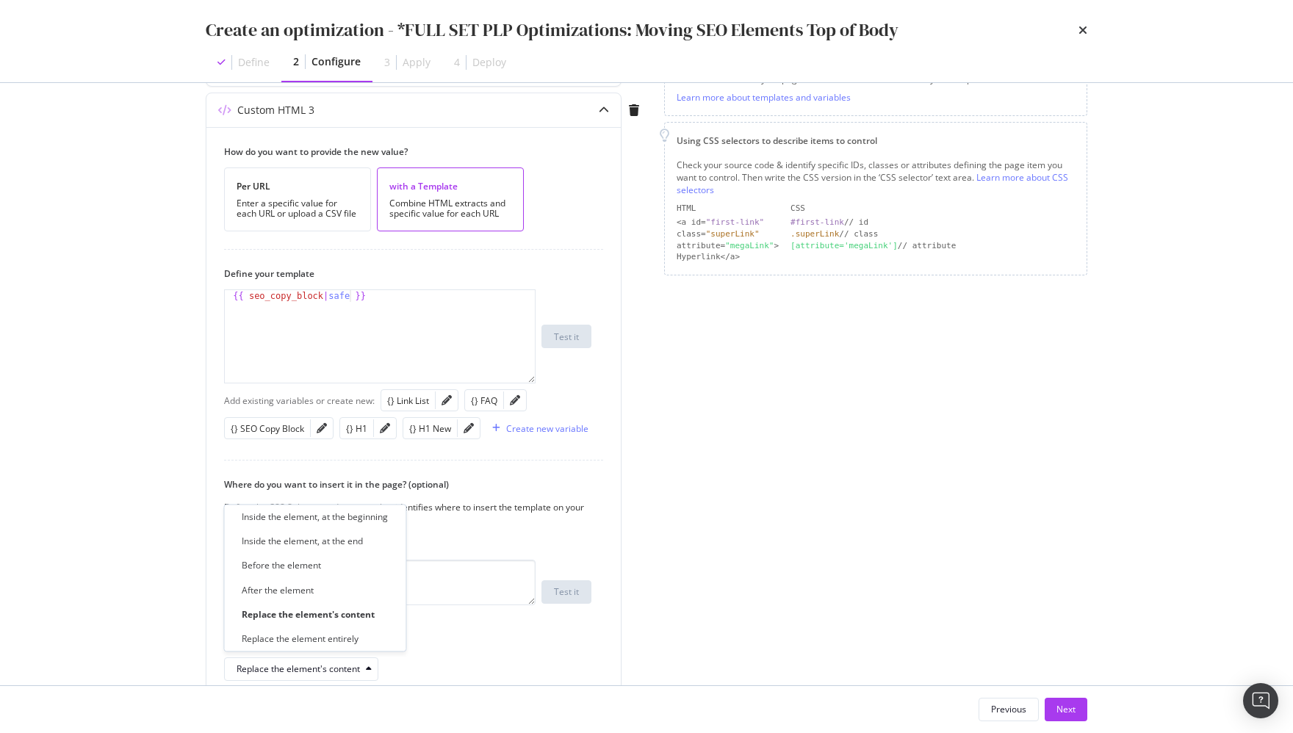
drag, startPoint x: 359, startPoint y: 516, endPoint x: 788, endPoint y: 563, distance: 431.6
click at [359, 516] on div "Inside the element, at the beginning" at bounding box center [315, 517] width 146 height 12
drag, startPoint x: 838, startPoint y: 569, endPoint x: 812, endPoint y: 570, distance: 26.5
click at [838, 569] on div "Page elements to optimize Title: Update the page <title> . H1: Update an existi…" at bounding box center [875, 293] width 423 height 872
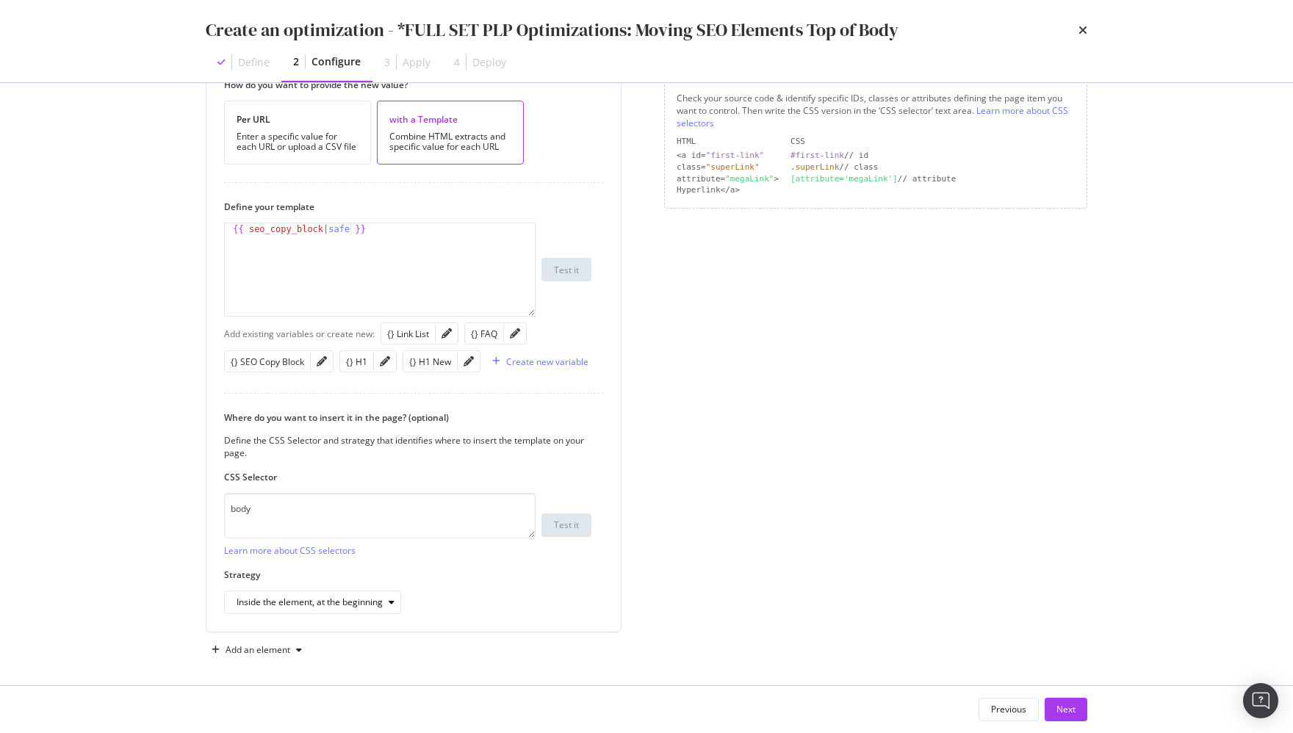
drag, startPoint x: 267, startPoint y: 641, endPoint x: 284, endPoint y: 663, distance: 27.3
click at [268, 646] on div "Add an element" at bounding box center [258, 650] width 65 height 9
click at [264, 614] on div "Custom HTML" at bounding box center [274, 617] width 58 height 12
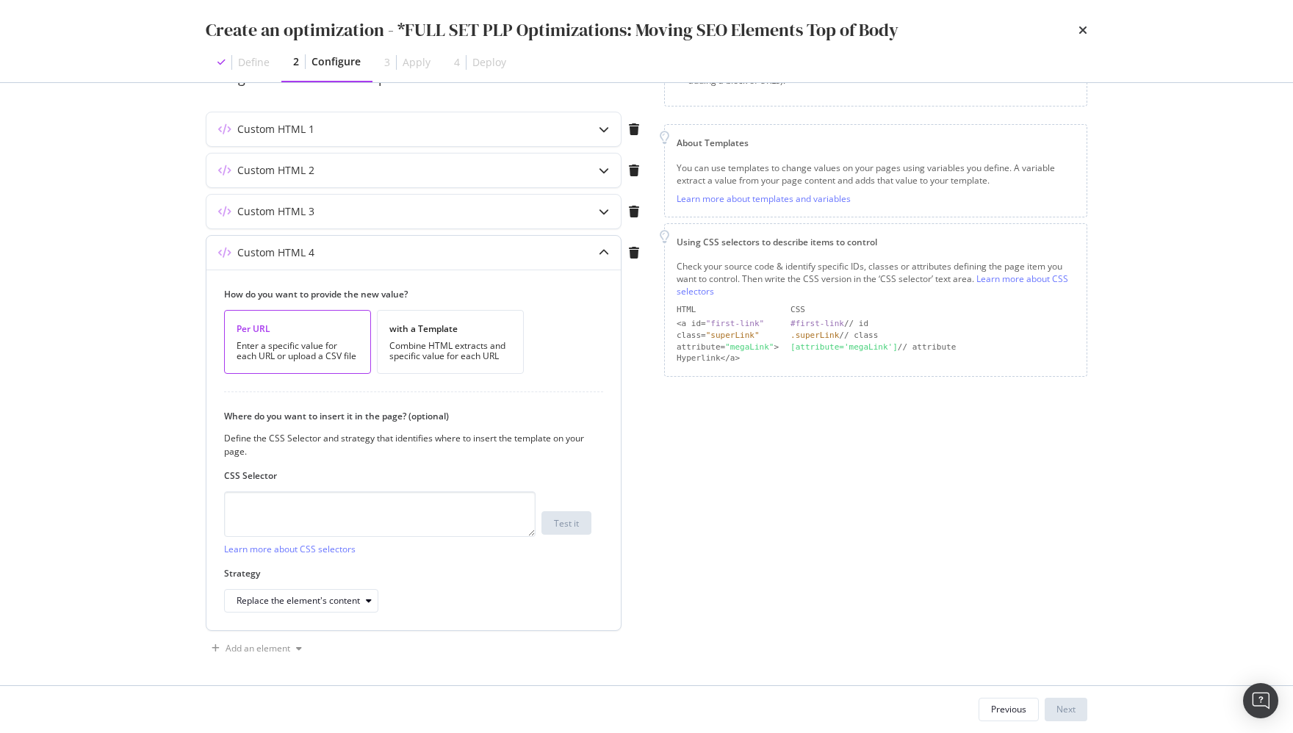
scroll to position [128, 0]
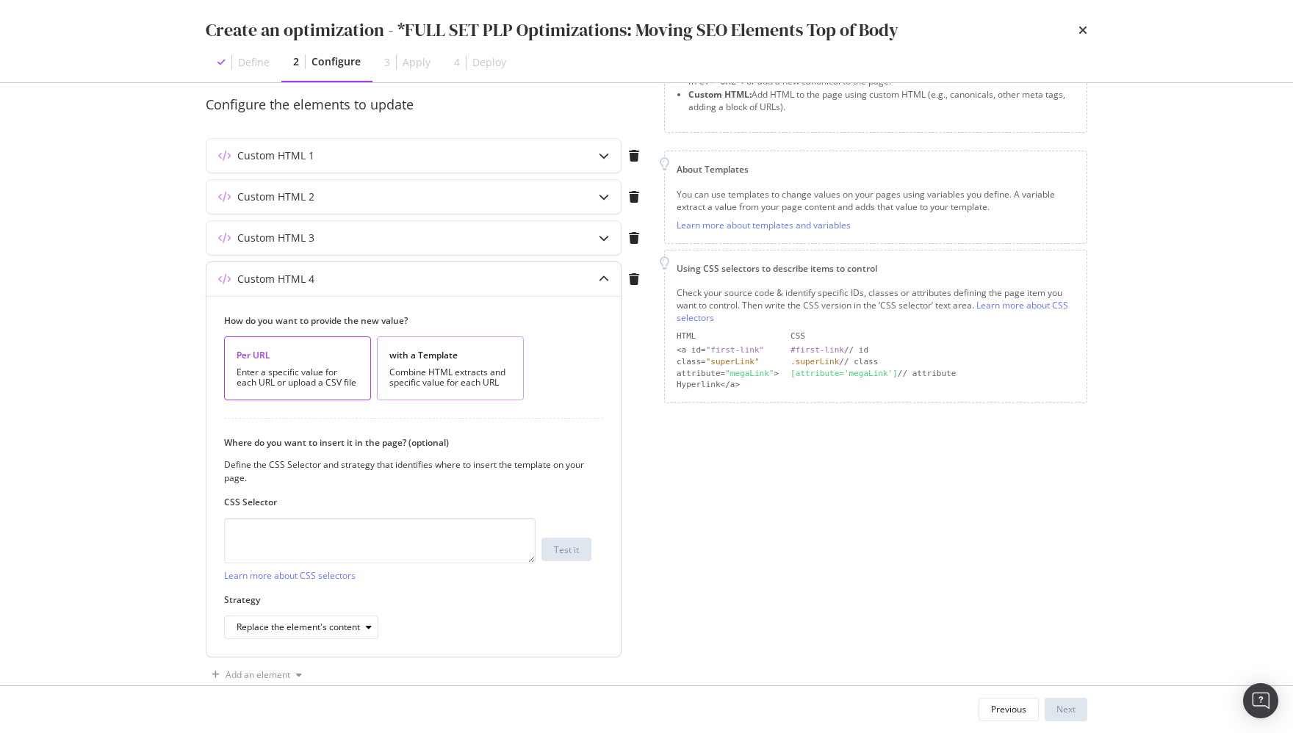
click at [437, 372] on div "Combine HTML extracts and specific value for each URL" at bounding box center [450, 377] width 122 height 21
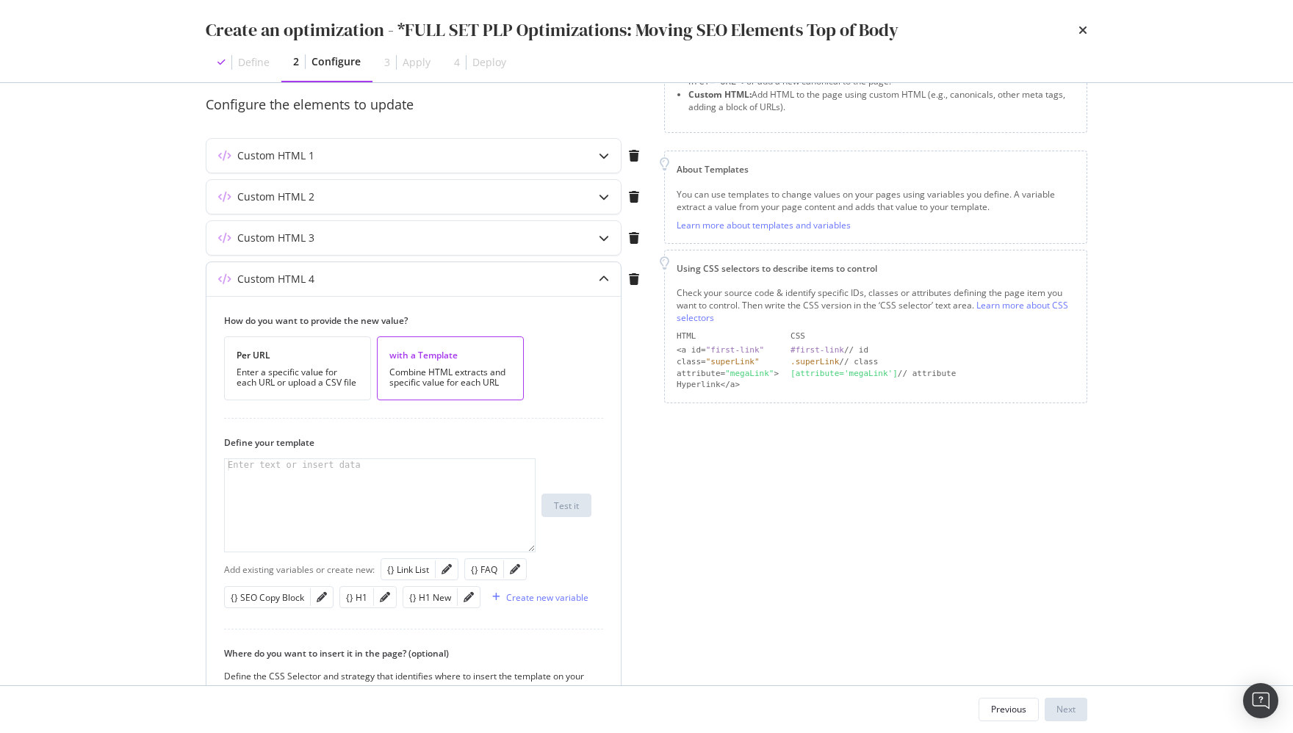
drag, startPoint x: 334, startPoint y: 479, endPoint x: 351, endPoint y: 480, distance: 16.9
click at [335, 479] on div "modal" at bounding box center [381, 517] width 312 height 117
paste textarea "<div>"
type textarea "<div>"
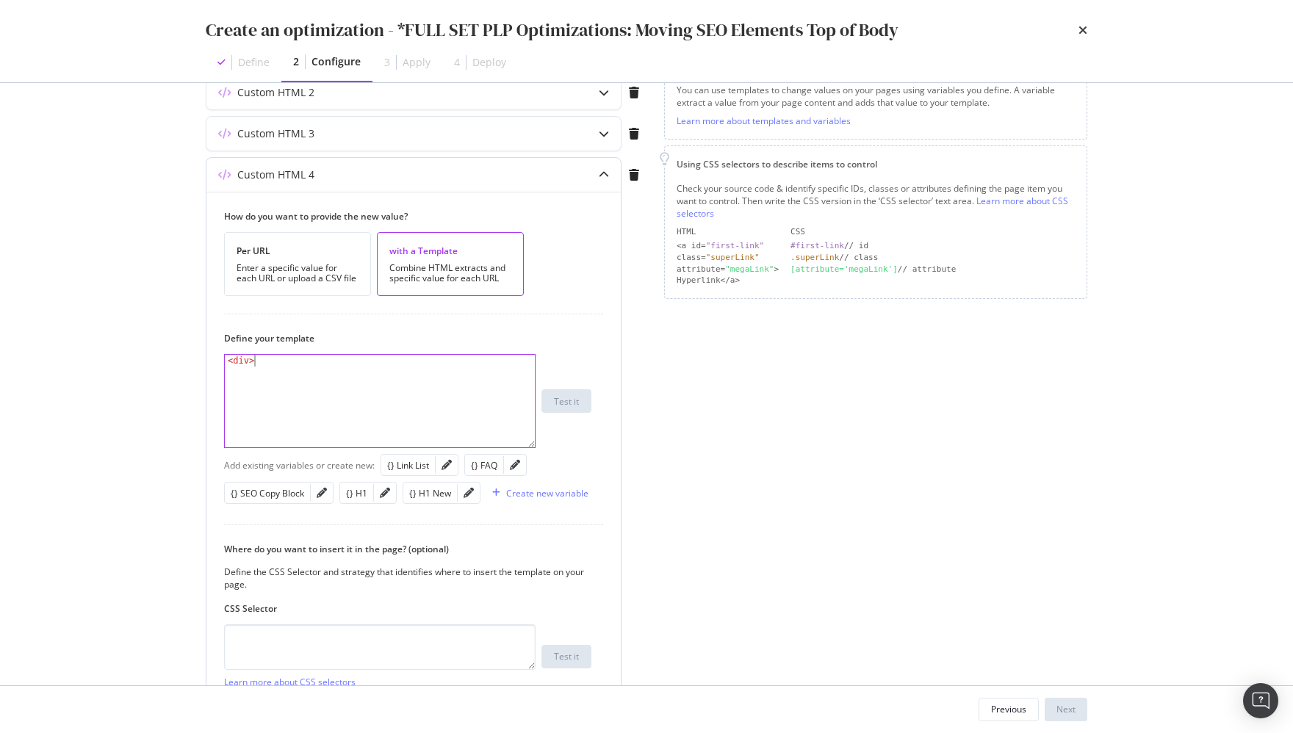
scroll to position [248, 0]
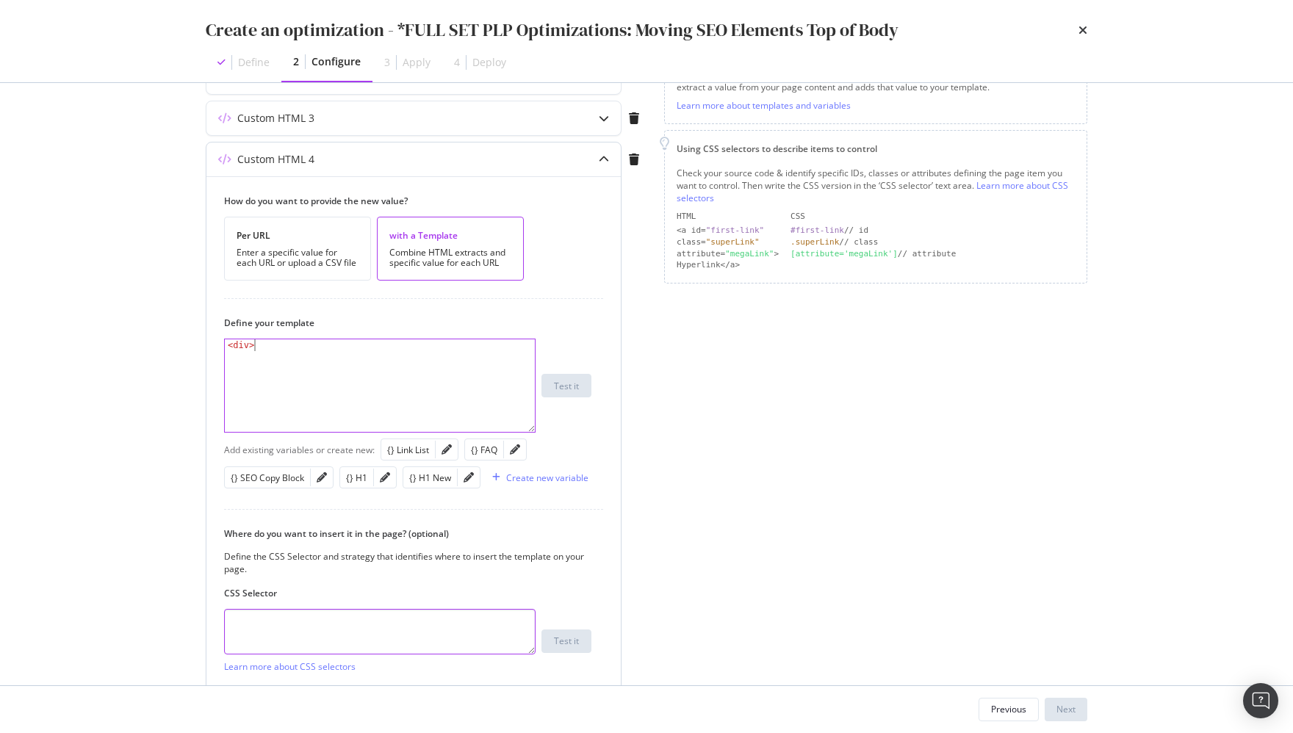
click at [444, 618] on textarea "modal" at bounding box center [380, 632] width 312 height 46
paste textarea "h1:not(.pw-h1)"
type textarea "h1:not(.pw-h1)"
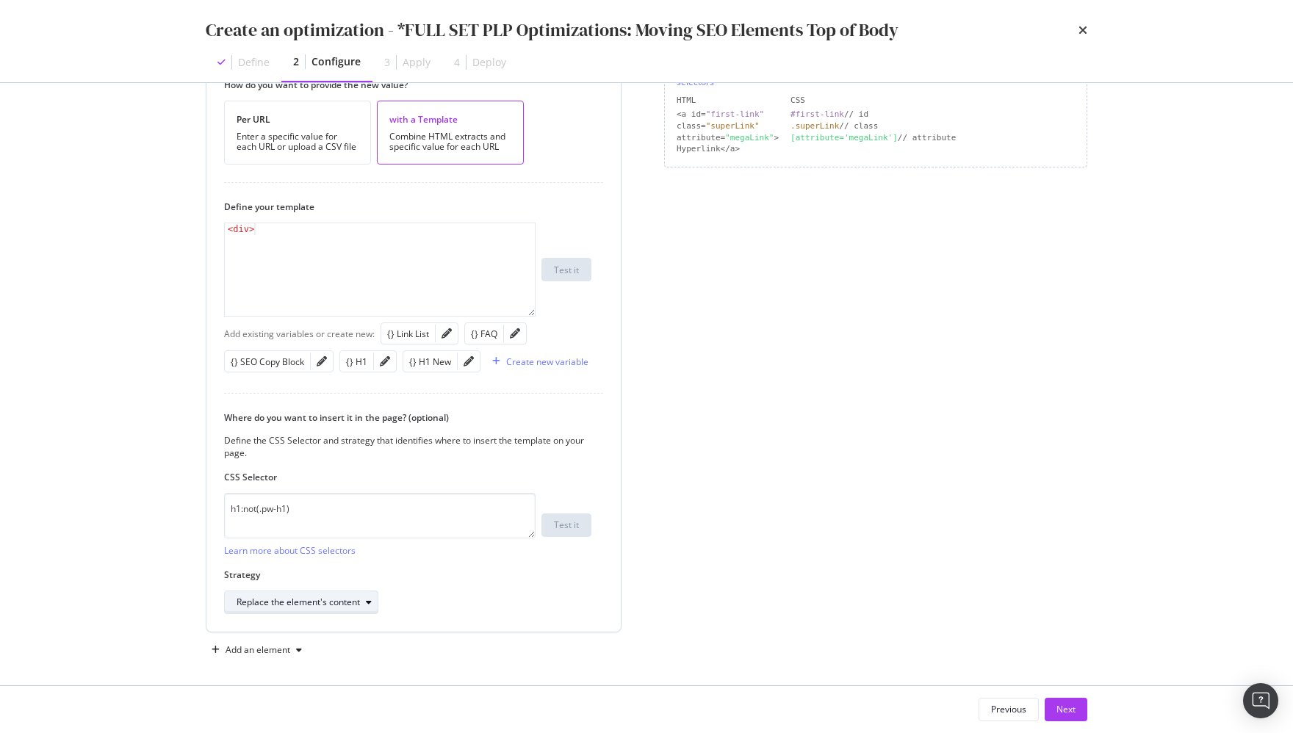
click at [288, 598] on div "Replace the element's content" at bounding box center [298, 602] width 123 height 9
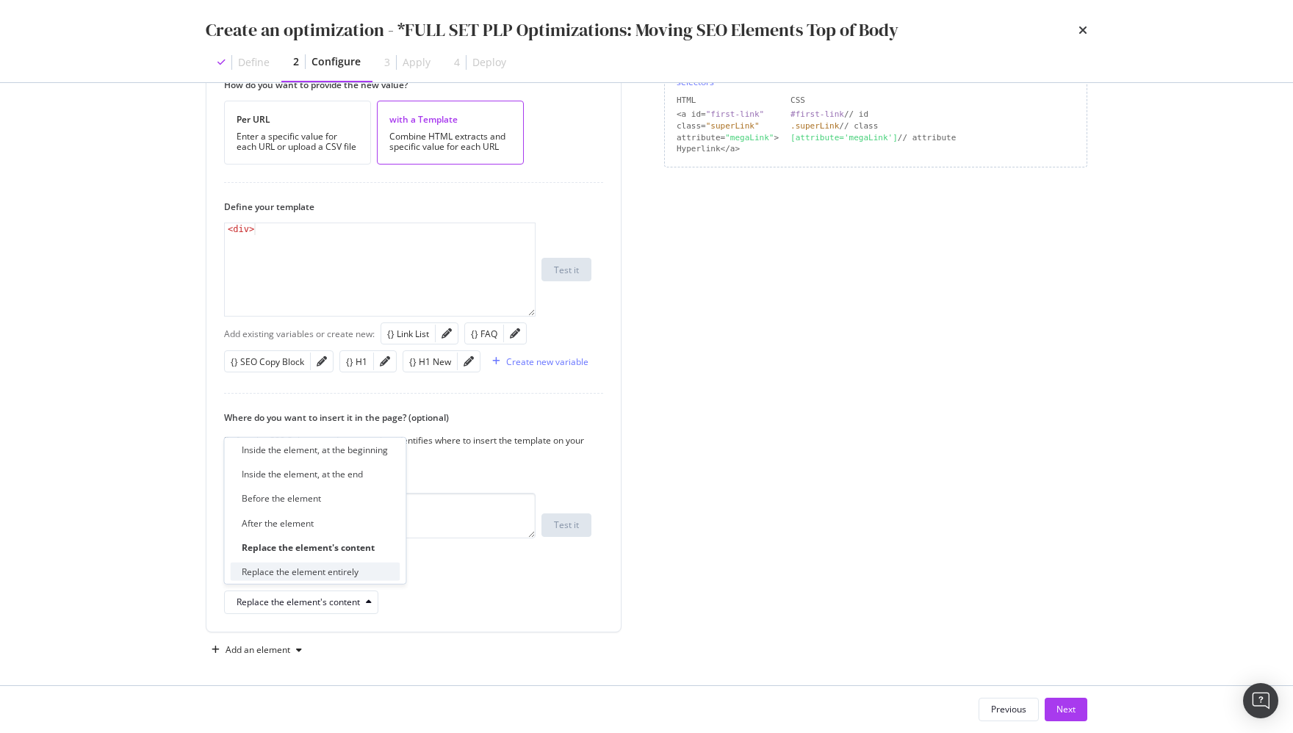
click at [302, 574] on div "Replace the element entirely" at bounding box center [300, 572] width 117 height 12
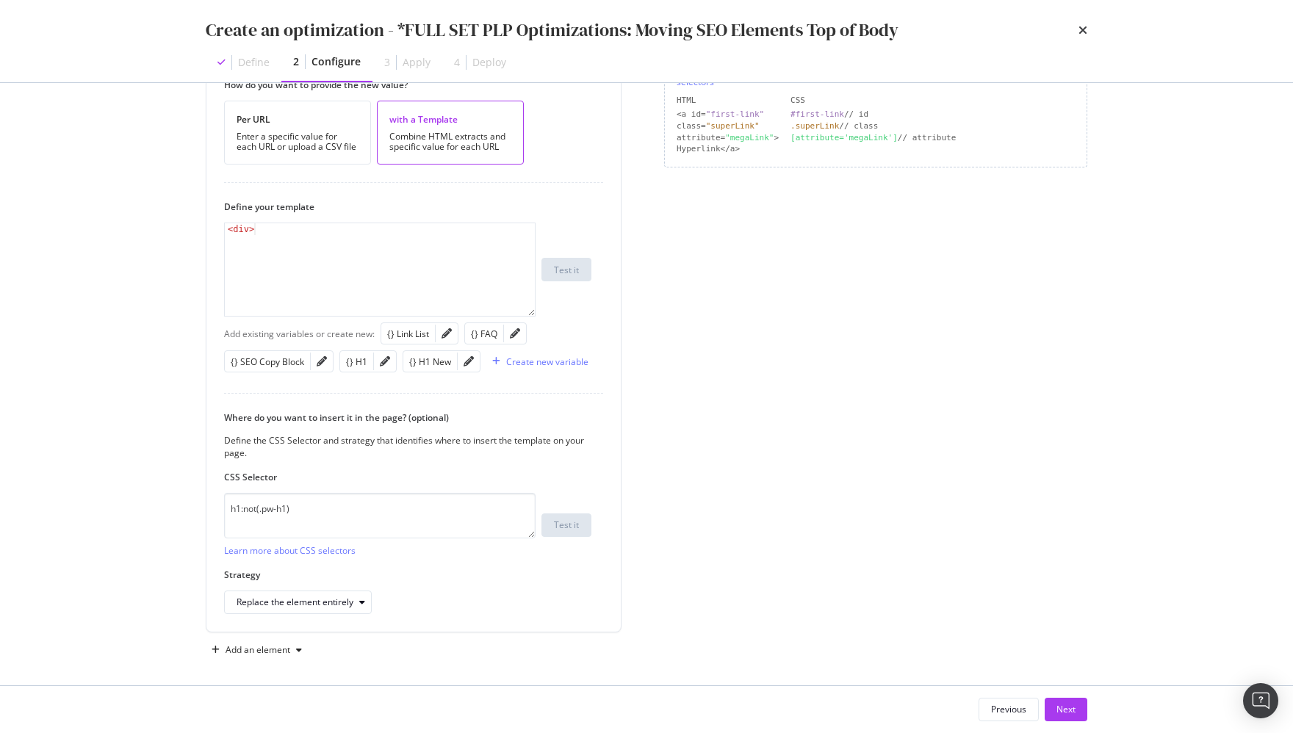
drag, startPoint x: 785, startPoint y: 591, endPoint x: 431, endPoint y: 643, distance: 358.0
click at [785, 591] on div "Page elements to optimize Title: Update the page <title> . H1: Update an existi…" at bounding box center [875, 205] width 423 height 913
click at [278, 646] on div "Add an element" at bounding box center [258, 650] width 65 height 9
click at [279, 616] on div "Custom HTML" at bounding box center [274, 617] width 58 height 12
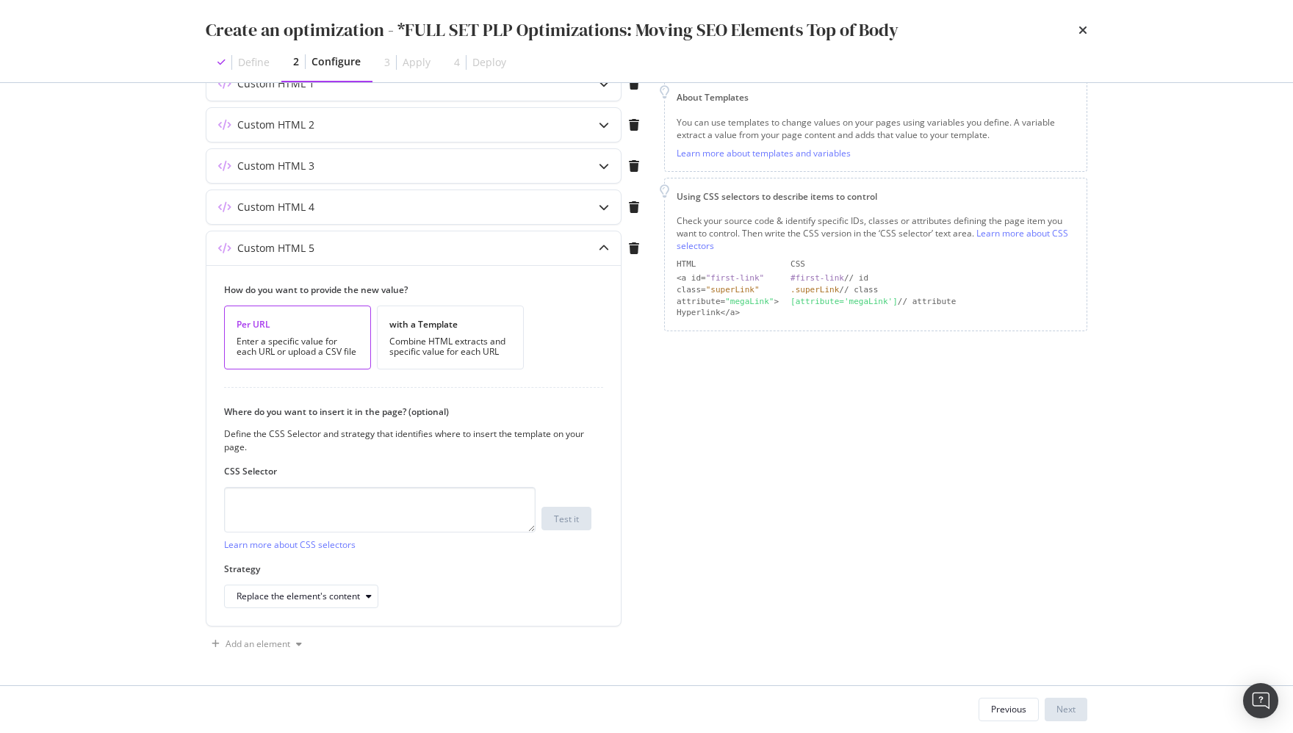
scroll to position [195, 0]
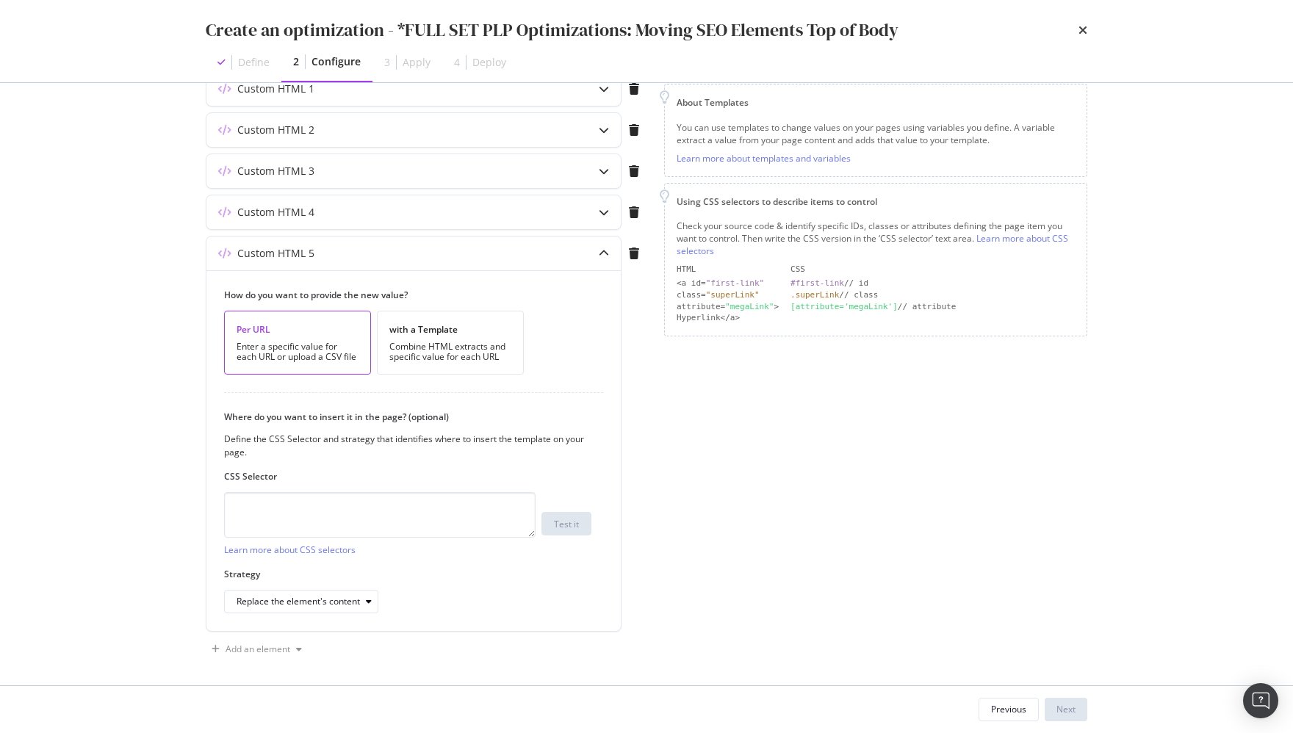
click at [899, 468] on div "Page elements to optimize Title: Update the page <title> . H1: Update an existi…" at bounding box center [875, 290] width 423 height 744
drag, startPoint x: 485, startPoint y: 348, endPoint x: 483, endPoint y: 367, distance: 19.2
click at [485, 348] on div "Combine HTML extracts and specific value for each URL" at bounding box center [450, 352] width 122 height 21
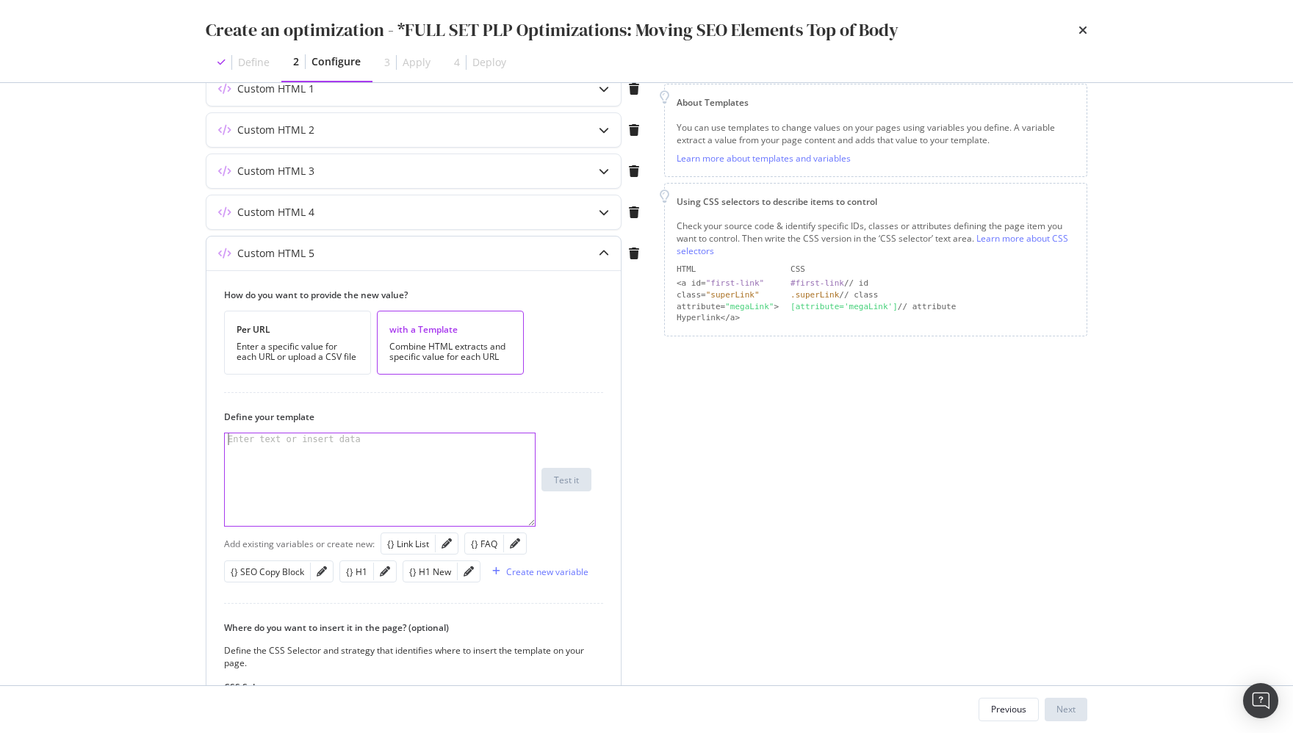
click at [421, 451] on div "modal" at bounding box center [381, 491] width 312 height 117
paste textarea "<h1 class="styles__H1-sc-11vpuyu-0 krJSUv typography variant--h1 align--left pa…"
drag, startPoint x: 374, startPoint y: 459, endPoint x: 330, endPoint y: 472, distance: 45.8
click at [312, 461] on div "< h1 class = "styles__H1-sc-11vpuyu-0 krJSUv typography variant--h1 align--left…" at bounding box center [381, 515] width 312 height 164
click at [428, 572] on div "{} H1 New" at bounding box center [430, 572] width 42 height 12
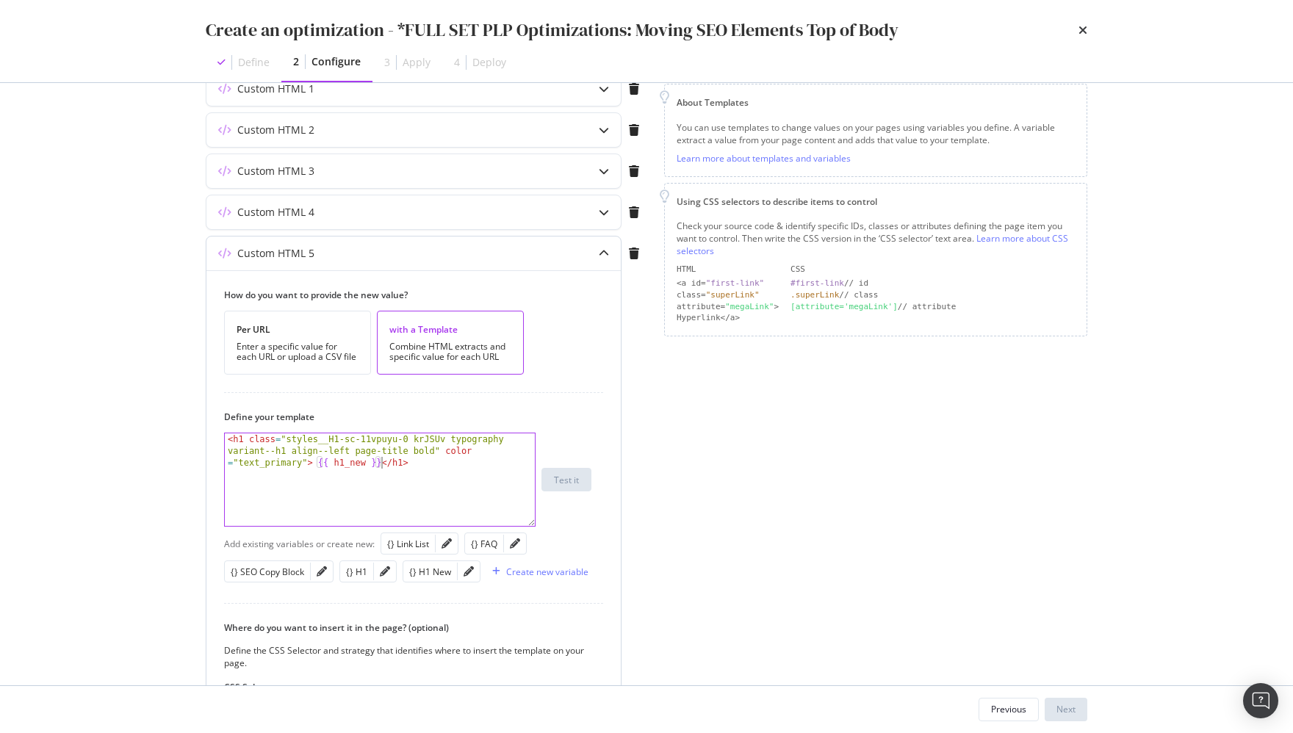
drag, startPoint x: 317, startPoint y: 459, endPoint x: 387, endPoint y: 461, distance: 70.6
click at [317, 459] on div "< h1 class = "styles__H1-sc-11vpuyu-0 krJSUv typography variant--h1 align--left…" at bounding box center [381, 515] width 312 height 164
type textarea "<h1 class="styles__H1-sc-11vpuyu-0 krJSUv typography variant--h1 align--left pa…"
drag, startPoint x: 943, startPoint y: 523, endPoint x: 926, endPoint y: 528, distance: 17.5
click at [899, 523] on div "Page elements to optimize Title: Update the page <title> . H1: Update an existi…" at bounding box center [875, 395] width 423 height 954
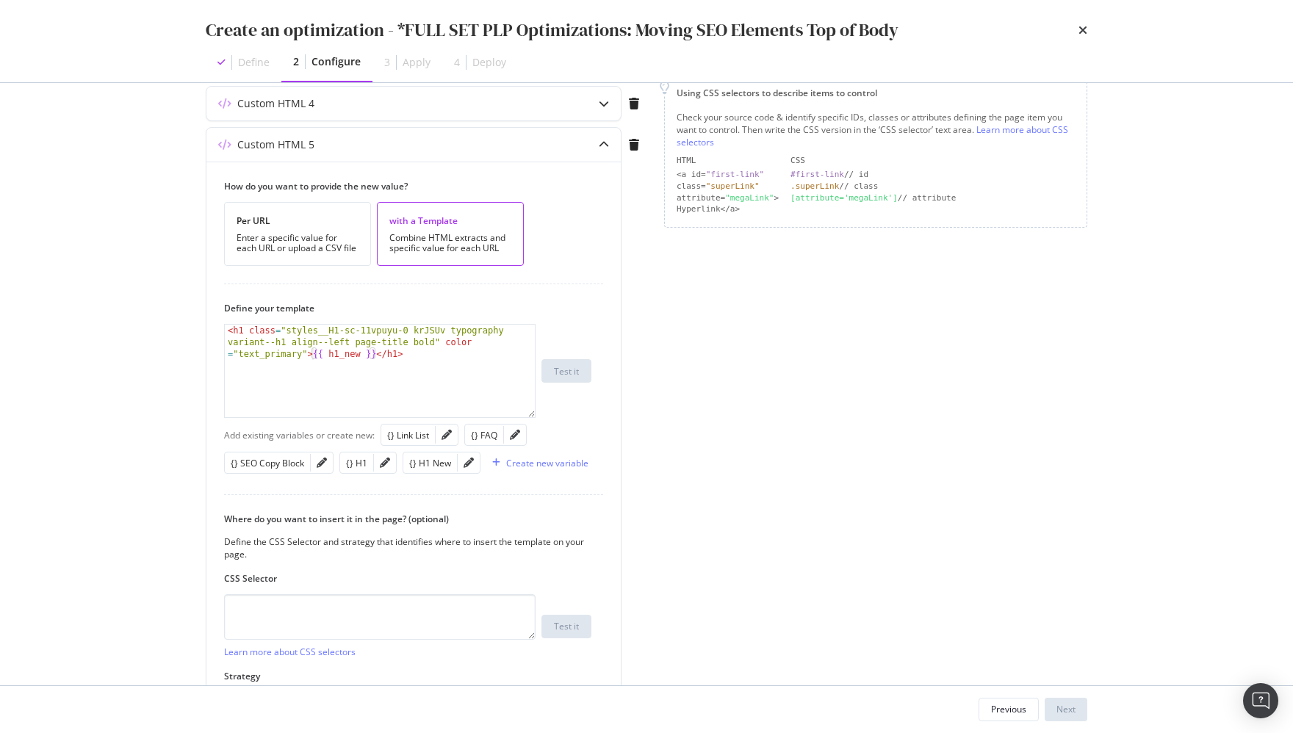
scroll to position [308, 0]
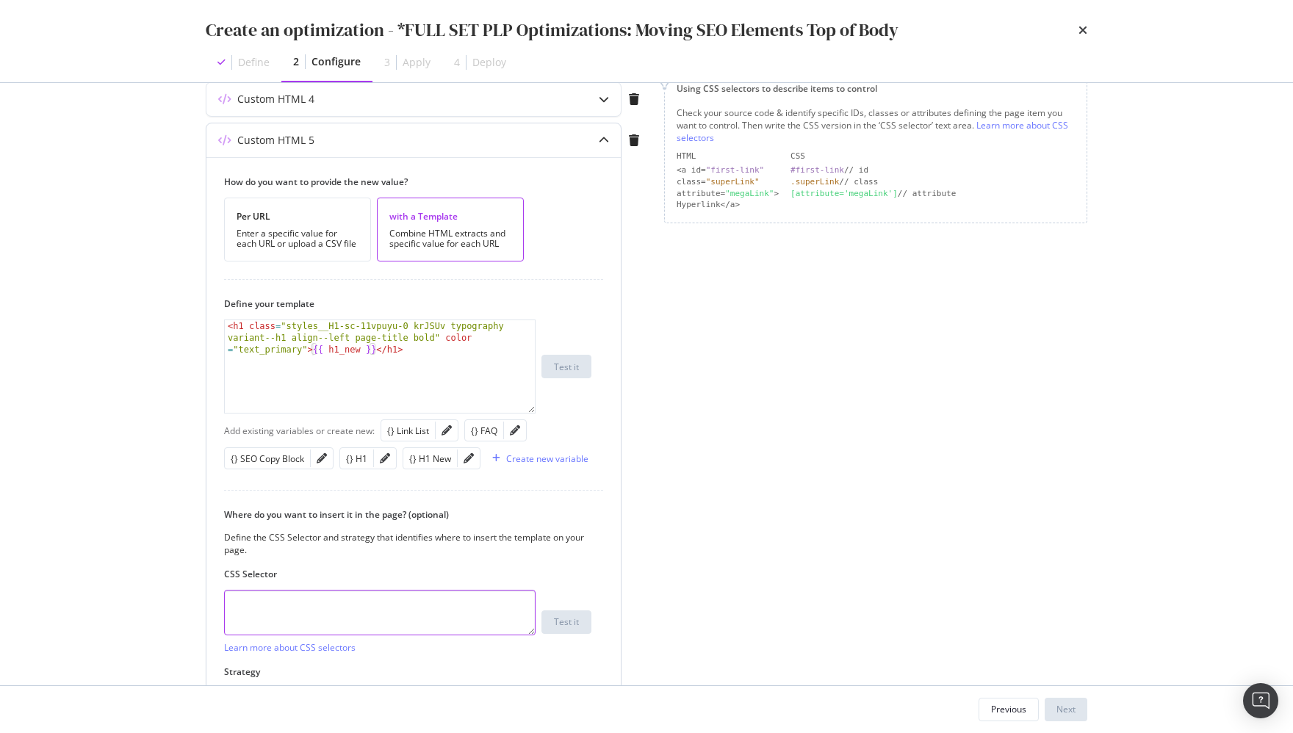
click at [312, 608] on textarea "modal" at bounding box center [380, 613] width 312 height 46
paste textarea "body"
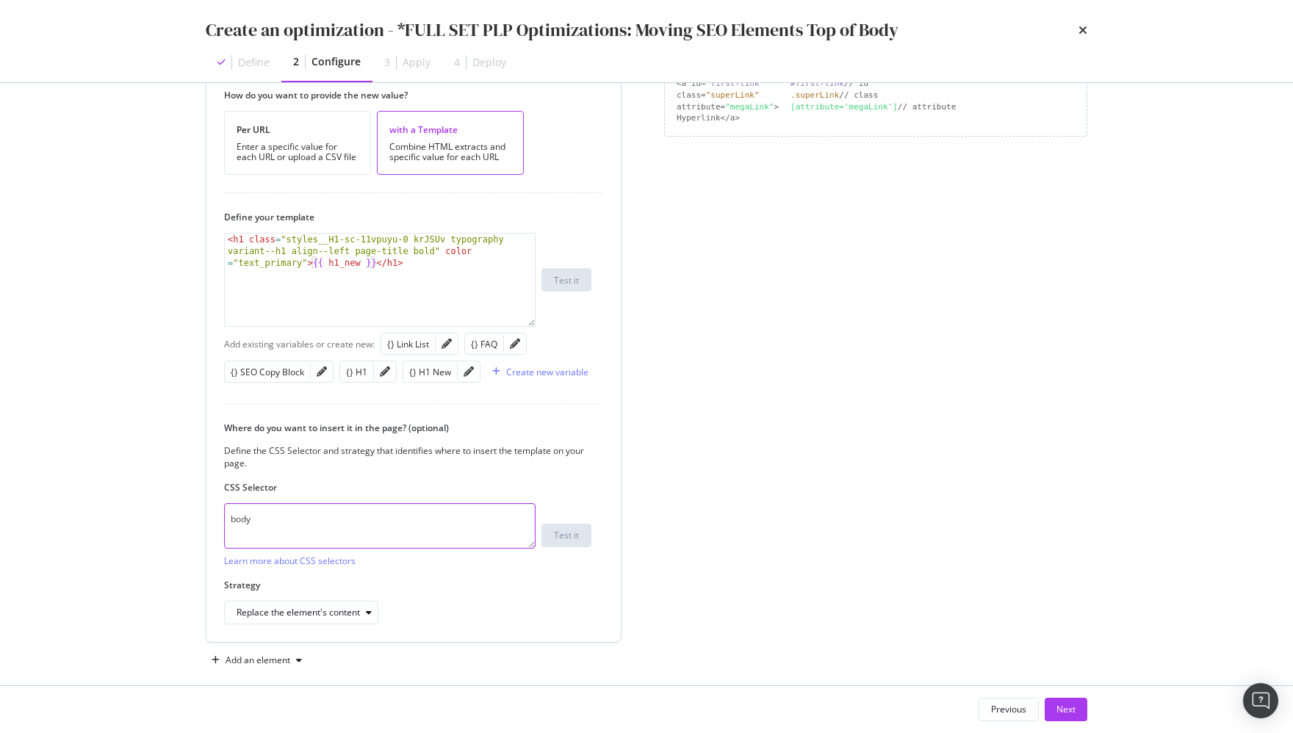
scroll to position [404, 0]
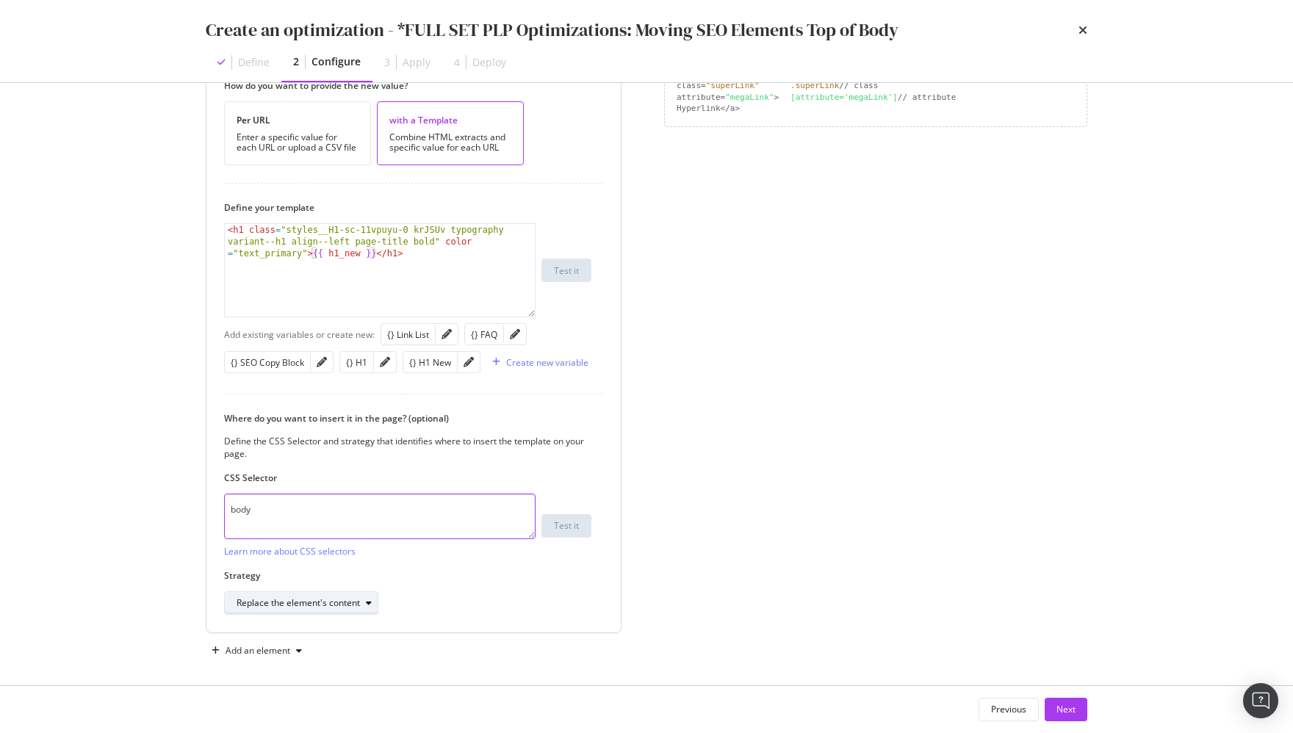
type textarea "body"
click at [296, 599] on div "Replace the element's content" at bounding box center [298, 603] width 123 height 9
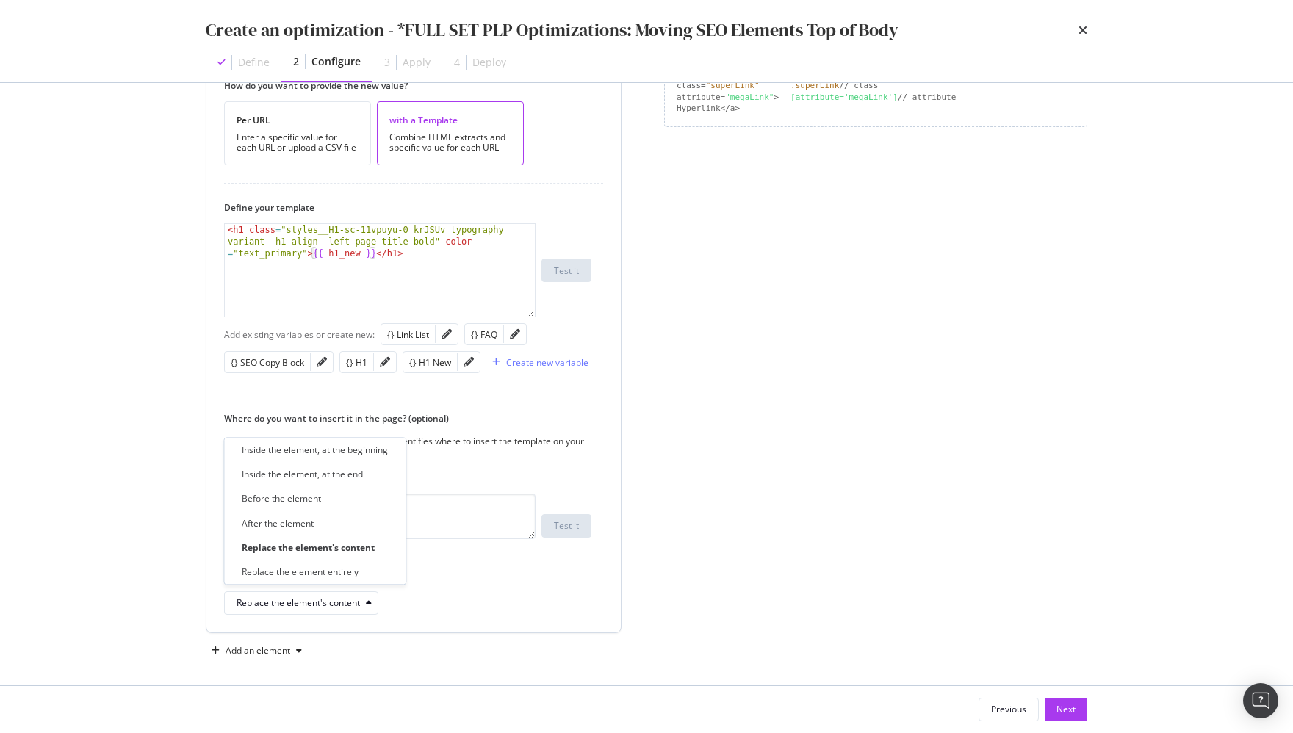
click at [327, 450] on div "Inside the element, at the beginning" at bounding box center [315, 450] width 146 height 12
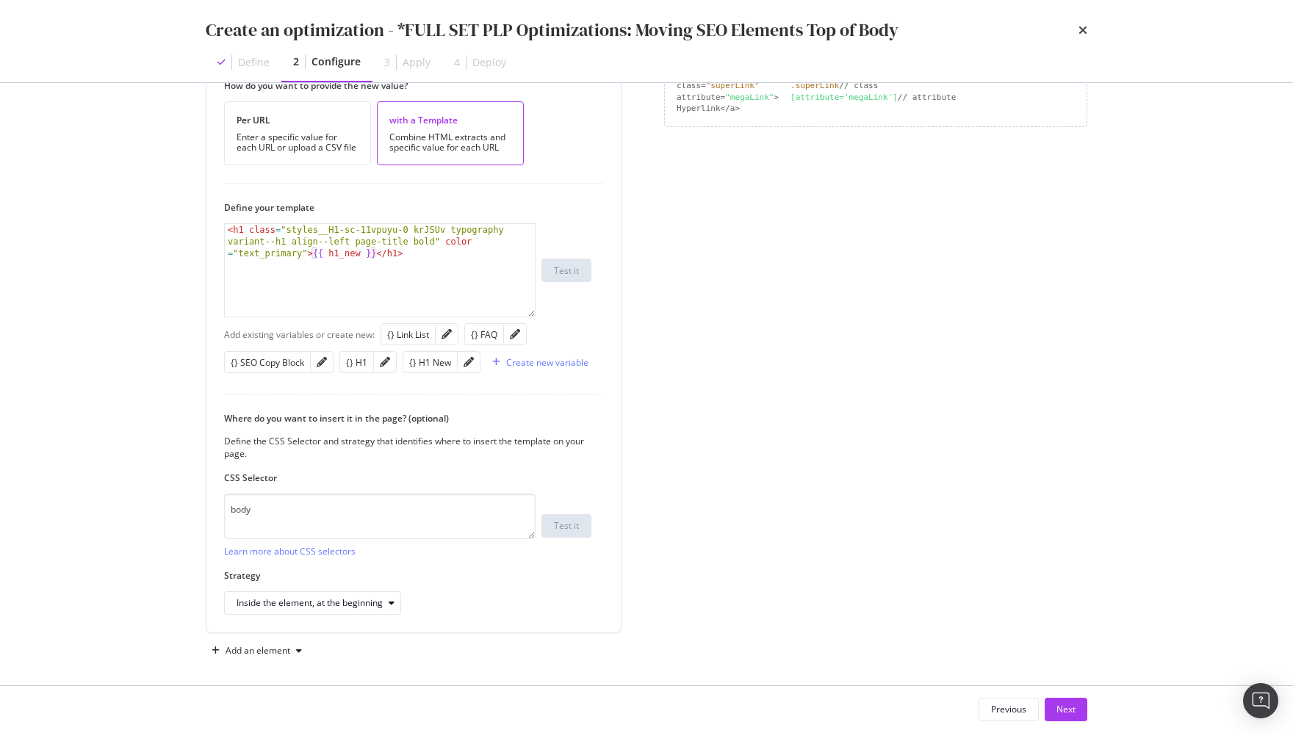
drag, startPoint x: 906, startPoint y: 551, endPoint x: 891, endPoint y: 567, distance: 21.8
click at [899, 551] on div "Page elements to optimize Title: Update the page <title> . H1: Update an existi…" at bounding box center [875, 185] width 423 height 954
click at [899, 595] on div "Page elements to optimize Title: Update the page <title> . H1: Update an existi…" at bounding box center [875, 185] width 423 height 954
drag, startPoint x: 309, startPoint y: 655, endPoint x: 300, endPoint y: 647, distance: 12.5
click at [309, 655] on div "Preview your optimization (optional) This URL will be used to test the CSS Sele…" at bounding box center [647, 200] width 882 height 984
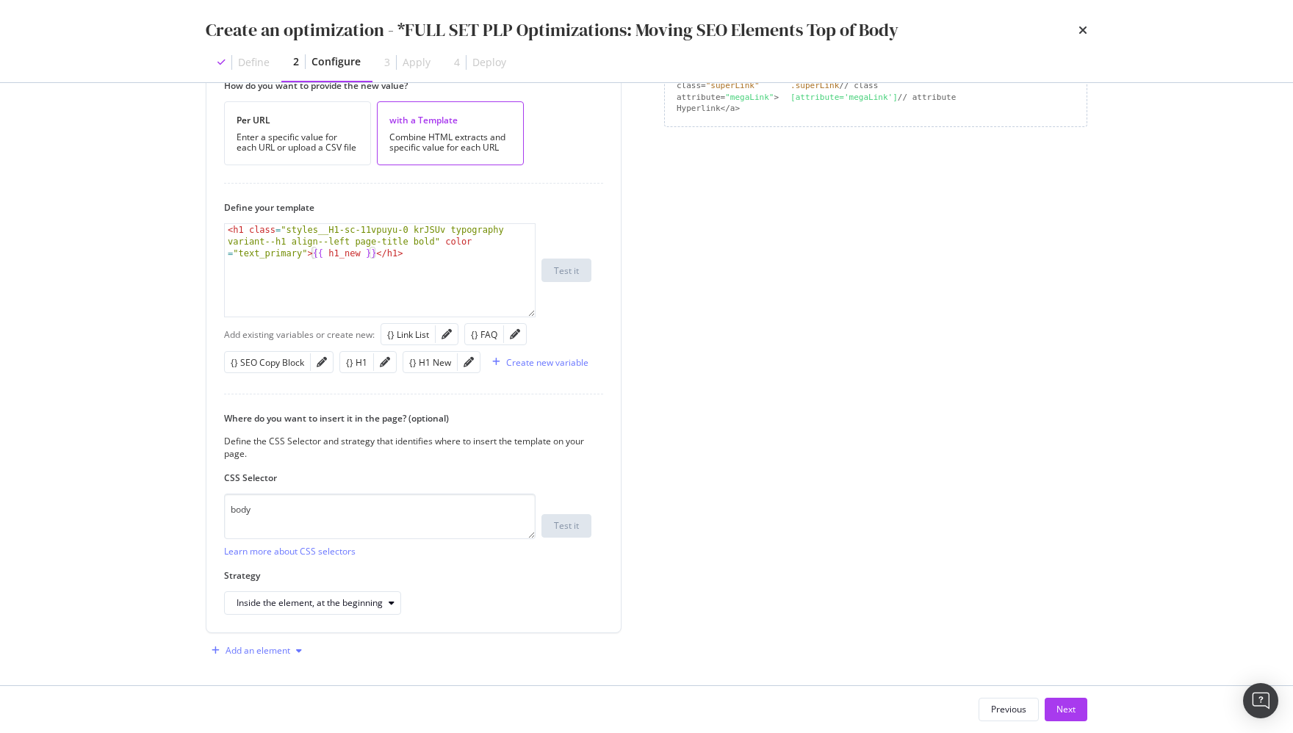
click at [300, 647] on icon "modal" at bounding box center [299, 651] width 6 height 9
click at [281, 616] on div "Custom HTML" at bounding box center [274, 617] width 58 height 12
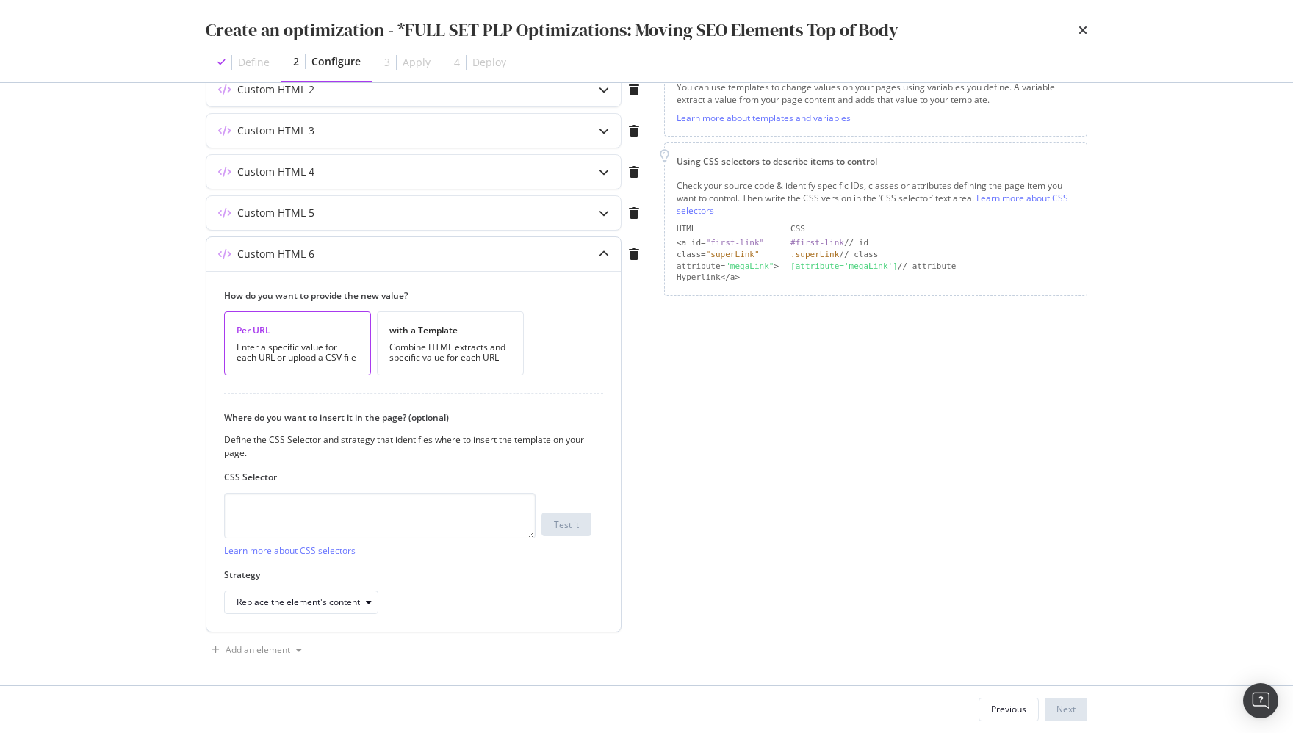
drag, startPoint x: 466, startPoint y: 335, endPoint x: 457, endPoint y: 391, distance: 56.5
click at [466, 335] on div "with a Template Combine HTML extracts and specific value for each URL" at bounding box center [450, 344] width 147 height 64
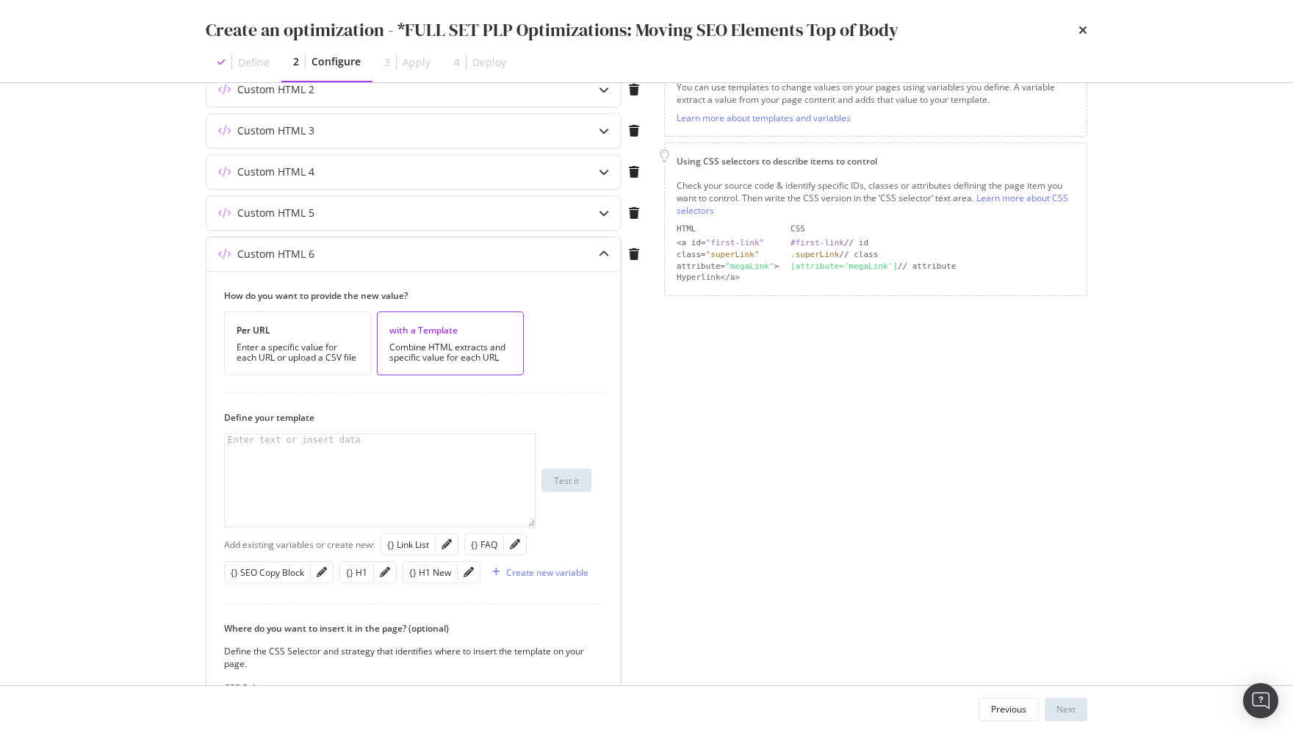
click at [389, 476] on div "modal" at bounding box center [381, 492] width 312 height 117
click at [436, 469] on div "modal" at bounding box center [381, 492] width 312 height 117
paste textarea "<div>"
type textarea "<div>"
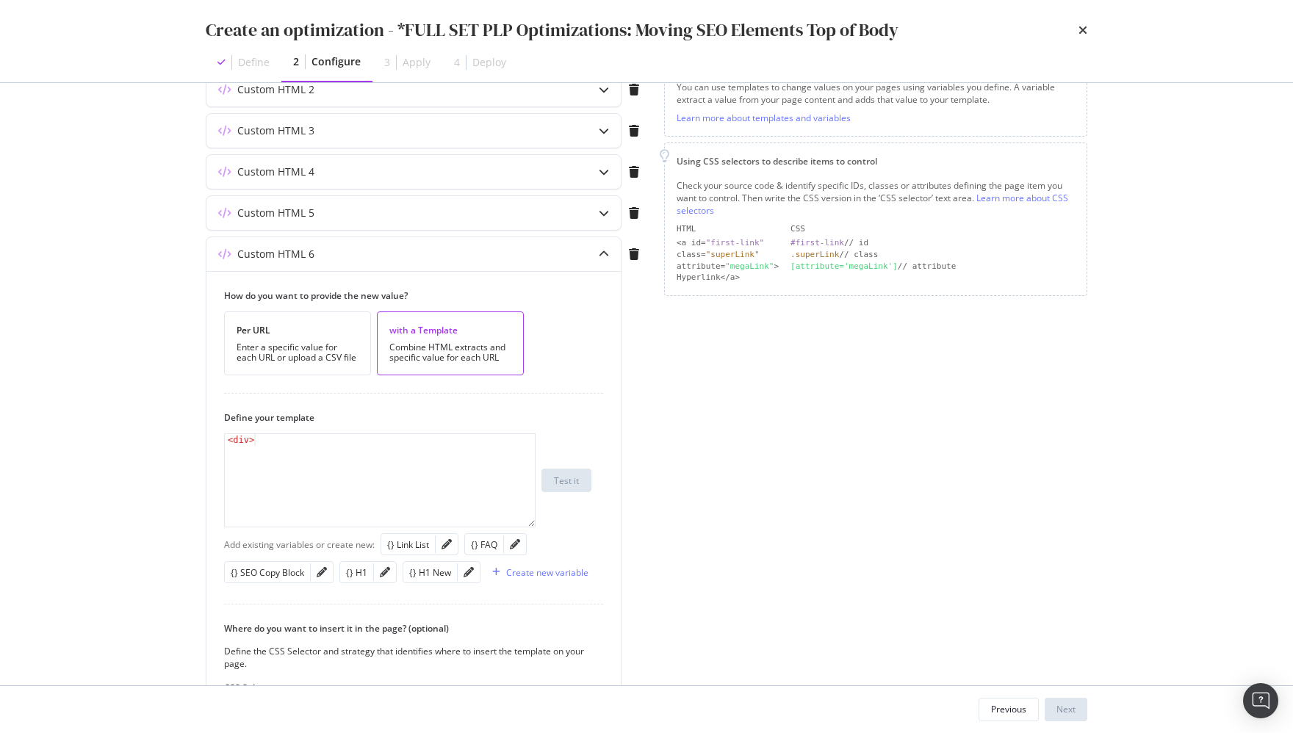
drag, startPoint x: 274, startPoint y: 565, endPoint x: 726, endPoint y: 531, distance: 453.1
click at [721, 532] on div "Preview your optimization (optional) This URL will be used to test the CSS Sele…" at bounding box center [647, 375] width 882 height 996
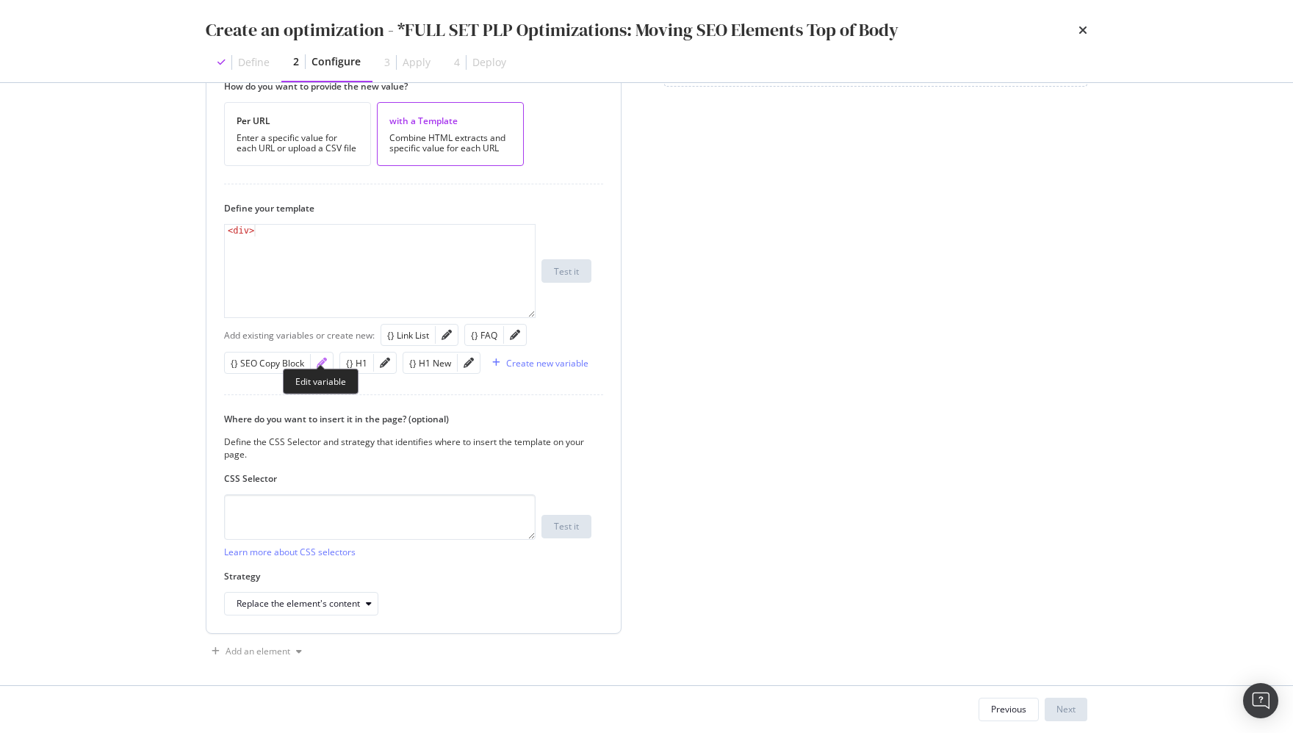
click at [317, 358] on icon "pencil" at bounding box center [322, 363] width 10 height 10
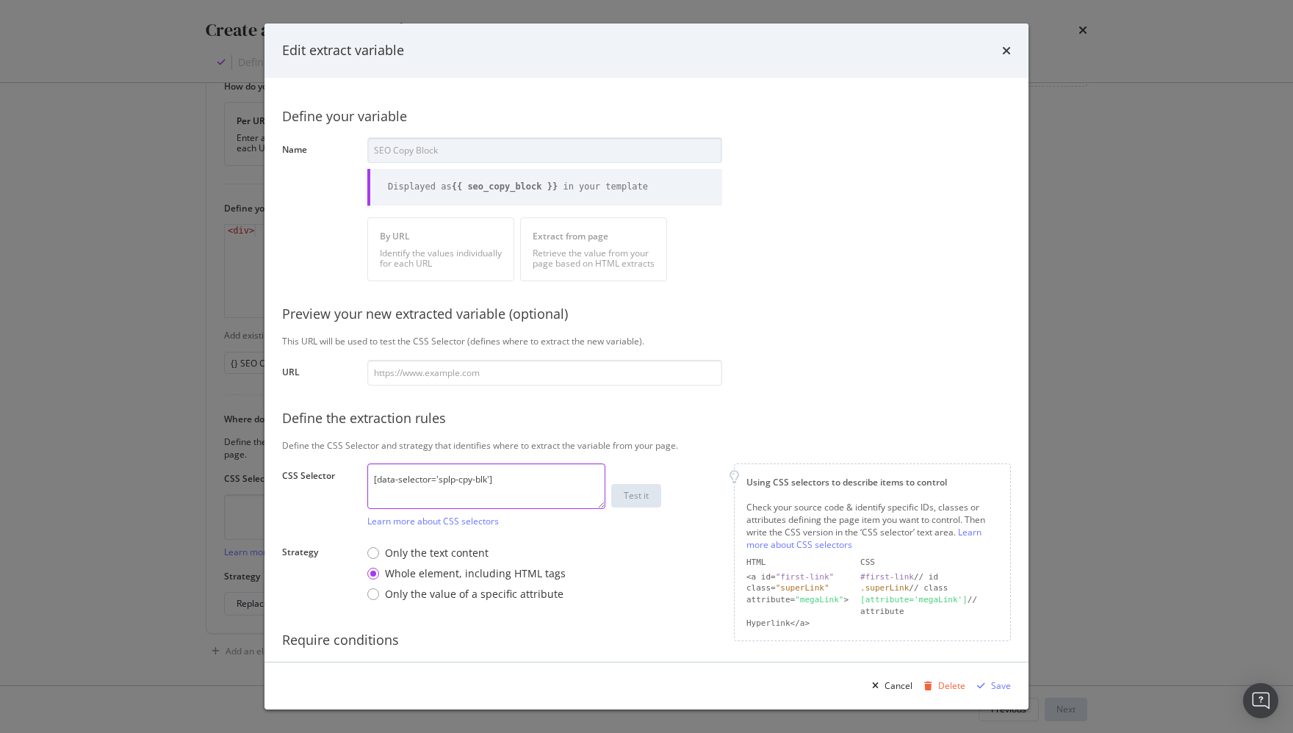
click at [508, 483] on textarea "[data-selector='splp-cpy-blk']" at bounding box center [486, 487] width 238 height 46
click at [899, 471] on div "Edit extract variable Define your variable Name SEO Copy Block Displayed as {{ …" at bounding box center [646, 366] width 1293 height 733
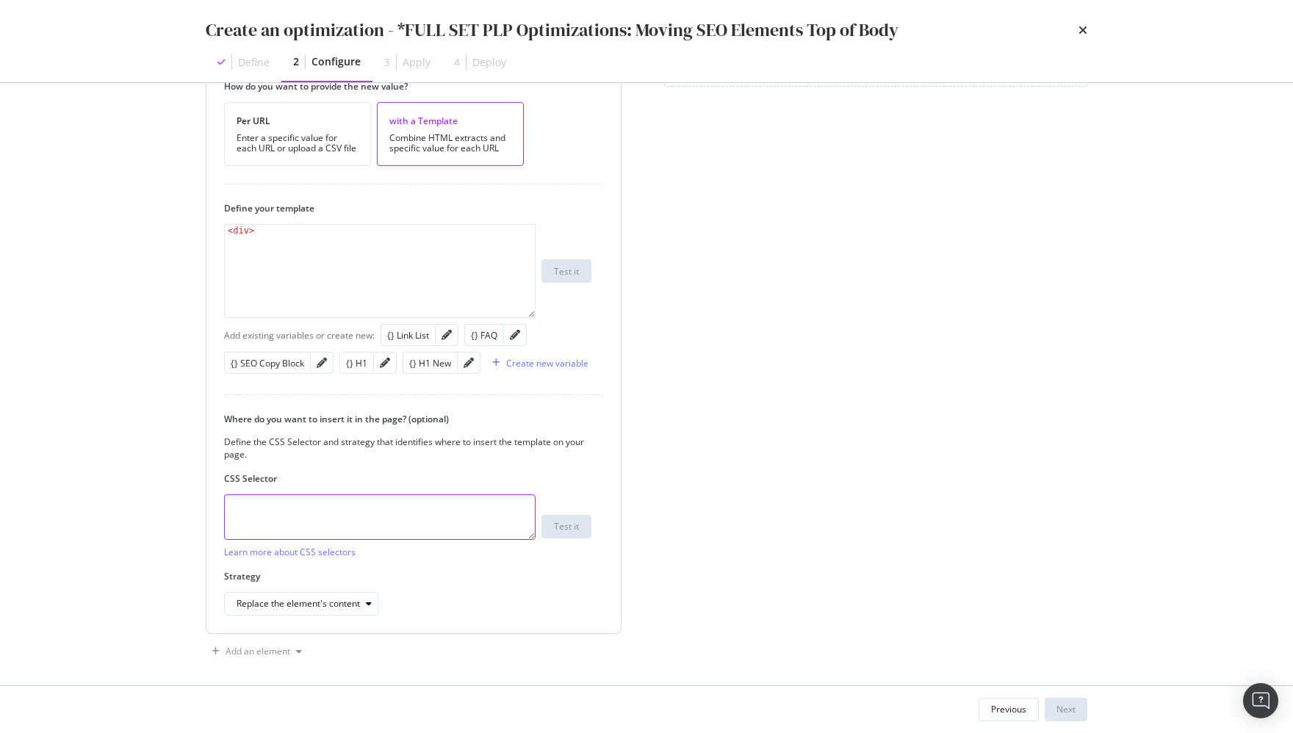
click at [339, 503] on textarea "modal" at bounding box center [380, 517] width 312 height 46
paste textarea "[data-selector='splp-cpy-blk']"
type textarea "[data-selector='splp-cpy-blk']"
click at [299, 602] on div "Replace the element's content" at bounding box center [307, 604] width 141 height 21
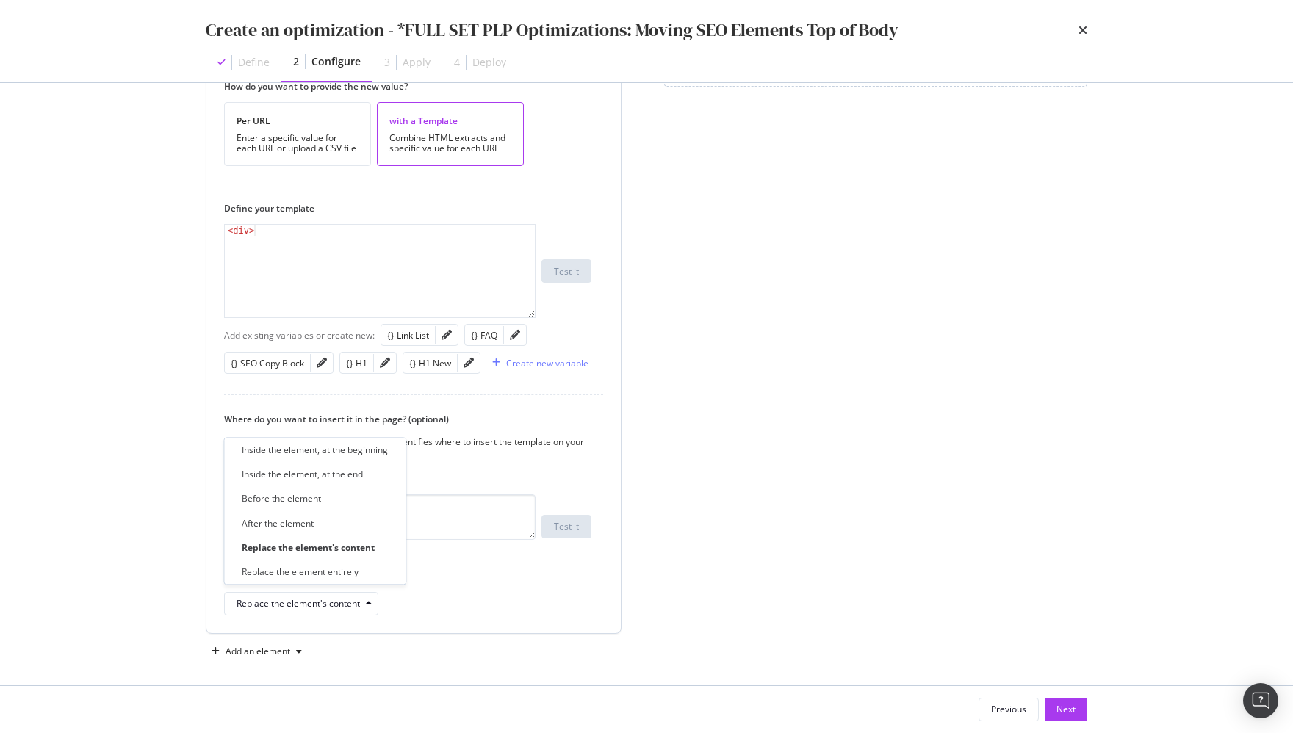
click at [325, 569] on div "Replace the element entirely" at bounding box center [300, 572] width 117 height 12
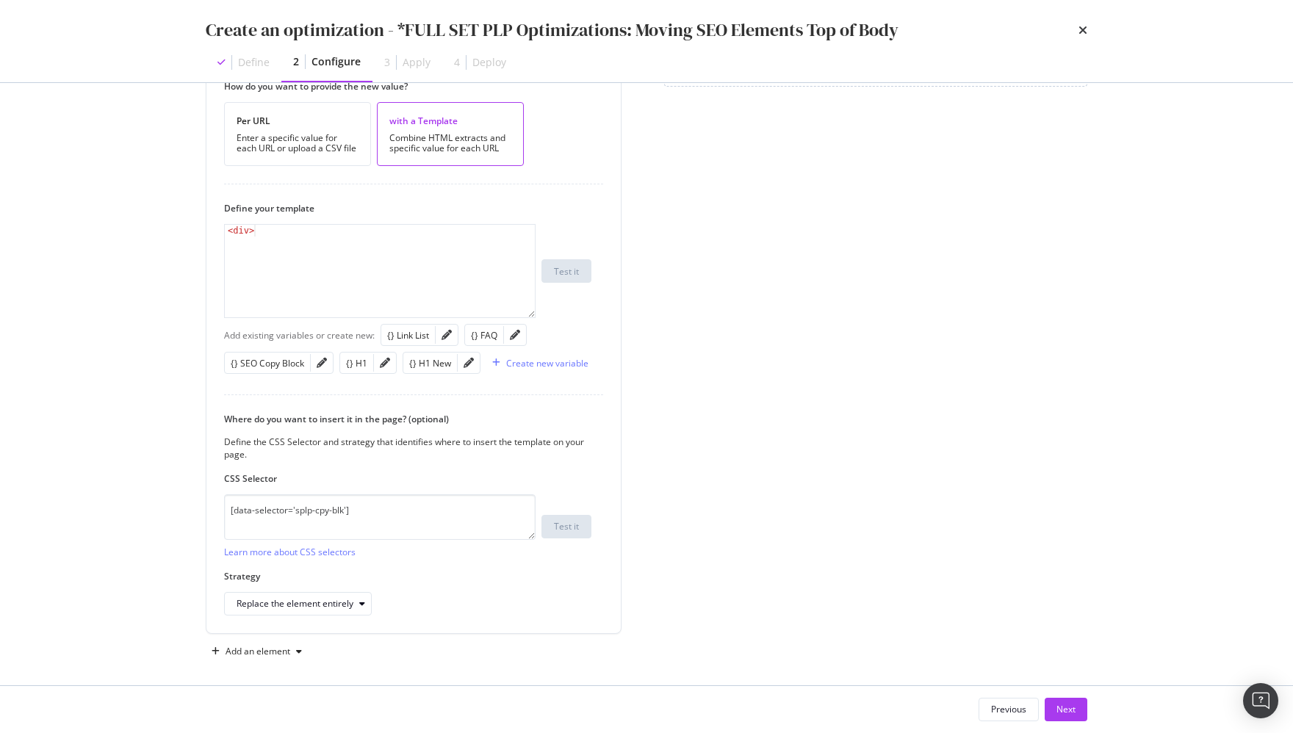
click at [812, 587] on div "Page elements to optimize Title: Update the page <title> . H1: Update an existi…" at bounding box center [875, 166] width 423 height 996
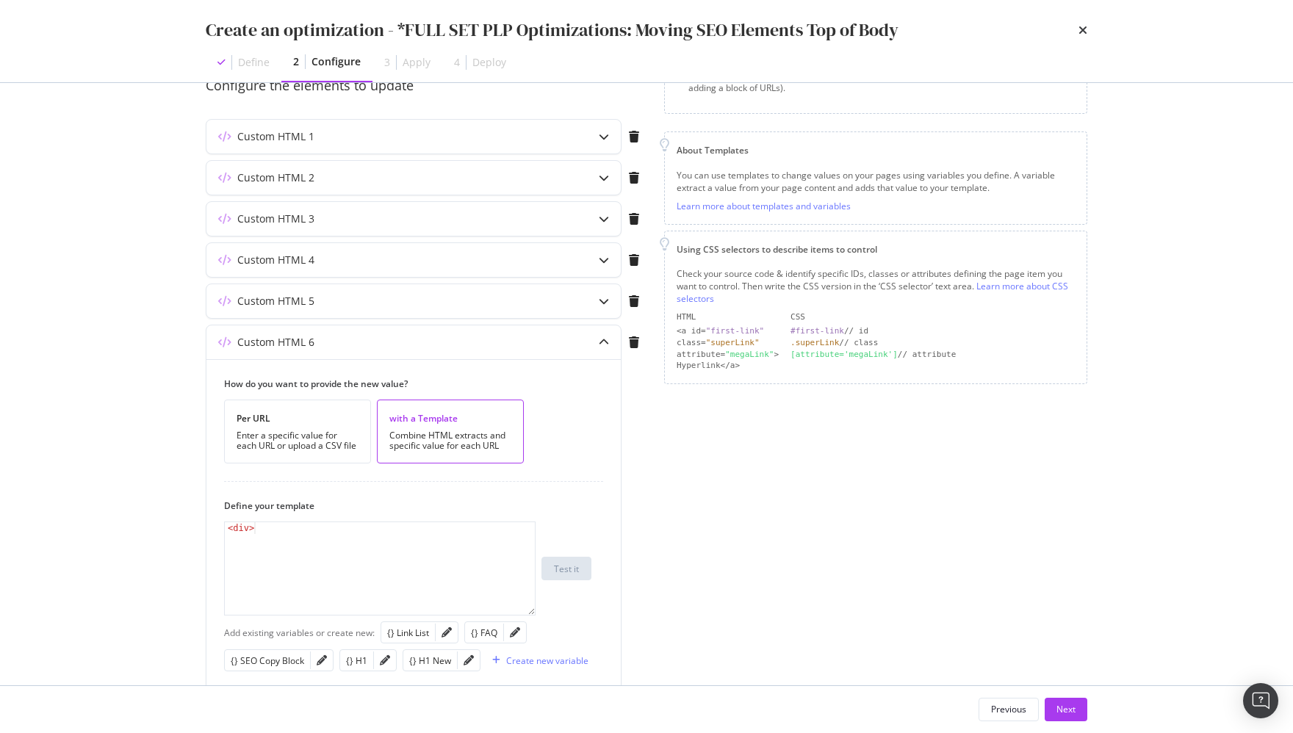
scroll to position [0, 0]
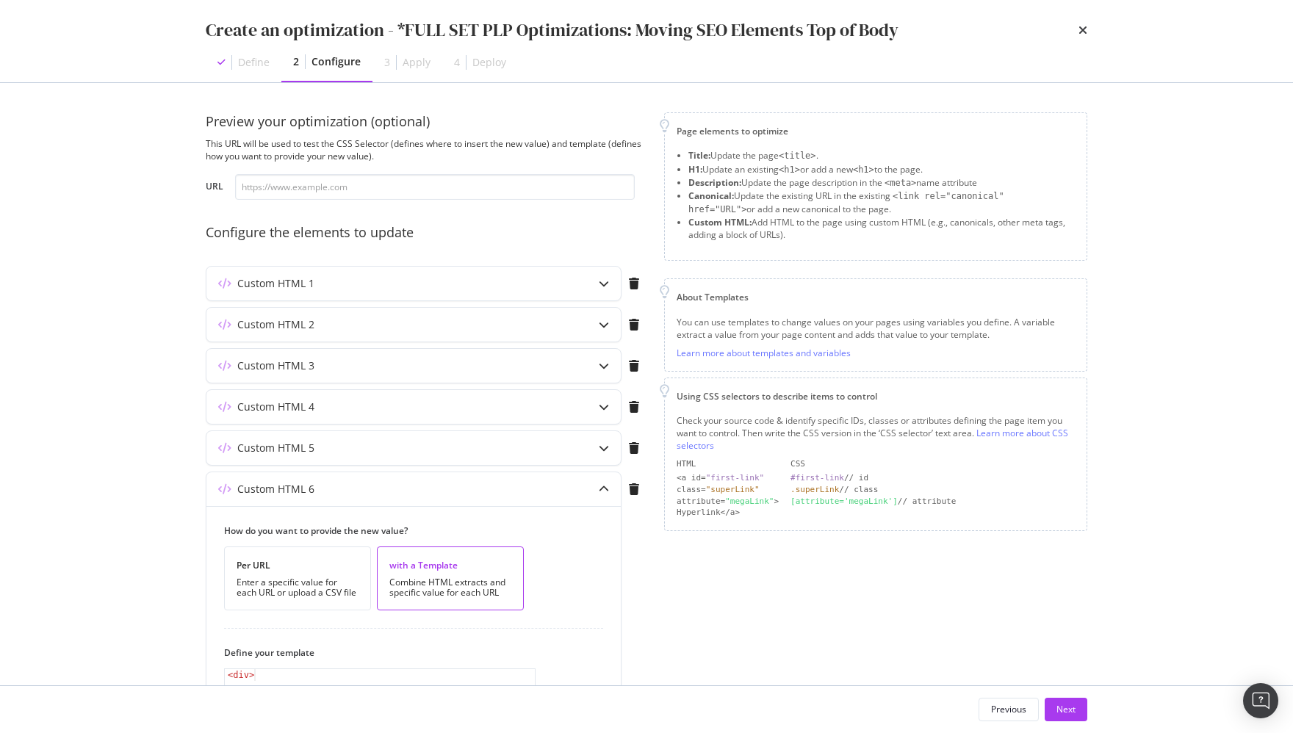
drag, startPoint x: 821, startPoint y: 602, endPoint x: 1248, endPoint y: 594, distance: 426.2
click at [838, 602] on div "Page elements to optimize Title: Update the page <title> . H1: Update an existi…" at bounding box center [875, 610] width 423 height 996
click at [436, 281] on div "Custom HTML 1" at bounding box center [384, 283] width 356 height 15
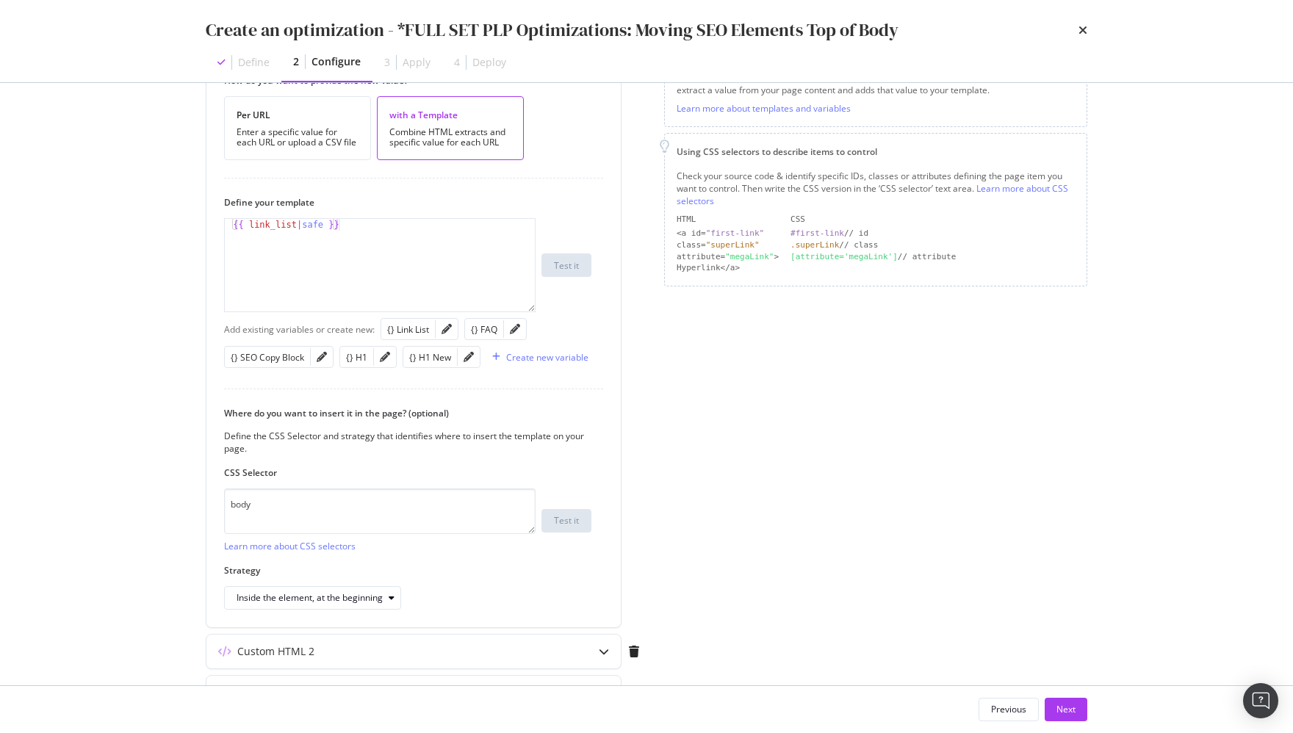
scroll to position [444, 0]
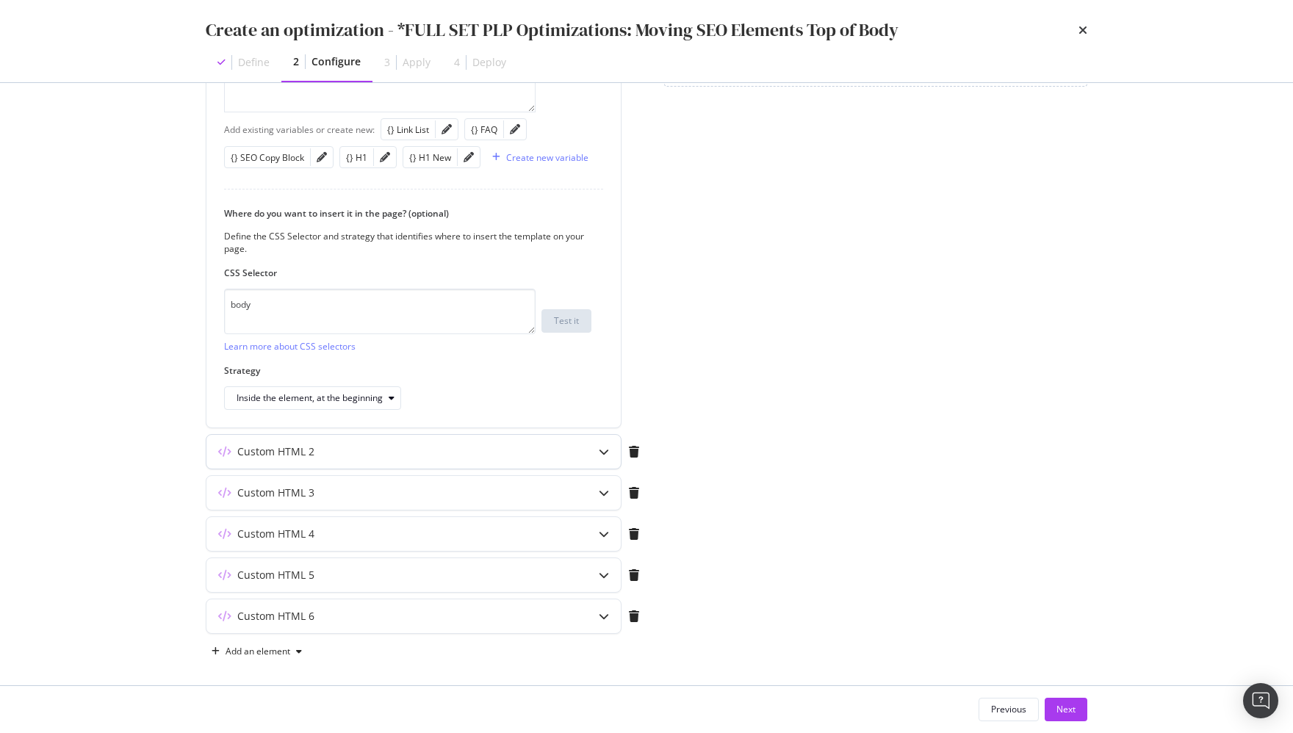
click at [554, 444] on div "Custom HTML 2" at bounding box center [384, 451] width 356 height 15
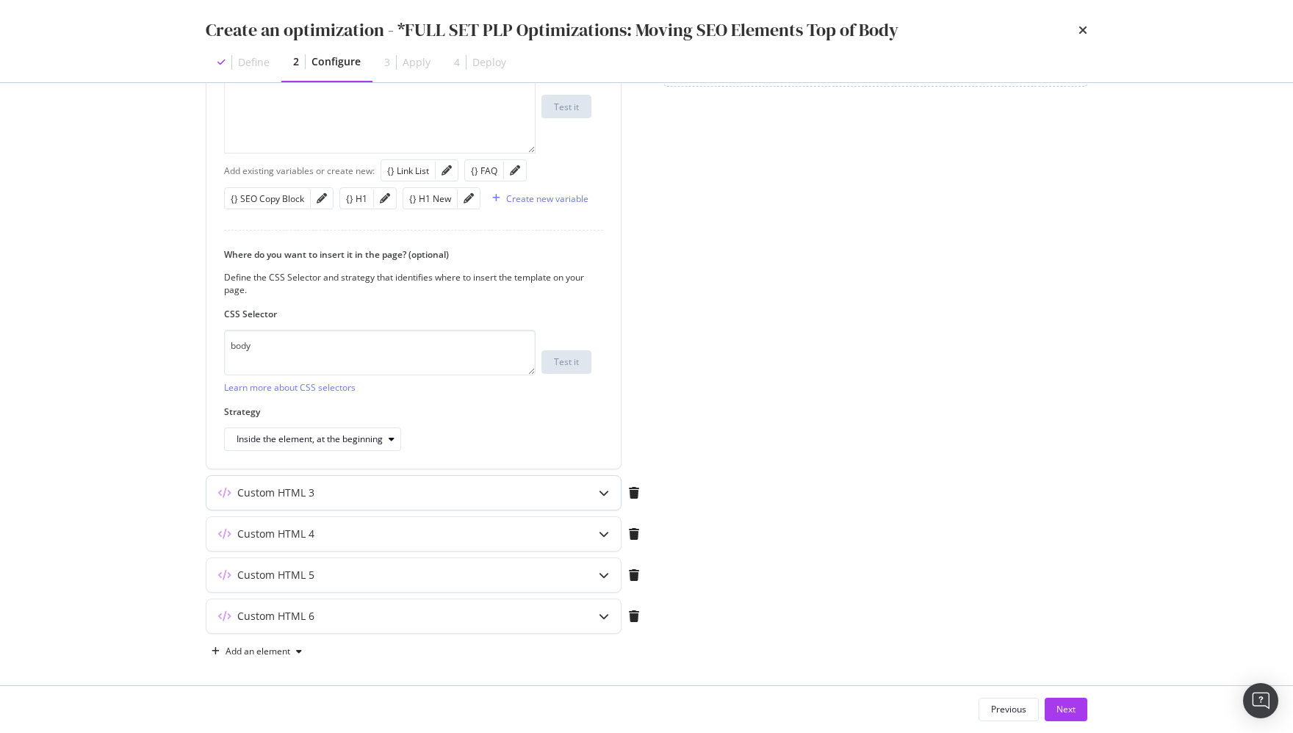
click at [439, 488] on div "Custom HTML 3" at bounding box center [384, 493] width 356 height 15
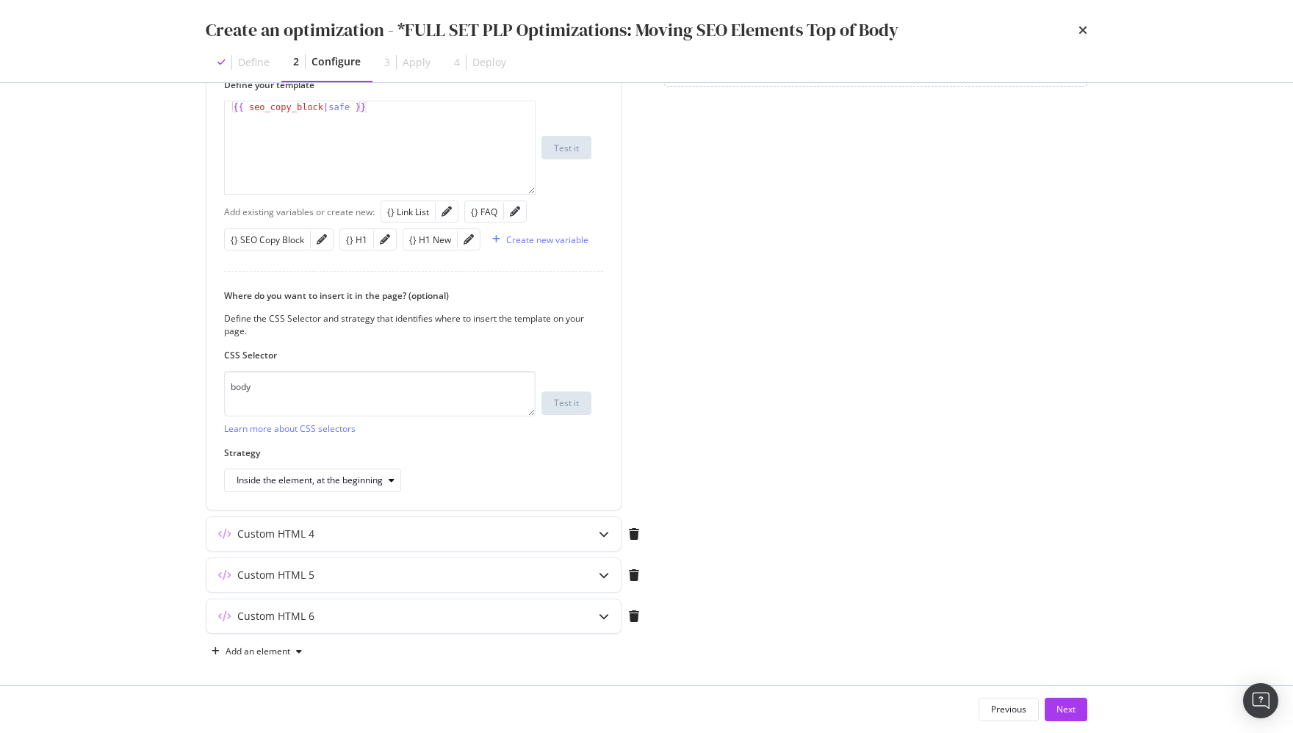
click at [170, 457] on div "Create an optimization - *FULL SET PLP Optimizations: Moving SEO Elements Top o…" at bounding box center [646, 366] width 1293 height 733
click at [596, 521] on div "modal" at bounding box center [604, 534] width 34 height 34
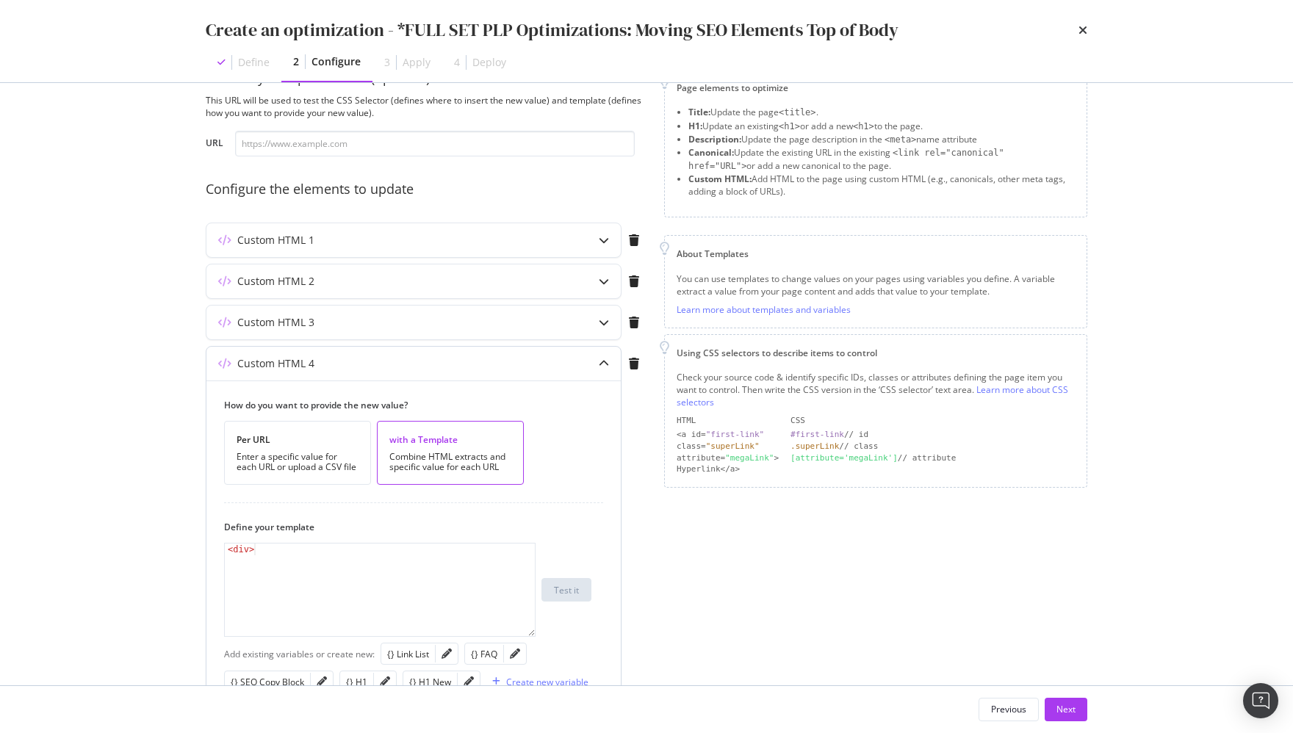
scroll to position [44, 0]
click at [899, 514] on div "Page elements to optimize Title: Update the page <title> . H1: Update an existi…" at bounding box center [875, 566] width 423 height 996
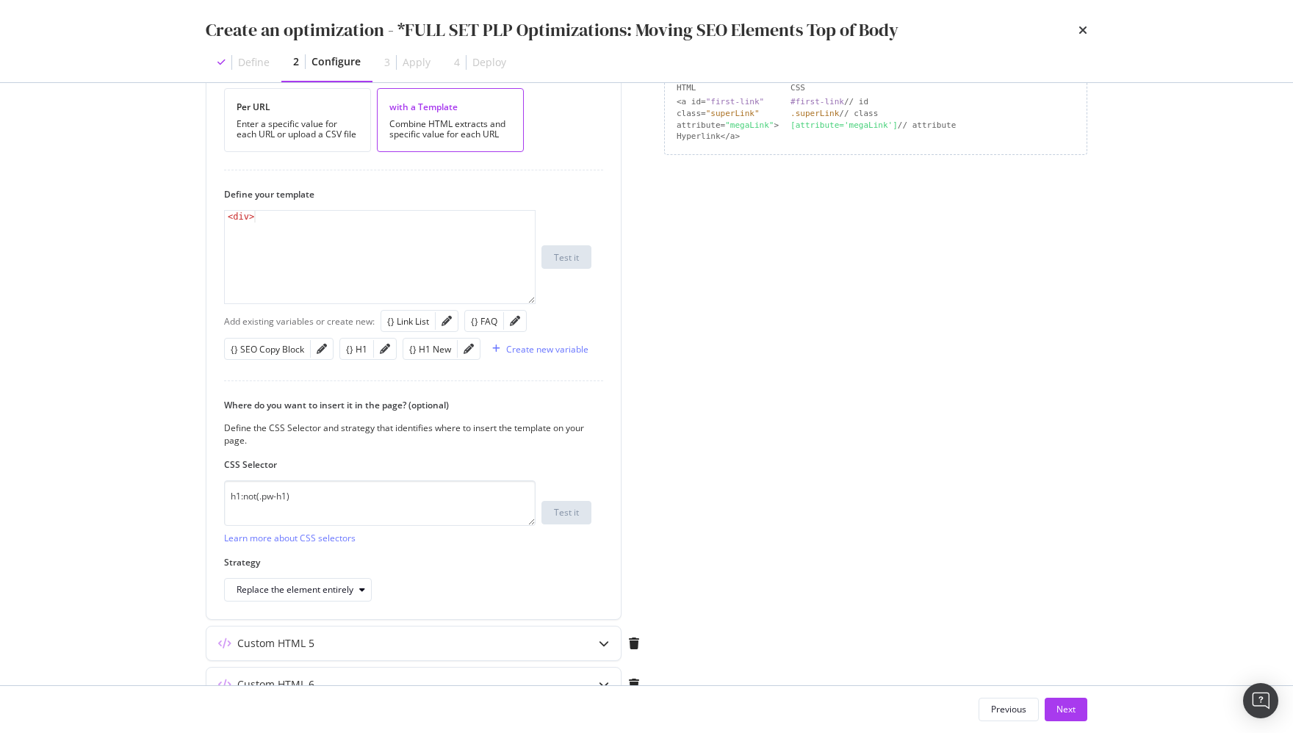
scroll to position [444, 0]
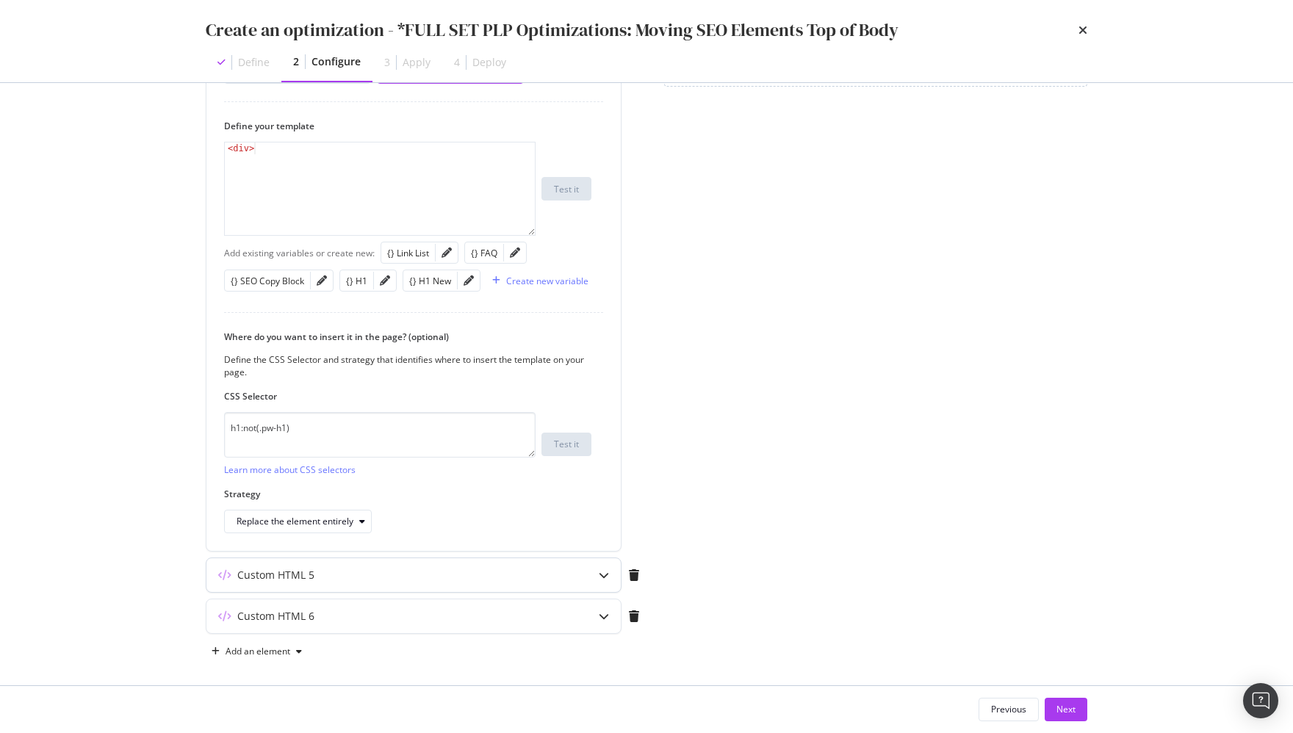
click at [546, 583] on div "Custom HTML 5" at bounding box center [413, 575] width 414 height 34
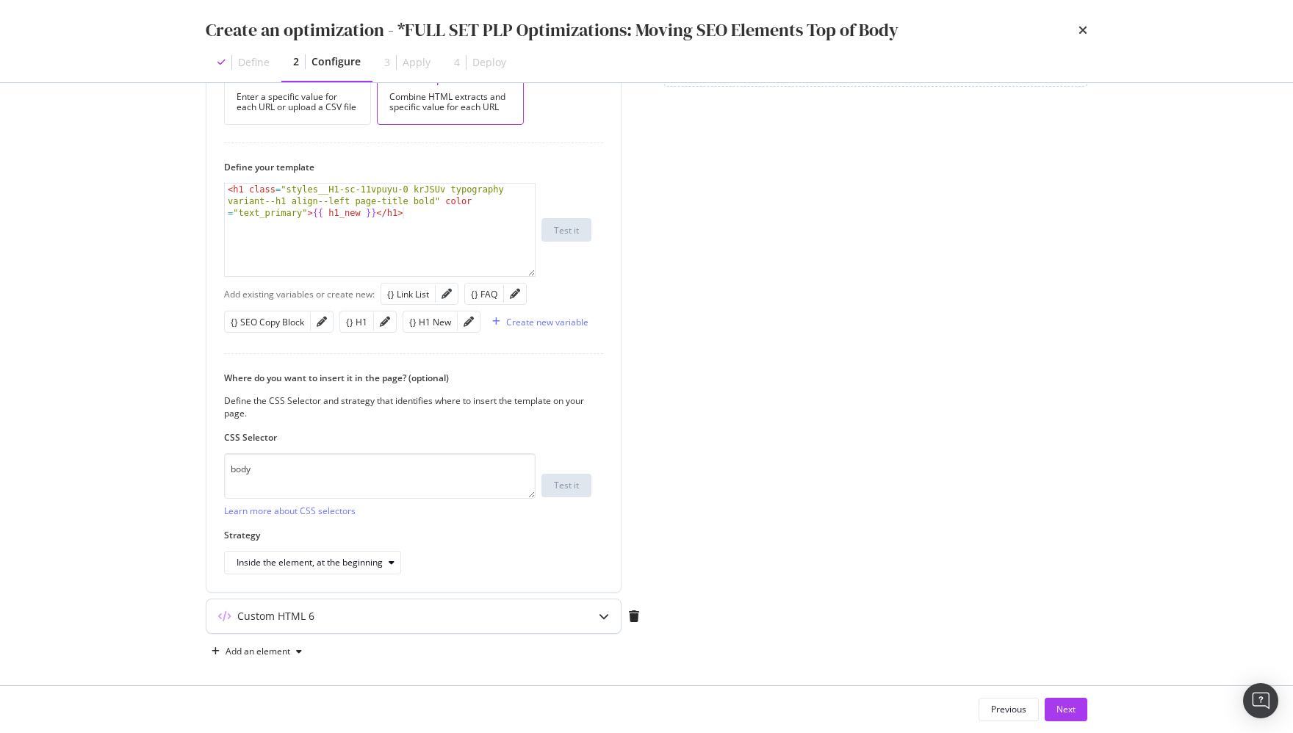
click at [567, 610] on div "Custom HTML 6" at bounding box center [413, 617] width 414 height 34
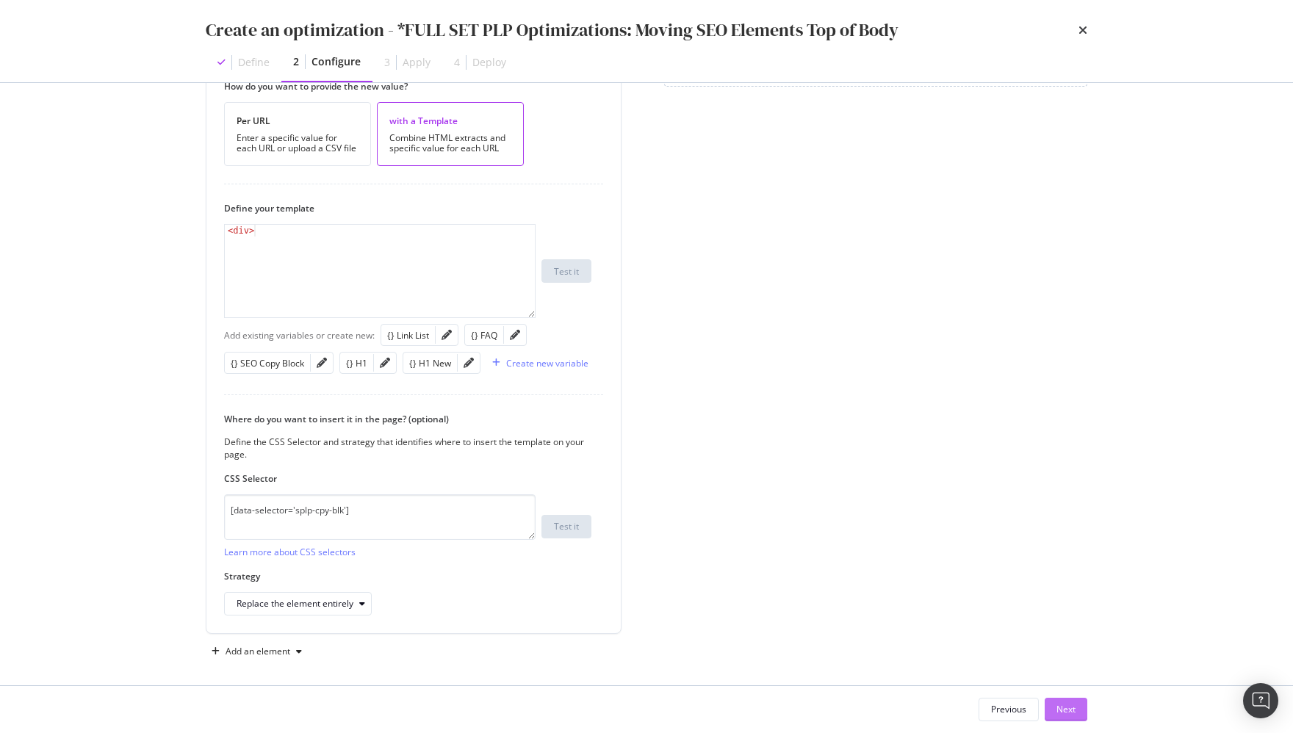
click at [899, 707] on div "Next" at bounding box center [1066, 709] width 19 height 12
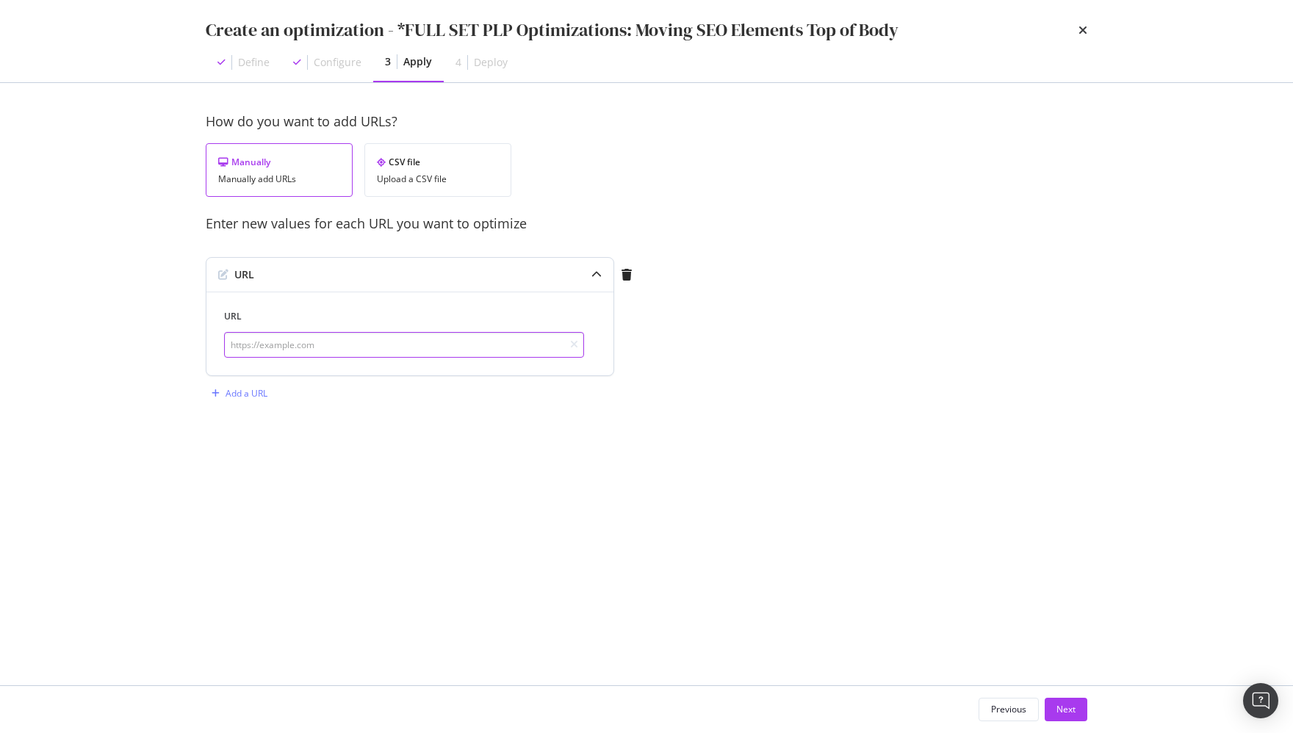
click at [405, 350] on input "modal" at bounding box center [404, 345] width 360 height 26
click at [414, 170] on div "CSV file Upload a CSV file" at bounding box center [437, 170] width 147 height 54
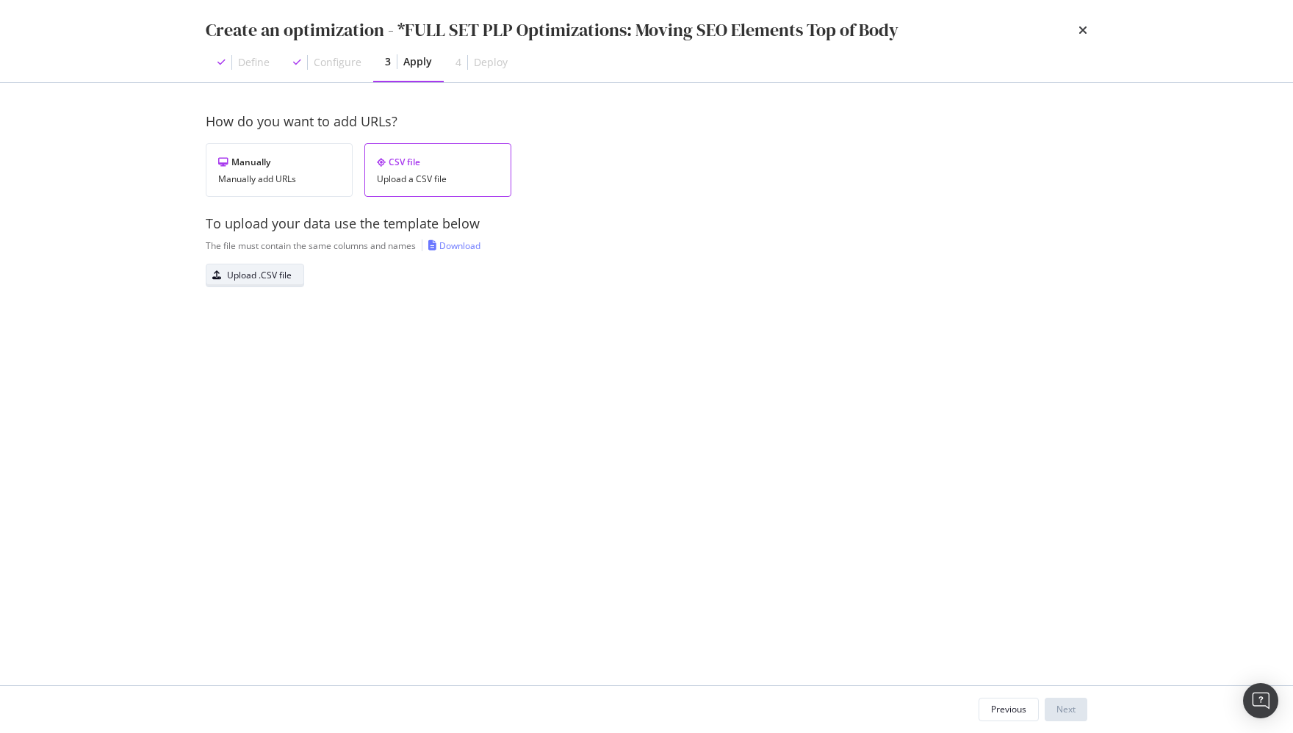
click at [276, 272] on div "Upload .CSV file" at bounding box center [259, 275] width 65 height 12
drag, startPoint x: 583, startPoint y: 309, endPoint x: 450, endPoint y: 243, distance: 147.5
click at [580, 308] on div "lowes pw split test.csv Replace" at bounding box center [647, 297] width 882 height 66
click at [458, 247] on div "Download" at bounding box center [459, 246] width 41 height 12
click at [899, 703] on button "Next" at bounding box center [1066, 710] width 43 height 24
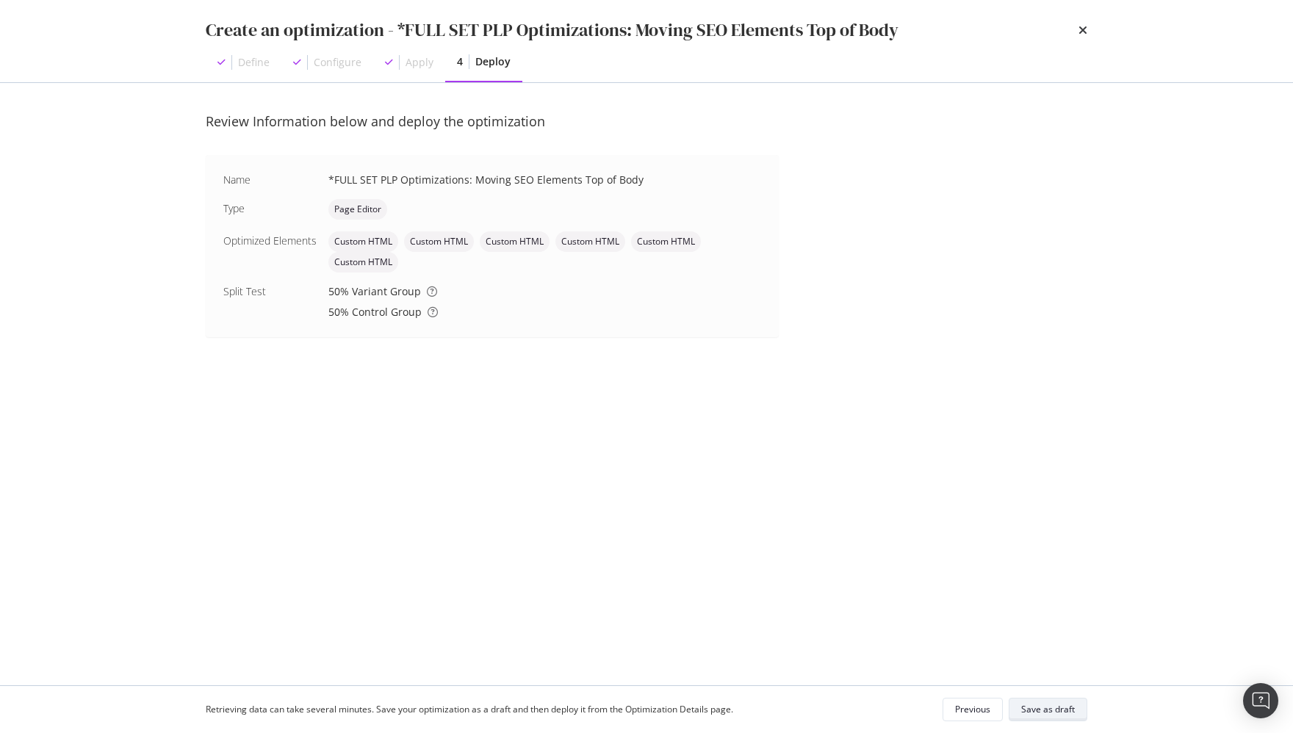
click at [899, 713] on div "Save as draft" at bounding box center [1048, 709] width 54 height 12
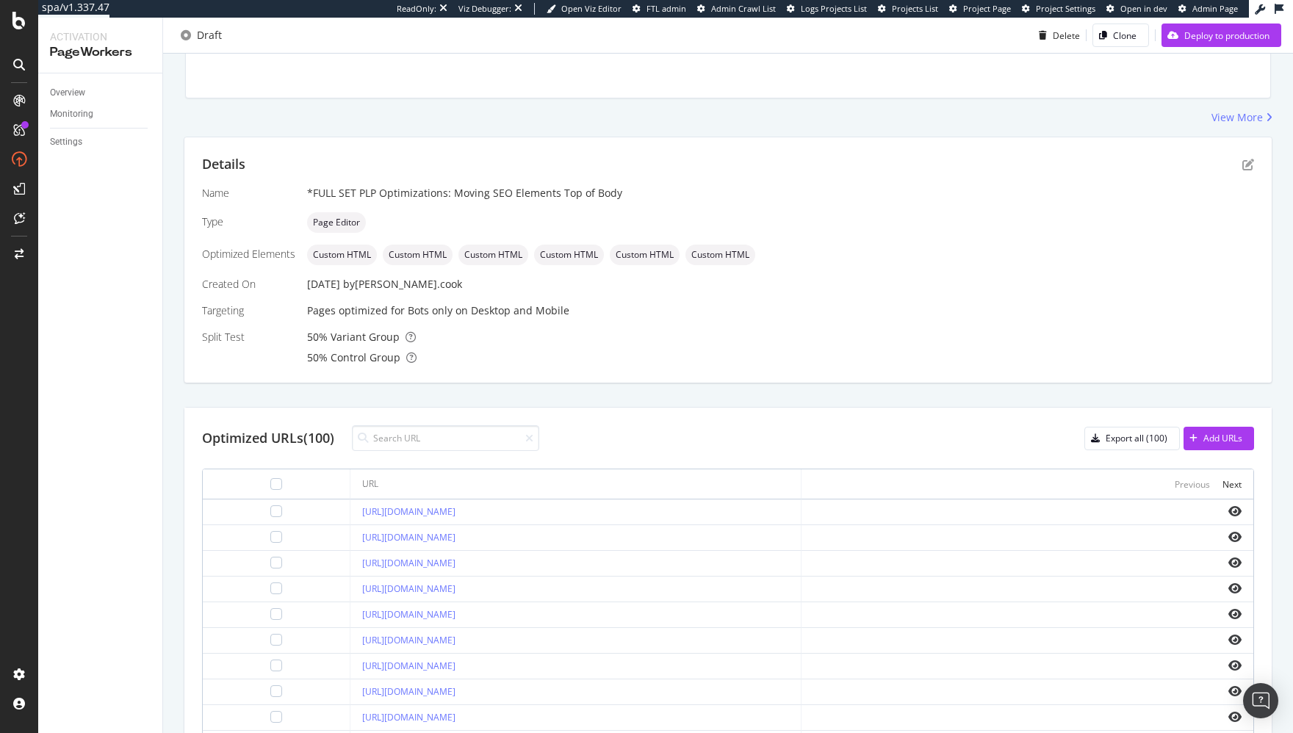
scroll to position [423, 0]
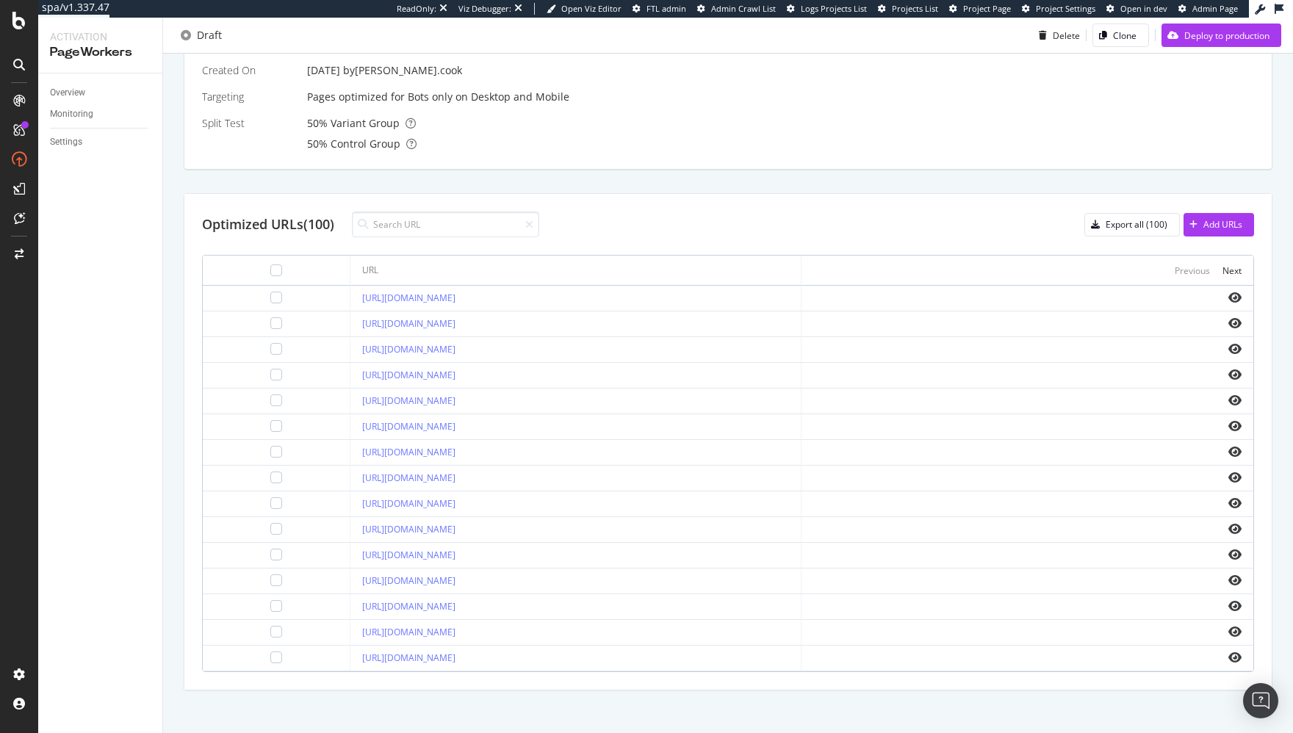
click at [773, 202] on div "Optimized URLs (100) Export all (100) Add URLs URL Previous Next https://www.lo…" at bounding box center [727, 442] width 1087 height 496
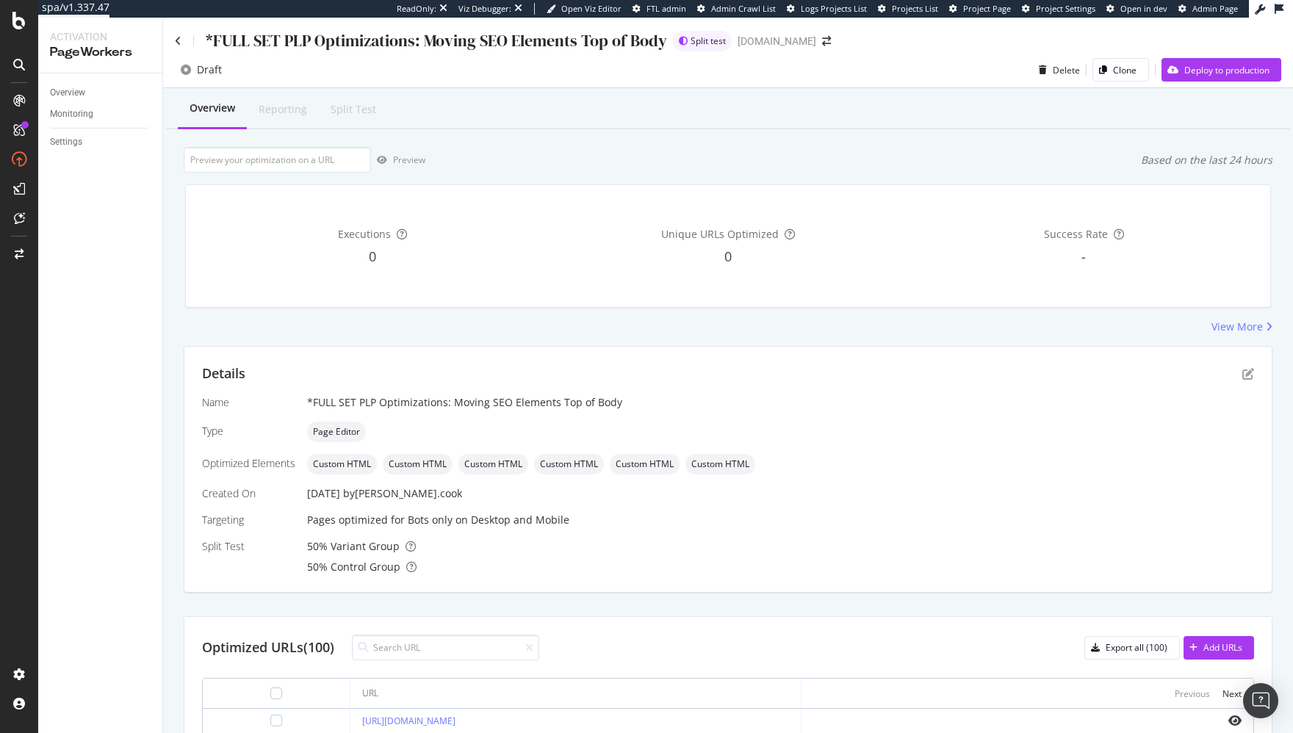
click at [183, 262] on div "Executions 0 Unique URLs Optimized 0 Success Rate -" at bounding box center [728, 246] width 1104 height 147
drag, startPoint x: 84, startPoint y: 88, endPoint x: 224, endPoint y: 7, distance: 161.7
click at [0, 0] on div "spa/v1.337.47 ReadOnly: Viz Debugger: Open Viz Editor FTL admin Admin Crawl Lis…" at bounding box center [646, 366] width 1293 height 733
click at [174, 183] on div "Overview Reporting Split Test Preview Based on the last 24 hours Executions 0 U…" at bounding box center [728, 626] width 1130 height 1077
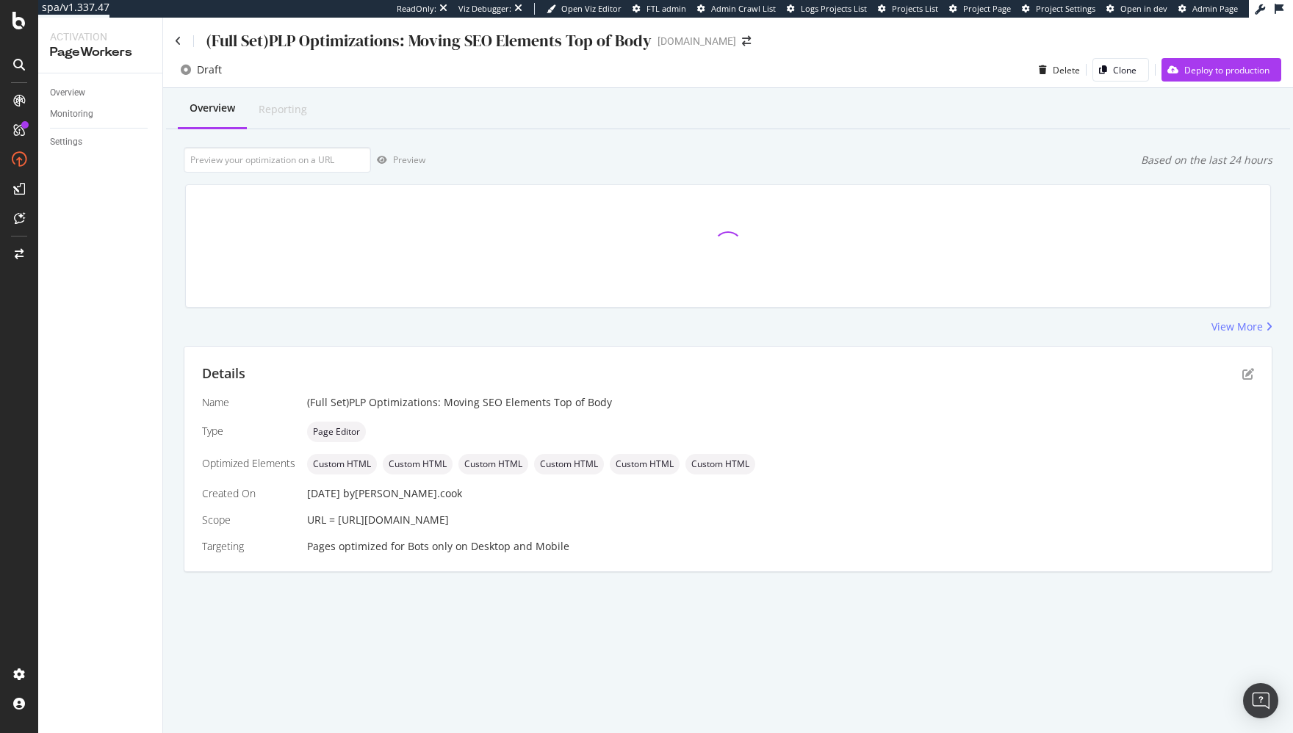
drag, startPoint x: 841, startPoint y: 613, endPoint x: 871, endPoint y: 578, distance: 46.4
click at [841, 613] on div "Overview Reporting Preview Based on the last 24 hours View More Details Name (F…" at bounding box center [728, 356] width 1130 height 536
click at [1249, 371] on icon "pen-to-square" at bounding box center [1248, 374] width 12 height 12
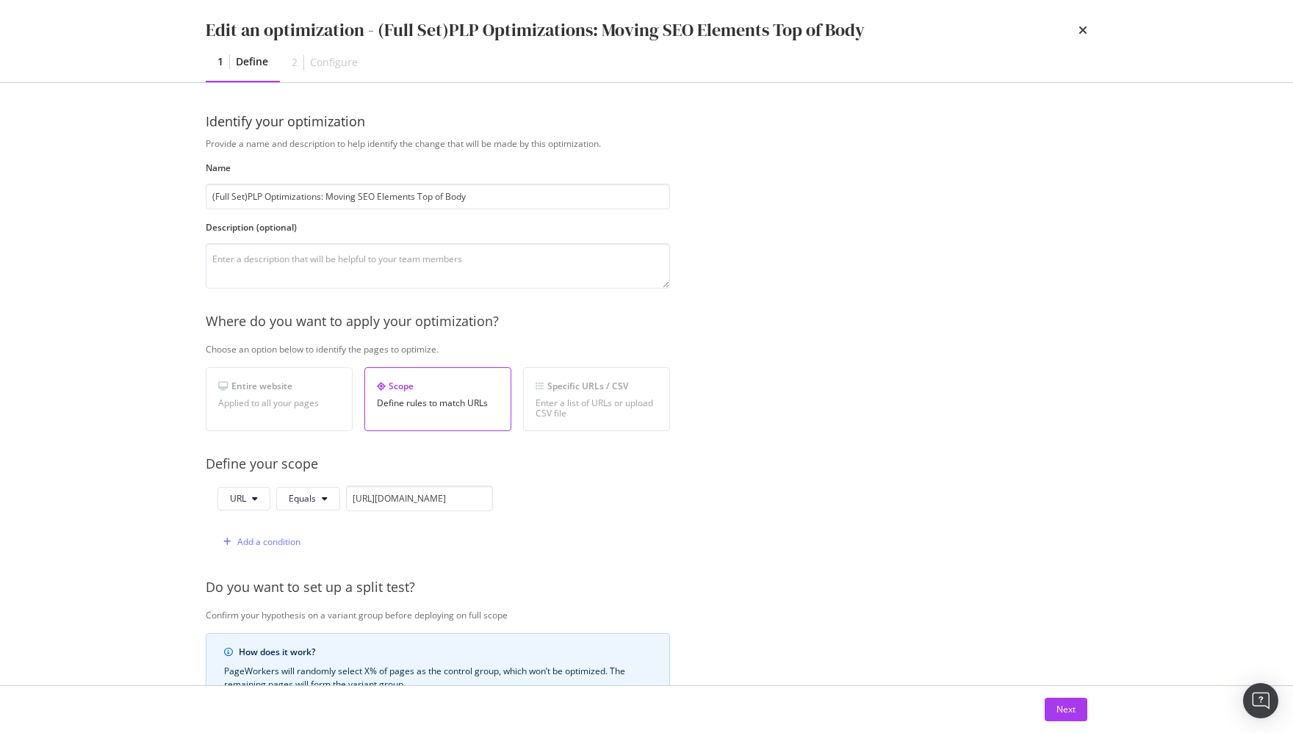
drag, startPoint x: 602, startPoint y: 408, endPoint x: 463, endPoint y: 454, distance: 146.4
click at [600, 408] on div "Enter a list of URLs or upload CSV file" at bounding box center [597, 408] width 122 height 21
click at [378, 500] on input "https://www.lowes.com/pl/bathroom-vanities-vanity-tops/bathroom-vanities/bathro…" at bounding box center [419, 499] width 147 height 26
click at [379, 500] on input "https://www.lowes.com/pl/bathroom-vanities-vanity-tops/bathroom-vanities/bathro…" at bounding box center [419, 499] width 147 height 26
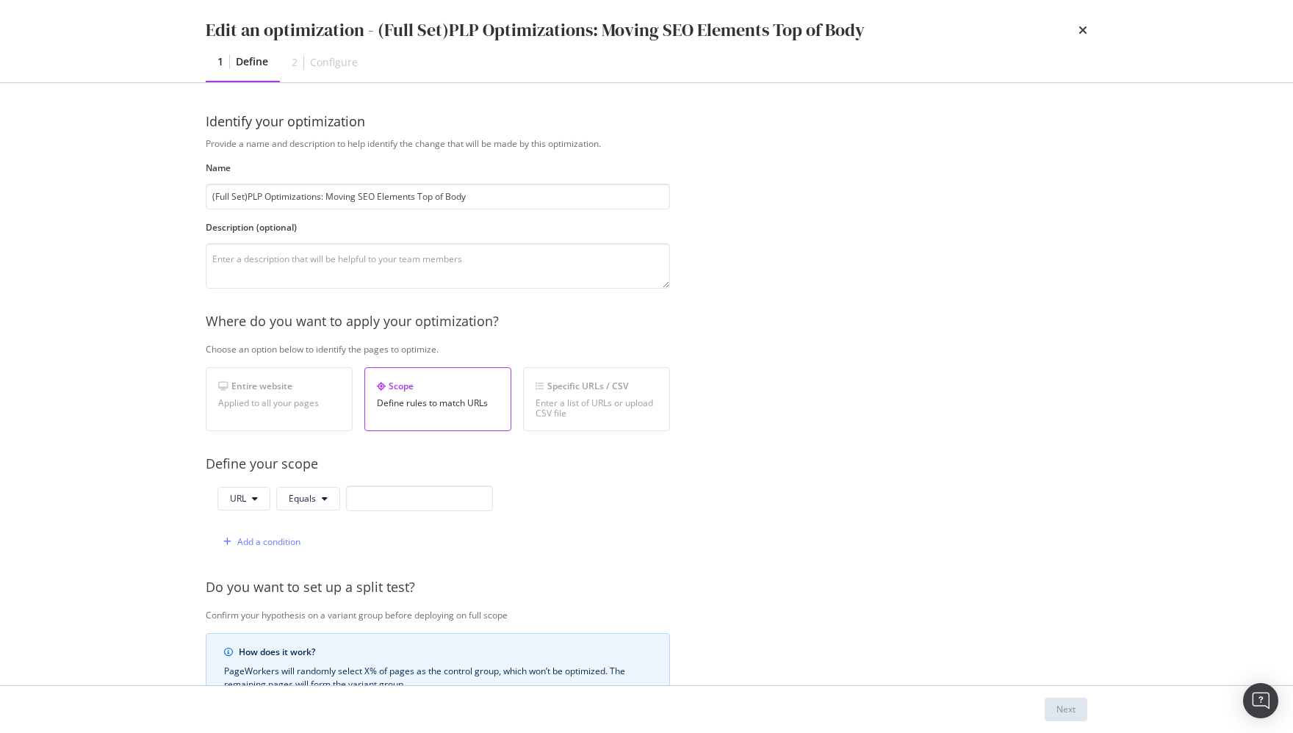
click at [600, 517] on div "URL Equals Add a condition" at bounding box center [438, 520] width 464 height 69
drag, startPoint x: 369, startPoint y: 371, endPoint x: 308, endPoint y: 397, distance: 66.2
click at [367, 372] on div "Scope Define rules to match URLs" at bounding box center [437, 399] width 147 height 64
click at [308, 398] on div "Applied to all your pages" at bounding box center [279, 403] width 122 height 10
drag, startPoint x: 473, startPoint y: 408, endPoint x: 483, endPoint y: 429, distance: 23.0
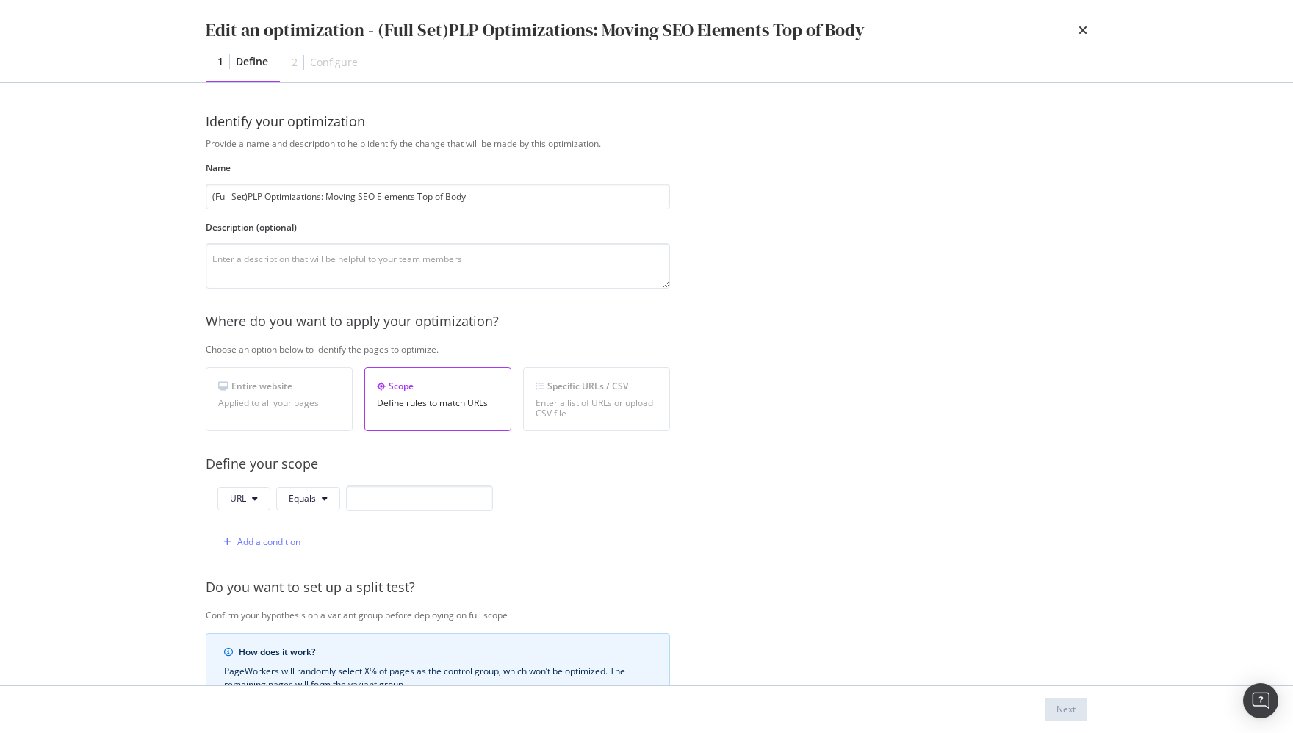
click at [473, 408] on div "Scope Define rules to match URLs" at bounding box center [437, 399] width 147 height 64
click at [633, 543] on div "URL Equals Add a condition" at bounding box center [438, 520] width 464 height 69
click at [583, 408] on div "Enter a list of URLs or upload CSV file" at bounding box center [597, 408] width 122 height 21
click at [582, 411] on div "Enter a list of URLs or upload CSV file" at bounding box center [597, 408] width 122 height 21
click at [1043, 198] on div "Provide a name and description to help identify the change that will be made by…" at bounding box center [647, 533] width 882 height 793
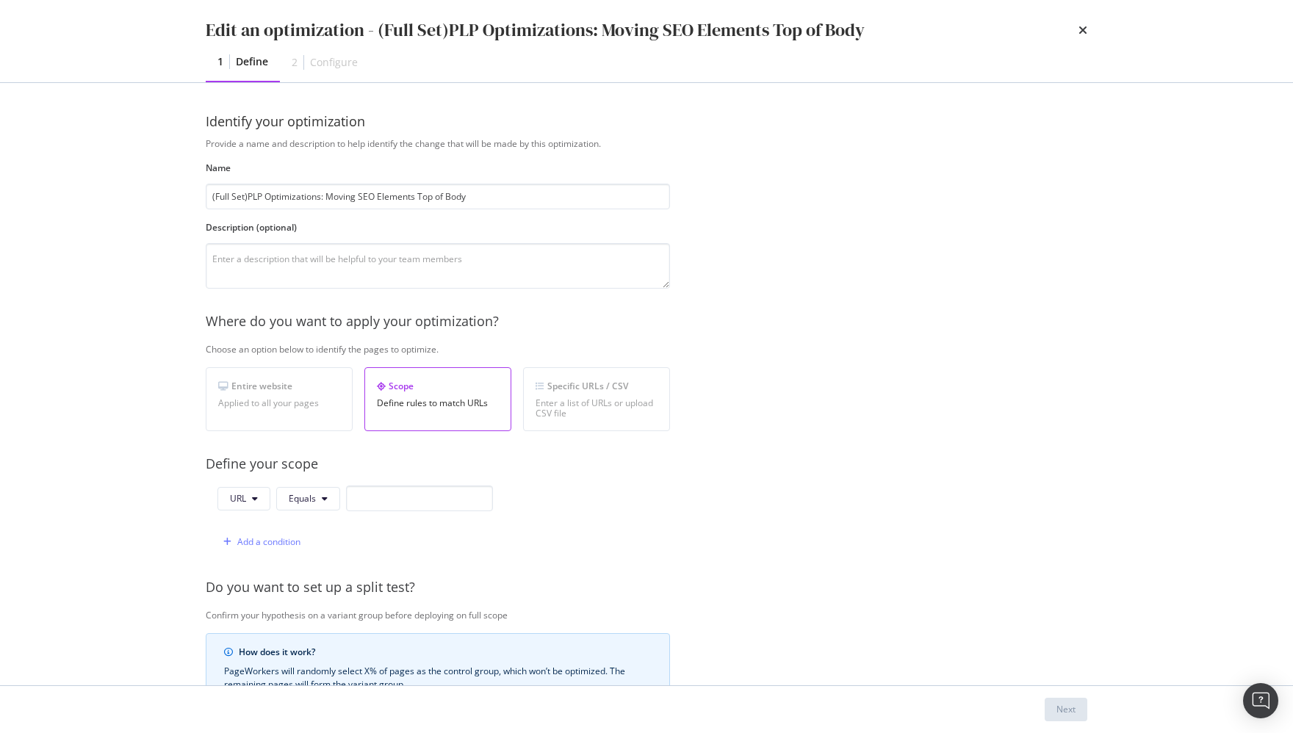
drag, startPoint x: 1083, startPoint y: 26, endPoint x: 994, endPoint y: 12, distance: 90.0
click at [1081, 26] on icon "times" at bounding box center [1083, 30] width 9 height 12
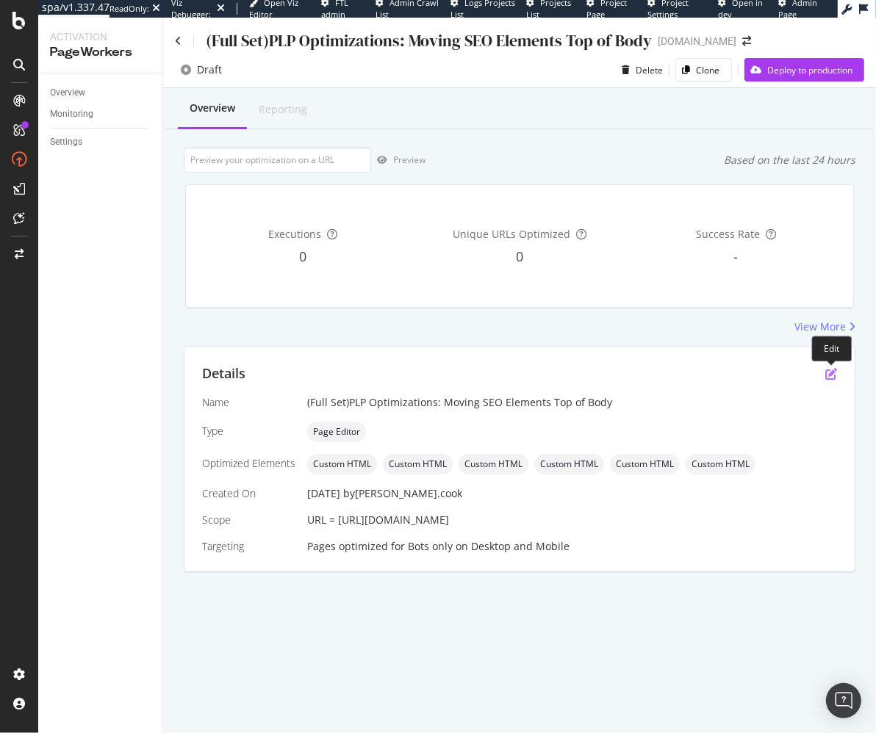
click at [832, 372] on icon "pen-to-square" at bounding box center [831, 374] width 12 height 12
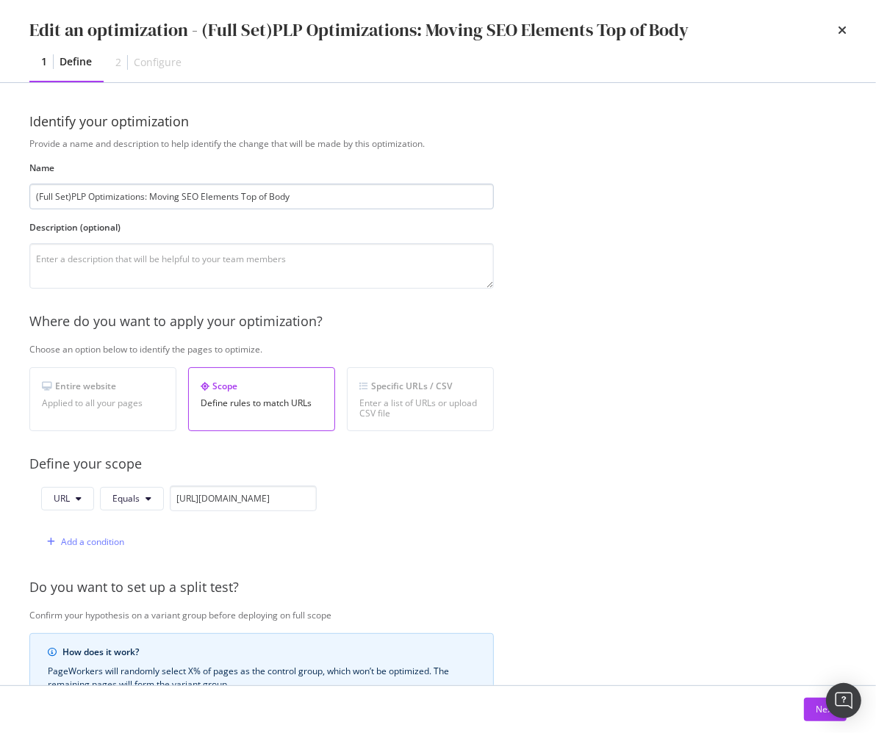
click at [209, 198] on input "(Full Set)PLP Optimizations: Moving SEO Elements Top of Body" at bounding box center [261, 197] width 464 height 26
click at [208, 457] on div "Define your scope" at bounding box center [474, 464] width 890 height 19
drag, startPoint x: 810, startPoint y: 712, endPoint x: 699, endPoint y: 694, distance: 112.3
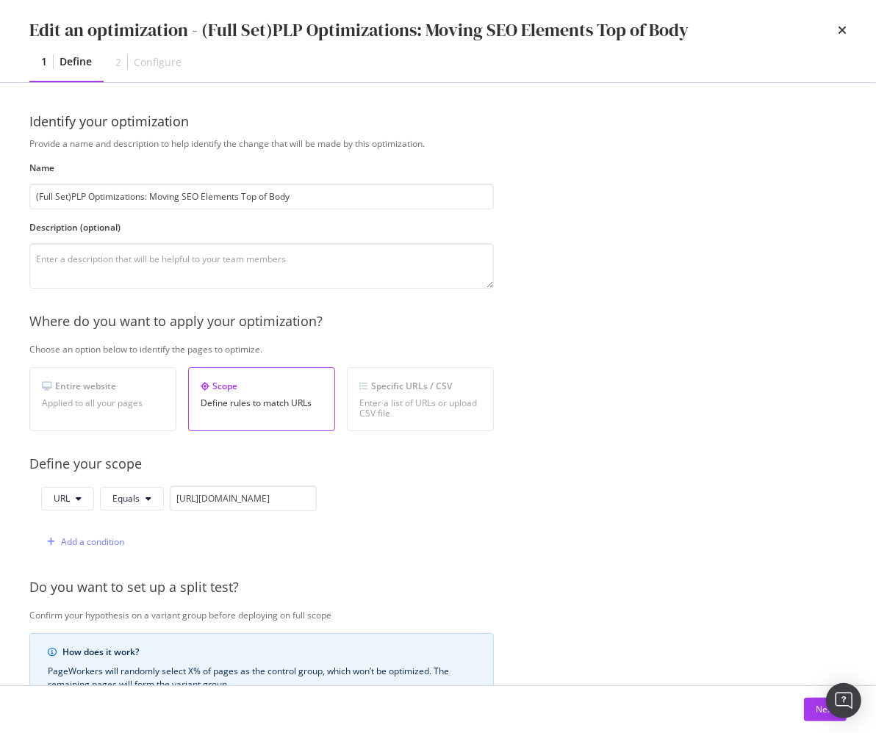
click at [810, 712] on button "Next" at bounding box center [825, 710] width 43 height 24
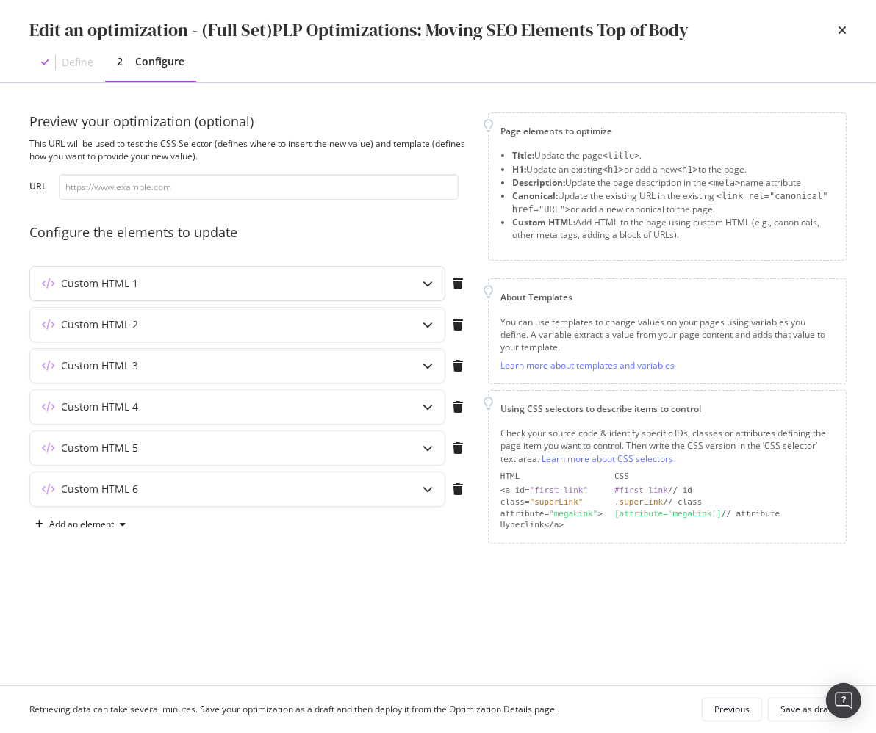
click at [289, 290] on div "Custom HTML 1" at bounding box center [237, 284] width 414 height 34
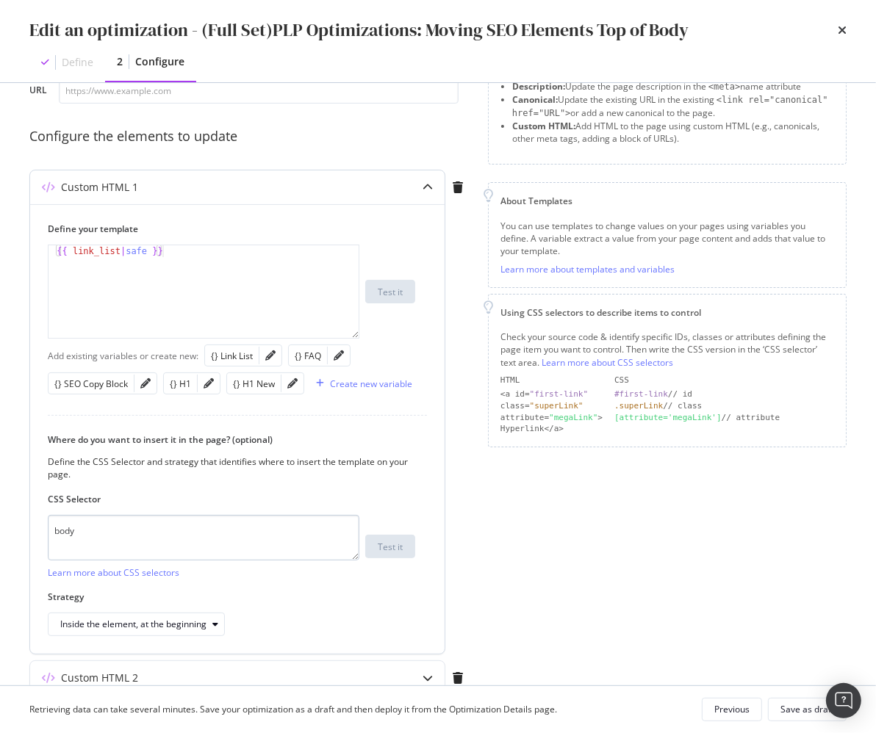
scroll to position [98, 0]
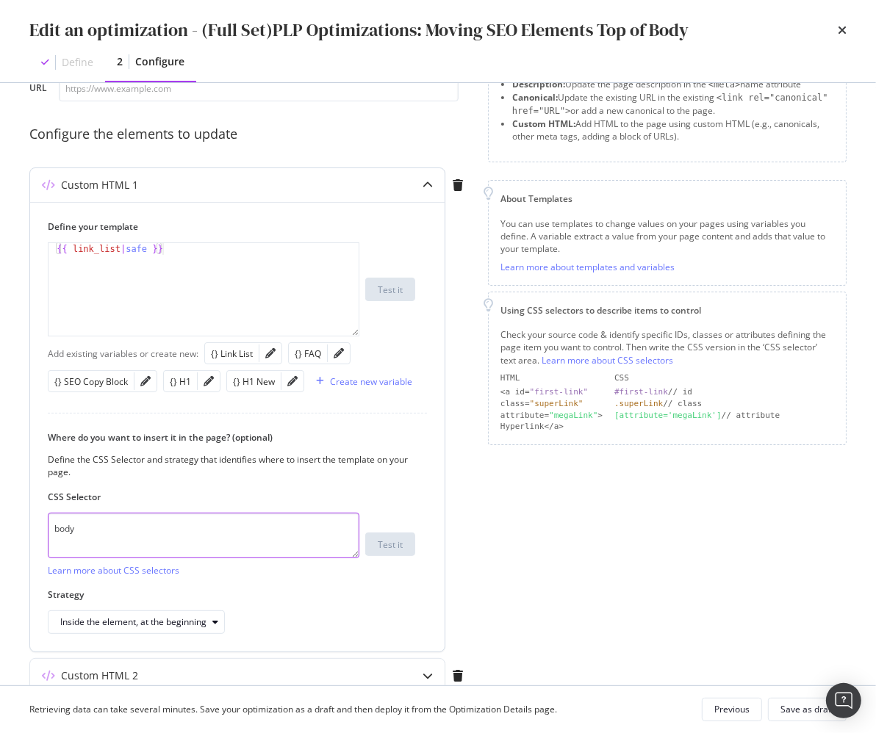
click at [166, 536] on textarea "body" at bounding box center [204, 536] width 312 height 46
click at [287, 523] on textarea "body" at bounding box center [204, 536] width 312 height 46
click at [286, 480] on div "Where do you want to insert it in the page? (optional) Define the CSS Selector …" at bounding box center [237, 532] width 379 height 203
click at [270, 352] on icon "pencil" at bounding box center [270, 353] width 10 height 10
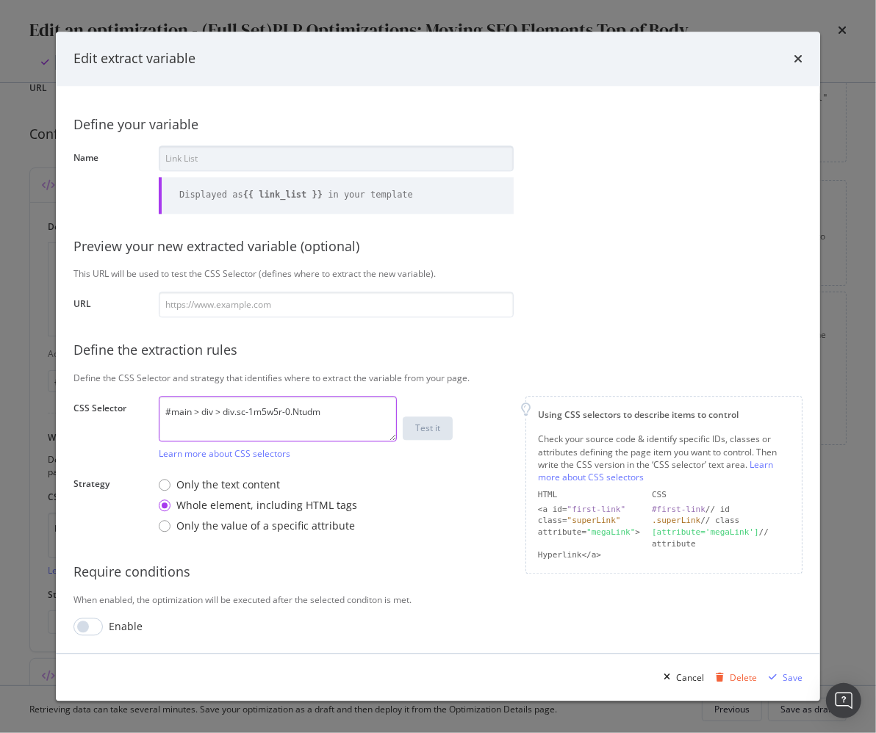
click at [298, 423] on textarea "#main > div > div.sc-1m5w5r-0.Ntudm" at bounding box center [278, 420] width 238 height 46
drag, startPoint x: 298, startPoint y: 423, endPoint x: 268, endPoint y: 424, distance: 29.4
click at [298, 423] on textarea "#main > div > div.sc-1m5w5r-0.Ntudm" at bounding box center [278, 420] width 238 height 46
drag, startPoint x: 796, startPoint y: 59, endPoint x: 780, endPoint y: 75, distance: 22.3
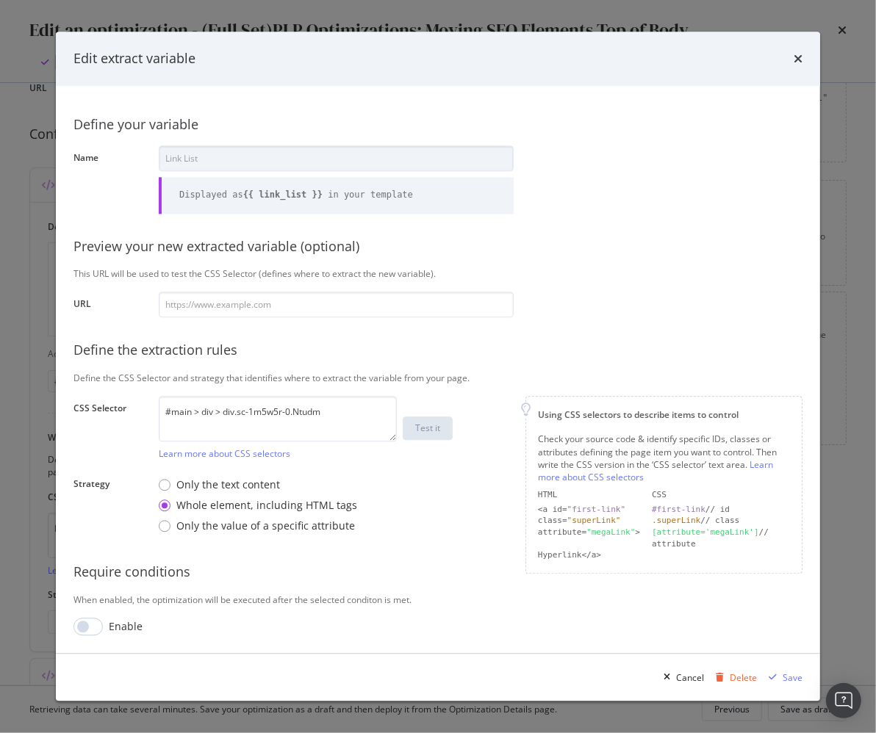
click at [796, 59] on icon "times" at bounding box center [797, 59] width 9 height 12
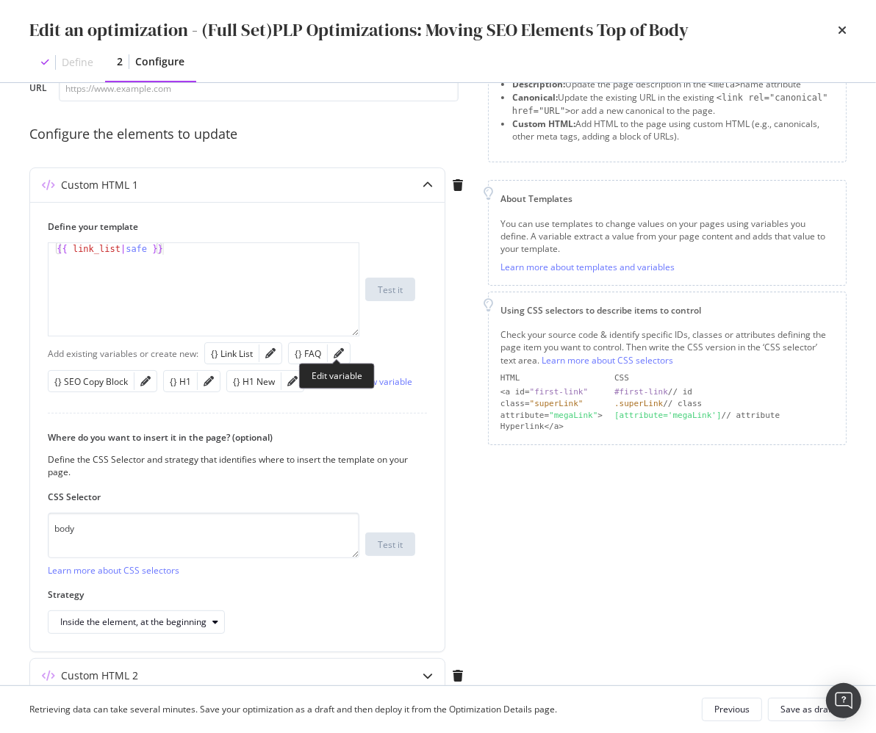
drag, startPoint x: 336, startPoint y: 350, endPoint x: 334, endPoint y: 360, distance: 10.4
click at [336, 350] on icon "pencil" at bounding box center [339, 353] width 10 height 10
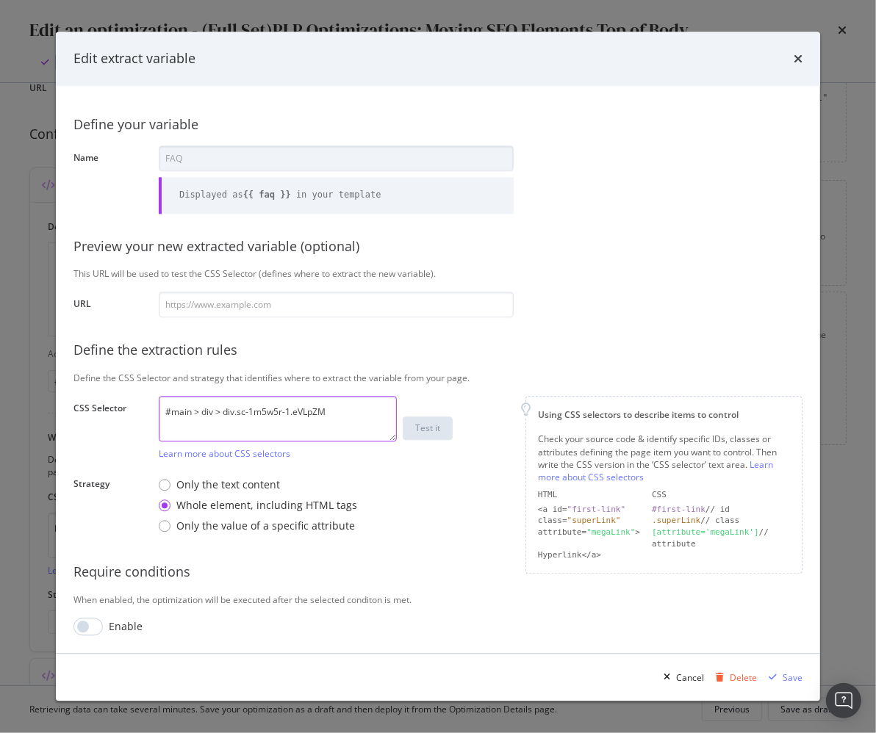
click at [333, 420] on textarea "#main > div > div.sc-1m5w5r-1.eVLpZM" at bounding box center [278, 420] width 238 height 46
drag, startPoint x: 796, startPoint y: 57, endPoint x: 583, endPoint y: 276, distance: 306.0
click at [796, 57] on icon "times" at bounding box center [797, 59] width 9 height 12
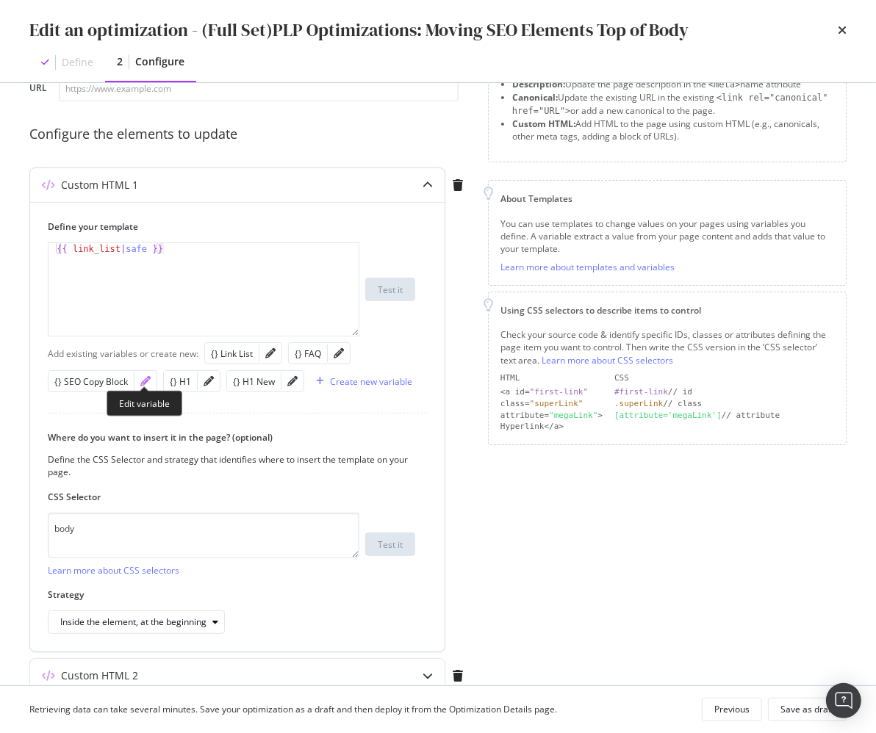
click at [144, 378] on icon "pencil" at bounding box center [145, 381] width 10 height 10
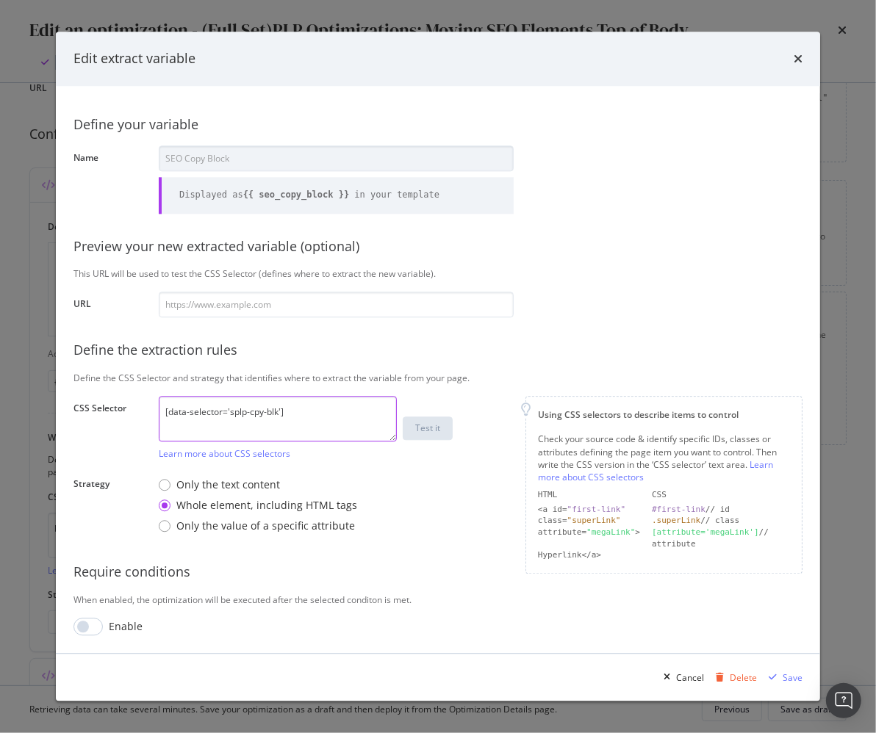
click at [284, 414] on textarea "[data-selector='splp-cpy-blk']" at bounding box center [278, 420] width 238 height 46
drag, startPoint x: 284, startPoint y: 414, endPoint x: 133, endPoint y: 427, distance: 151.1
click at [284, 414] on textarea "[data-selector='splp-cpy-blk']" at bounding box center [278, 420] width 238 height 46
click at [801, 58] on icon "times" at bounding box center [797, 59] width 9 height 12
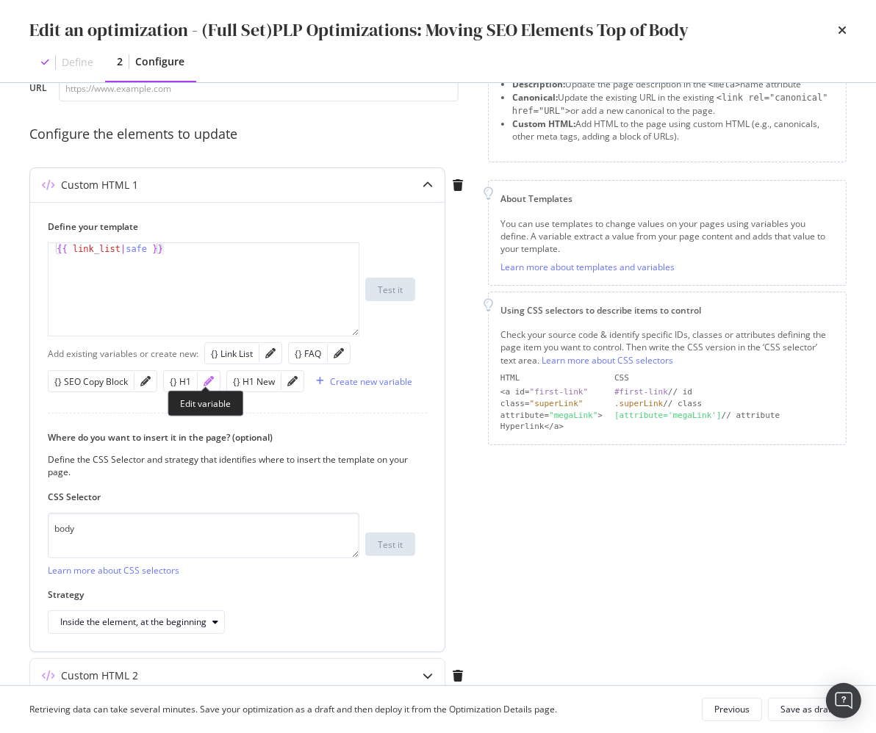
click at [207, 381] on icon "pencil" at bounding box center [209, 381] width 10 height 10
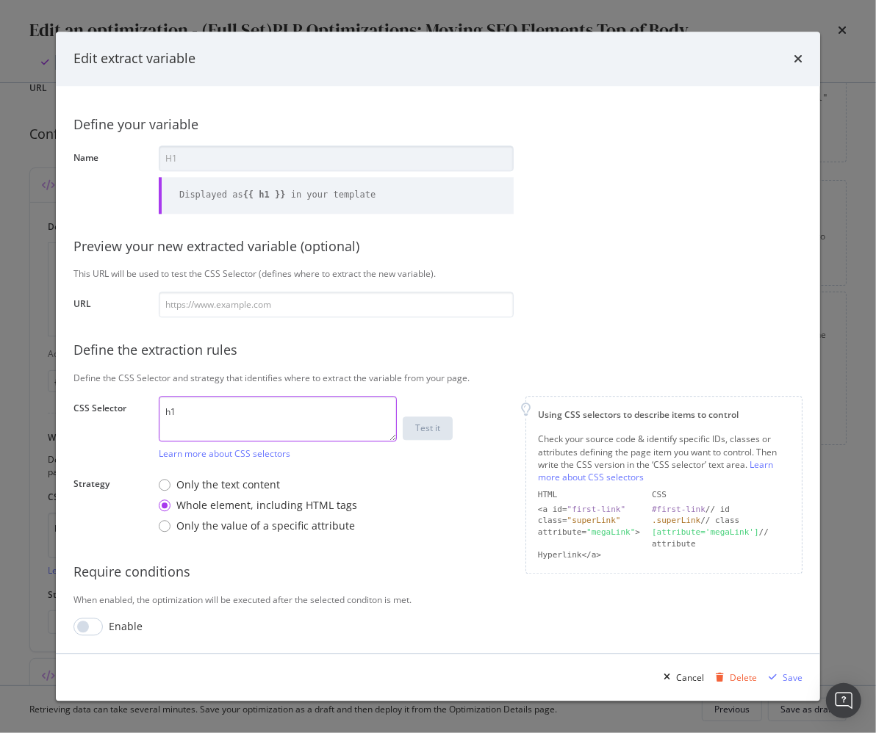
click at [265, 428] on textarea "h1" at bounding box center [278, 420] width 238 height 46
click at [799, 60] on icon "times" at bounding box center [797, 59] width 9 height 12
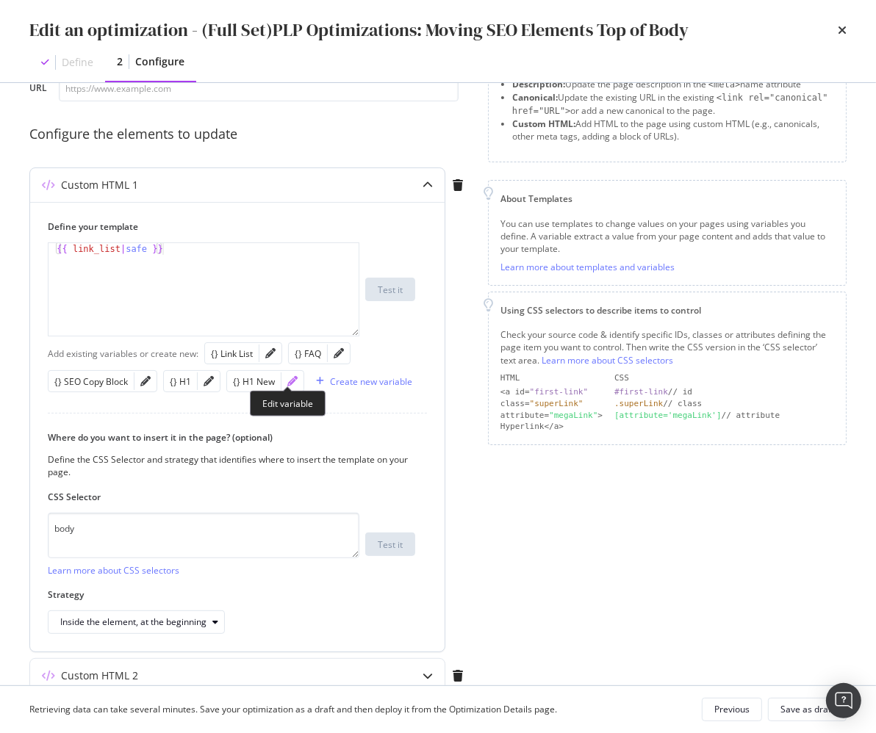
click at [289, 379] on icon "pencil" at bounding box center [292, 381] width 10 height 10
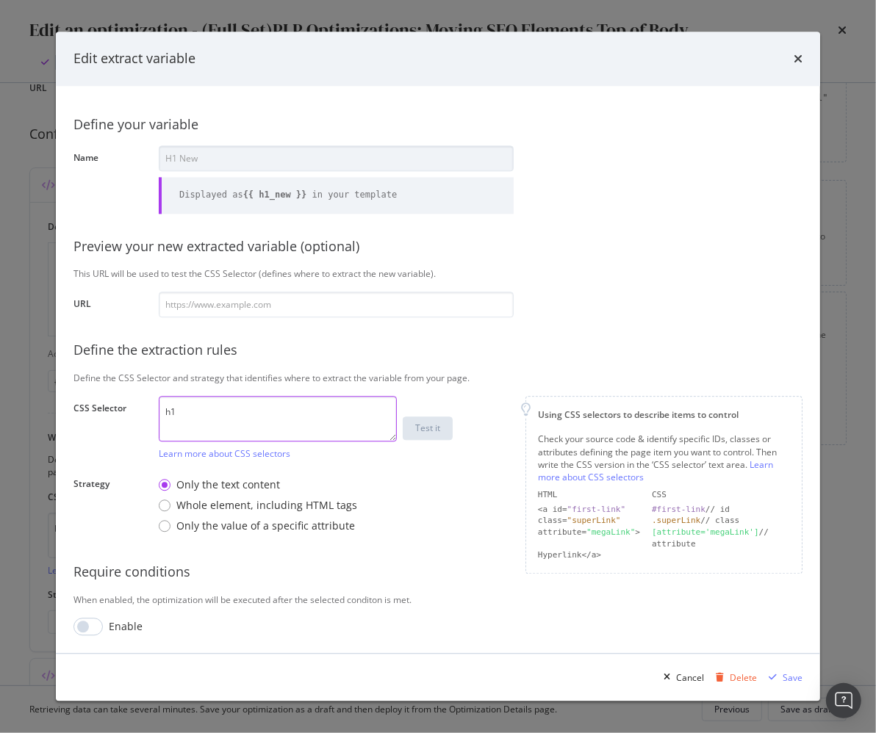
click at [294, 422] on textarea "h1" at bounding box center [278, 420] width 238 height 46
click at [796, 54] on icon "times" at bounding box center [797, 59] width 9 height 12
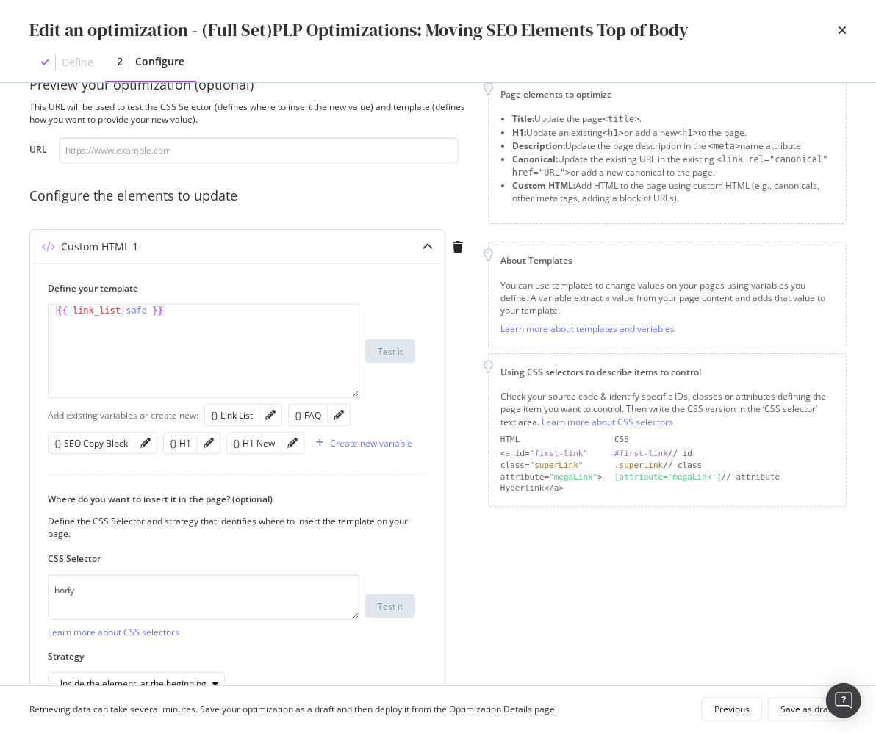
scroll to position [143, 0]
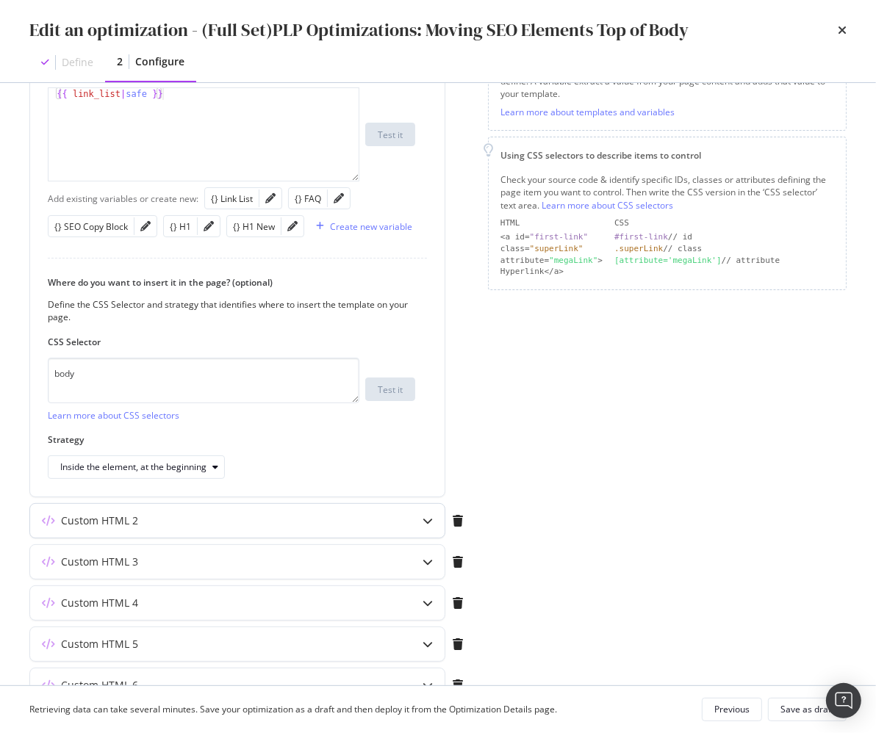
click at [430, 519] on icon "modal" at bounding box center [427, 521] width 10 height 10
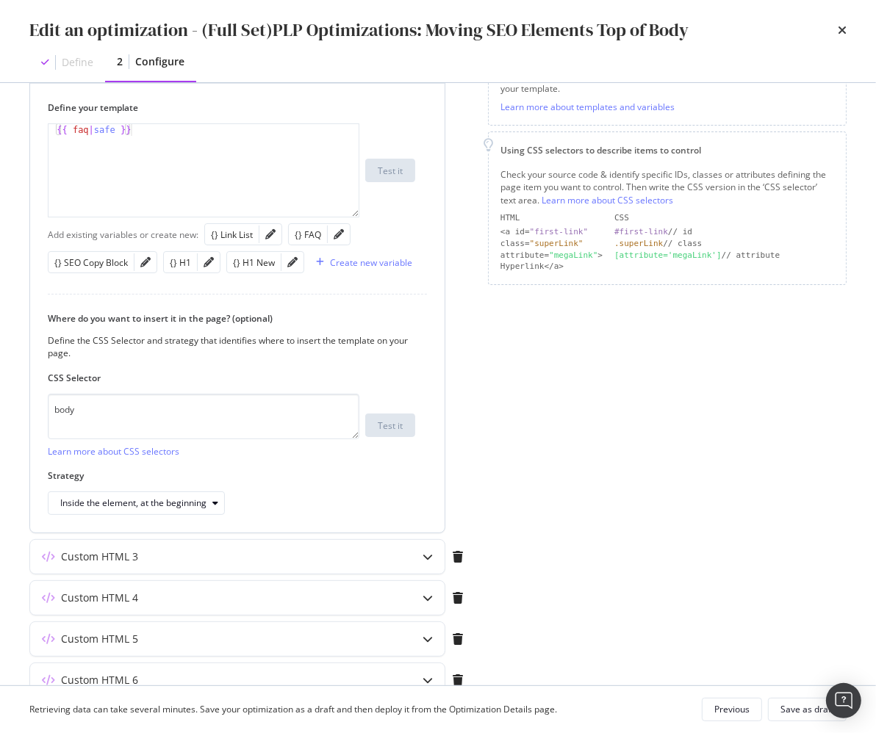
scroll to position [252, 0]
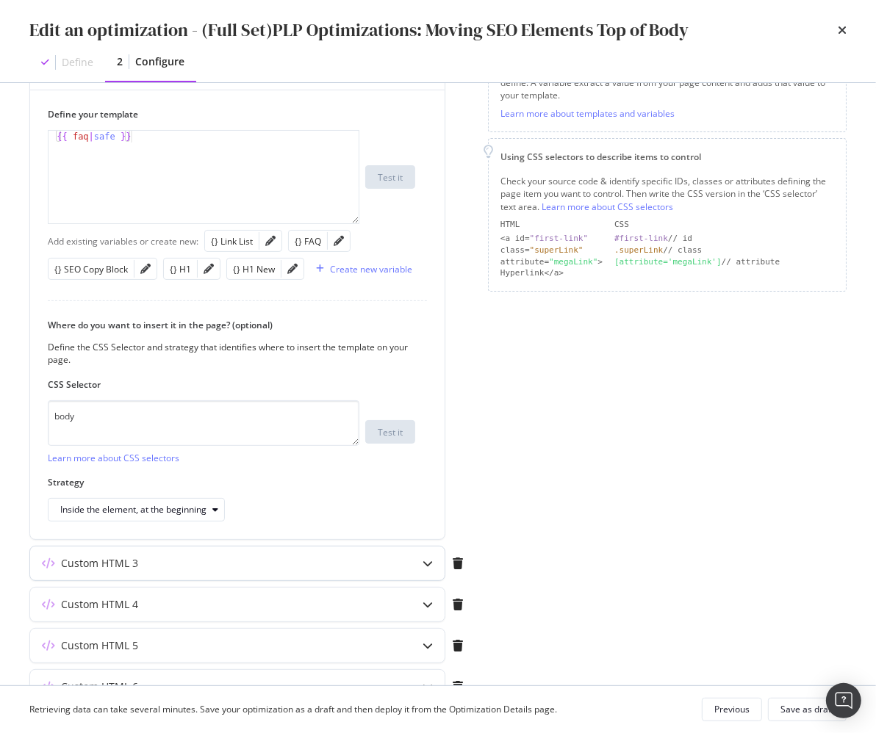
click at [287, 561] on div "Custom HTML 3" at bounding box center [208, 563] width 356 height 15
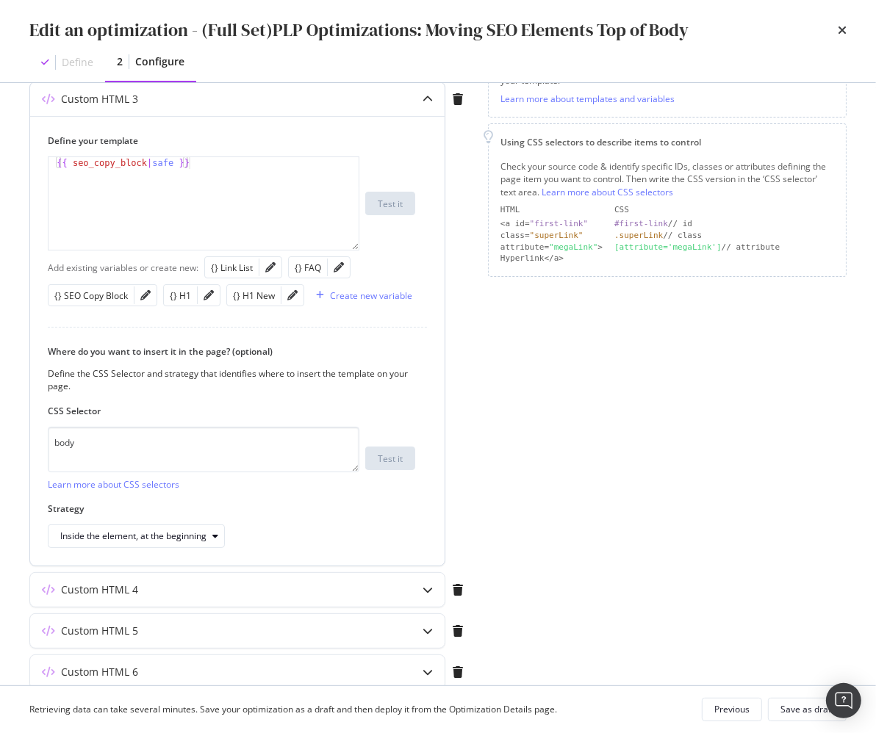
scroll to position [260, 0]
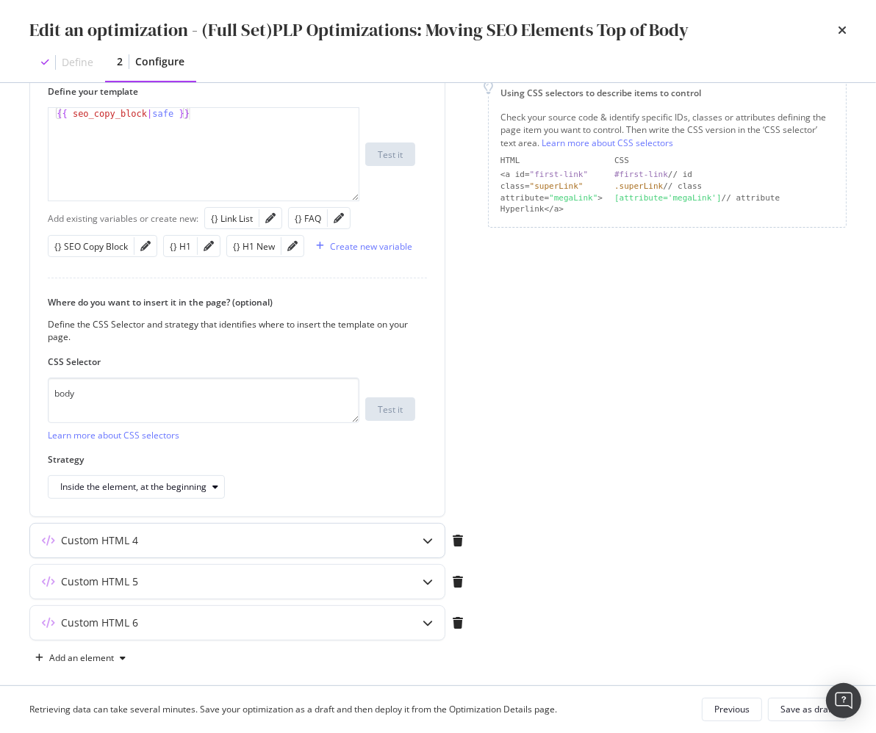
click at [389, 538] on div "Custom HTML 4" at bounding box center [237, 541] width 414 height 34
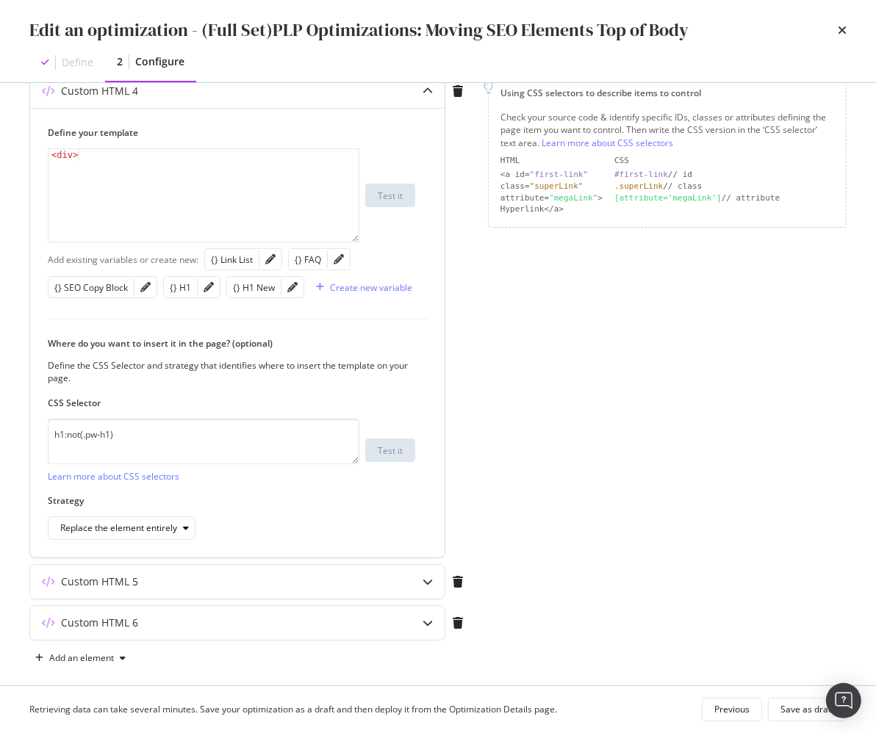
scroll to position [323, 0]
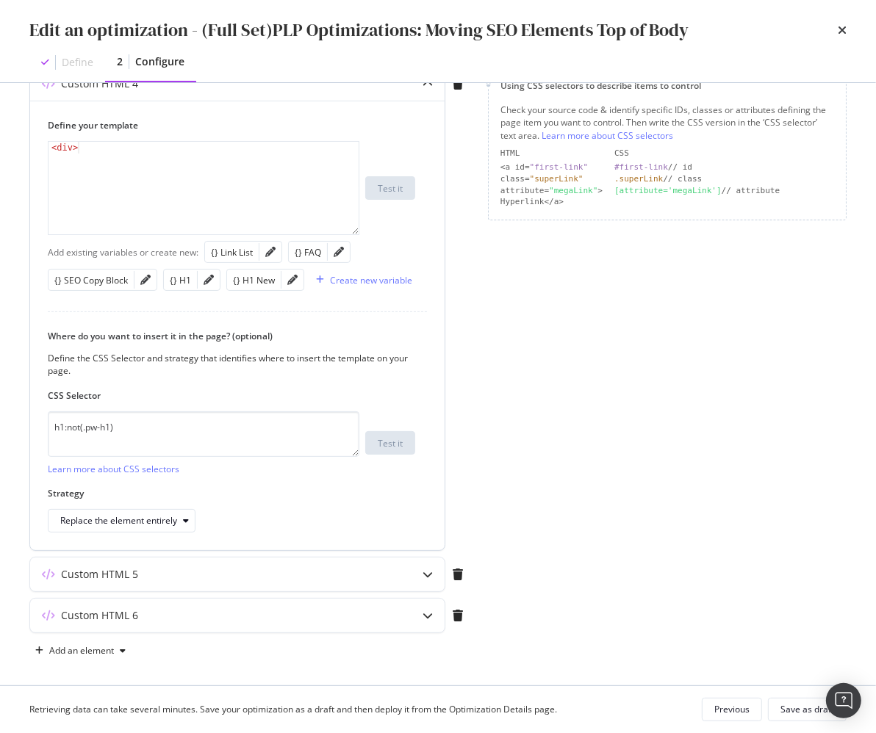
type textarea "<div>"
click at [163, 162] on div "< div >" at bounding box center [204, 200] width 312 height 117
click at [165, 452] on div "h1:not(.pw-h1) Learn more about CSS selectors" at bounding box center [204, 443] width 312 height 64
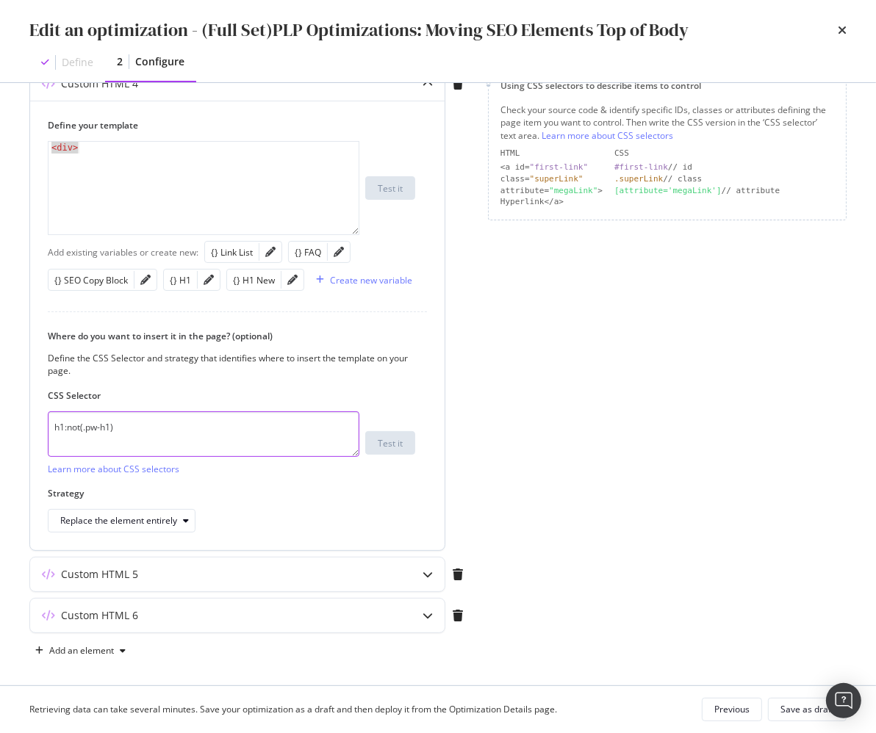
click at [175, 427] on textarea "h1:not(.pw-h1)" at bounding box center [204, 434] width 312 height 46
click at [415, 559] on div "modal" at bounding box center [428, 575] width 34 height 34
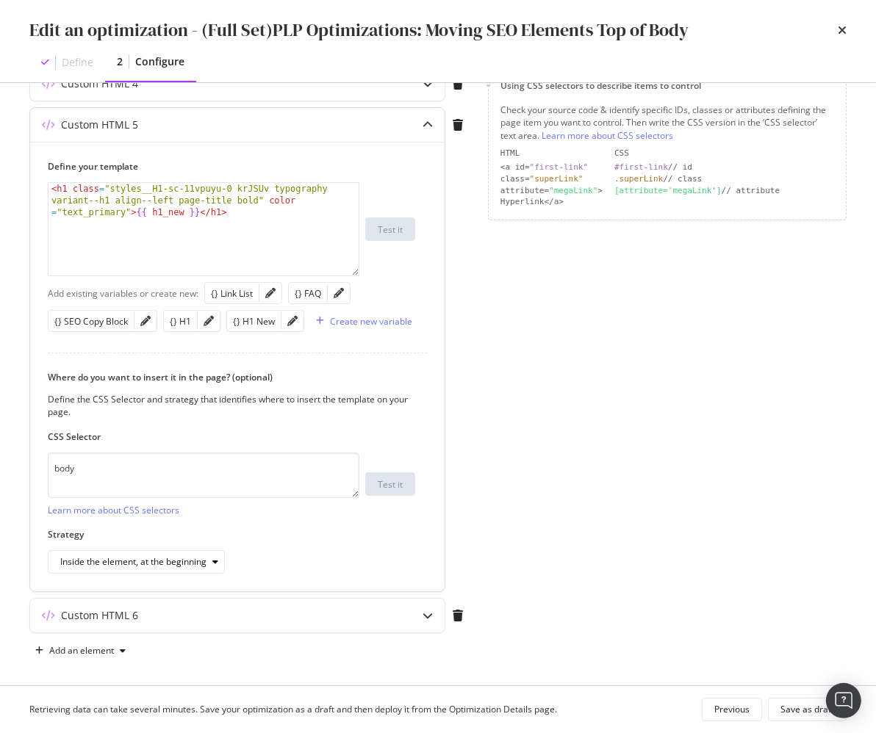
type textarea "<h1 class="styles__H1-sc-11vpuyu-0 krJSUv typography variant--h1 align--left pa…"
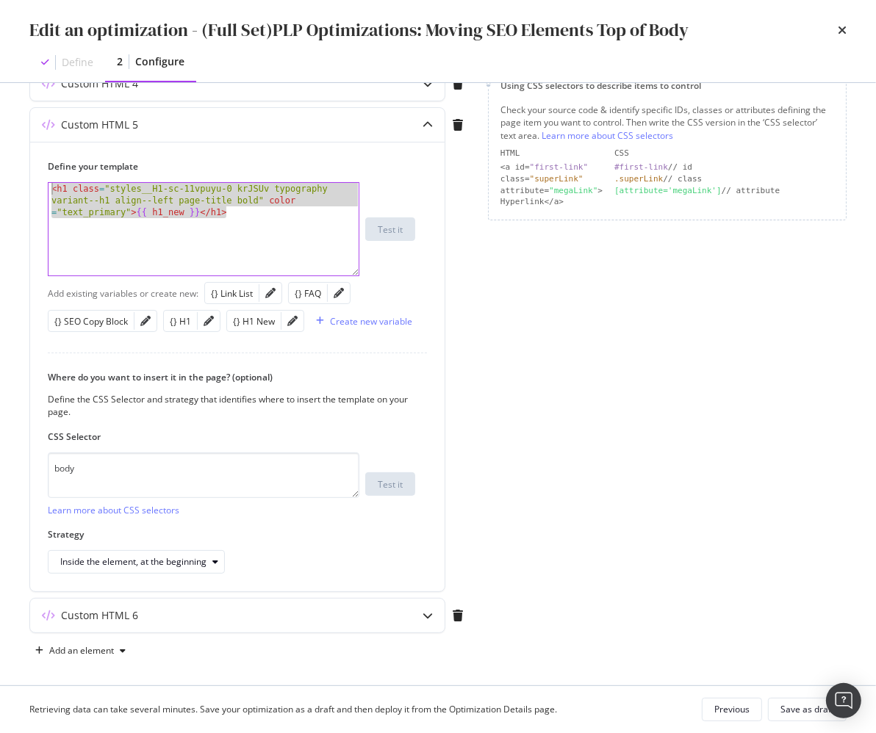
drag, startPoint x: 256, startPoint y: 237, endPoint x: -174, endPoint y: 103, distance: 451.0
click at [0, 103] on html "spa/v1.337.47 ReadOnly: Viz Debugger: Open Viz Editor FTL admin Admin Crawl Lis…" at bounding box center [438, 366] width 876 height 733
click at [132, 461] on textarea "body" at bounding box center [204, 476] width 312 height 46
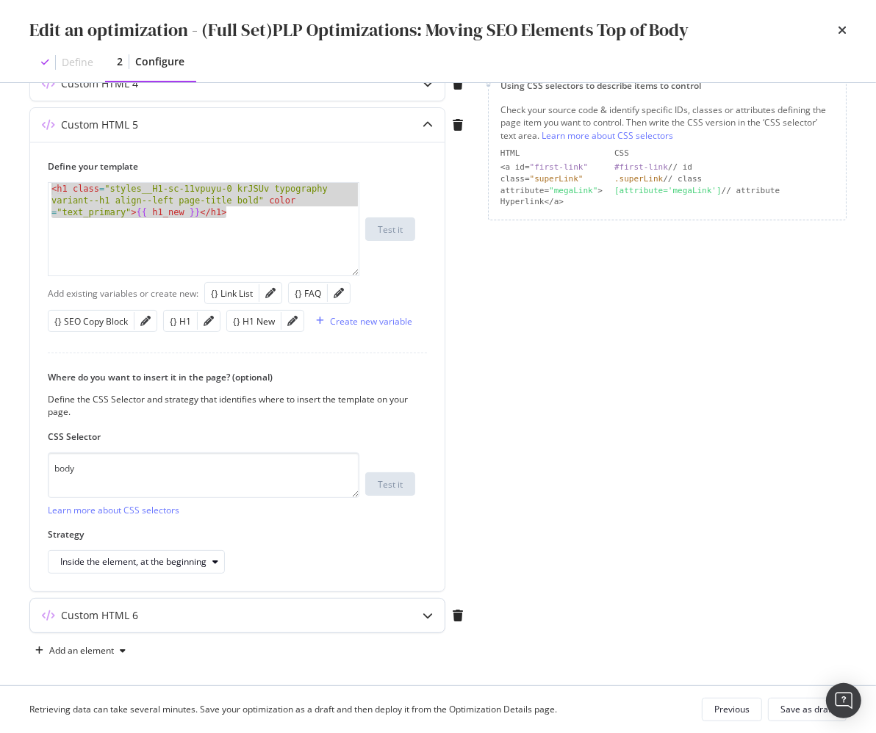
click at [339, 608] on div "Custom HTML 6" at bounding box center [208, 615] width 356 height 15
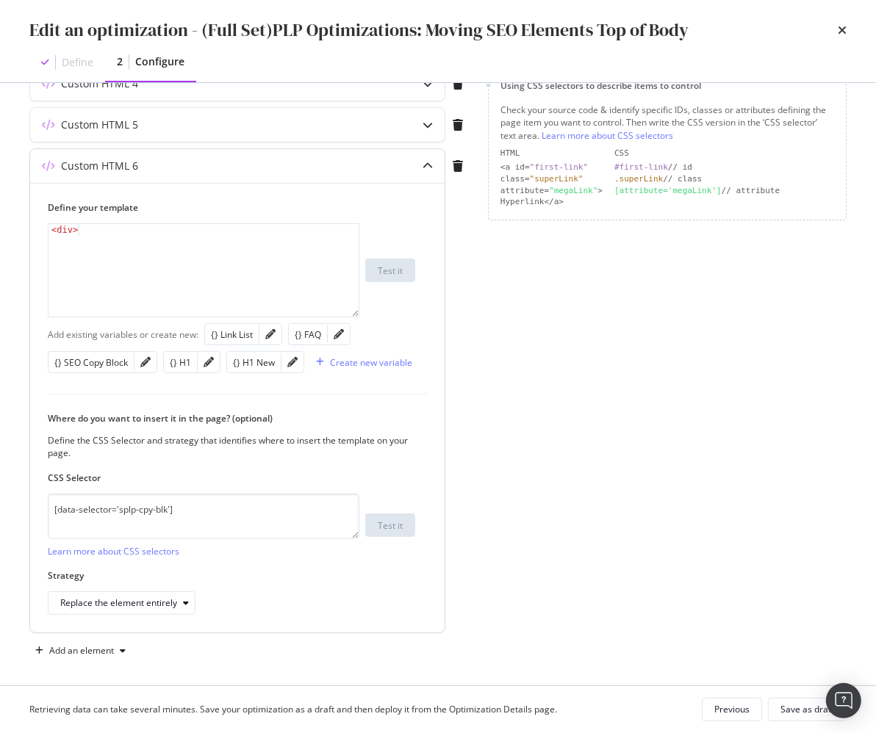
type textarea "<div>"
click at [166, 246] on div "< div >" at bounding box center [204, 282] width 312 height 117
click at [159, 248] on div "< div >" at bounding box center [204, 282] width 312 height 117
click at [166, 244] on div "< div >" at bounding box center [204, 282] width 312 height 117
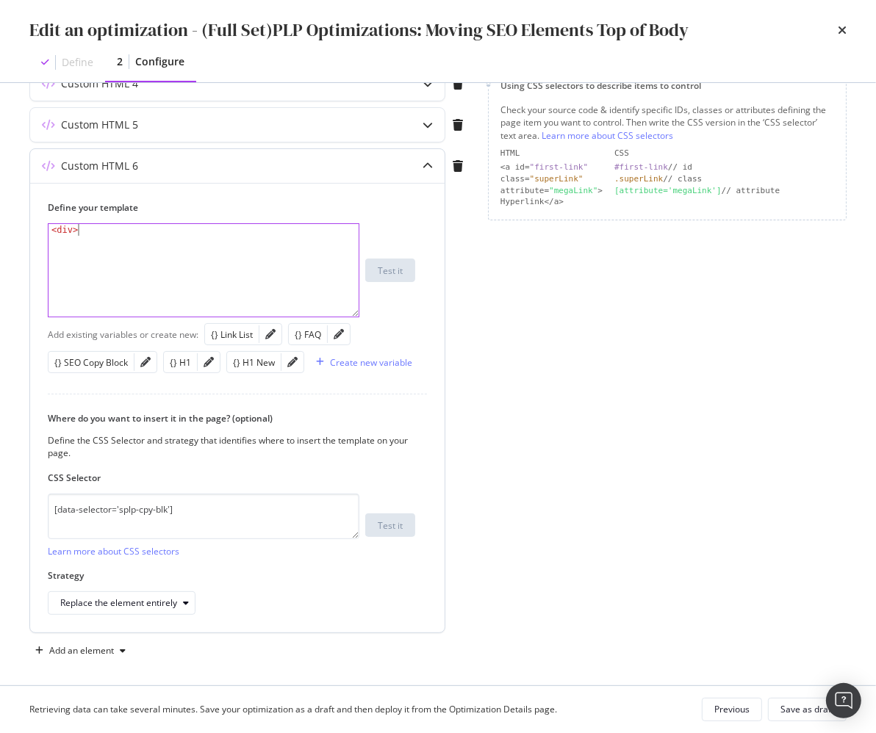
click at [166, 244] on div "< div >" at bounding box center [204, 282] width 312 height 117
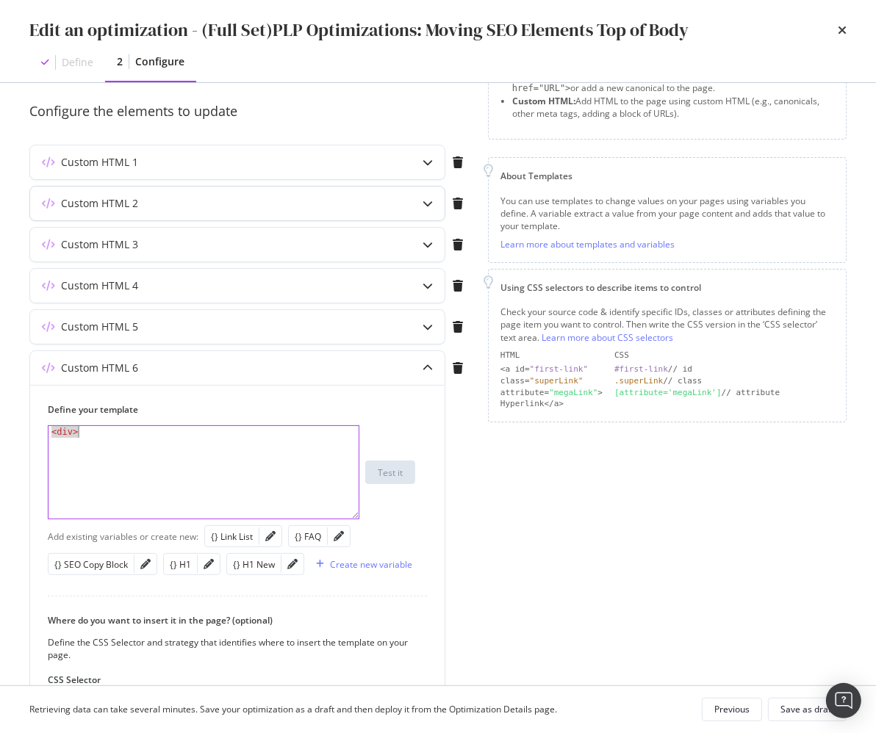
scroll to position [126, 0]
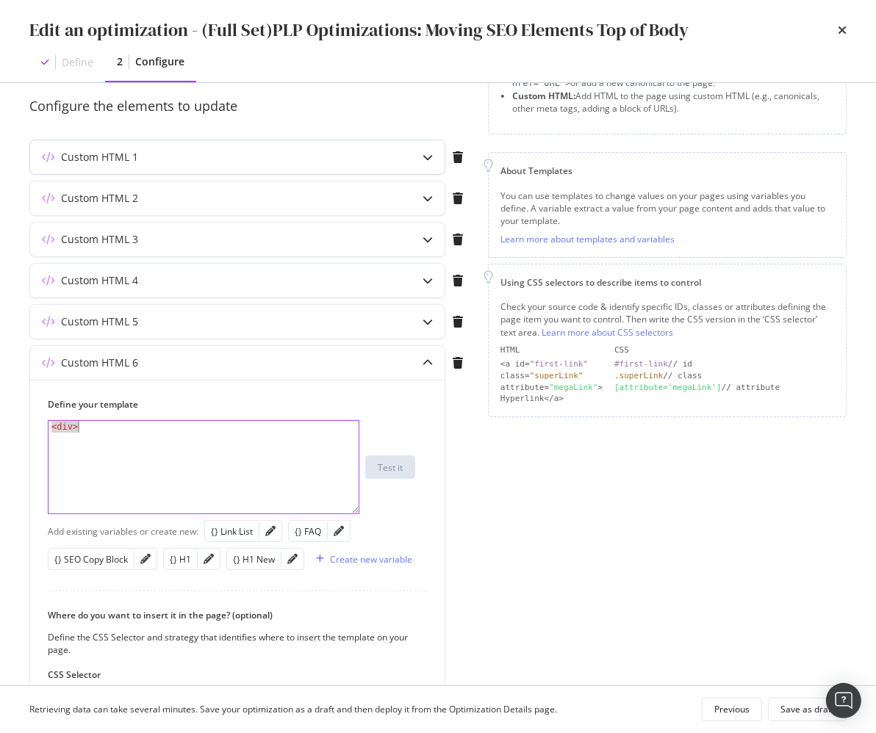
click at [278, 152] on div "Custom HTML 1" at bounding box center [208, 157] width 356 height 15
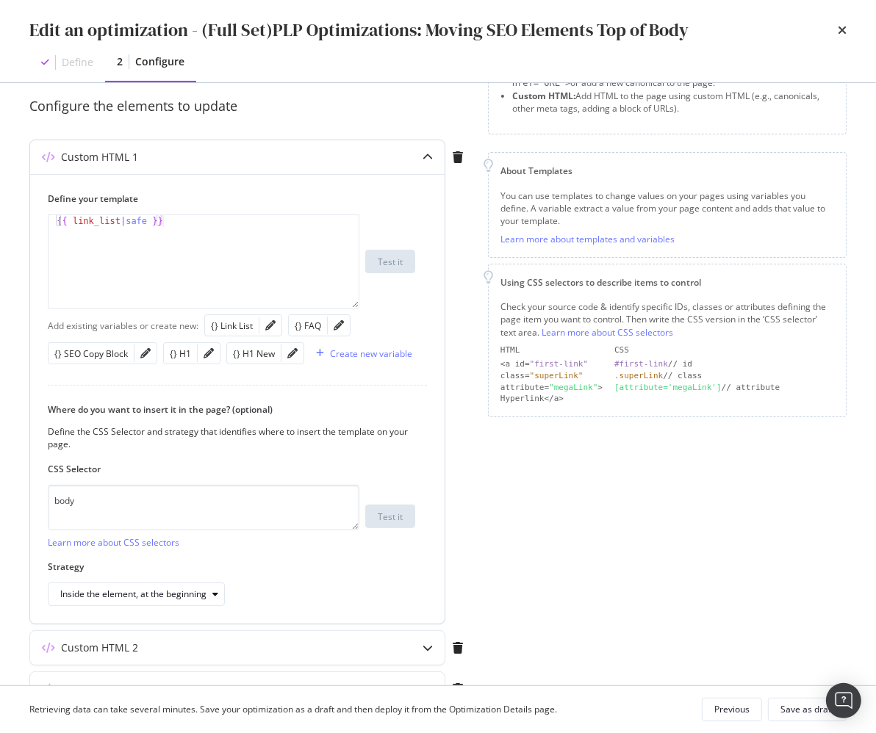
click at [279, 150] on div "Custom HTML 1" at bounding box center [208, 157] width 356 height 15
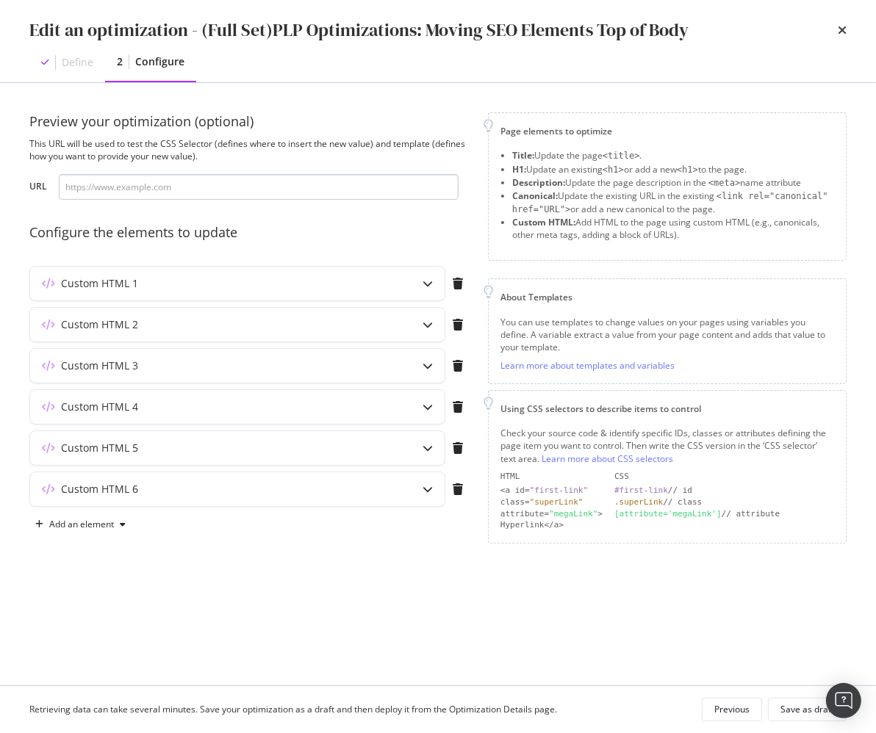
scroll to position [0, 0]
click at [248, 324] on div "Custom HTML 2" at bounding box center [208, 324] width 356 height 15
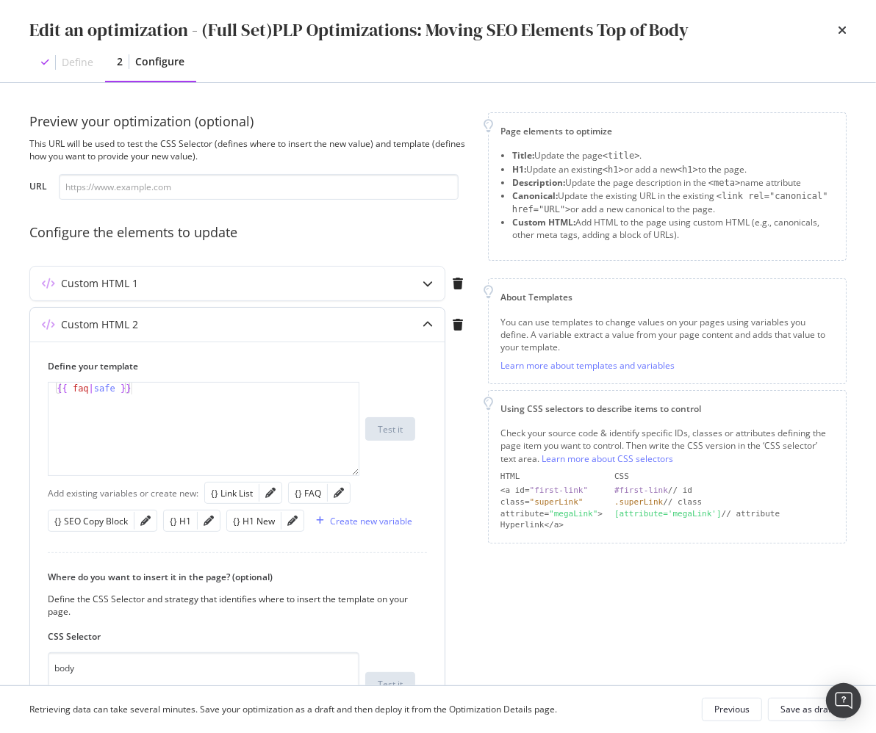
scroll to position [129, 0]
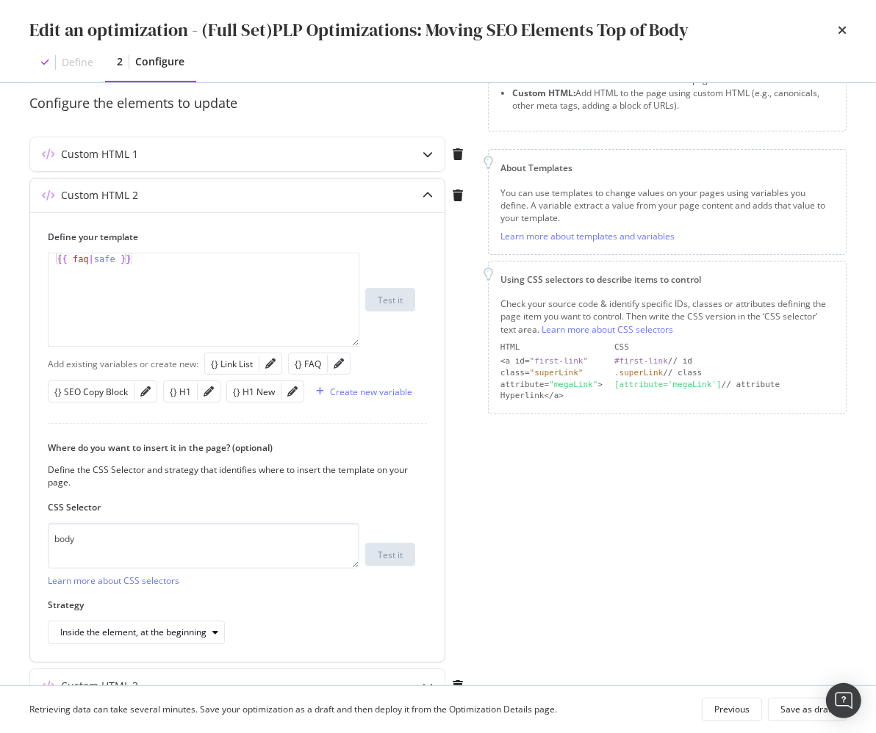
click at [234, 196] on div "Custom HTML 2" at bounding box center [208, 195] width 356 height 15
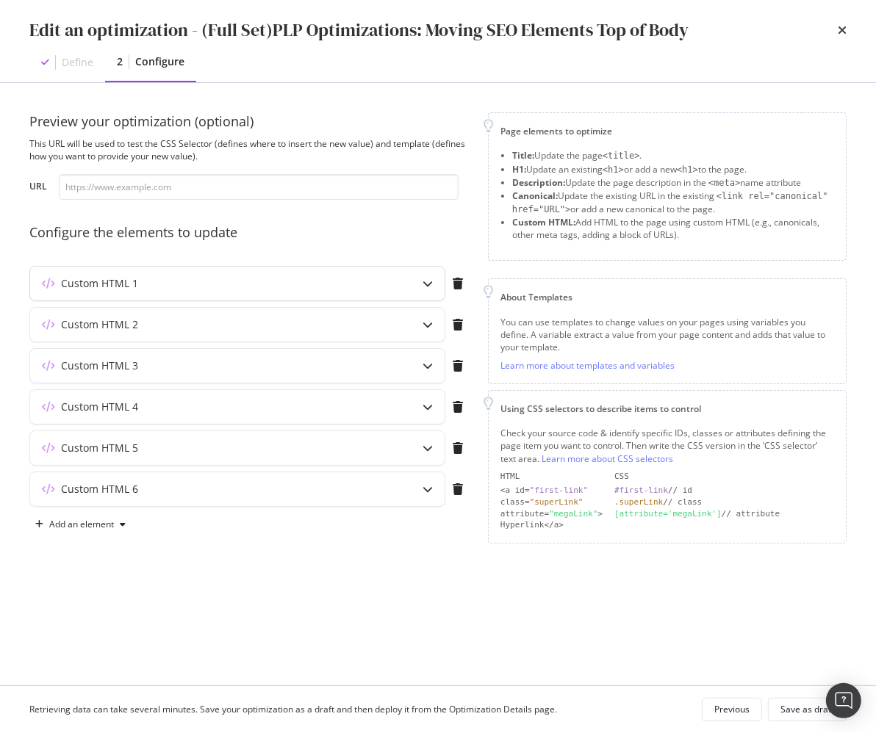
scroll to position [0, 0]
click at [211, 364] on div "Custom HTML 3" at bounding box center [208, 366] width 356 height 15
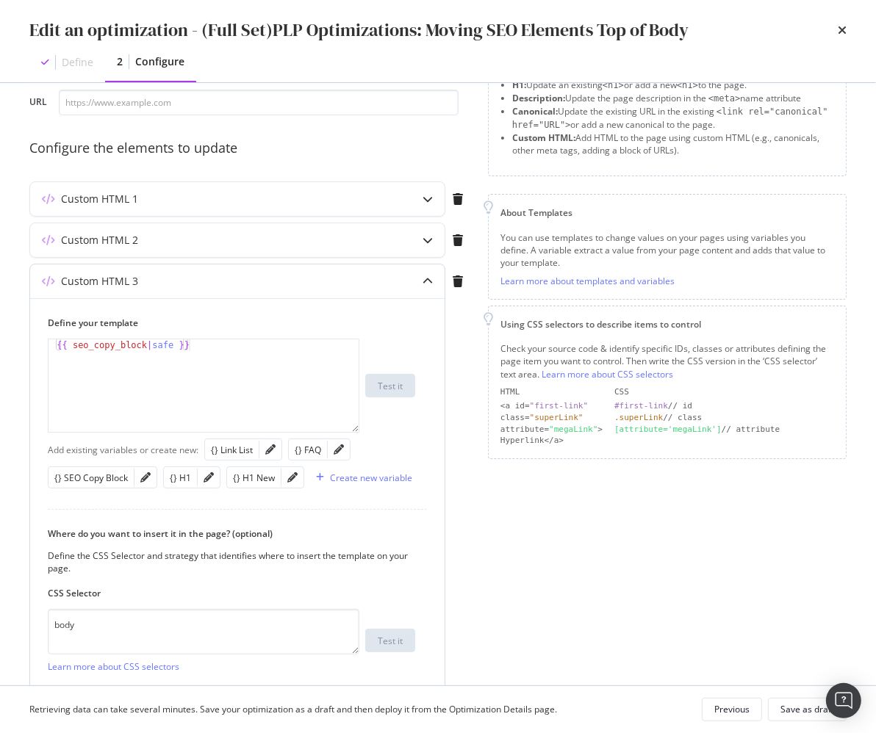
scroll to position [109, 0]
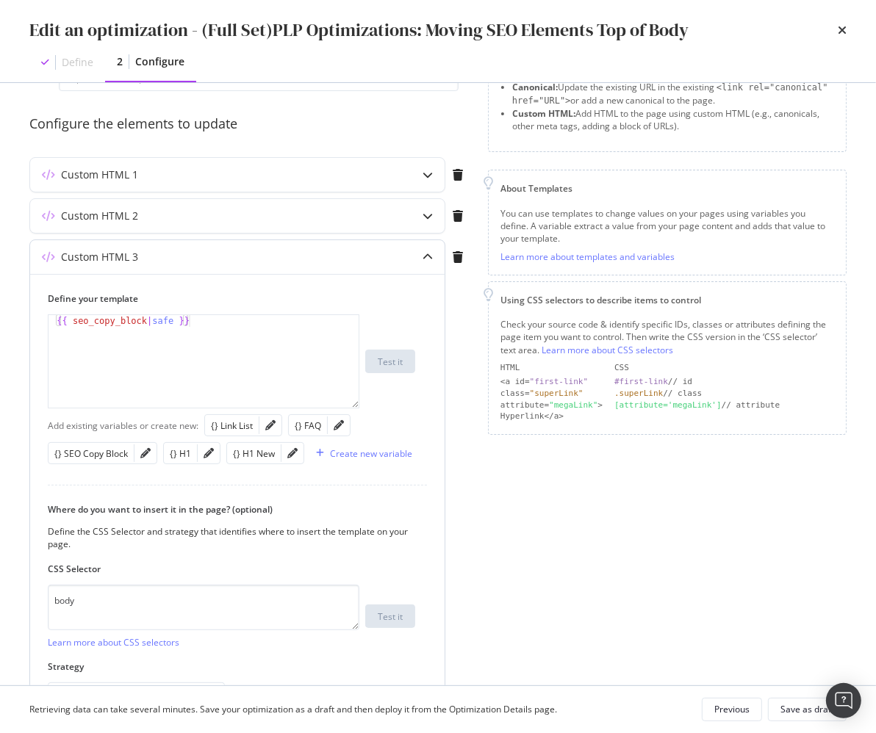
click at [212, 253] on div "Custom HTML 3" at bounding box center [208, 257] width 356 height 15
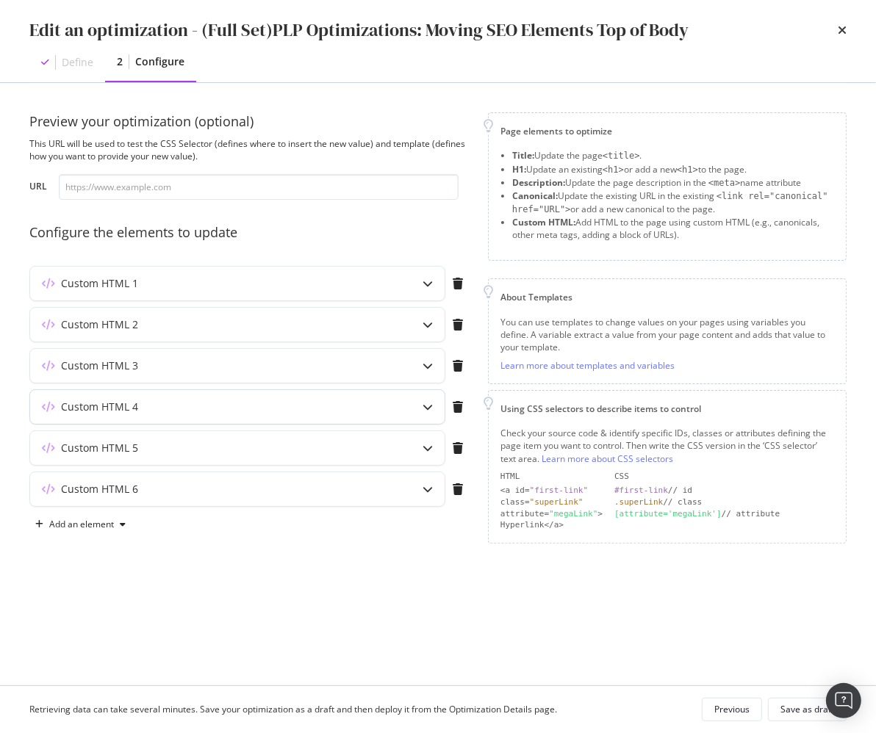
drag, startPoint x: 191, startPoint y: 372, endPoint x: 187, endPoint y: 387, distance: 15.3
click at [187, 384] on div "Custom HTML 3" at bounding box center [249, 368] width 441 height 41
click at [186, 407] on div "Custom HTML 4" at bounding box center [208, 407] width 356 height 15
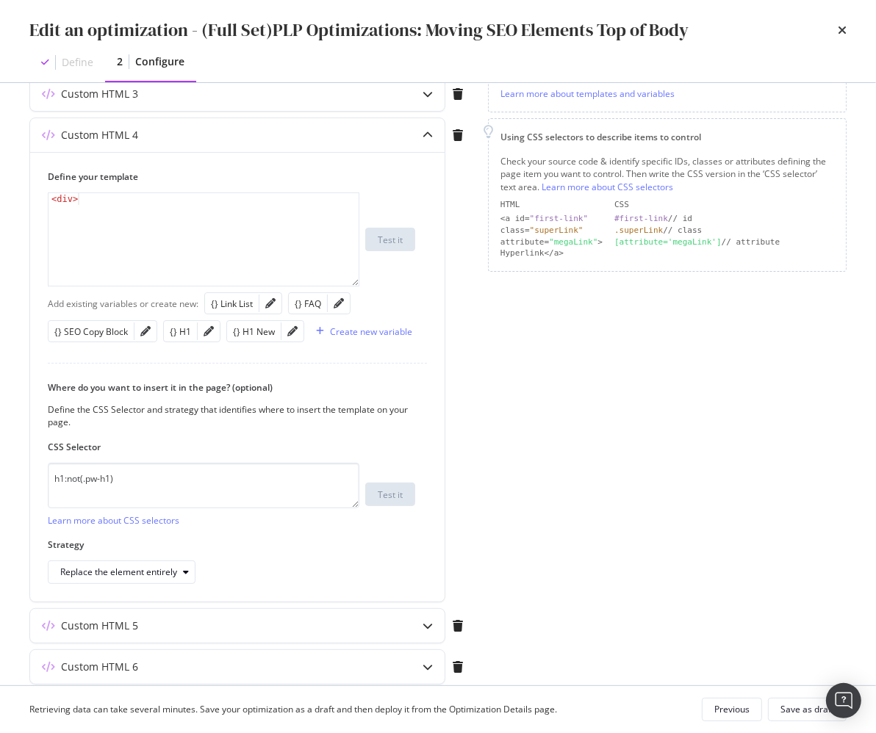
scroll to position [323, 0]
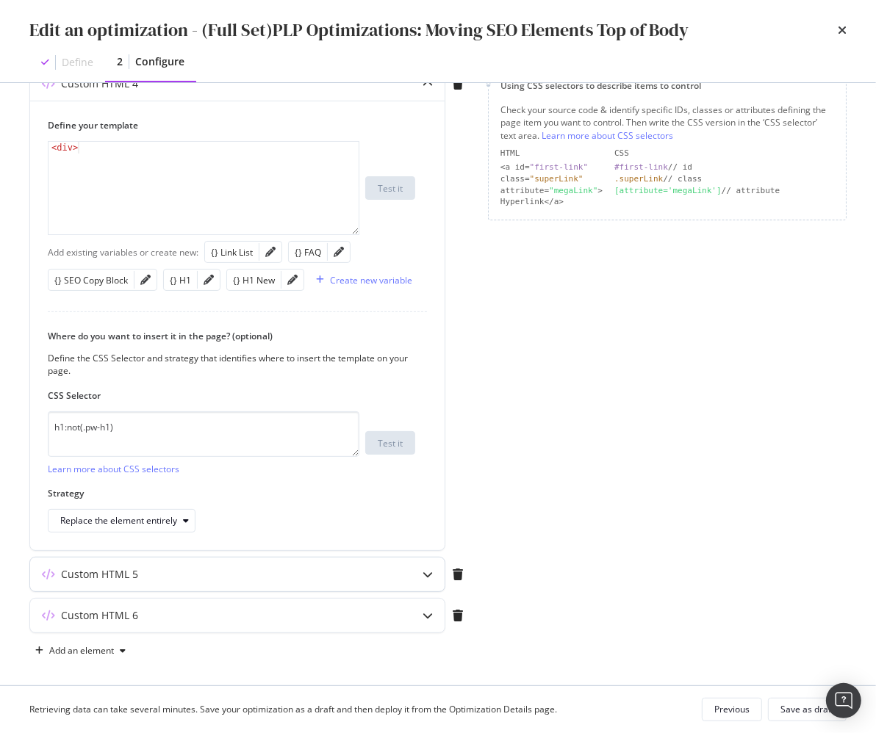
click at [317, 575] on div "Custom HTML 5" at bounding box center [208, 574] width 356 height 15
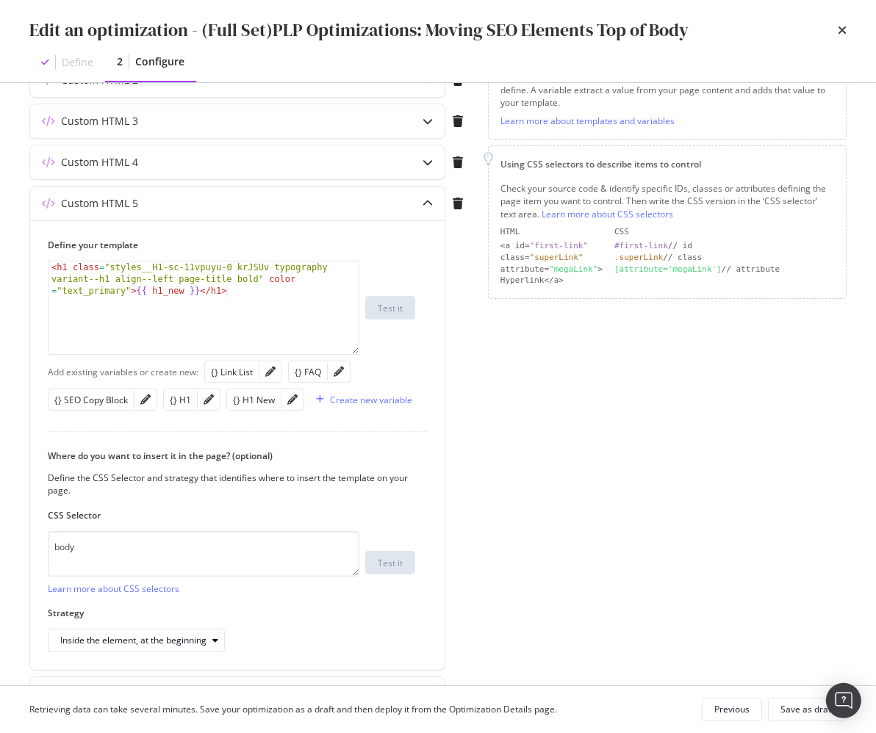
scroll to position [238, 0]
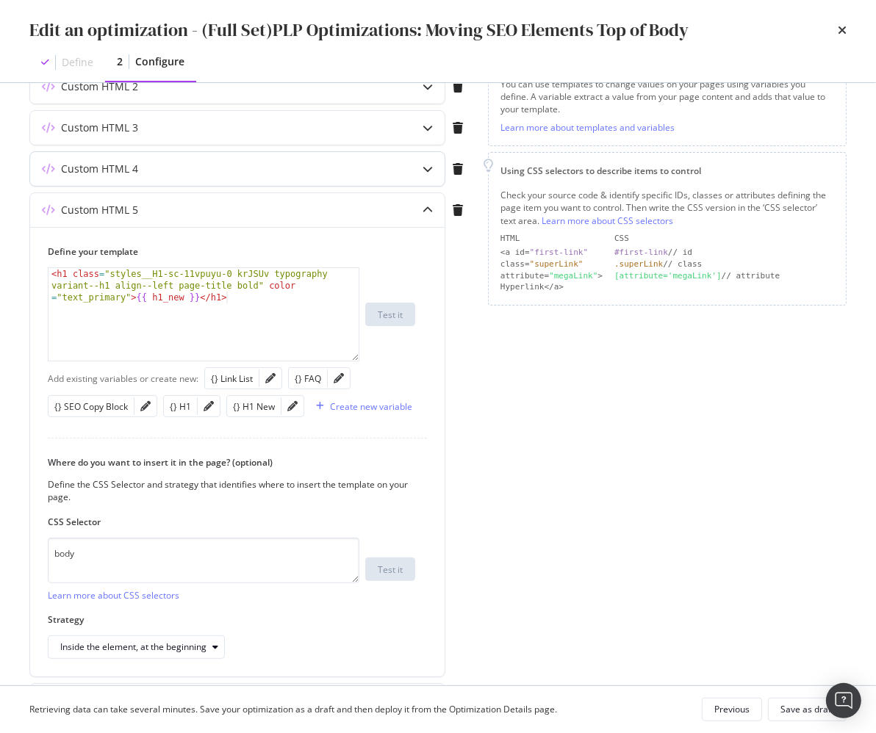
click at [236, 168] on div "Custom HTML 4" at bounding box center [208, 169] width 356 height 15
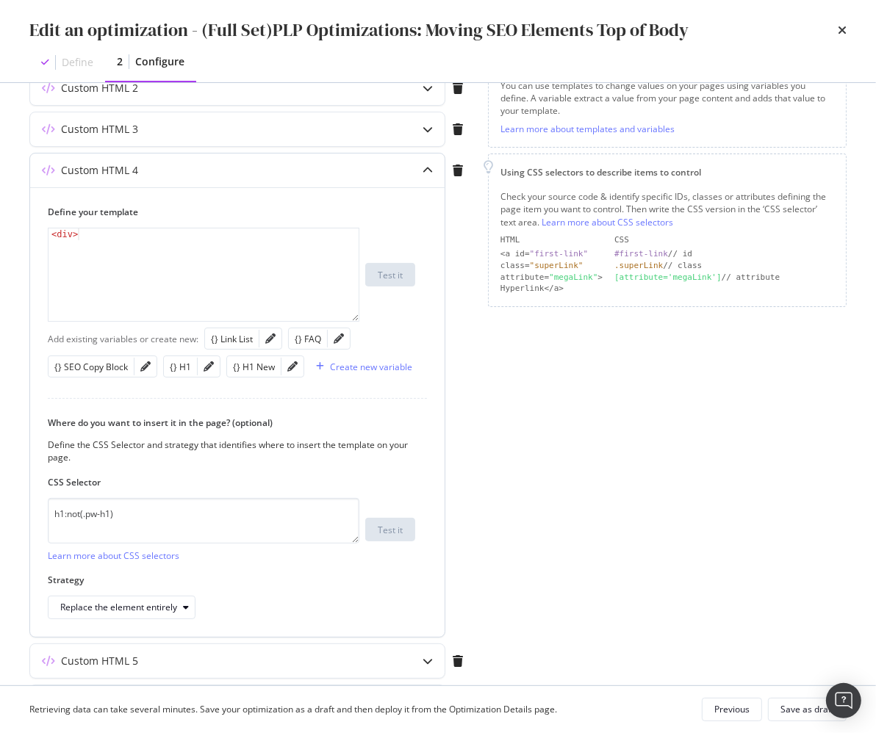
scroll to position [323, 0]
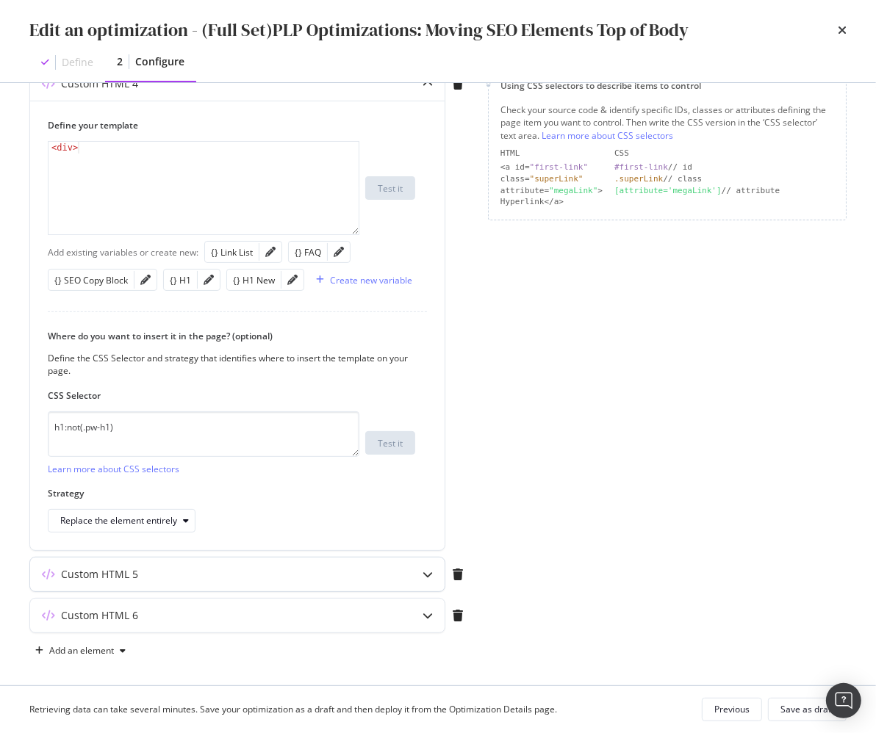
click at [314, 575] on div "Custom HTML 5" at bounding box center [208, 574] width 356 height 15
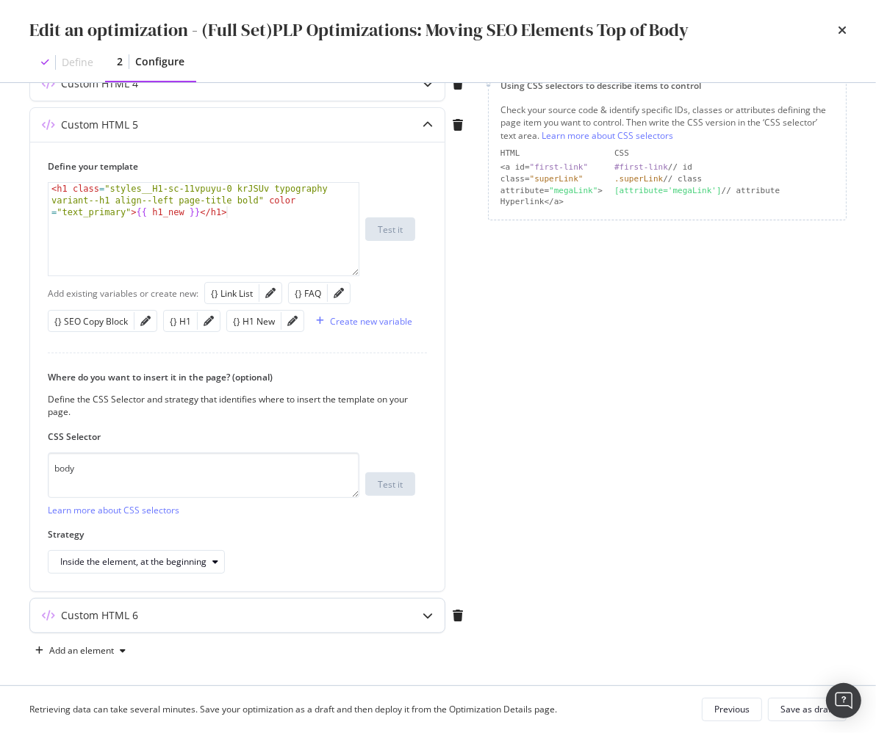
click at [295, 609] on div "Custom HTML 6" at bounding box center [208, 615] width 356 height 15
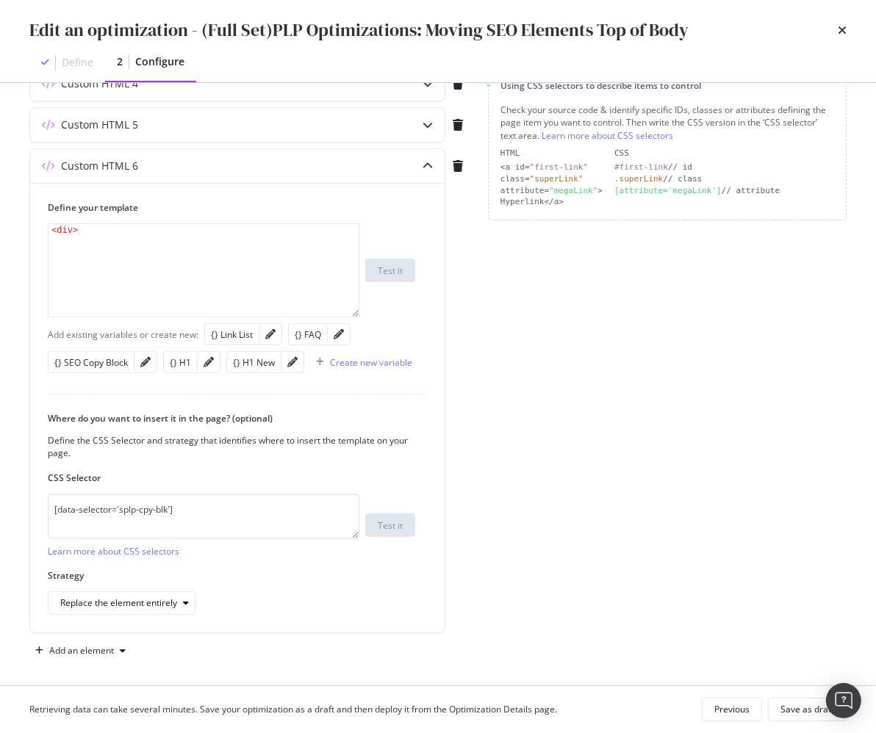
click at [561, 505] on div "Page elements to optimize Title: Update the page <title> . H1: Update an existi…" at bounding box center [667, 226] width 359 height 874
click at [37, 464] on div "Define your template 1 < div > XXXXXXXXXXXXXXXXXXXXXXXXXXXXXXXXXXXXXXXXXXXXXXXX…" at bounding box center [237, 408] width 414 height 450
click at [841, 29] on icon "times" at bounding box center [842, 30] width 9 height 12
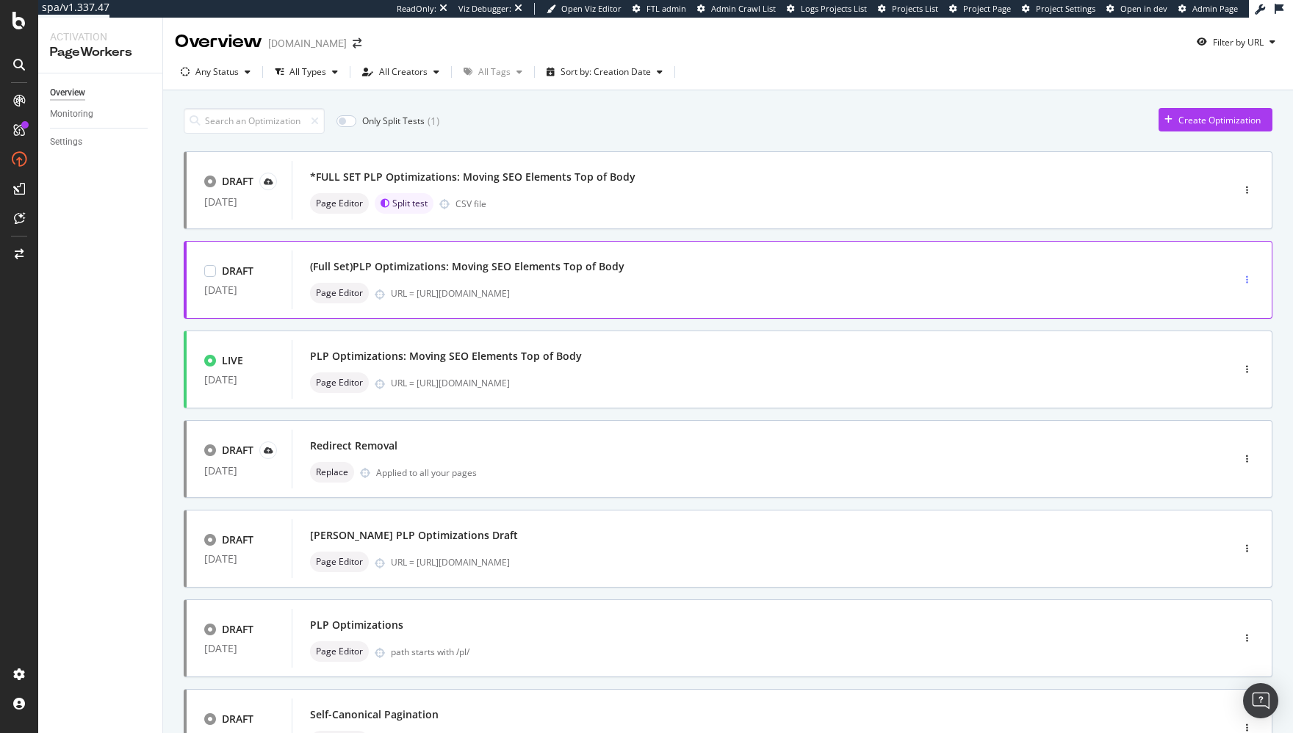
click at [1248, 276] on icon "button" at bounding box center [1247, 280] width 2 height 9
click at [1225, 383] on div "Delete" at bounding box center [1231, 380] width 27 height 12
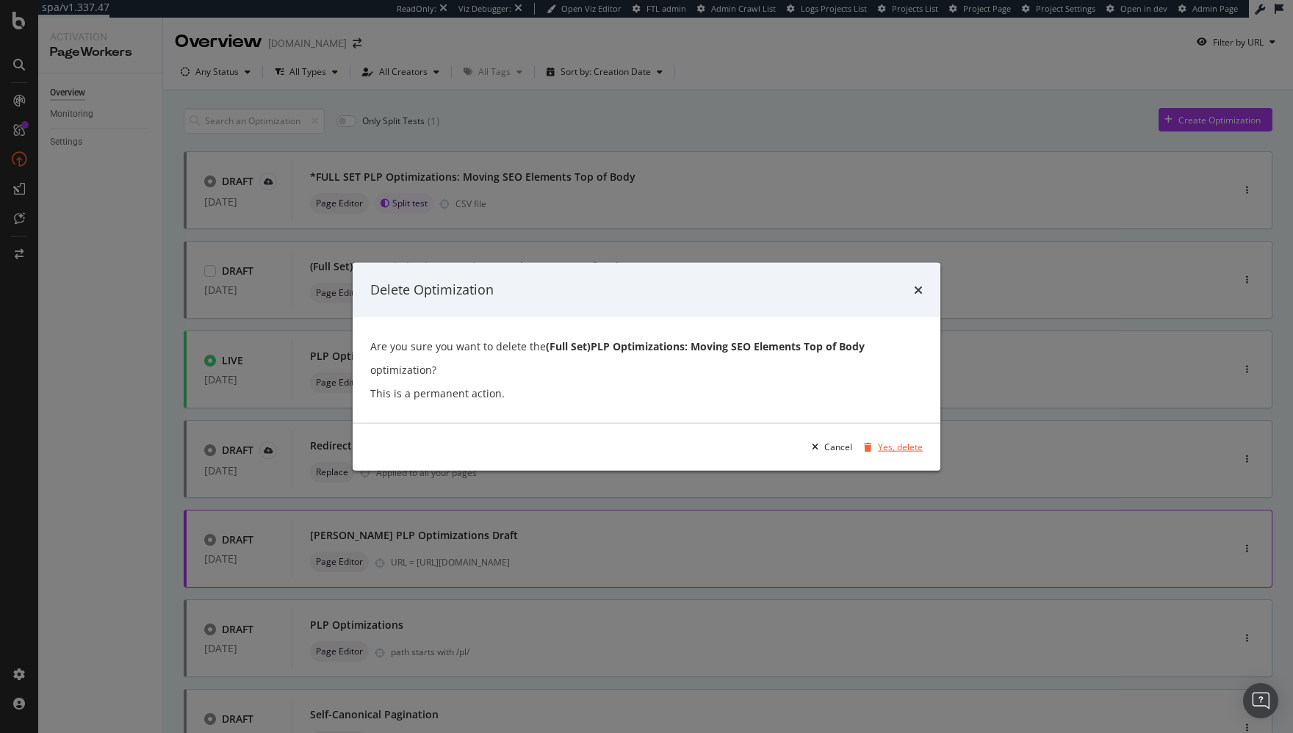
click at [907, 447] on div "Yes, delete" at bounding box center [900, 447] width 45 height 12
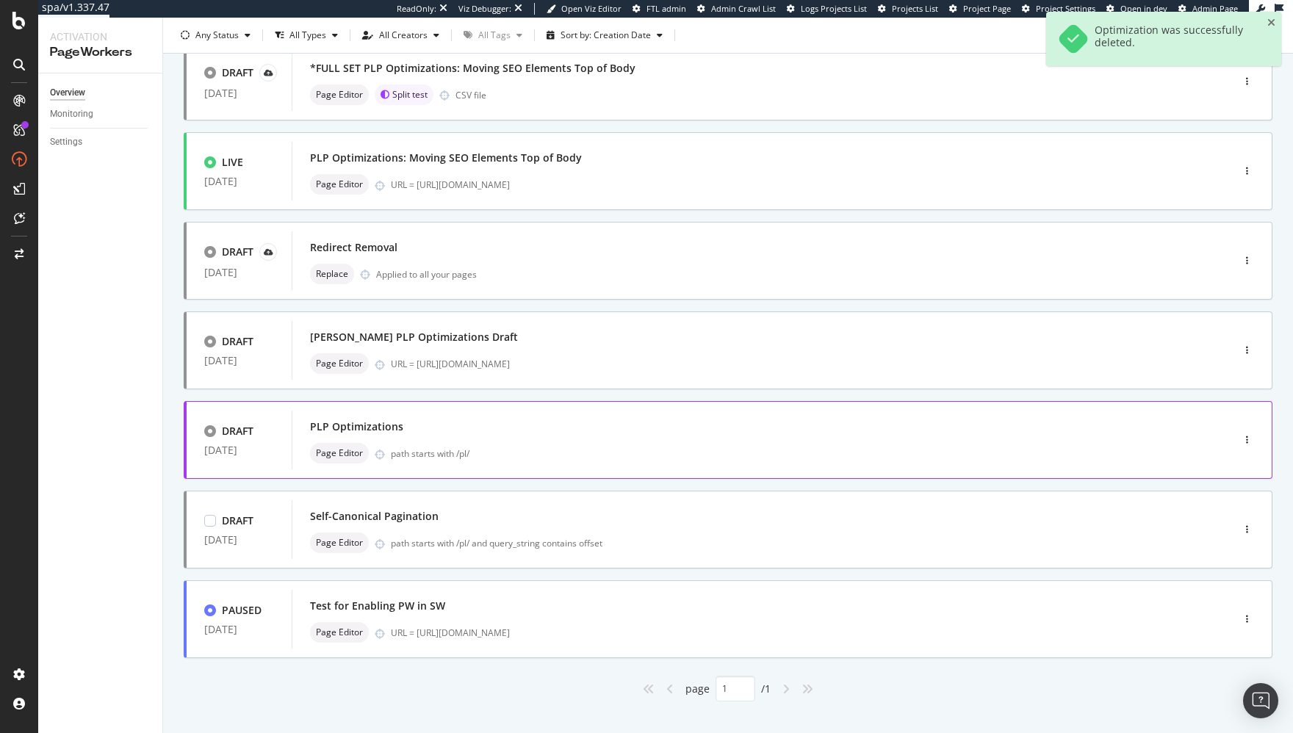
scroll to position [112, 0]
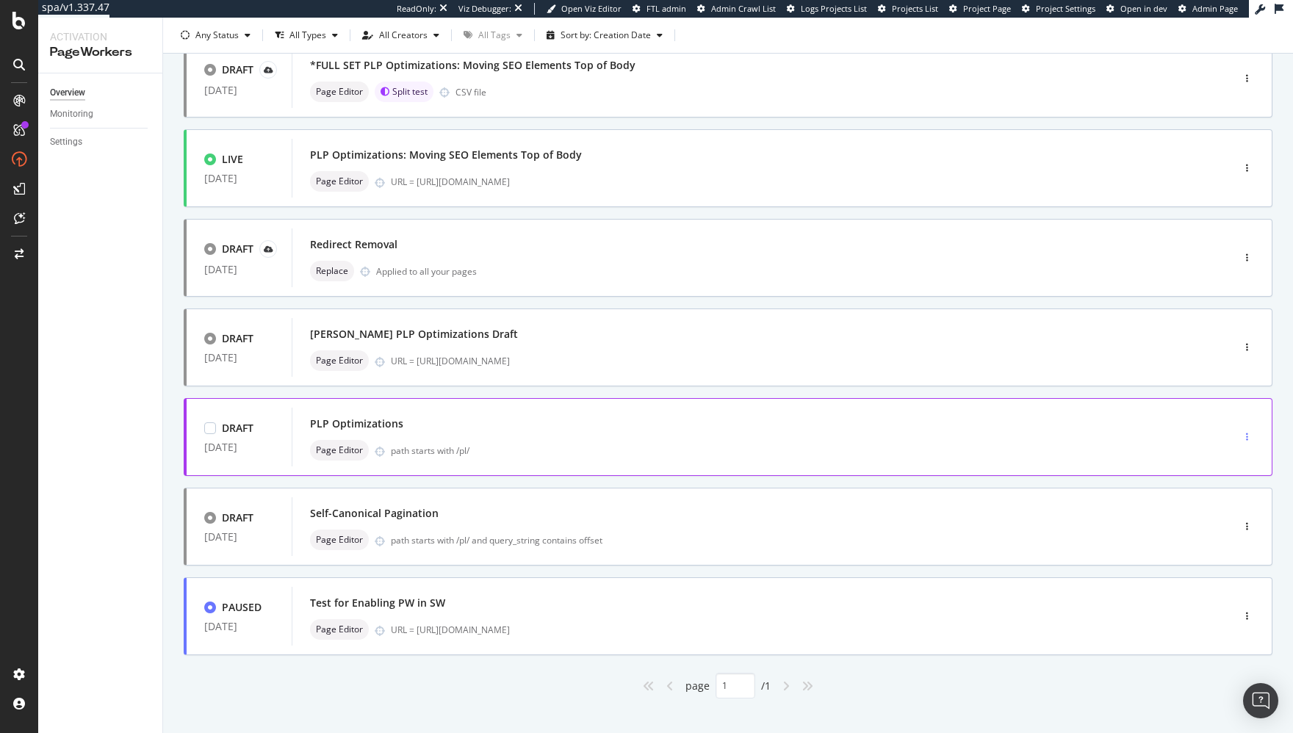
click at [1248, 434] on icon "button" at bounding box center [1247, 437] width 2 height 9
click at [1225, 530] on div "Delete" at bounding box center [1231, 536] width 27 height 12
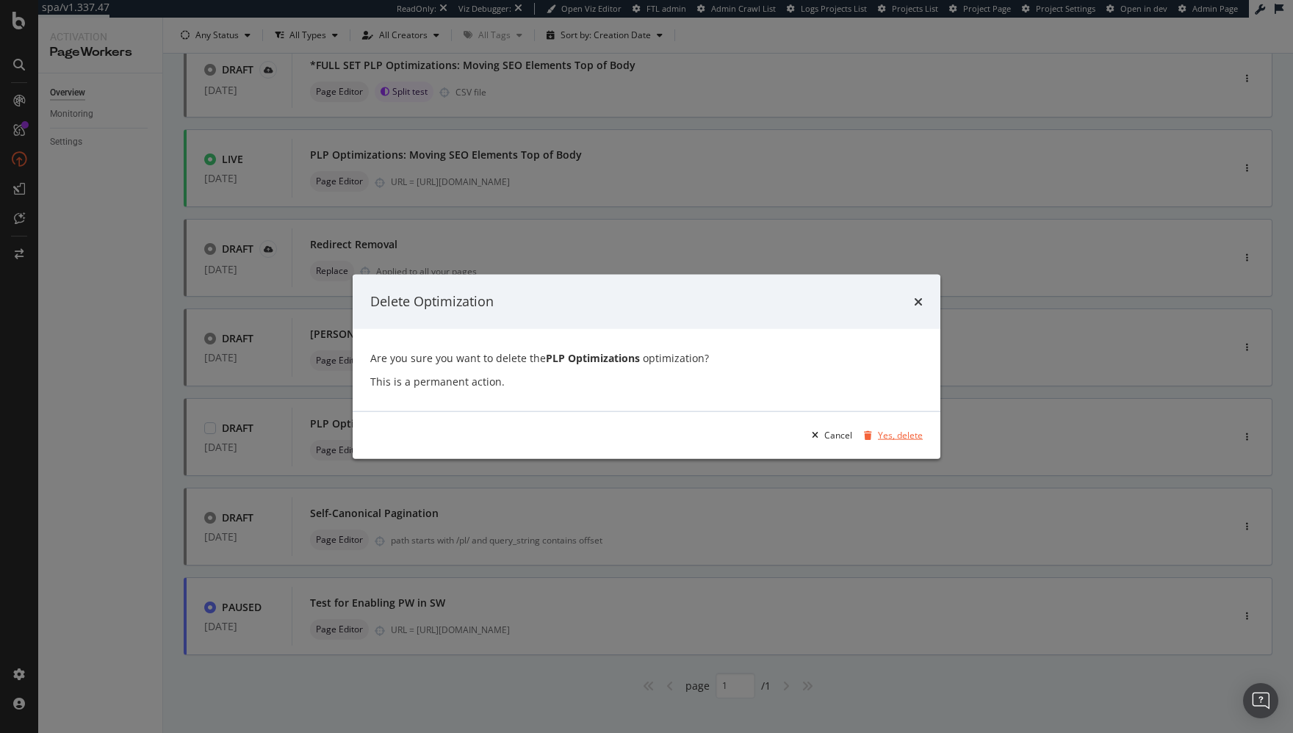
click at [901, 434] on div "Yes, delete" at bounding box center [900, 435] width 45 height 12
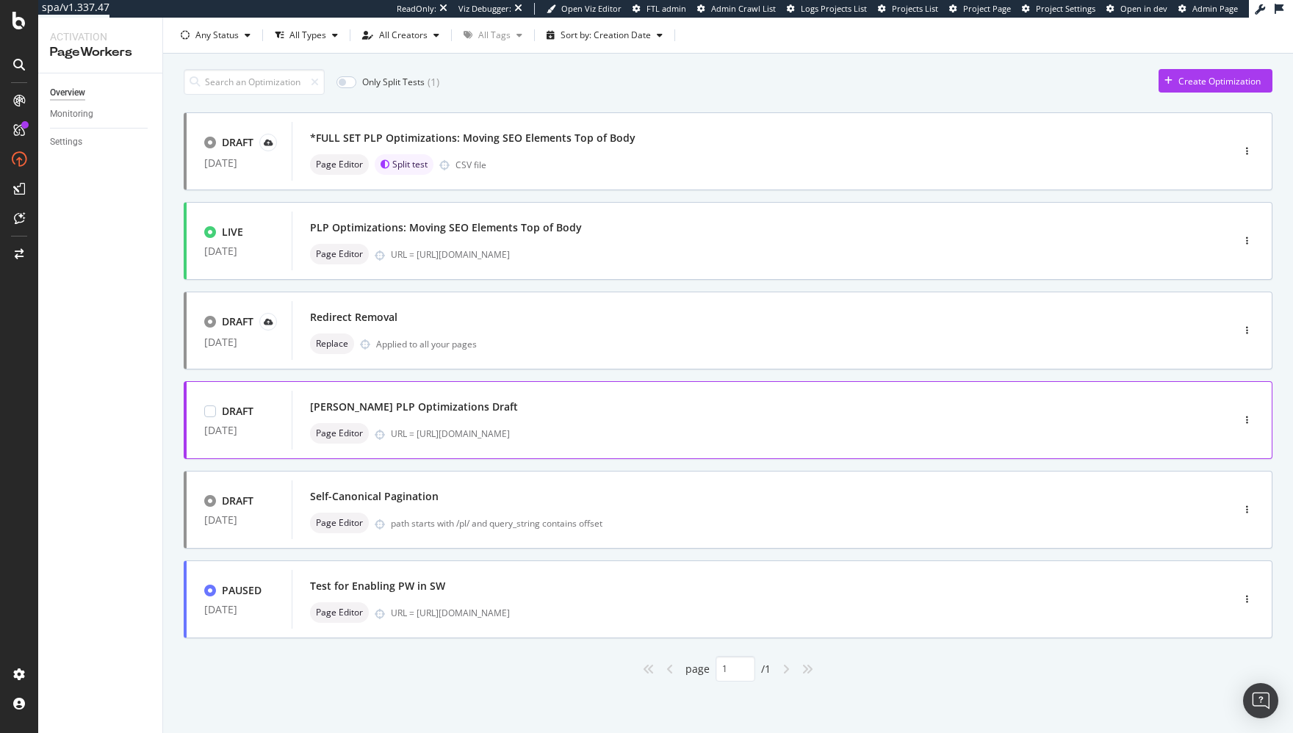
scroll to position [38, 0]
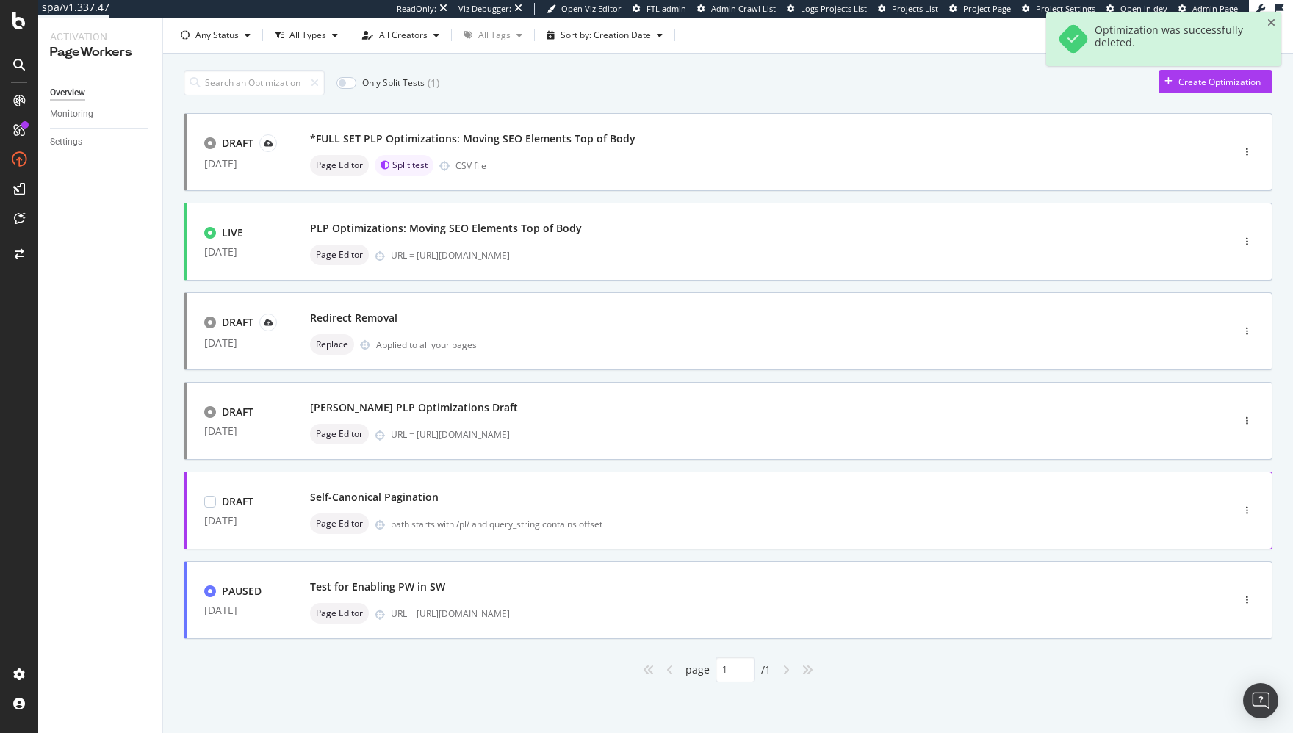
click at [400, 500] on div "Self-Canonical Pagination" at bounding box center [374, 497] width 129 height 15
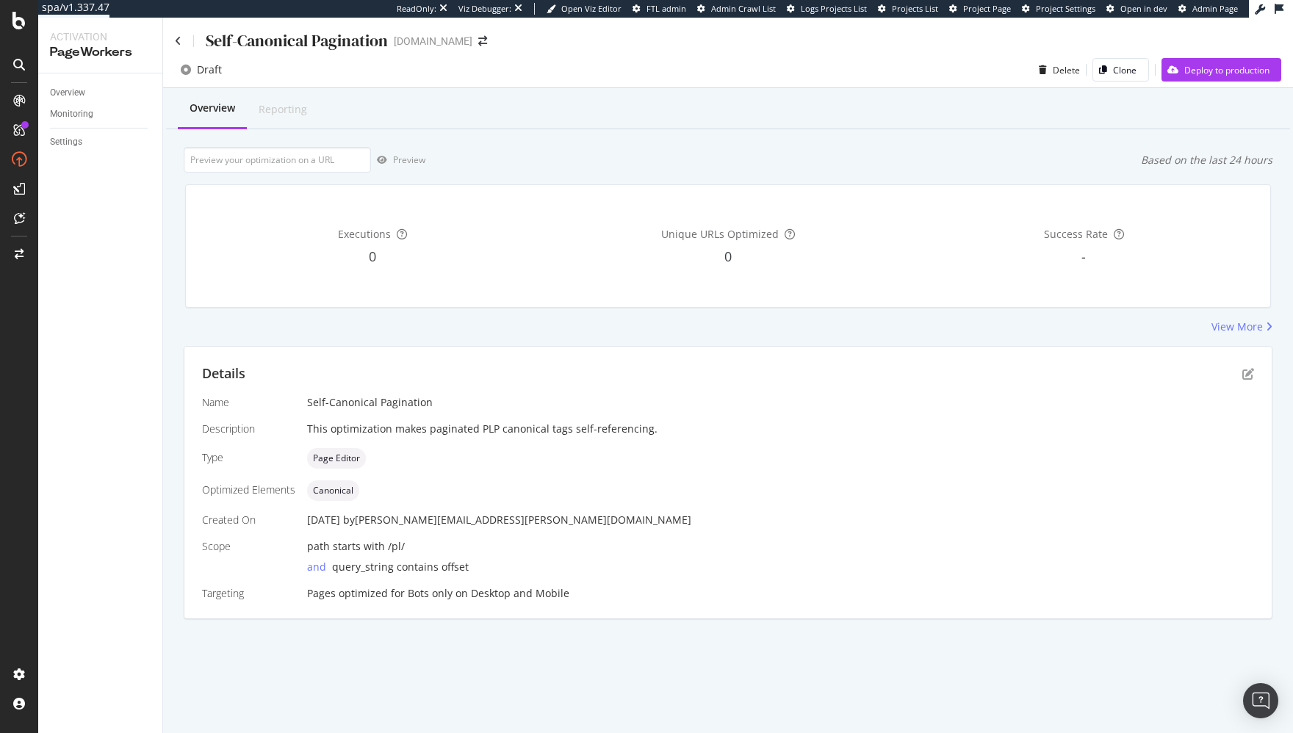
drag, startPoint x: 115, startPoint y: 196, endPoint x: 1, endPoint y: 79, distance: 163.7
click at [112, 195] on div "Overview Monitoring Settings" at bounding box center [100, 403] width 124 height 660
